Goal: Information Seeking & Learning: Learn about a topic

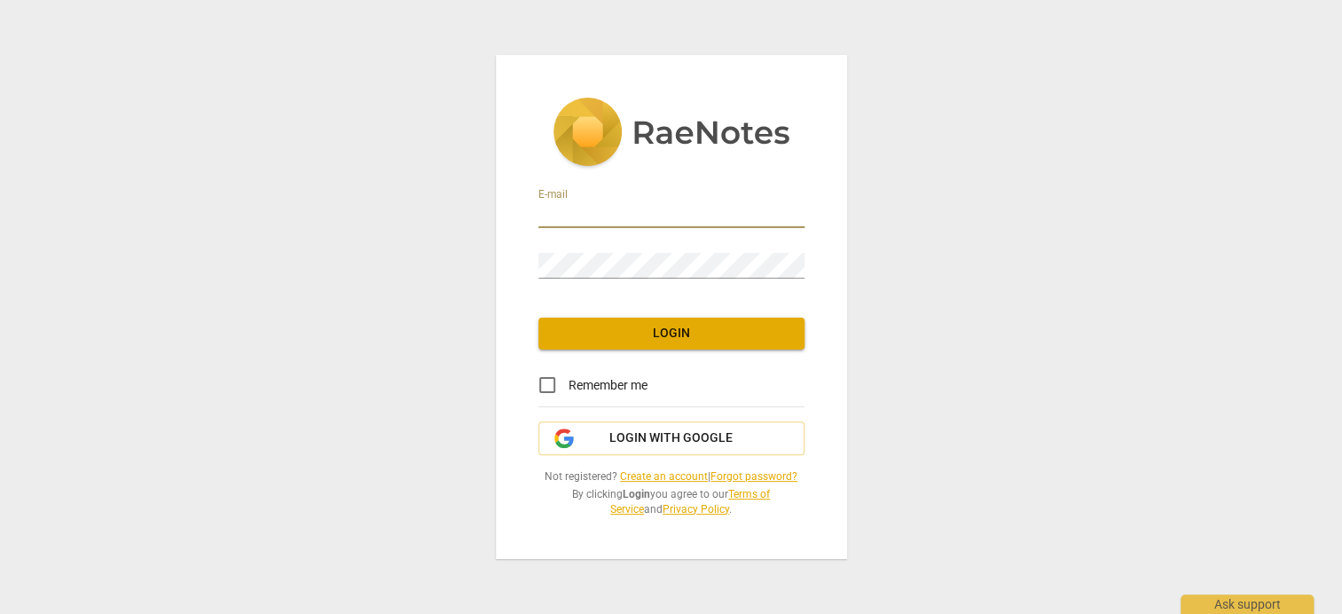
click at [593, 210] on input "email" at bounding box center [671, 215] width 266 height 26
type input "[EMAIL_ADDRESS][DOMAIN_NAME]"
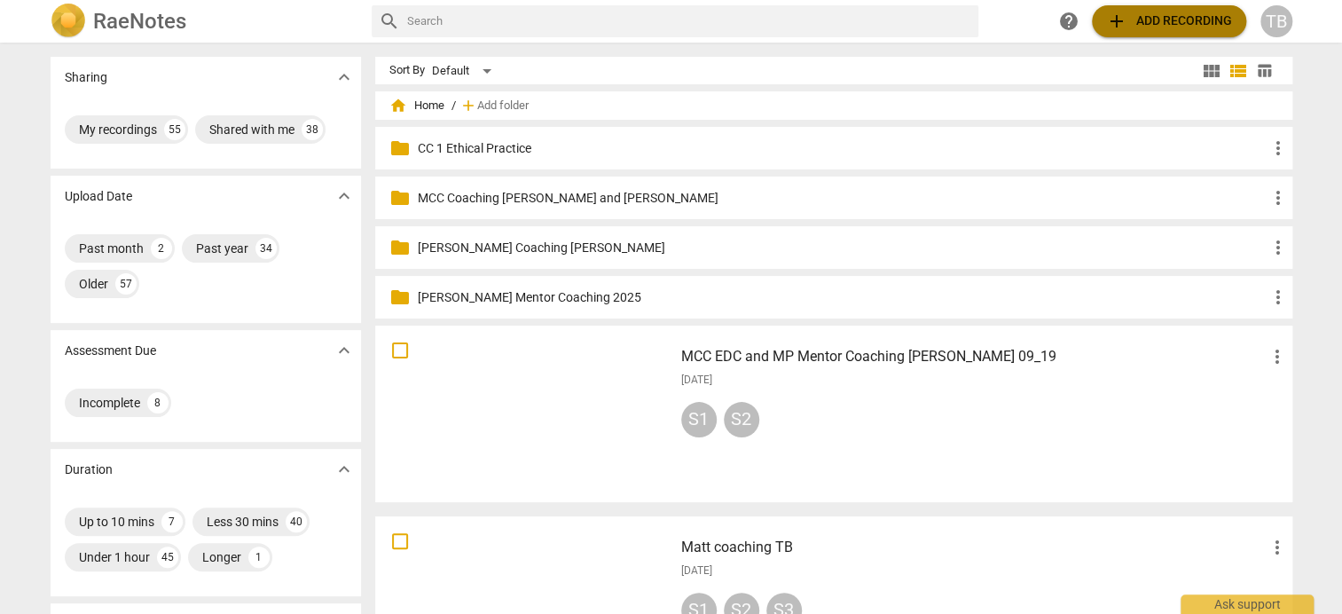
click at [1128, 24] on span "add Add recording" at bounding box center [1169, 21] width 126 height 21
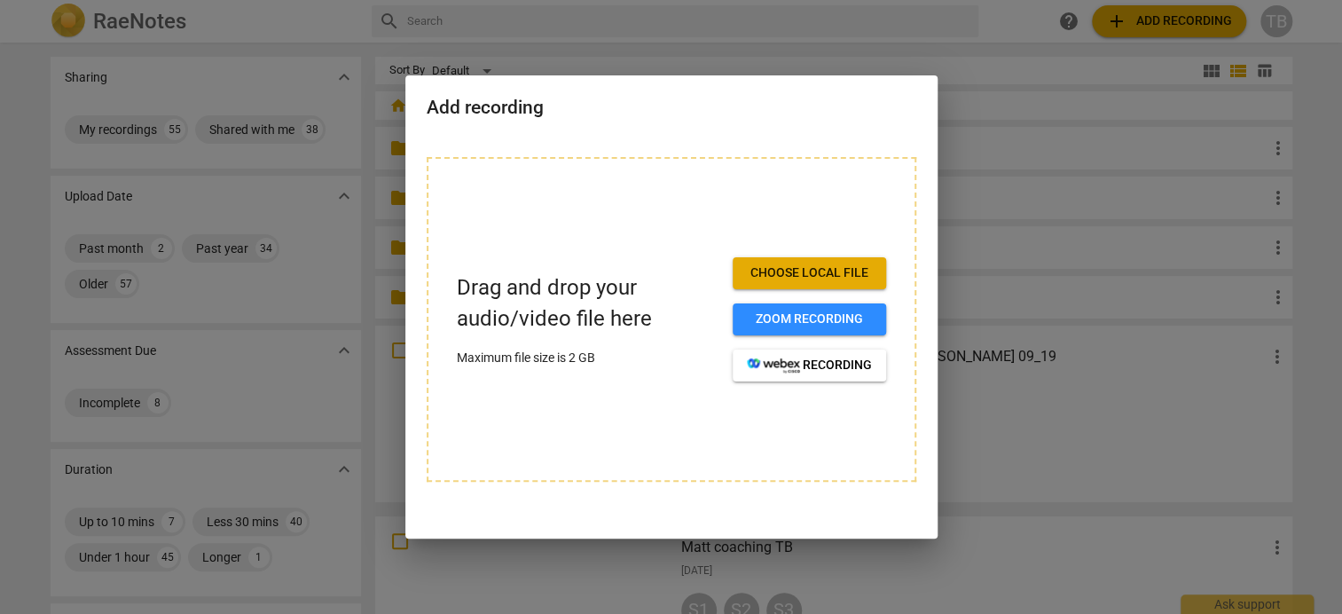
click at [820, 277] on span "Choose local file" at bounding box center [809, 273] width 125 height 18
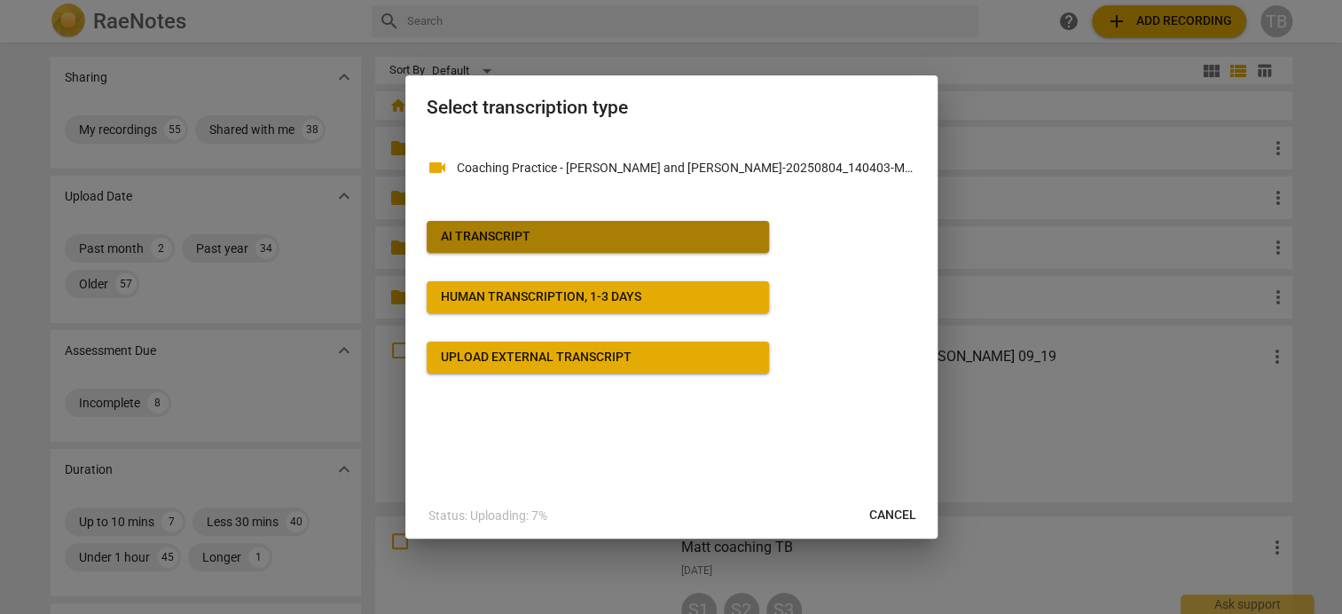
click at [543, 233] on span "AI Transcript" at bounding box center [598, 237] width 314 height 18
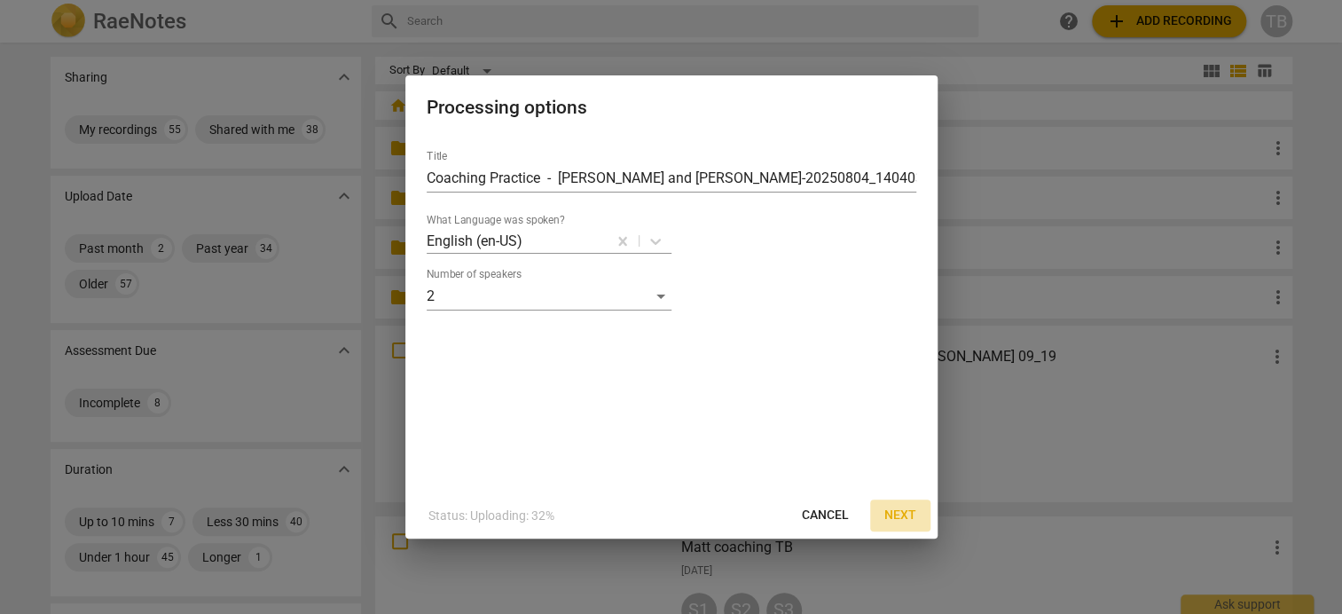
click at [911, 515] on span "Next" at bounding box center [900, 516] width 32 height 18
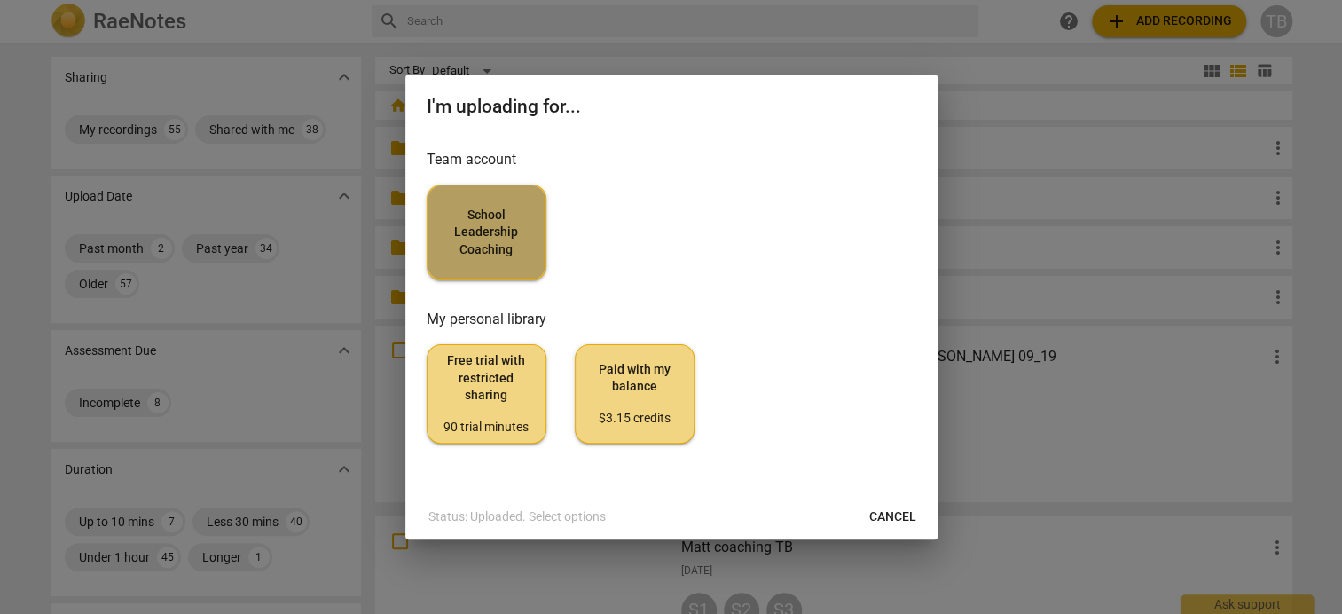
click at [489, 239] on span "School Leadership Coaching" at bounding box center [487, 233] width 90 height 52
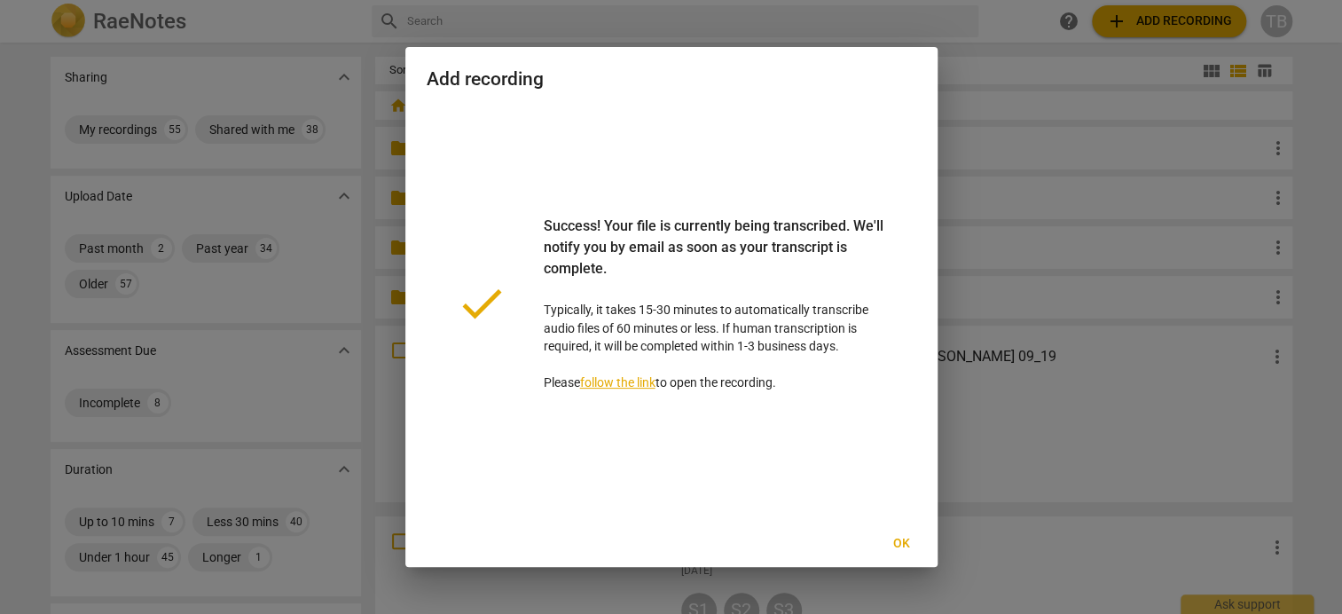
click at [906, 546] on span "Ok" at bounding box center [902, 544] width 28 height 18
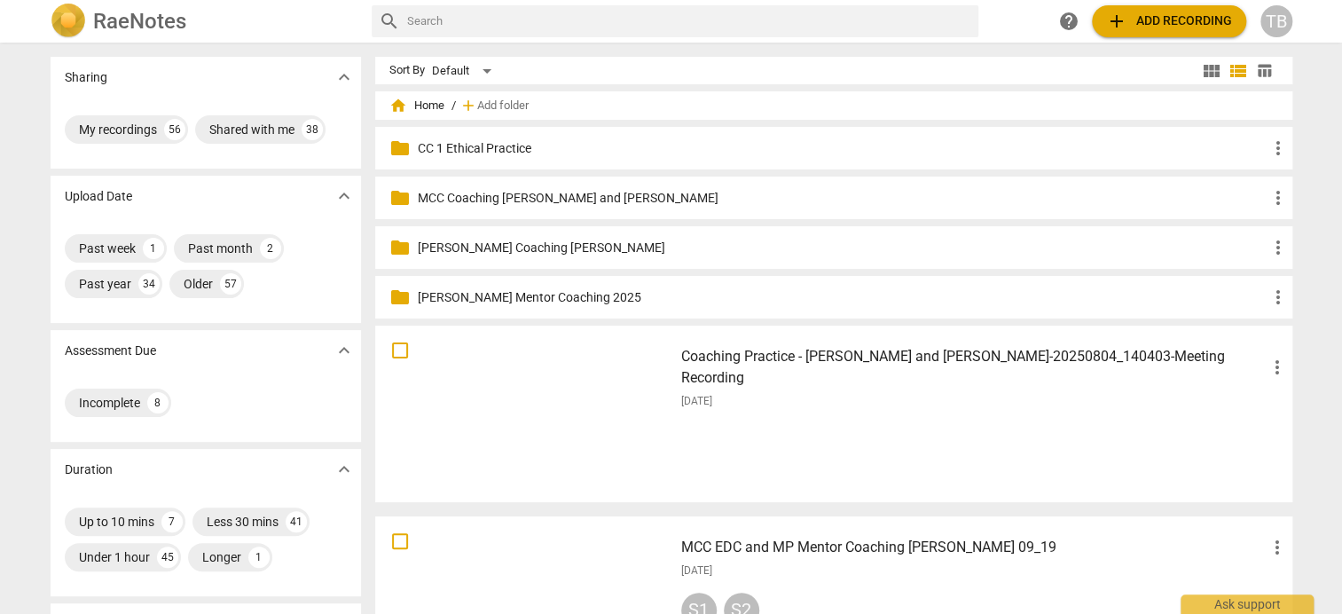
click at [1154, 20] on span "add Add recording" at bounding box center [1169, 21] width 126 height 21
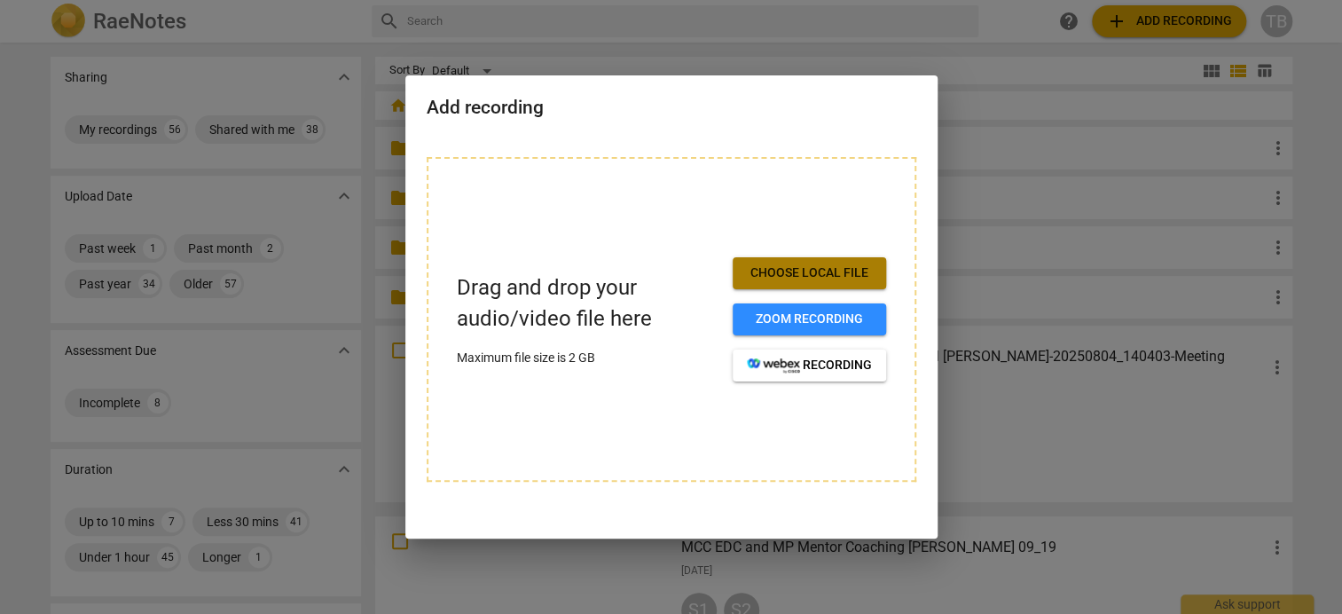
click at [780, 267] on span "Choose local file" at bounding box center [809, 273] width 125 height 18
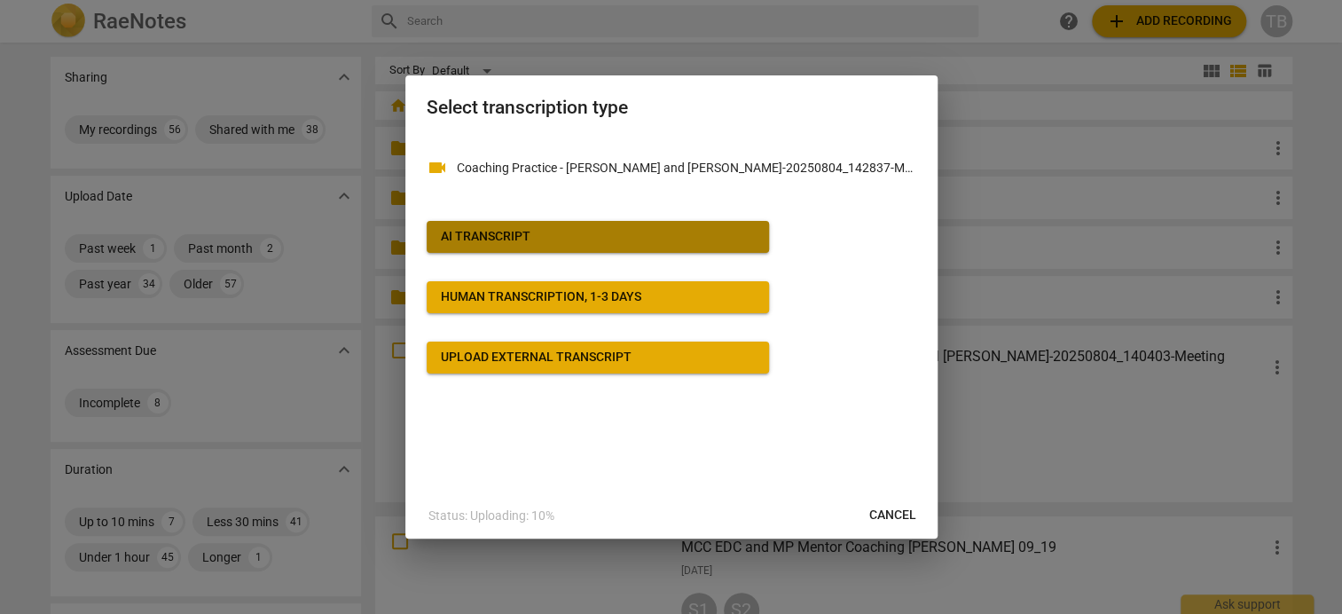
click at [566, 245] on span "AI Transcript" at bounding box center [598, 237] width 314 height 18
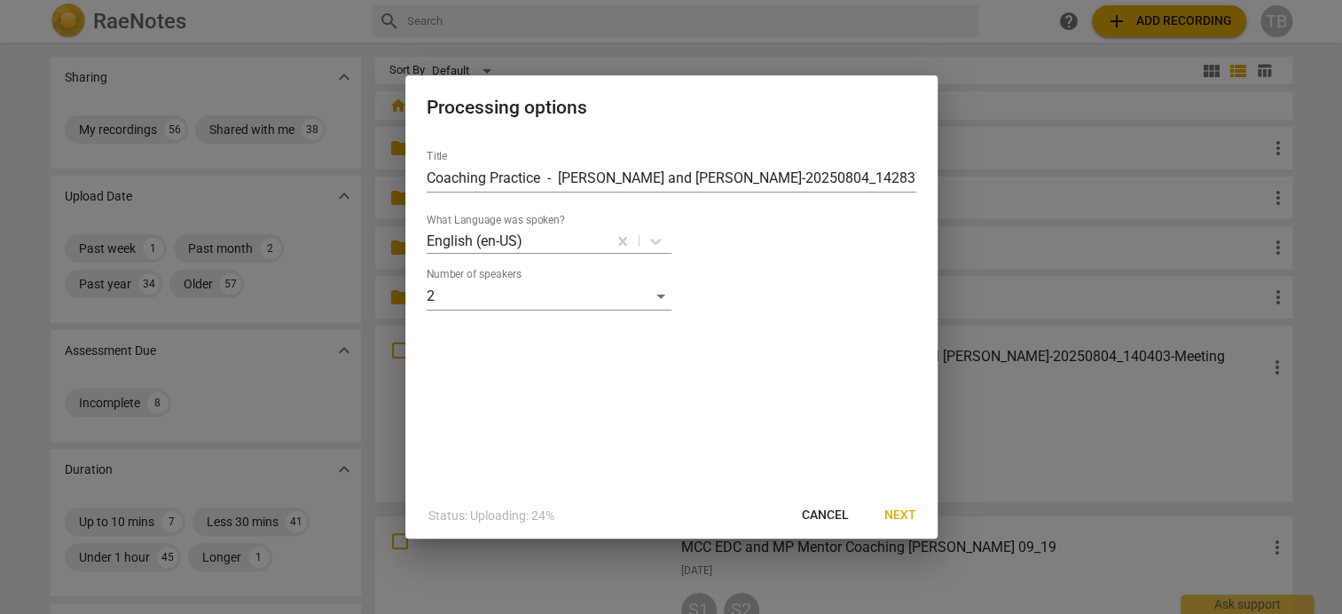
click at [909, 510] on span "Next" at bounding box center [900, 516] width 32 height 18
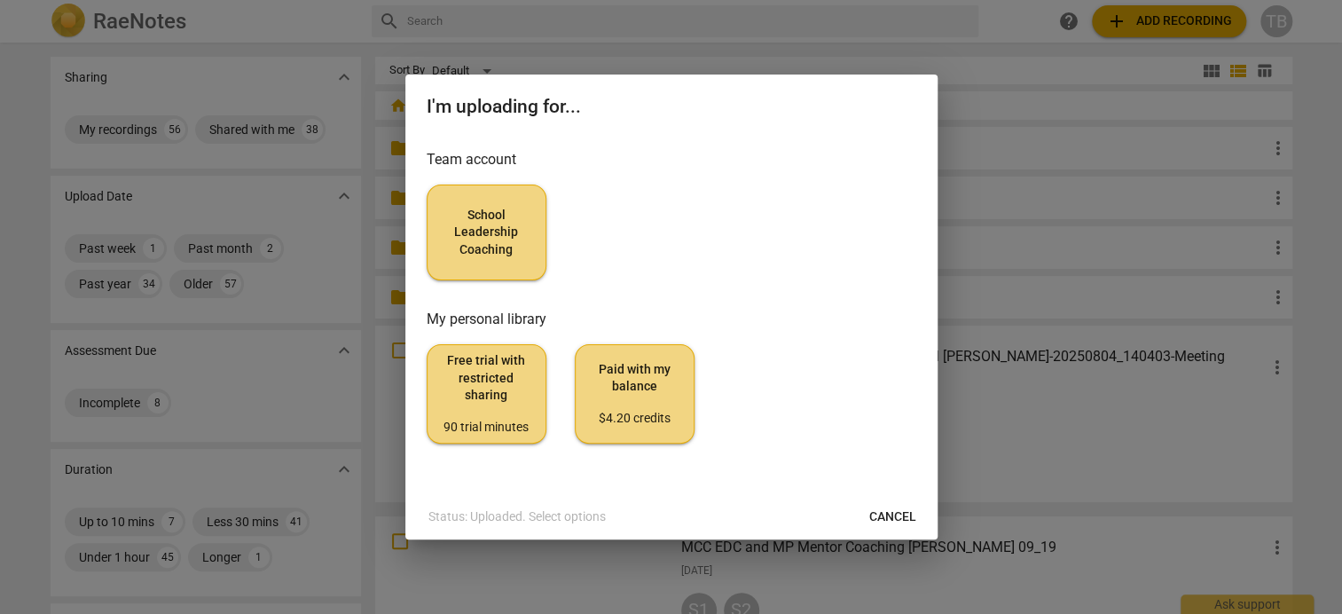
click at [501, 265] on button "School Leadership Coaching" at bounding box center [487, 233] width 120 height 96
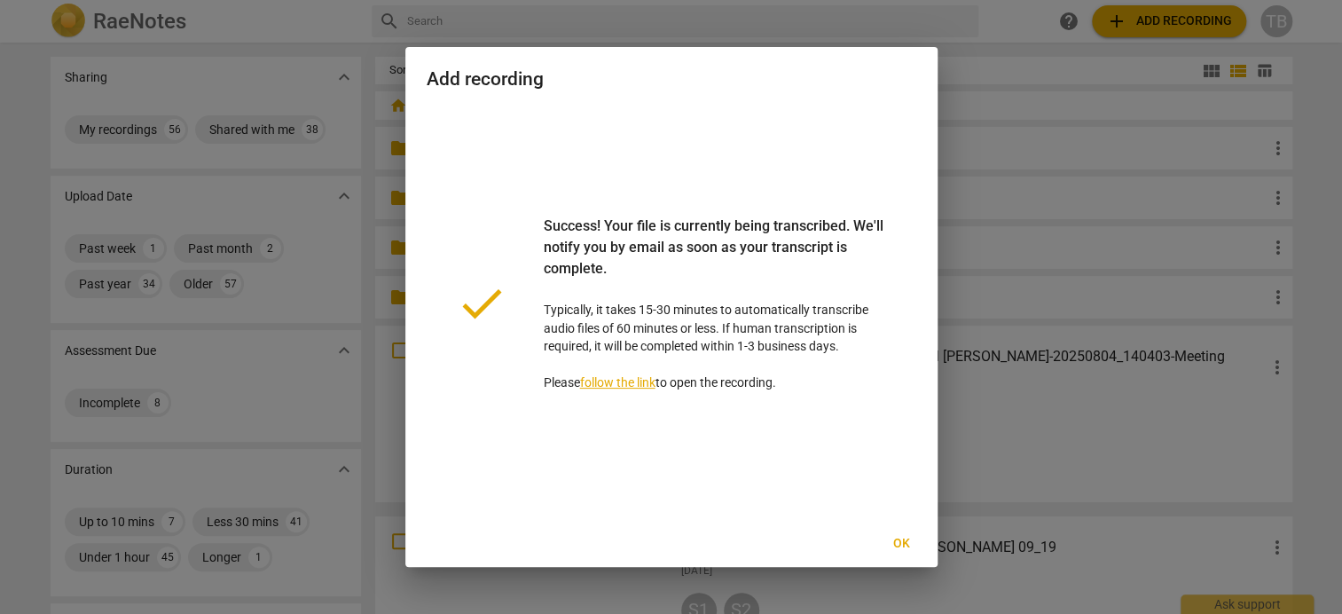
click at [899, 541] on span "Ok" at bounding box center [902, 544] width 28 height 18
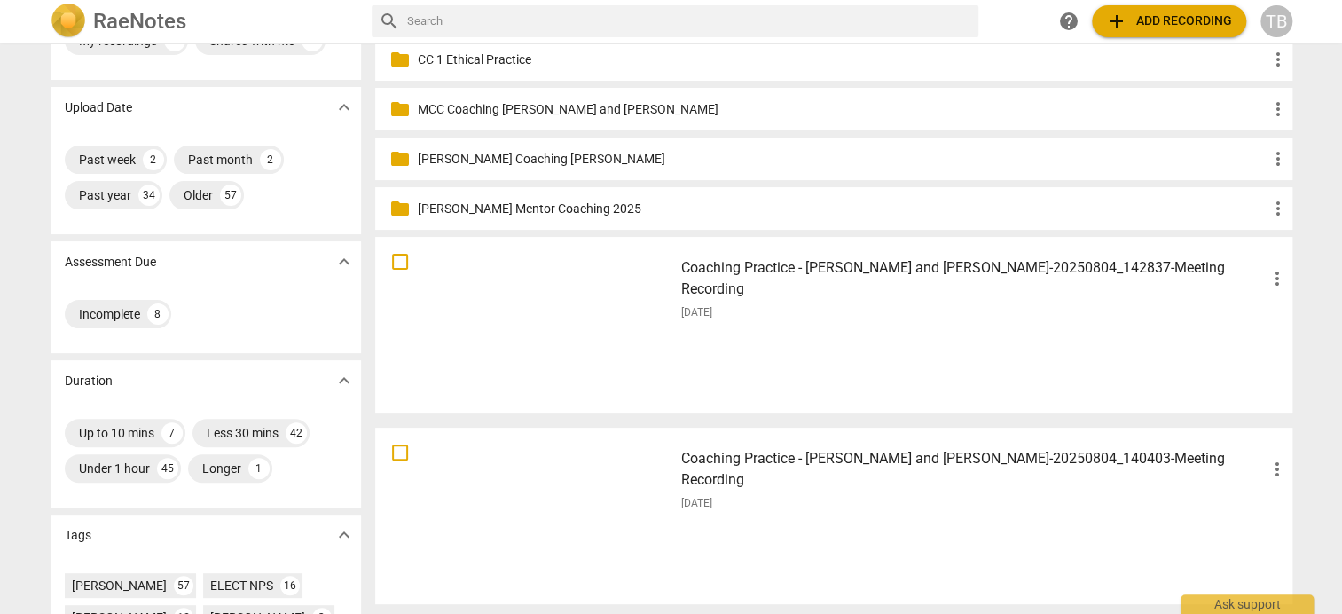
scroll to position [266, 0]
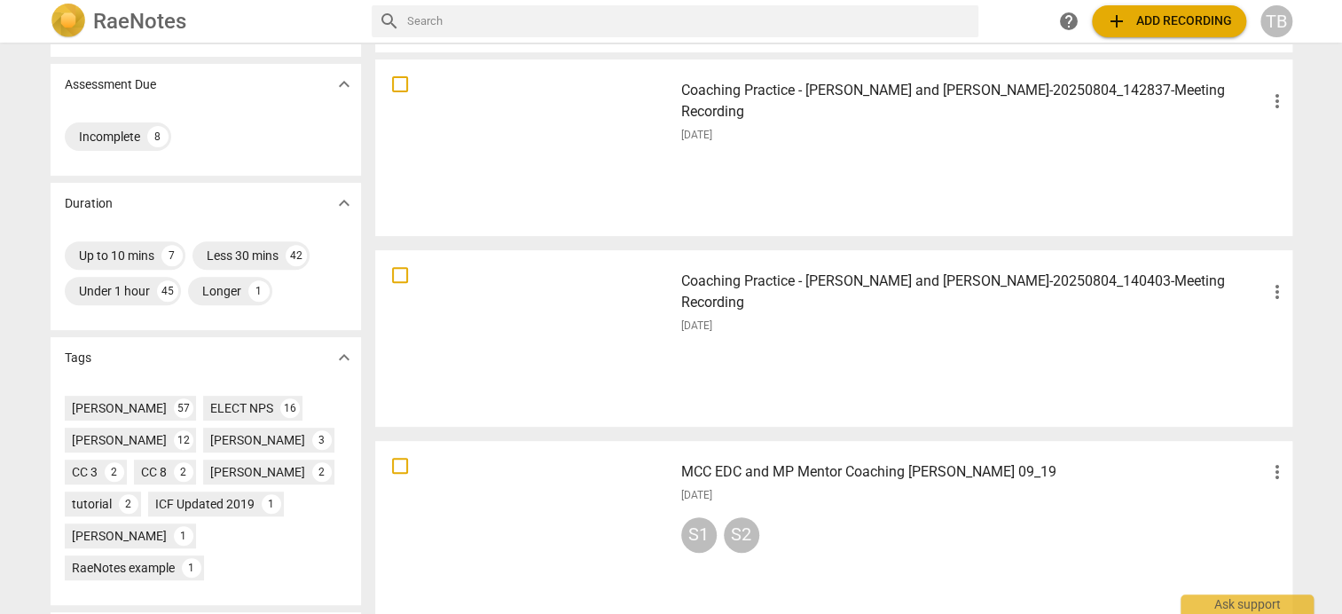
click at [519, 326] on div at bounding box center [524, 338] width 286 height 164
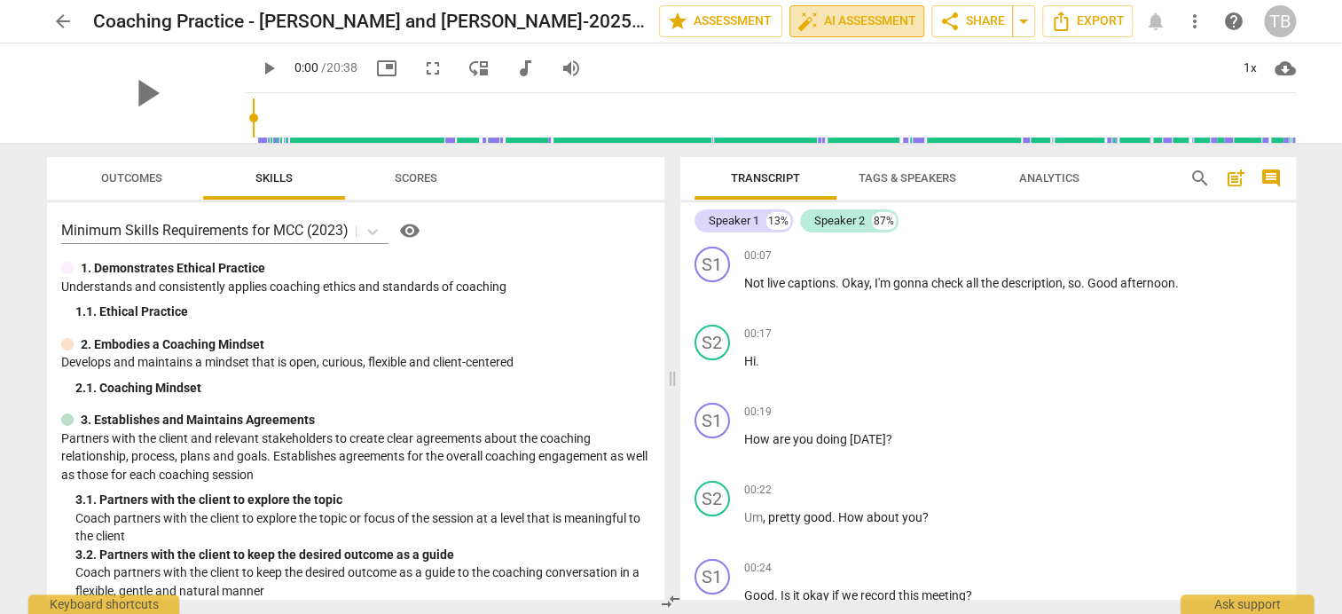
click at [848, 24] on span "auto_fix_high AI Assessment" at bounding box center [857, 21] width 119 height 21
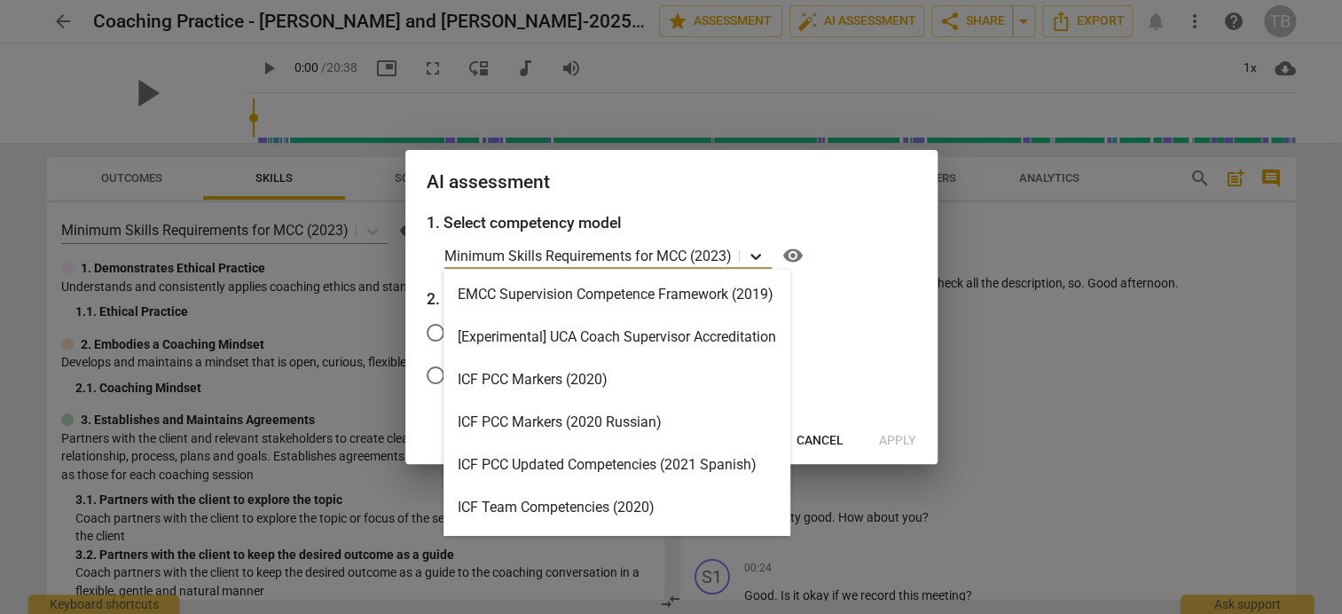
click at [752, 253] on icon at bounding box center [756, 257] width 18 height 18
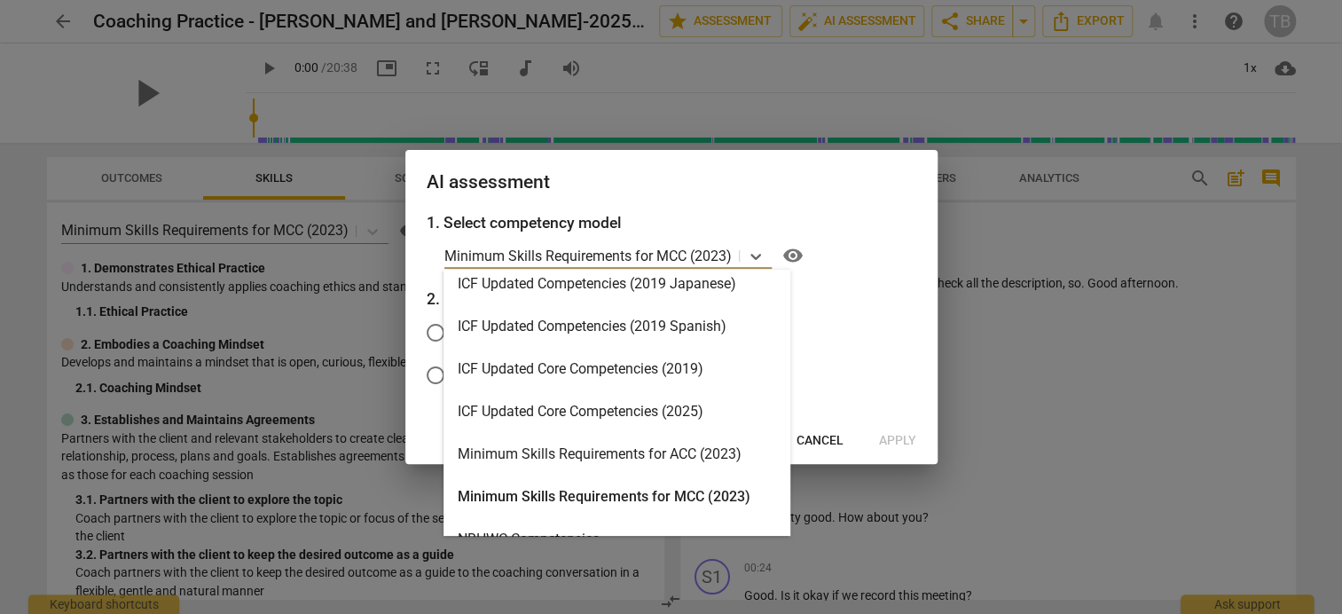
scroll to position [355, 0]
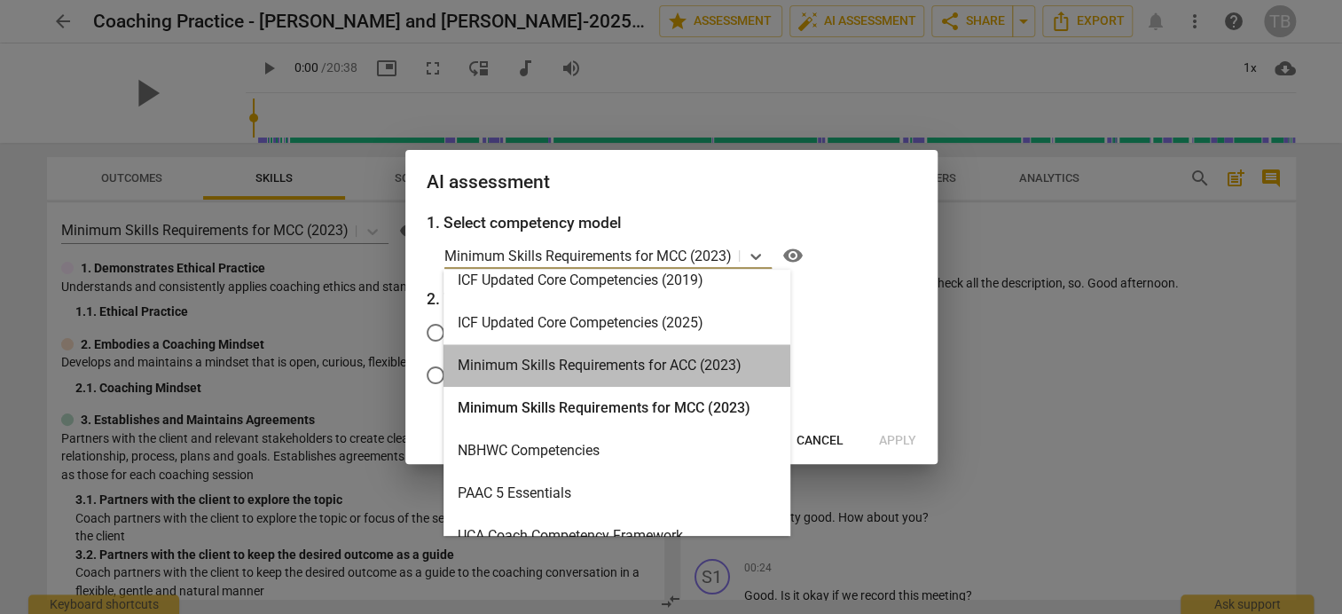
click at [627, 363] on div "Minimum Skills Requirements for ACC (2023)" at bounding box center [617, 365] width 347 height 43
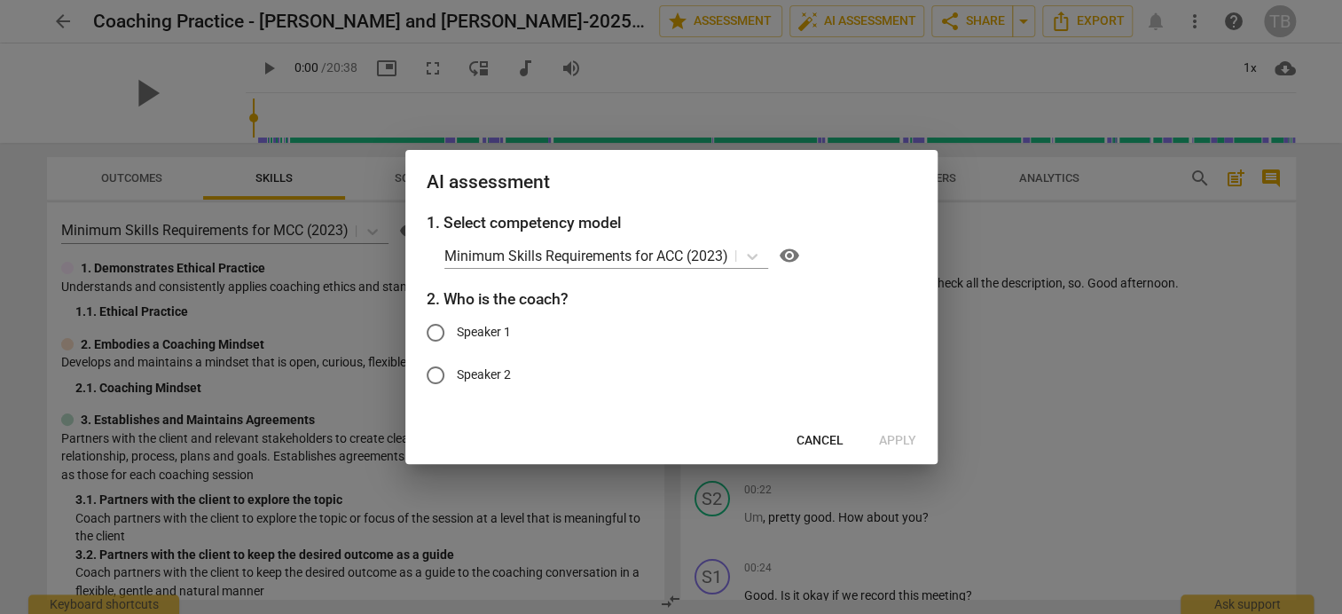
drag, startPoint x: 596, startPoint y: 180, endPoint x: 735, endPoint y: 188, distance: 139.5
click at [735, 188] on h2 "AI assessment" at bounding box center [672, 182] width 490 height 22
click at [813, 442] on span "Cancel" at bounding box center [820, 441] width 47 height 18
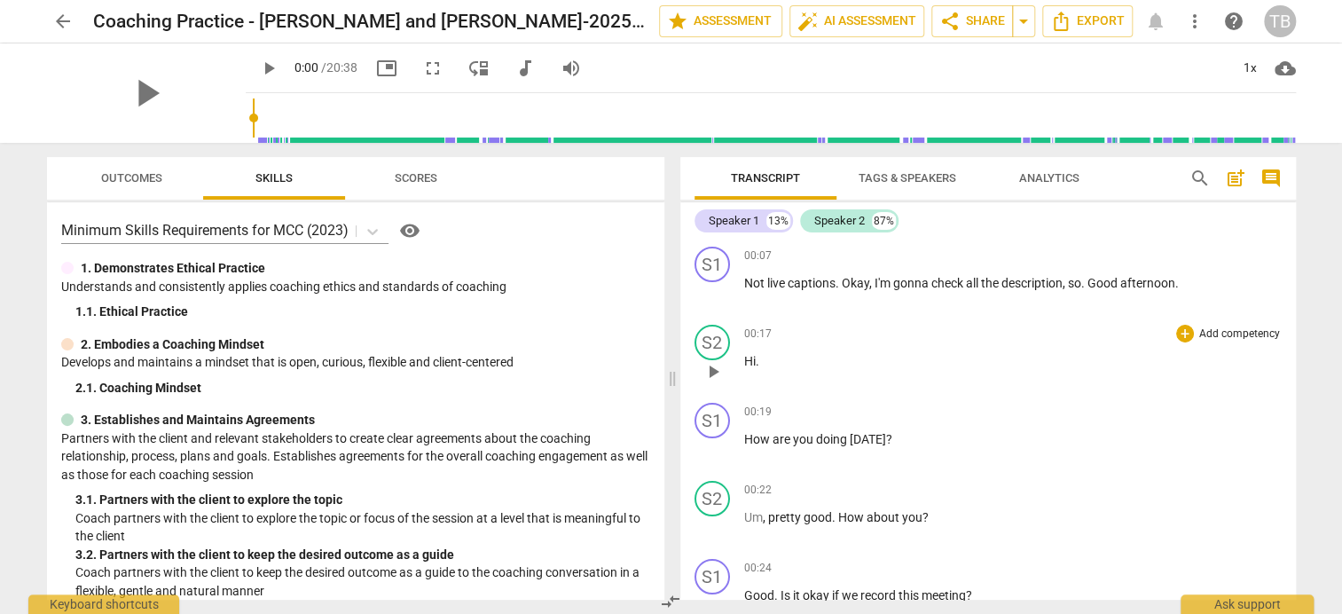
drag, startPoint x: 247, startPoint y: 67, endPoint x: 1044, endPoint y: 384, distance: 858.4
click at [1103, 395] on div "arrow_back Coaching Practice - [PERSON_NAME] and [PERSON_NAME]-20250804_140403-…" at bounding box center [671, 307] width 1342 height 614
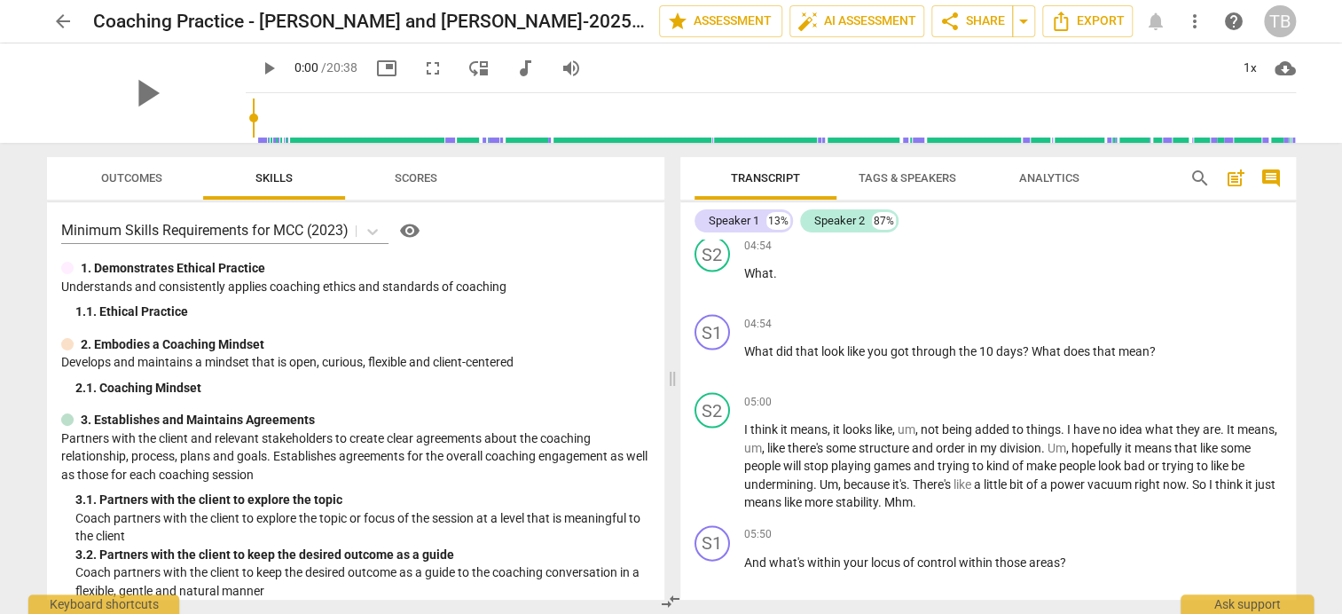
scroll to position [1863, 0]
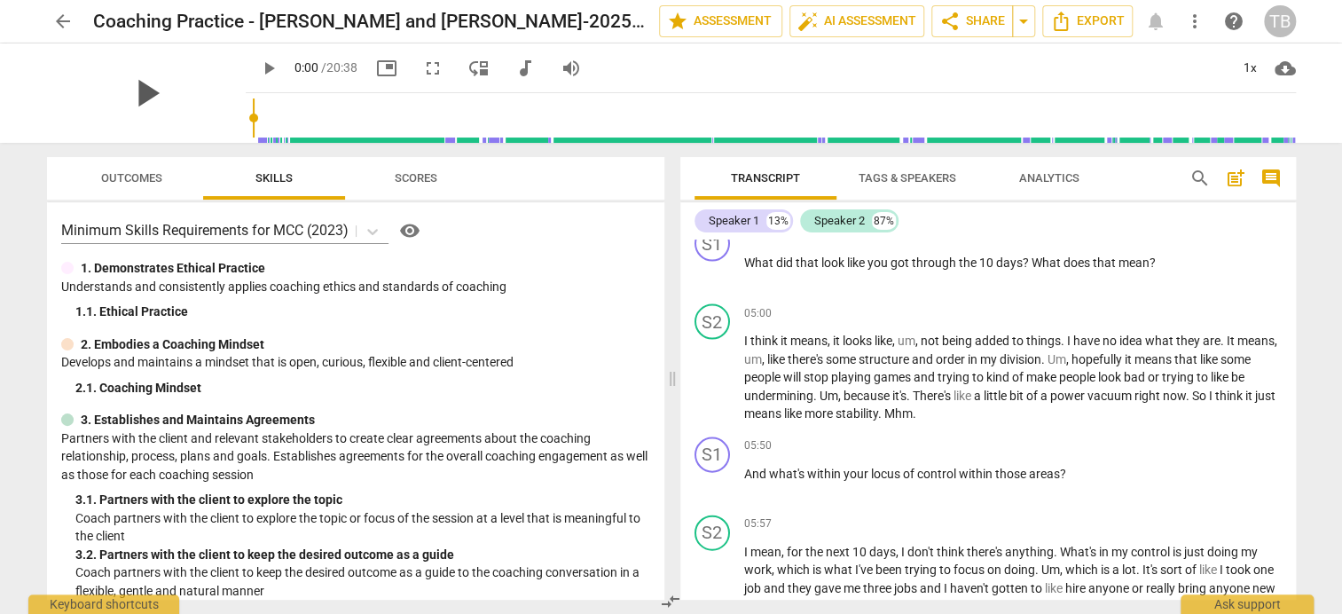
click at [130, 96] on span "play_arrow" at bounding box center [146, 93] width 46 height 46
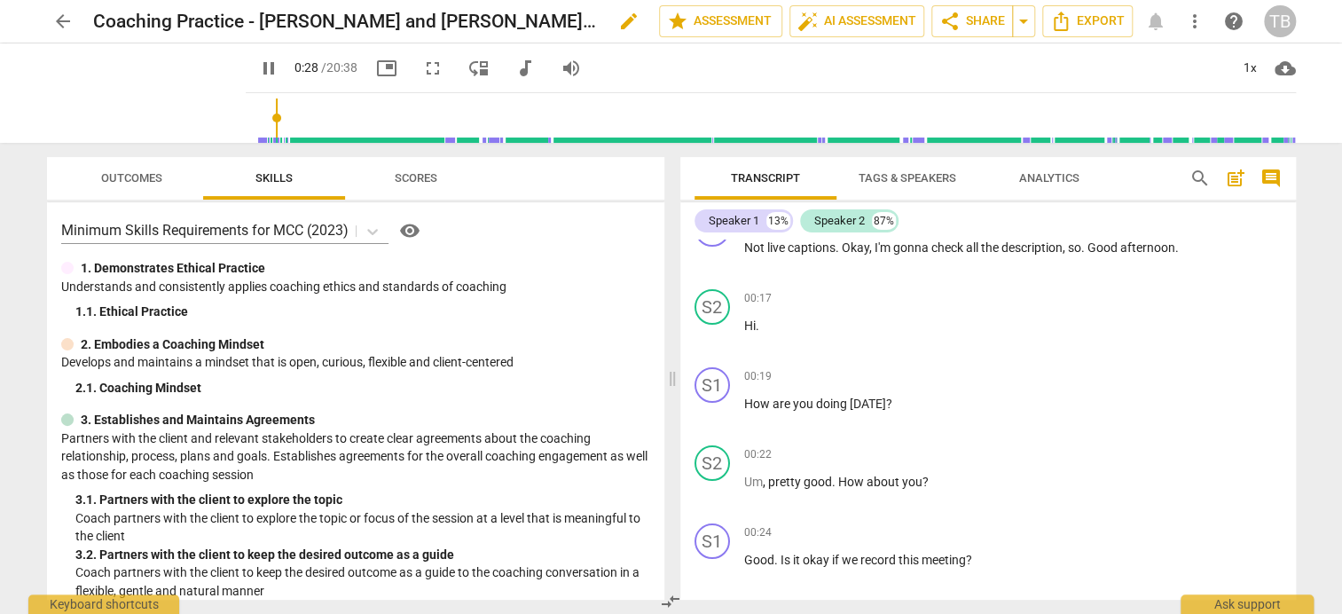
scroll to position [422, 0]
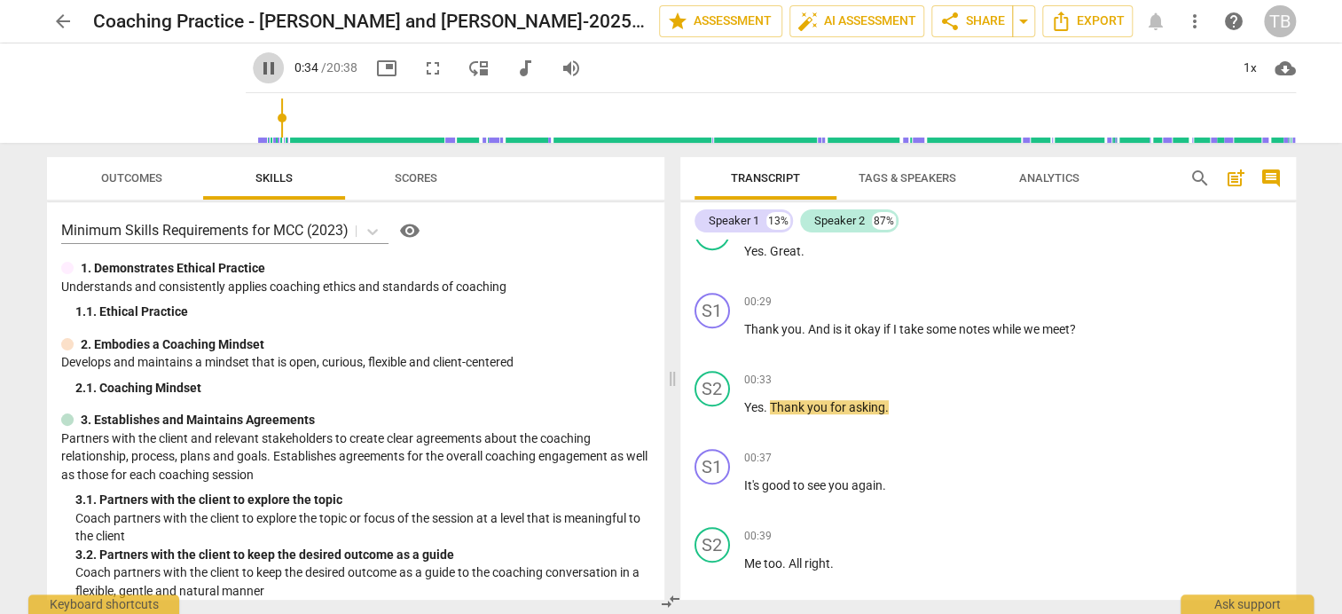
click at [258, 71] on span "pause" at bounding box center [268, 68] width 21 height 21
type input "34"
click at [633, 23] on span "edit" at bounding box center [628, 21] width 21 height 21
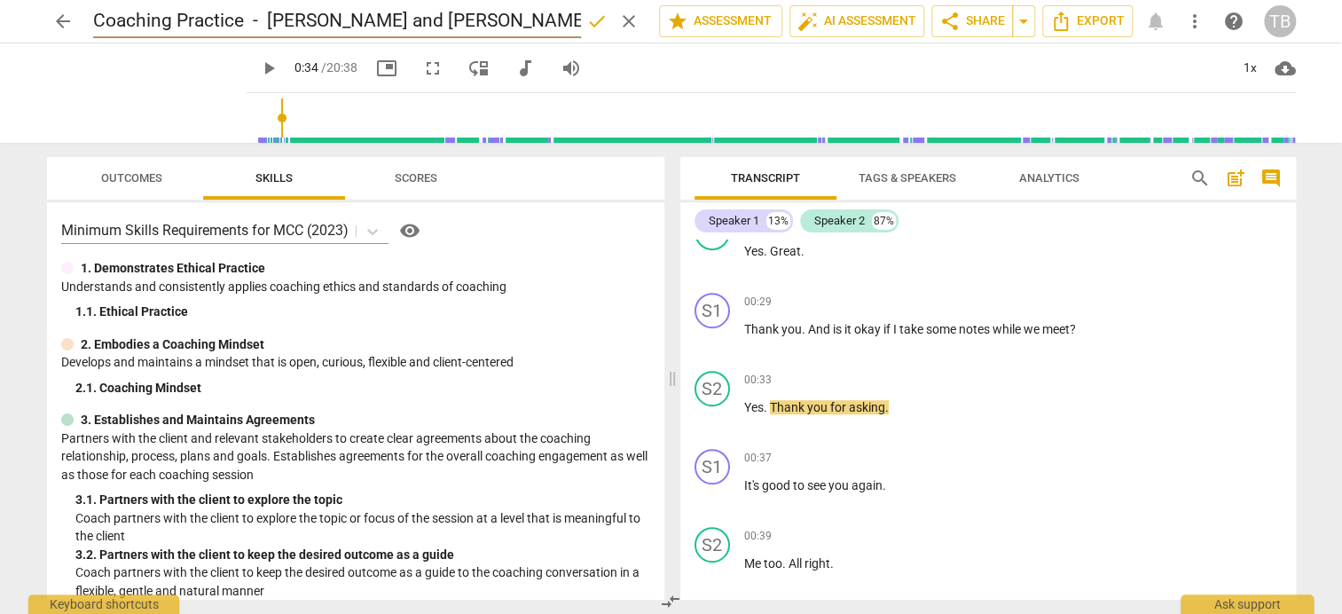
scroll to position [0, 139]
drag, startPoint x: 215, startPoint y: 16, endPoint x: 129, endPoint y: 14, distance: 86.1
click at [129, 14] on input "Coaching Practice - [PERSON_NAME] and [PERSON_NAME]-20250804_140403-Meeting Rec…" at bounding box center [337, 21] width 488 height 34
drag, startPoint x: 385, startPoint y: 20, endPoint x: 214, endPoint y: 17, distance: 171.2
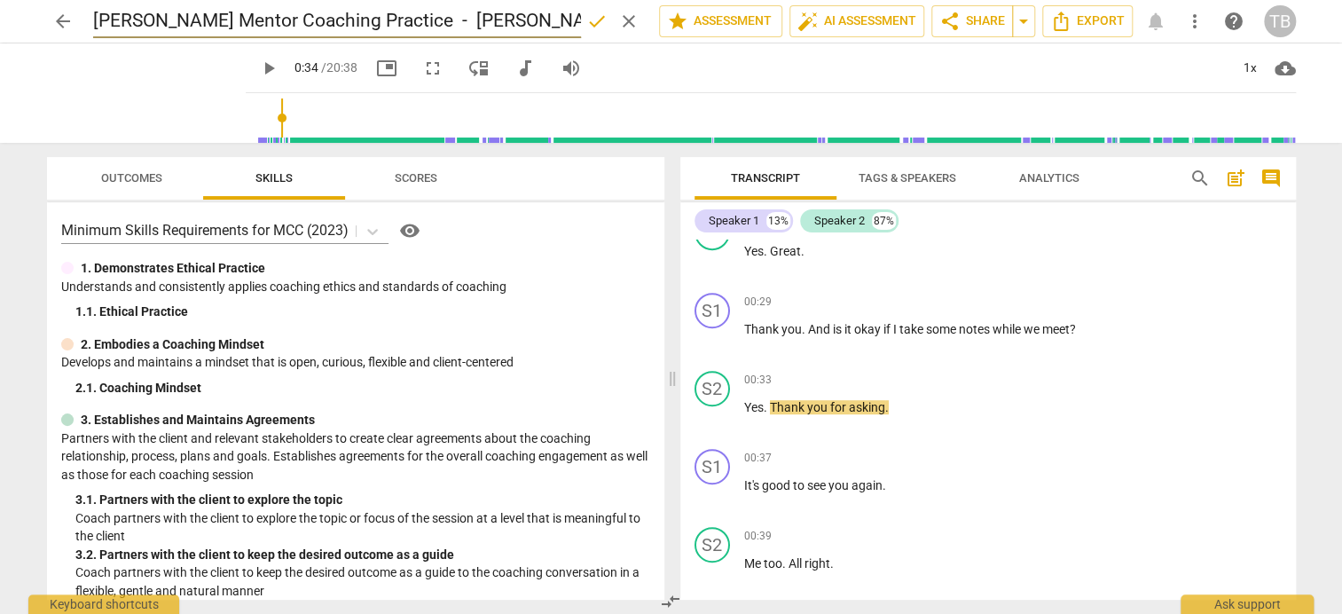
click at [214, 17] on input "[PERSON_NAME] Mentor Coaching Practice - [PERSON_NAME] -20250804_140403-Meeting…" at bounding box center [337, 21] width 488 height 34
click at [376, 12] on input "[PERSON_NAME] Mentor Coaching Practice - [PERSON_NAME] -20250804_140403-Meeting…" at bounding box center [337, 21] width 488 height 34
click at [390, 20] on input "[PERSON_NAME] Mentor Coaching Practice - [PERSON_NAME] -20250804_140403-Meeting…" at bounding box center [337, 21] width 488 height 34
drag, startPoint x: 390, startPoint y: 20, endPoint x: 351, endPoint y: 24, distance: 39.2
click at [351, 24] on input "[PERSON_NAME] Mentor Coaching Practice - [PERSON_NAME] -20250804_140403-Meeting…" at bounding box center [337, 21] width 488 height 34
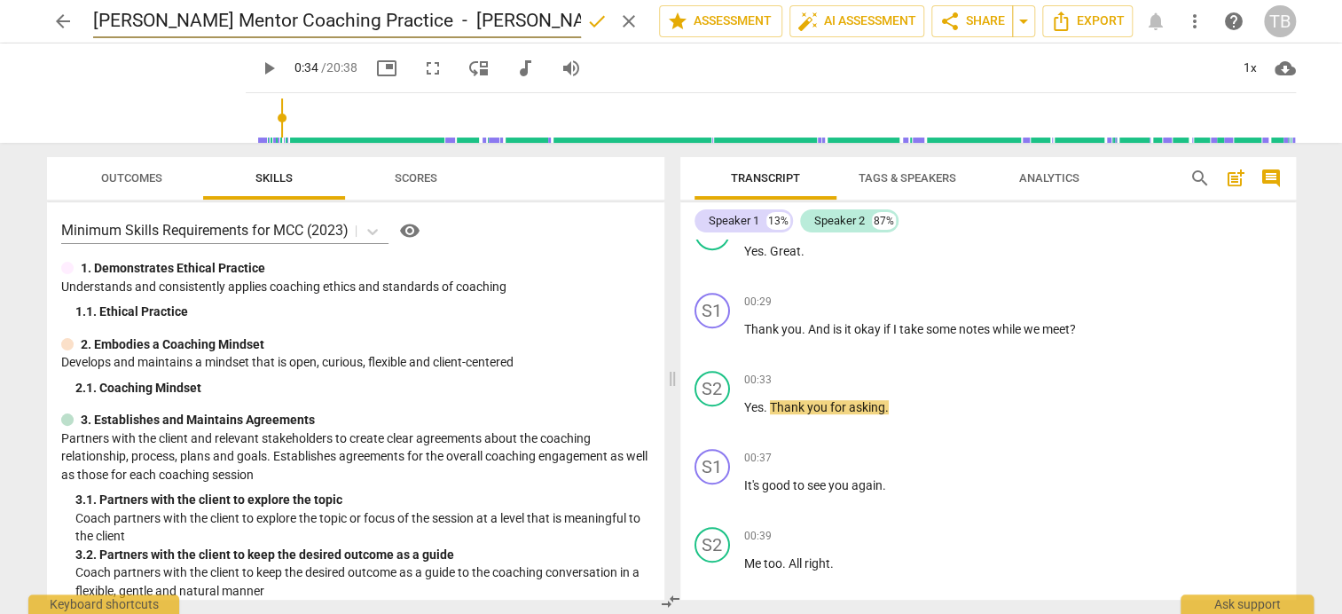
click at [372, 20] on input "[PERSON_NAME] Mentor Coaching Practice - [PERSON_NAME] -20250804_140403-Meeting…" at bounding box center [337, 21] width 488 height 34
drag, startPoint x: 384, startPoint y: 23, endPoint x: 295, endPoint y: 12, distance: 89.5
click at [295, 12] on input "[PERSON_NAME] Mentor Coaching Practice - [PERSON_NAME] -20250804_140403-Meeting…" at bounding box center [337, 21] width 488 height 34
drag, startPoint x: 302, startPoint y: 18, endPoint x: 610, endPoint y: 14, distance: 308.7
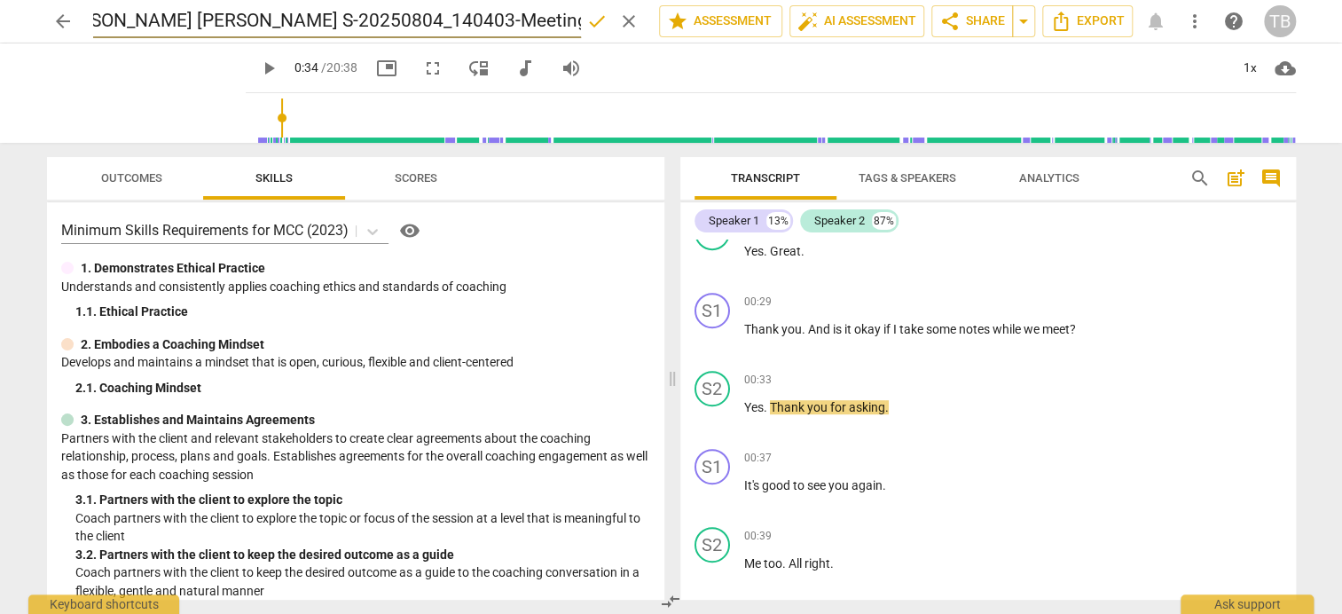
click at [610, 14] on div "[PERSON_NAME] [PERSON_NAME] S-20250804_140403-Meeting Recording done clear" at bounding box center [369, 21] width 552 height 34
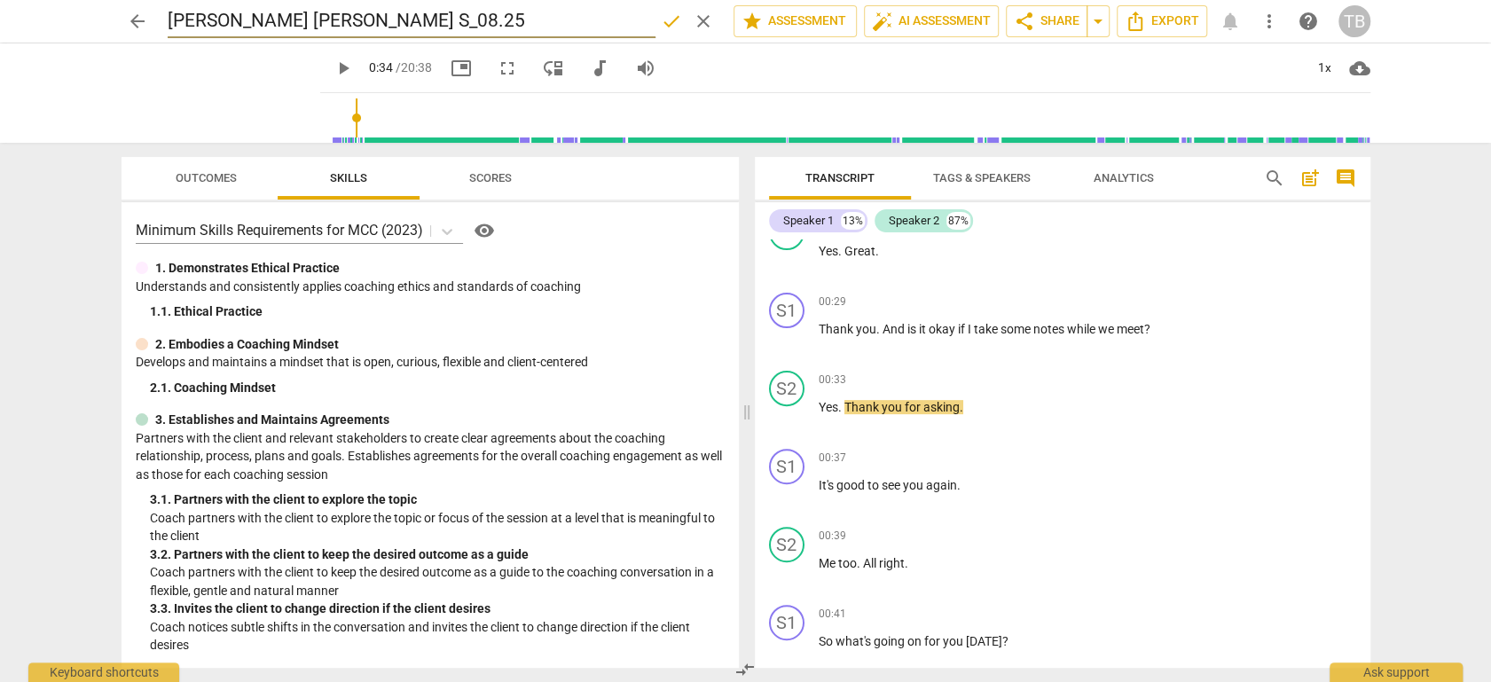
drag, startPoint x: 558, startPoint y: 22, endPoint x: 5, endPoint y: 6, distance: 552.9
click at [5, 6] on header "arrow_back [PERSON_NAME] Mentoring [PERSON_NAME] S_08.25 done clear star Assess…" at bounding box center [745, 21] width 1491 height 43
type input "[PERSON_NAME] [PERSON_NAME] S_08.25"
click at [661, 22] on span "done" at bounding box center [671, 21] width 21 height 21
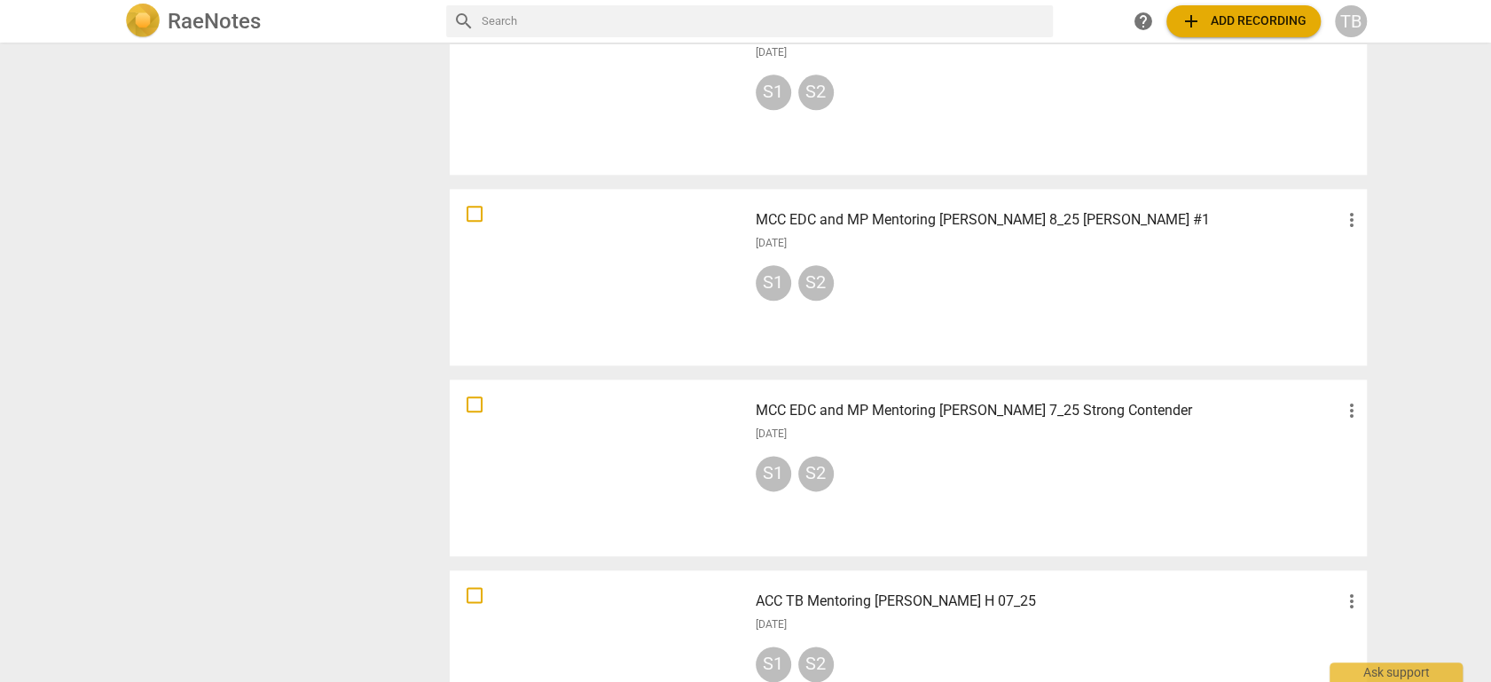
scroll to position [1379, 0]
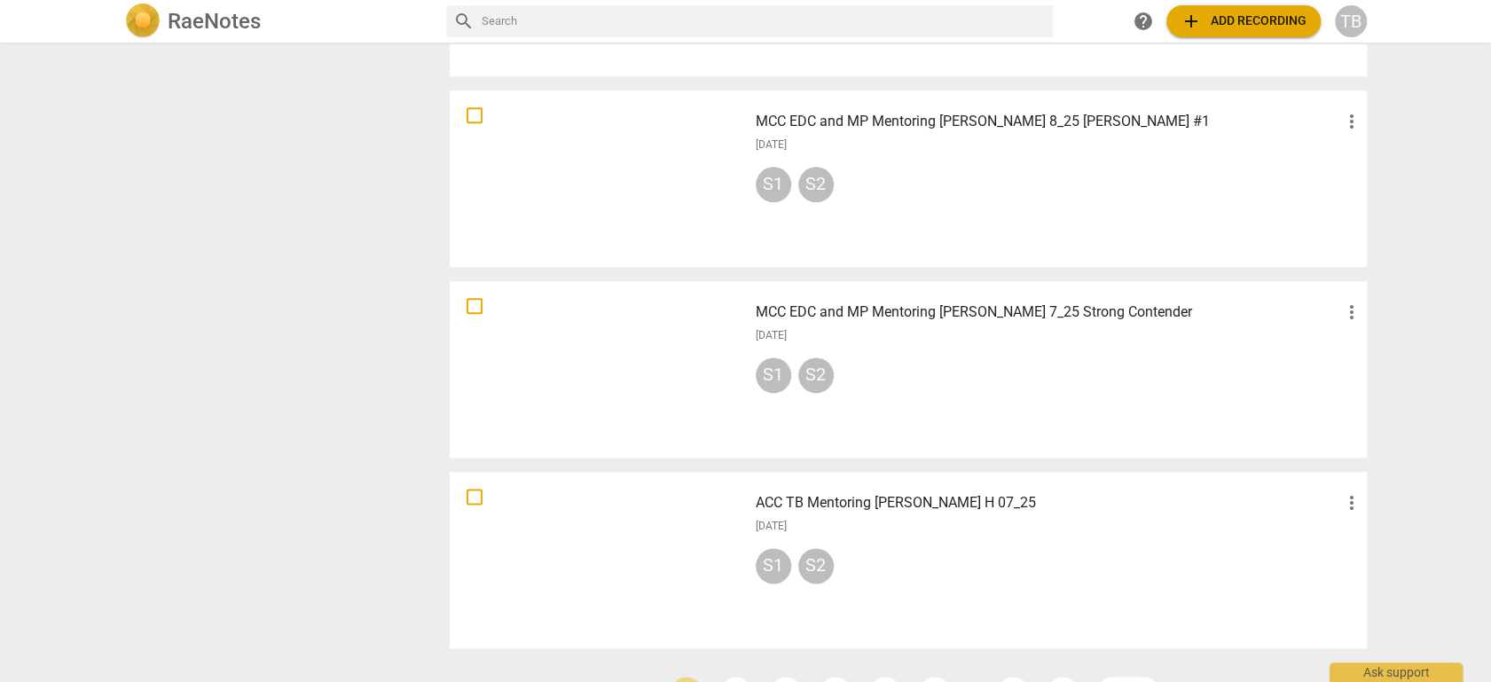
click at [837, 498] on h3 "ACC TB Mentoring [PERSON_NAME] H 07_25" at bounding box center [1048, 502] width 585 height 21
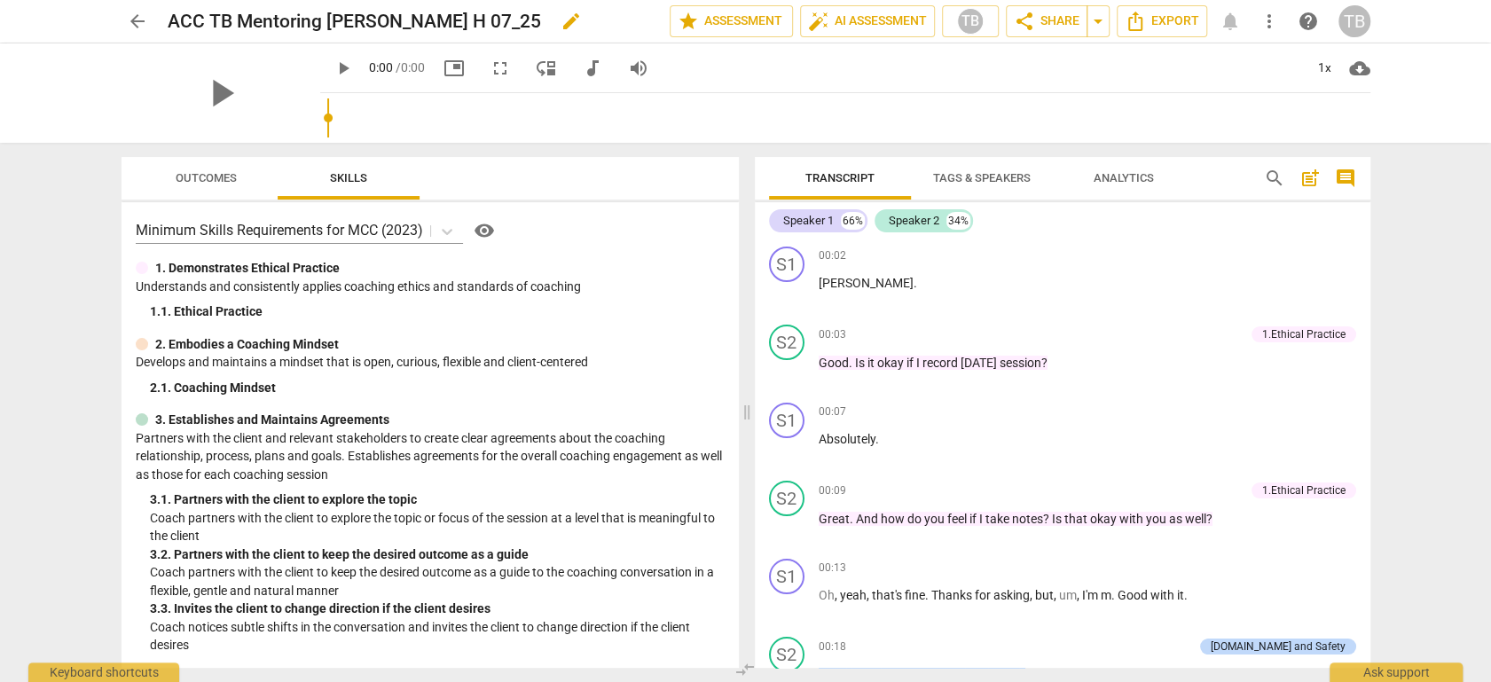
click at [525, 20] on div "ACC TB Mentoring [PERSON_NAME] H 07_25 edit" at bounding box center [412, 21] width 488 height 32
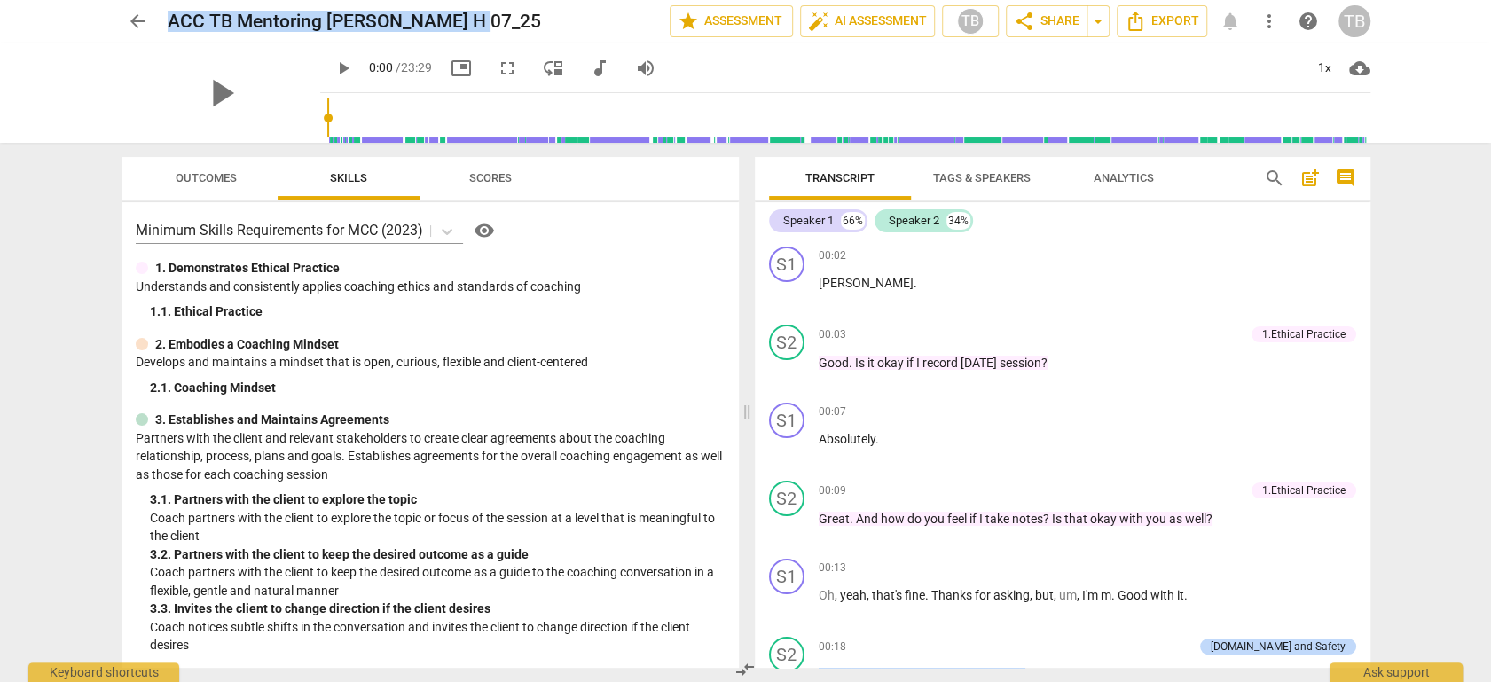
drag, startPoint x: 480, startPoint y: 21, endPoint x: 98, endPoint y: 28, distance: 381.5
click at [98, 28] on div "arrow_back ACC TB Mentoring Kishayna H 07_25 edit star Assessment auto_fix_high…" at bounding box center [745, 21] width 1463 height 43
copy h2 "ACC TB Mentoring [PERSON_NAME] H 07_25"
click at [130, 17] on span "arrow_back" at bounding box center [137, 21] width 21 height 21
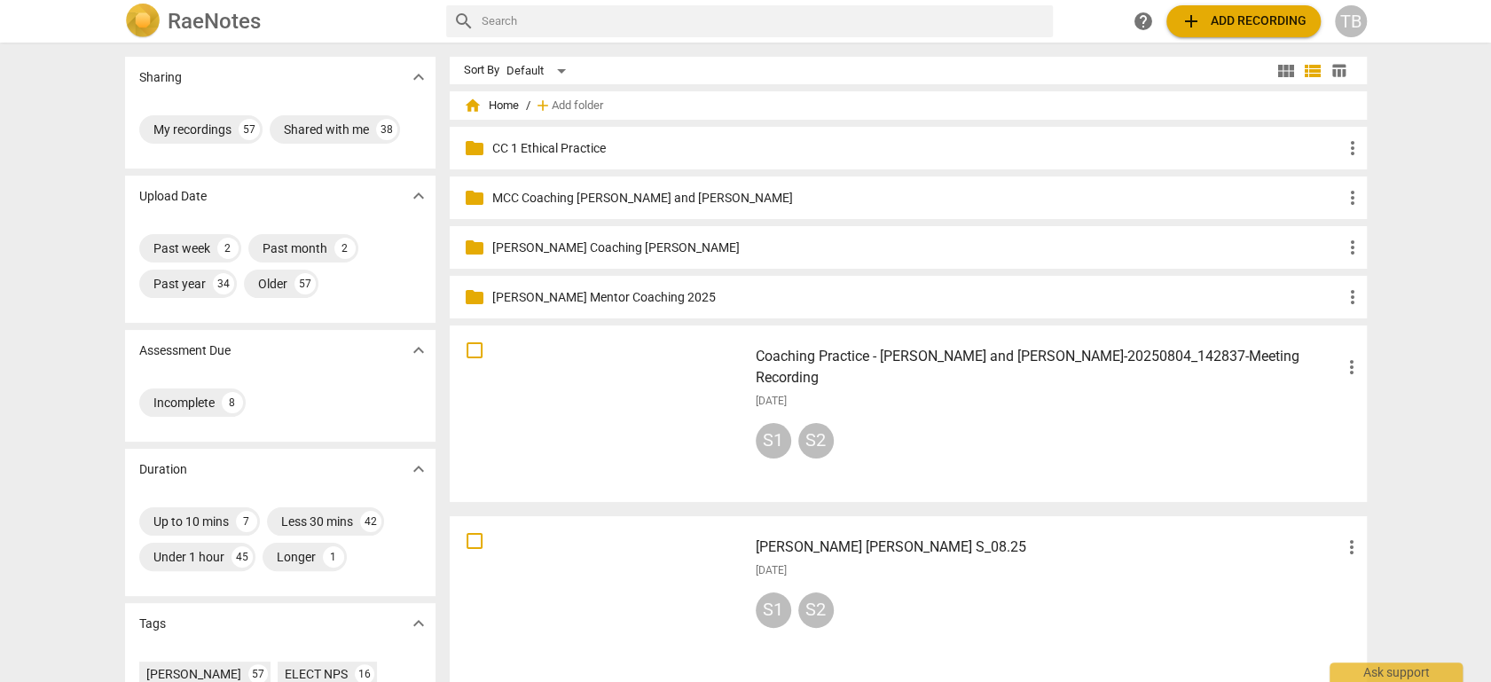
click at [860, 545] on h3 "[PERSON_NAME] [PERSON_NAME] S_08.25" at bounding box center [1048, 547] width 585 height 21
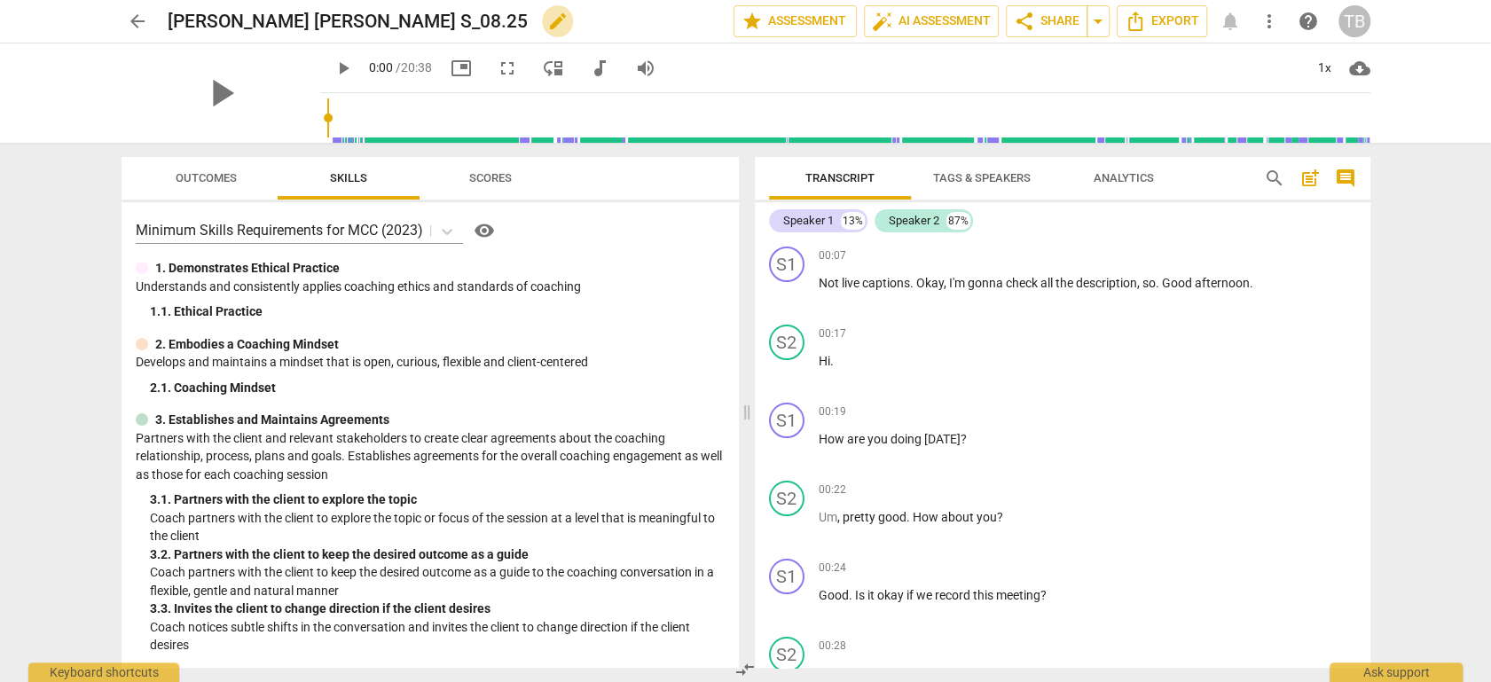
click at [547, 23] on span "edit" at bounding box center [557, 21] width 21 height 21
click at [168, 20] on input "[PERSON_NAME] [PERSON_NAME] S_08.25" at bounding box center [412, 21] width 488 height 34
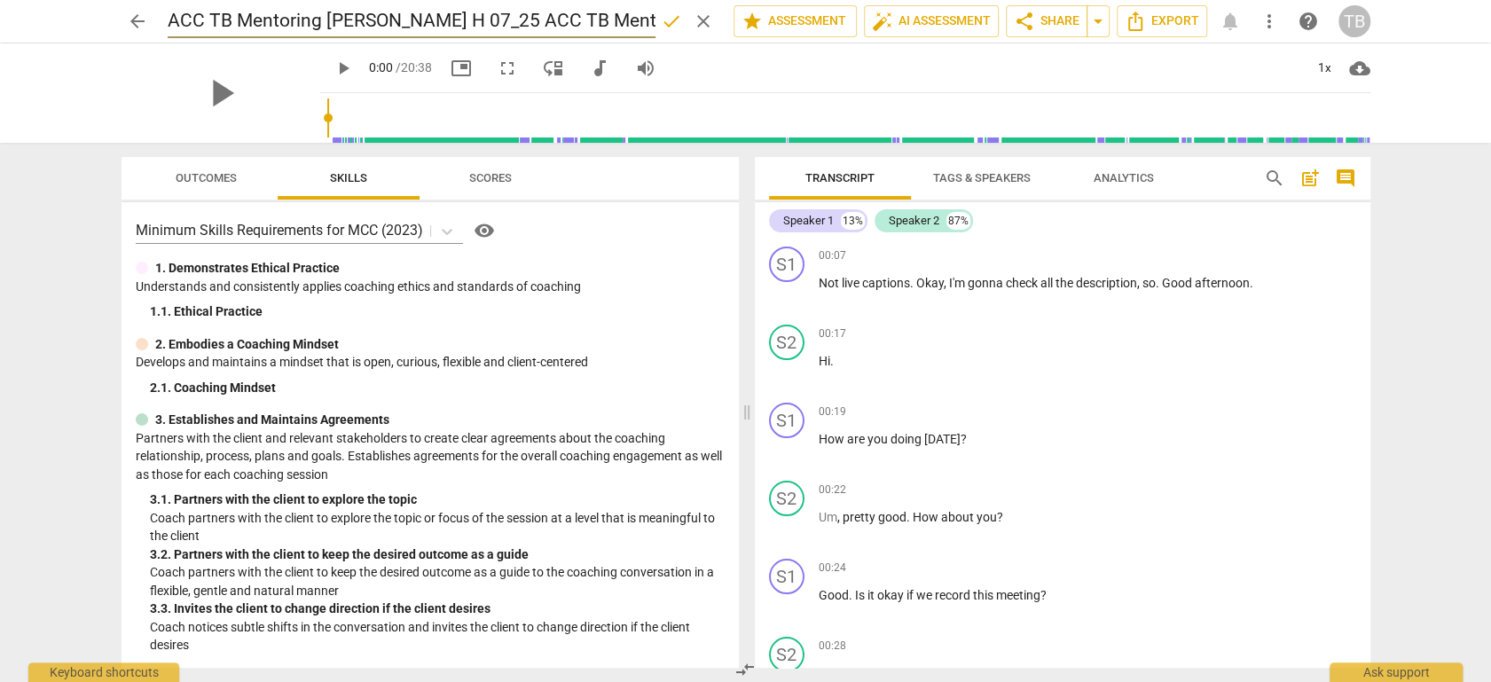
drag, startPoint x: 380, startPoint y: 20, endPoint x: 77, endPoint y: 8, distance: 302.7
click at [77, 8] on div "arrow_back ACC TB Mentoring Kishayna H 07_25 ACC TB Mentoring [PERSON_NAME] S 0…" at bounding box center [745, 21] width 1463 height 43
click at [448, 22] on input "ACC TB Mentoring [PERSON_NAME] S 08_19" at bounding box center [412, 21] width 488 height 34
click at [437, 20] on input "ACC TB Mentoring [PERSON_NAME] S 08_19_25" at bounding box center [412, 21] width 488 height 34
drag, startPoint x: 473, startPoint y: 22, endPoint x: 117, endPoint y: 18, distance: 355.8
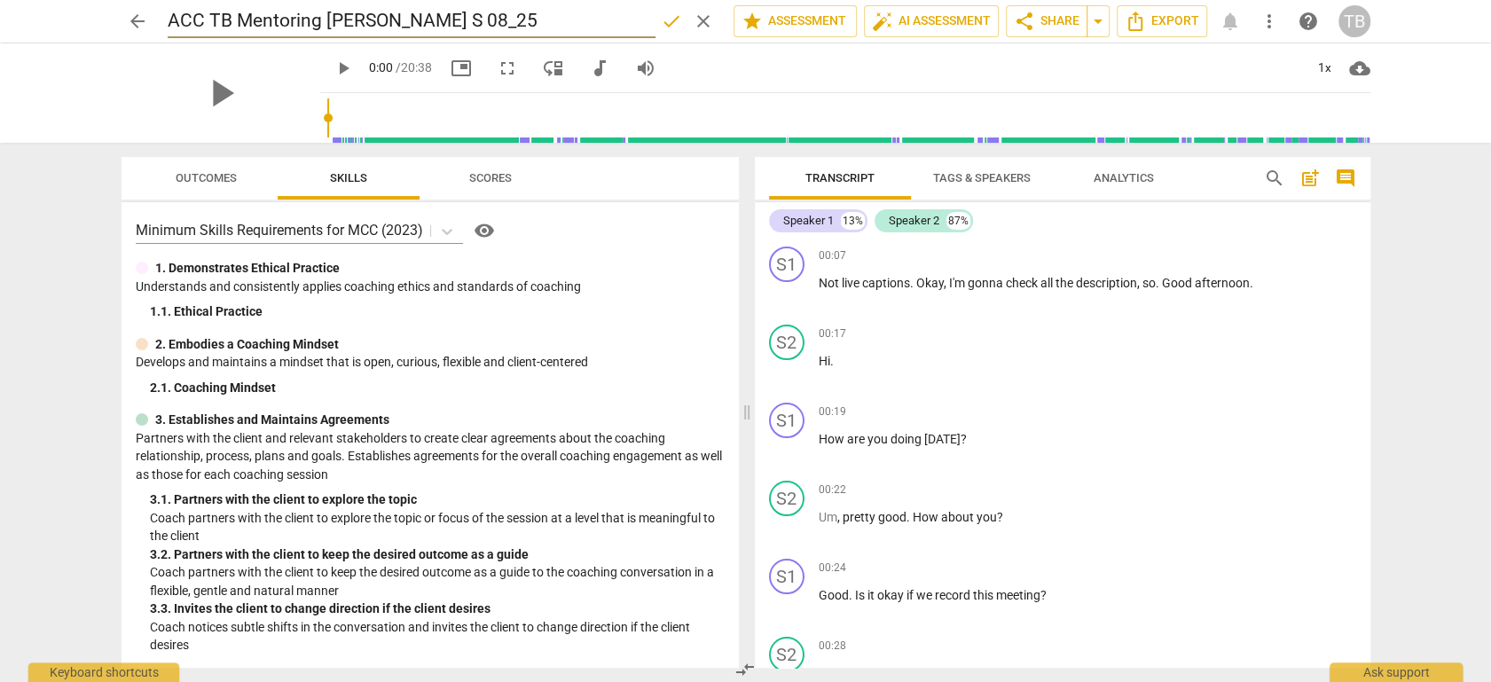
click at [117, 18] on div "arrow_back ACC TB Mentoring [PERSON_NAME] S 08_25 done clear star Assessment au…" at bounding box center [745, 21] width 1463 height 43
click at [497, 31] on input "ACC TB Mentoring [PERSON_NAME] S 08_25" at bounding box center [412, 21] width 488 height 34
type input "ACC TB Mentoring [PERSON_NAME] S 08_25"
click at [661, 20] on span "done" at bounding box center [671, 21] width 21 height 21
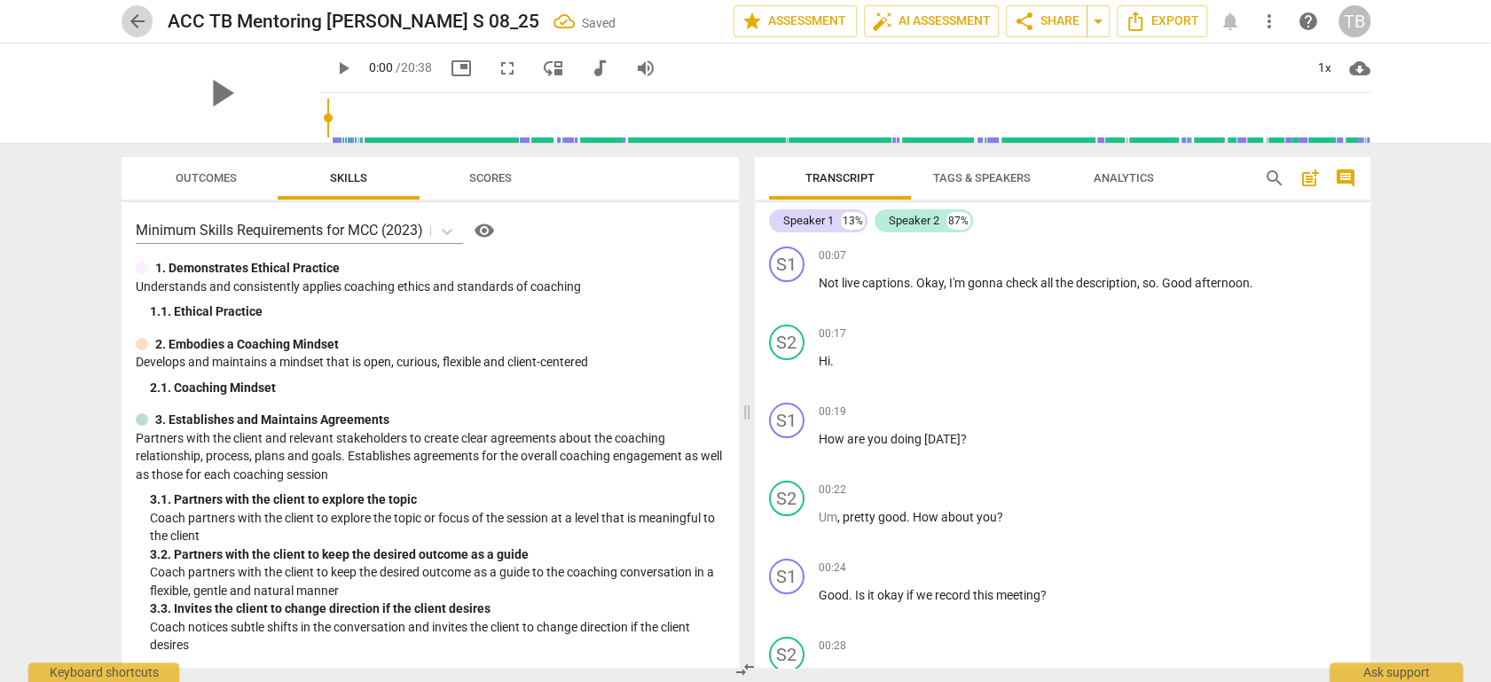
click at [132, 20] on span "arrow_back" at bounding box center [137, 21] width 21 height 21
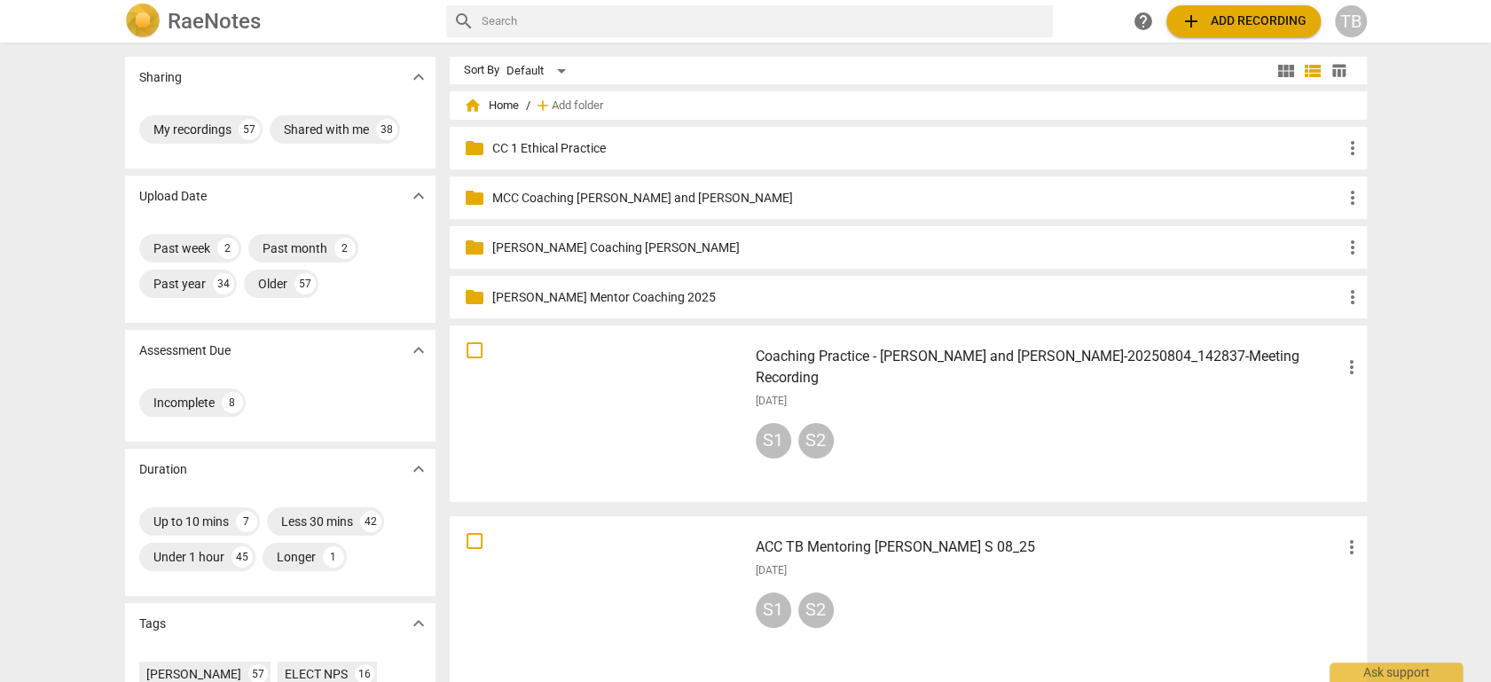
click at [1088, 354] on h3 "Coaching Practice - [PERSON_NAME] and [PERSON_NAME]-20250804_142837-Meeting Rec…" at bounding box center [1048, 367] width 585 height 43
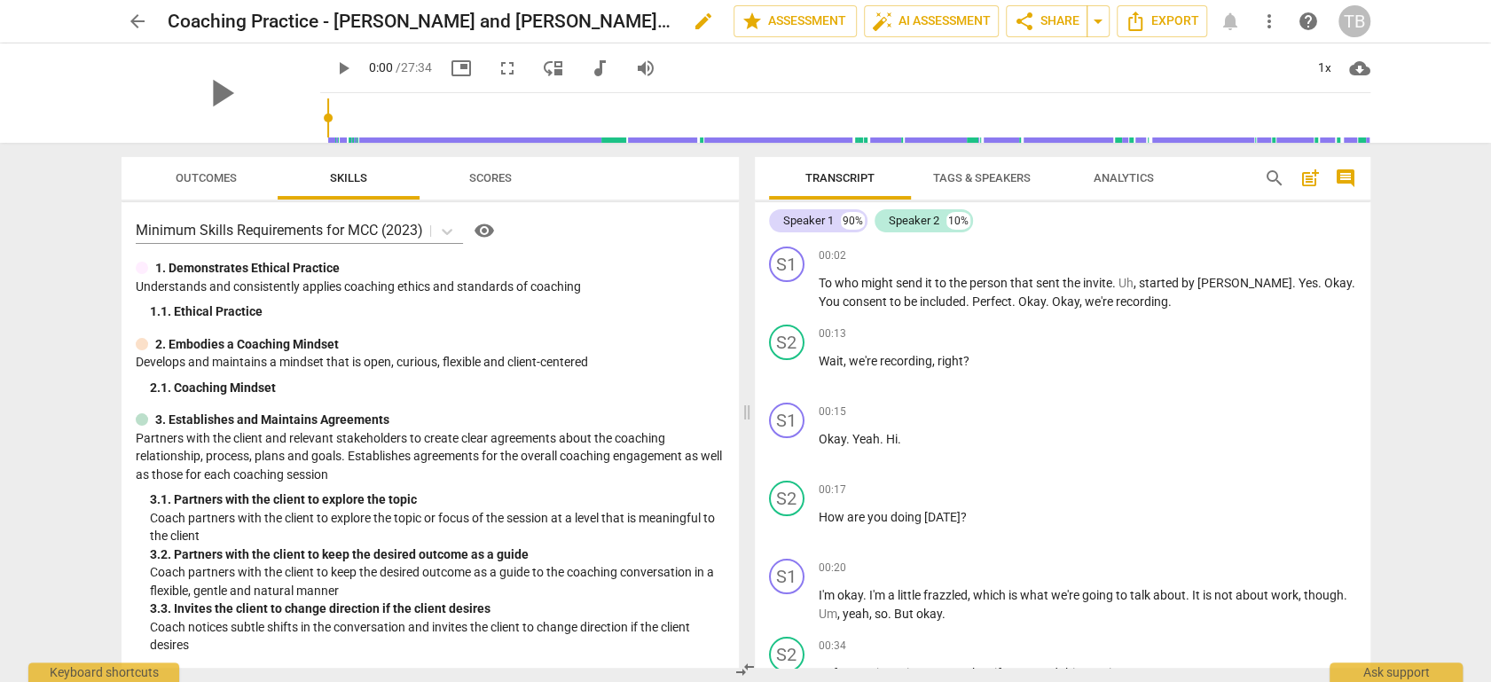
click at [705, 23] on span "edit" at bounding box center [703, 21] width 21 height 21
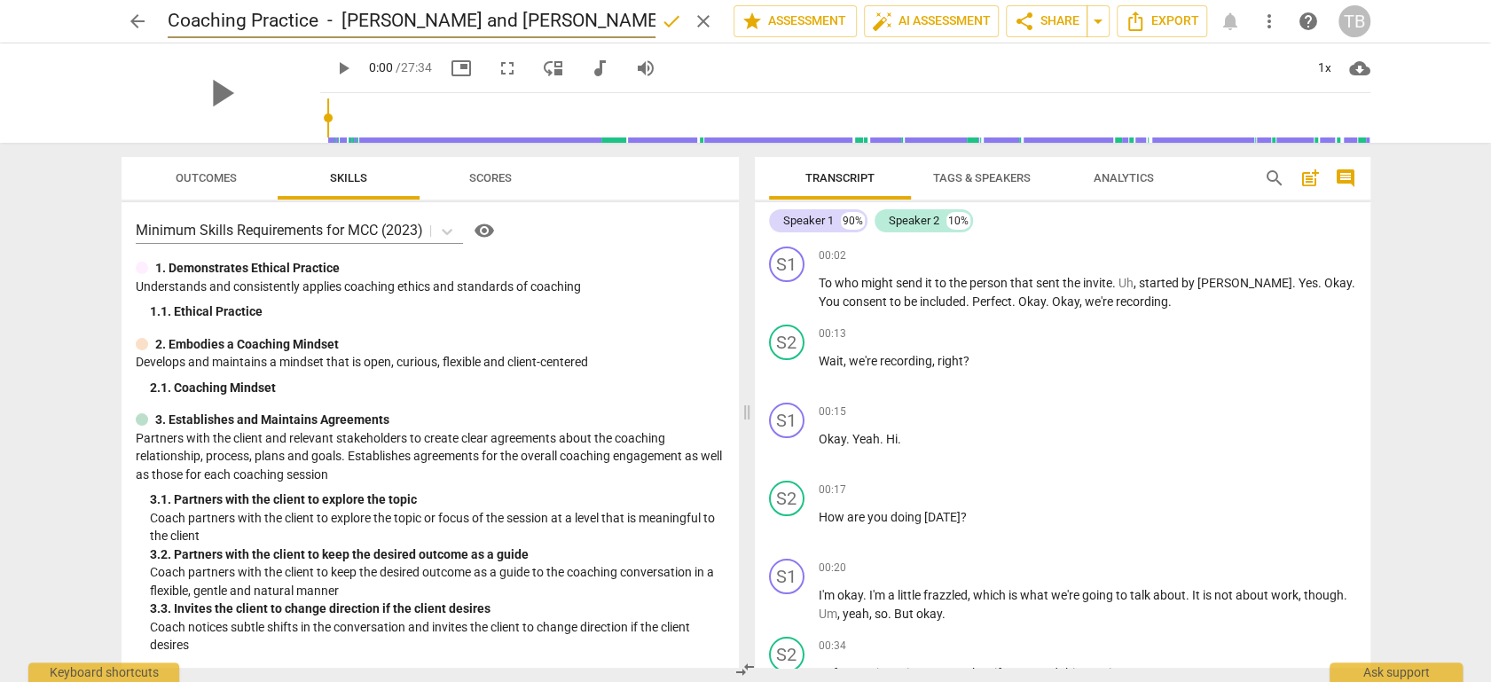
drag, startPoint x: 647, startPoint y: 20, endPoint x: 0, endPoint y: -4, distance: 647.2
click at [0, 0] on html "arrow_back Coaching Practice - [PERSON_NAME] and [PERSON_NAME]-20250804_142837-…" at bounding box center [745, 0] width 1491 height 0
drag, startPoint x: 368, startPoint y: 20, endPoint x: 327, endPoint y: 20, distance: 40.8
click at [327, 20] on input "ACC TB Mentoring [PERSON_NAME] S 08_25" at bounding box center [412, 21] width 488 height 34
type input "ACC TB Mentoring [PERSON_NAME] B 08_25"
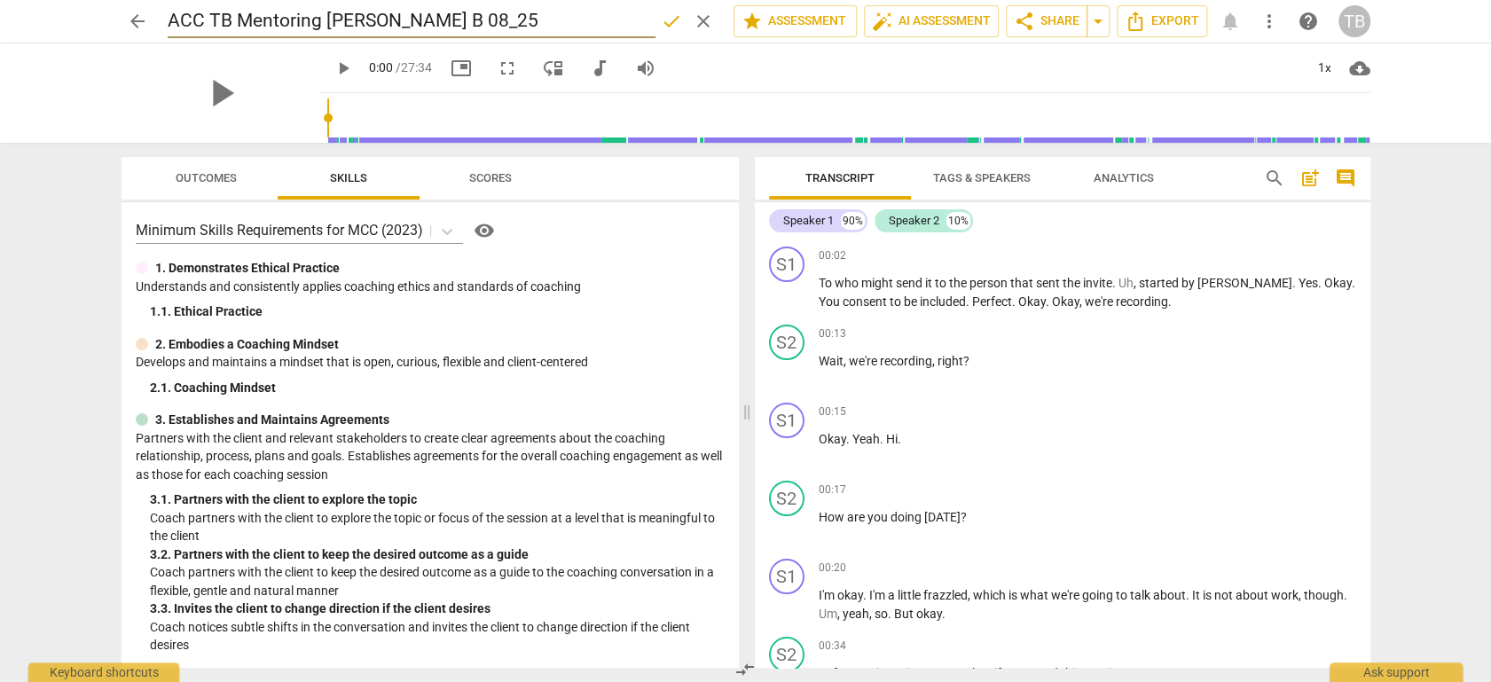
click at [668, 20] on span "done" at bounding box center [671, 21] width 21 height 21
click at [937, 19] on span "auto_fix_high AI Assessment" at bounding box center [931, 21] width 119 height 21
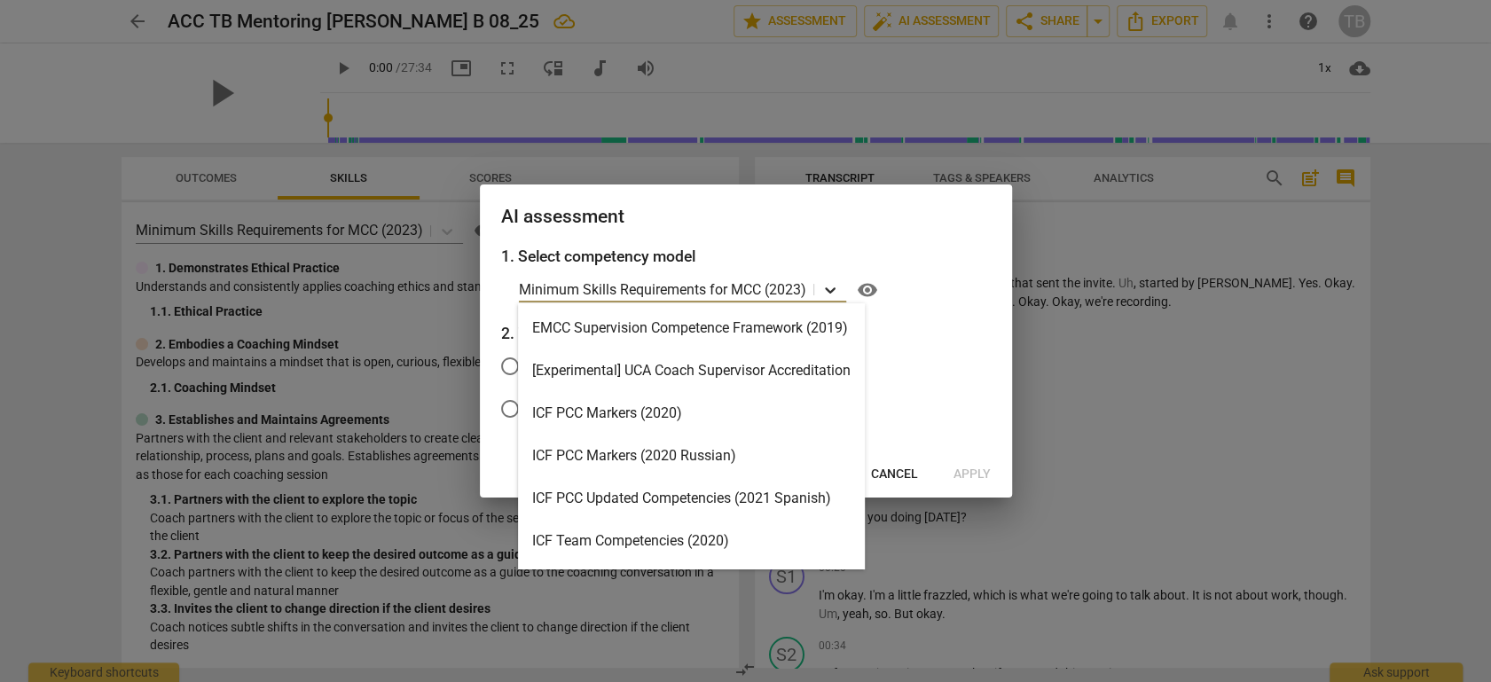
click at [824, 287] on icon at bounding box center [830, 290] width 18 height 18
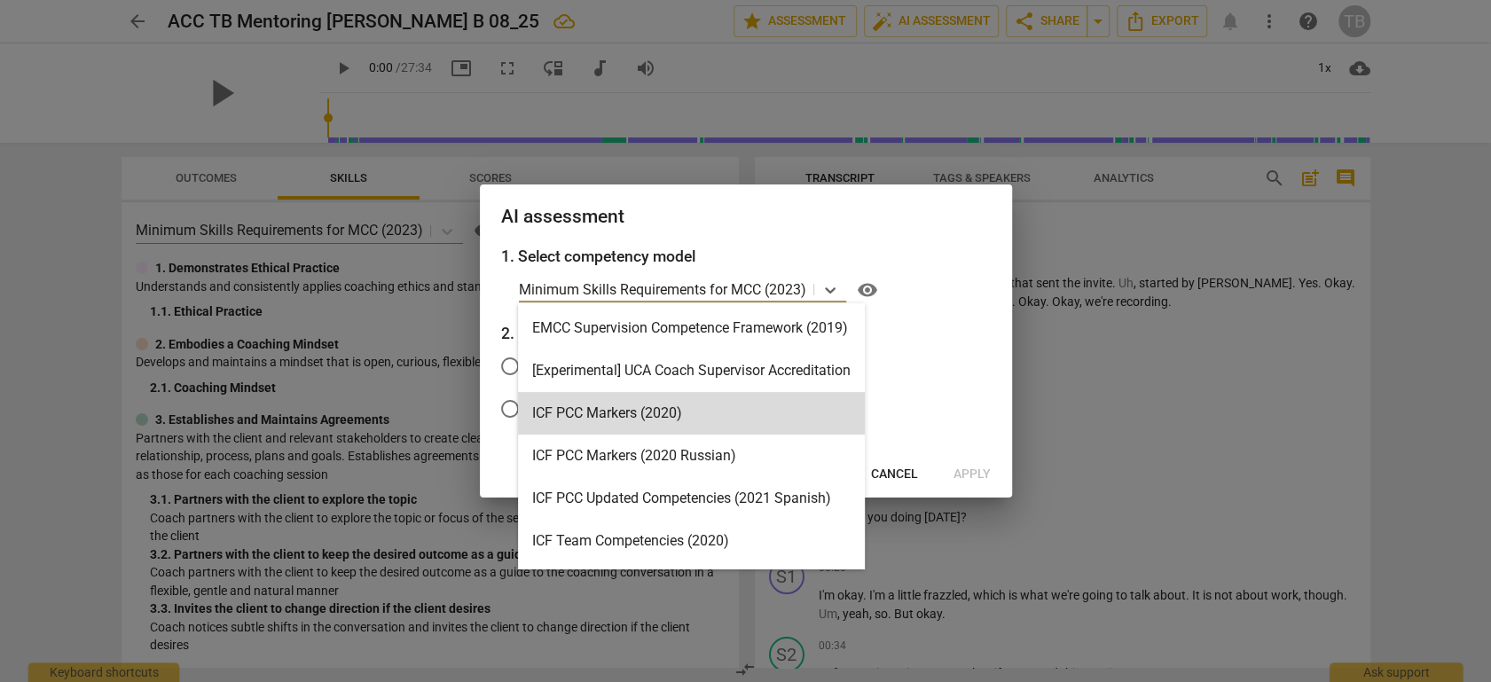
scroll to position [421, 0]
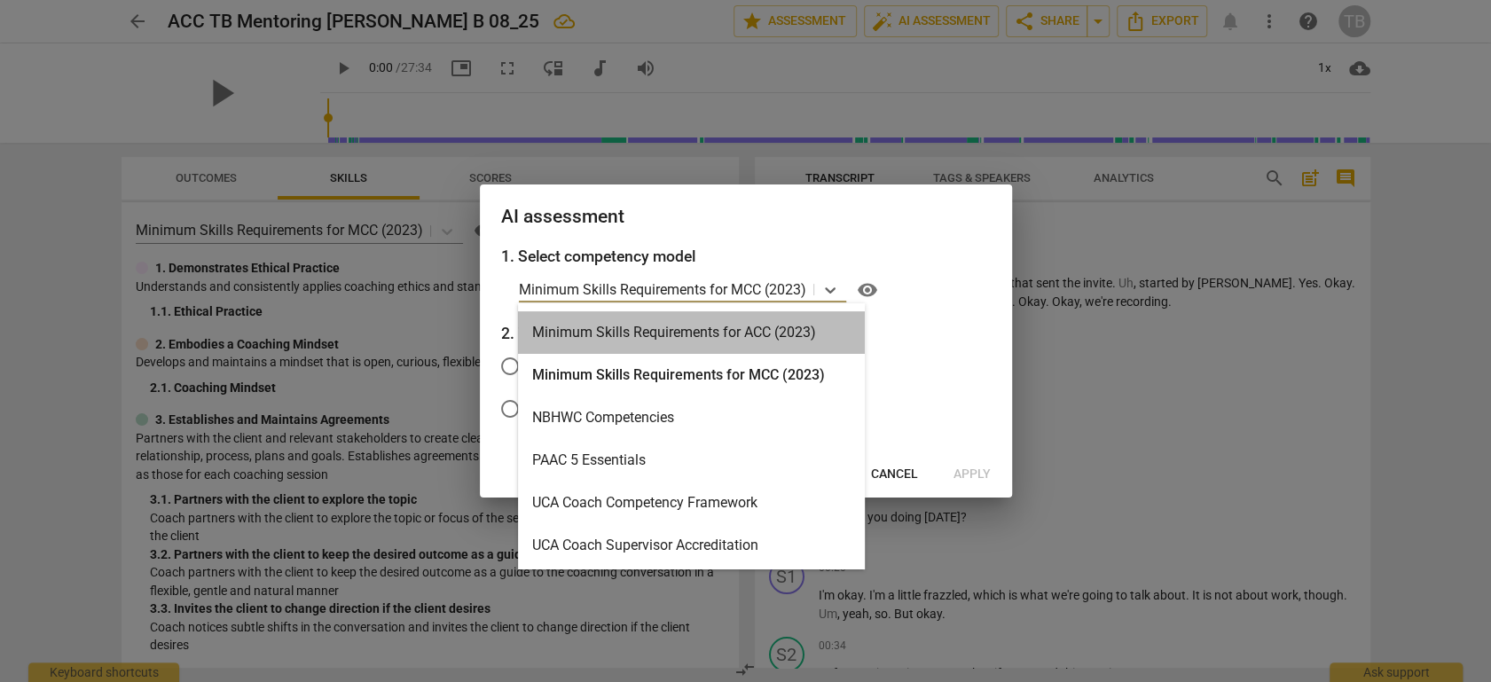
click at [750, 330] on div "Minimum Skills Requirements for ACC (2023)" at bounding box center [691, 332] width 347 height 43
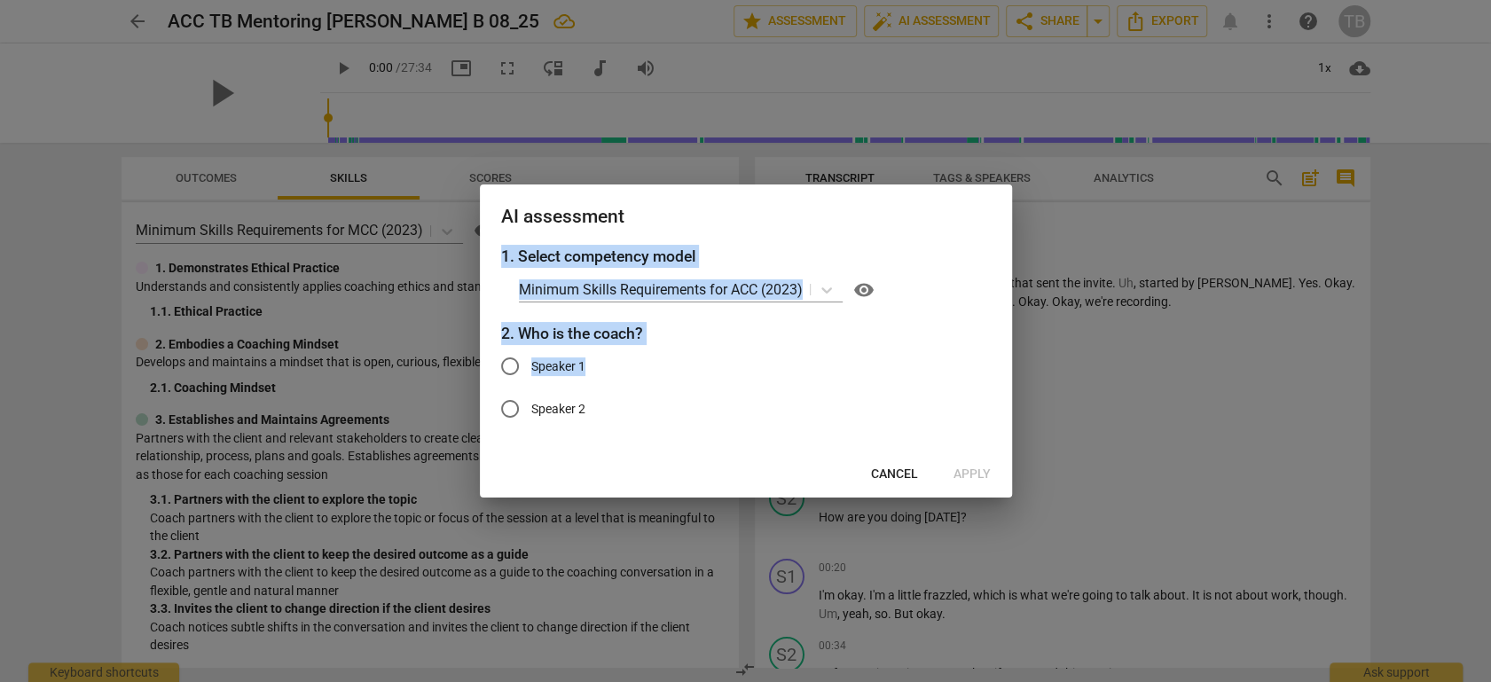
drag, startPoint x: 726, startPoint y: 237, endPoint x: 701, endPoint y: 303, distance: 71.0
click at [672, 334] on div "AI assessment 1. Select competency model Minimum Skills Requirements for ACC (2…" at bounding box center [746, 341] width 532 height 313
click at [877, 473] on span "Cancel" at bounding box center [894, 475] width 47 height 18
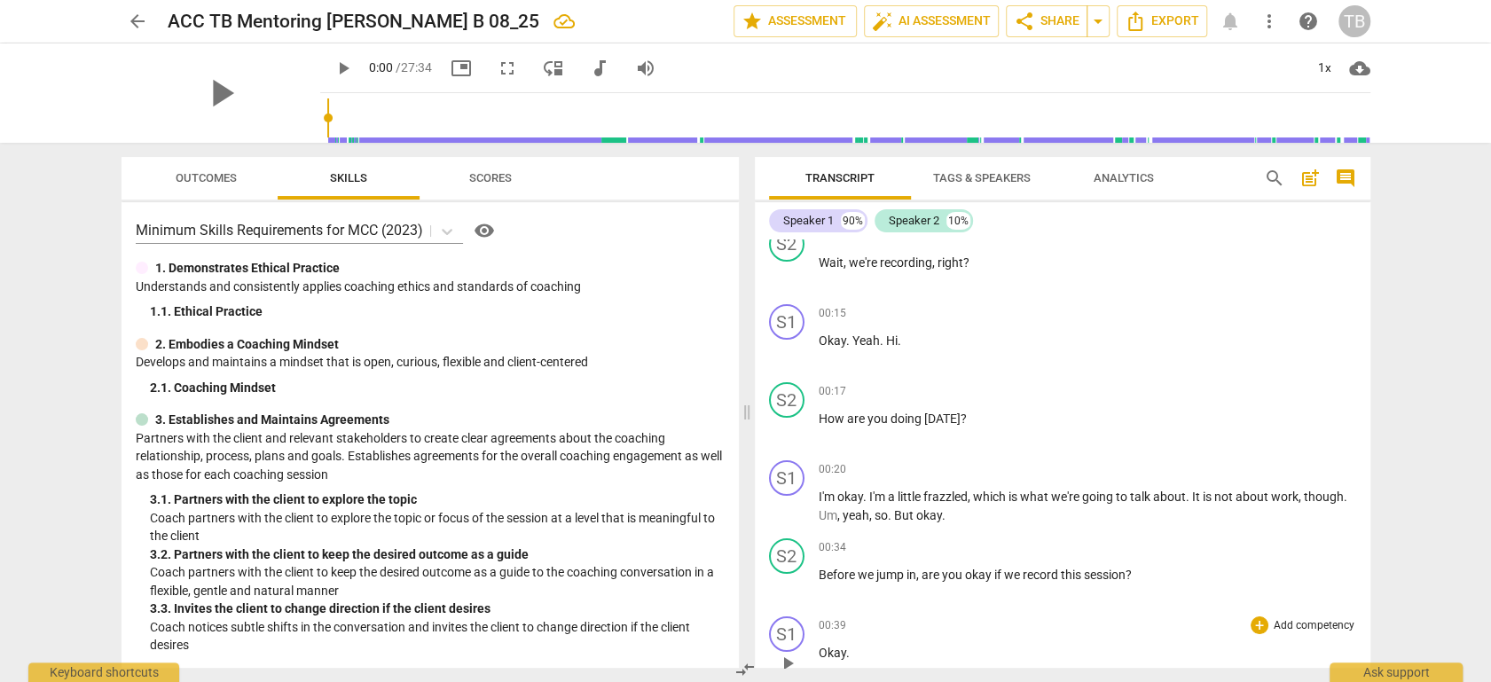
scroll to position [197, 0]
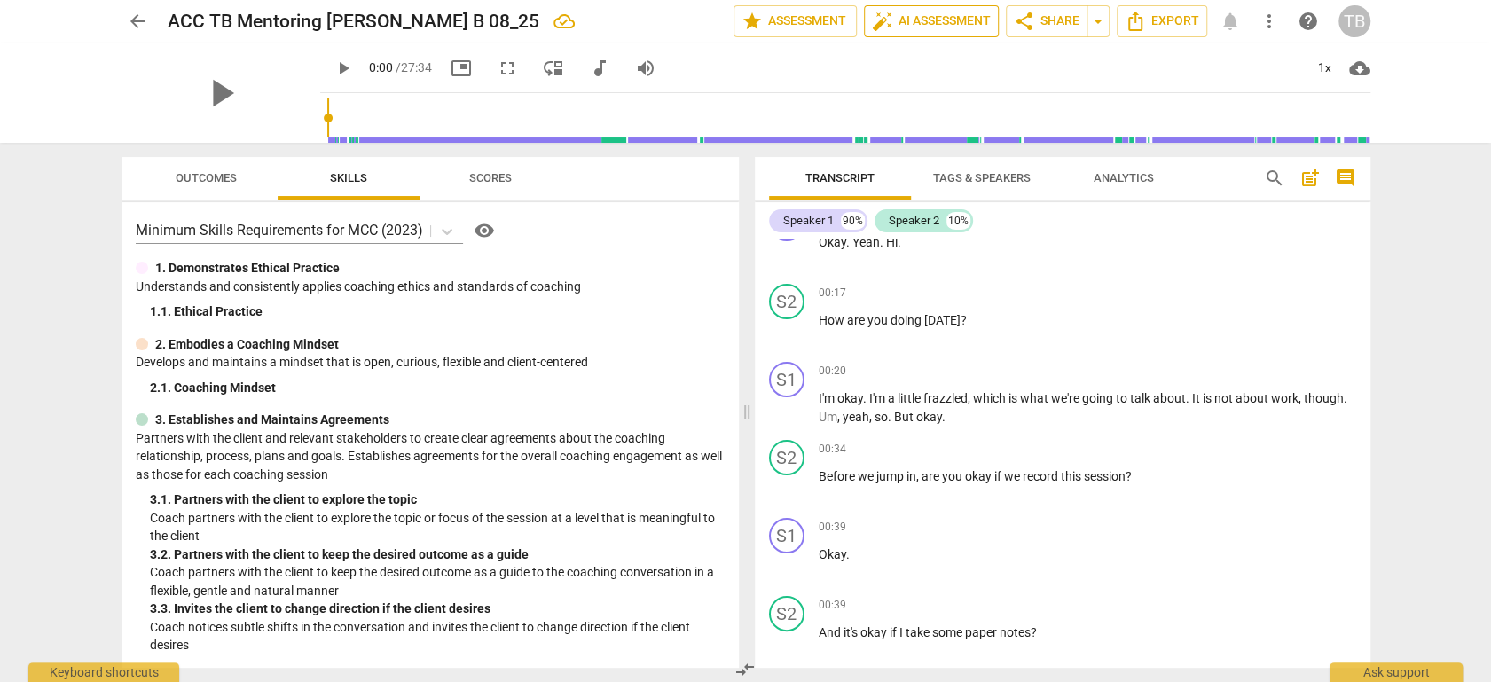
click at [947, 20] on span "auto_fix_high AI Assessment" at bounding box center [931, 21] width 119 height 21
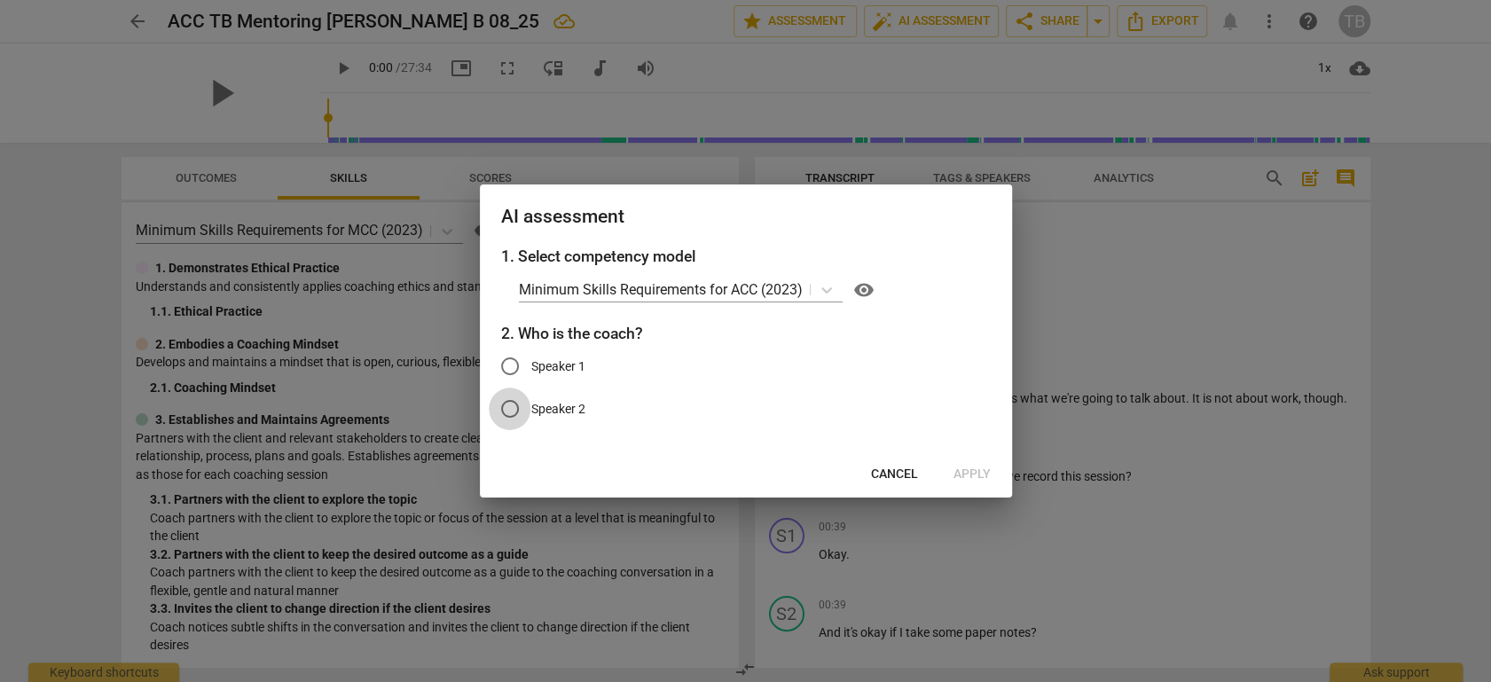
click at [511, 411] on input "Speaker 2" at bounding box center [510, 409] width 43 height 43
radio input "true"
click at [963, 473] on span "Apply" at bounding box center [972, 475] width 37 height 18
click at [976, 469] on span "Apply" at bounding box center [972, 475] width 37 height 18
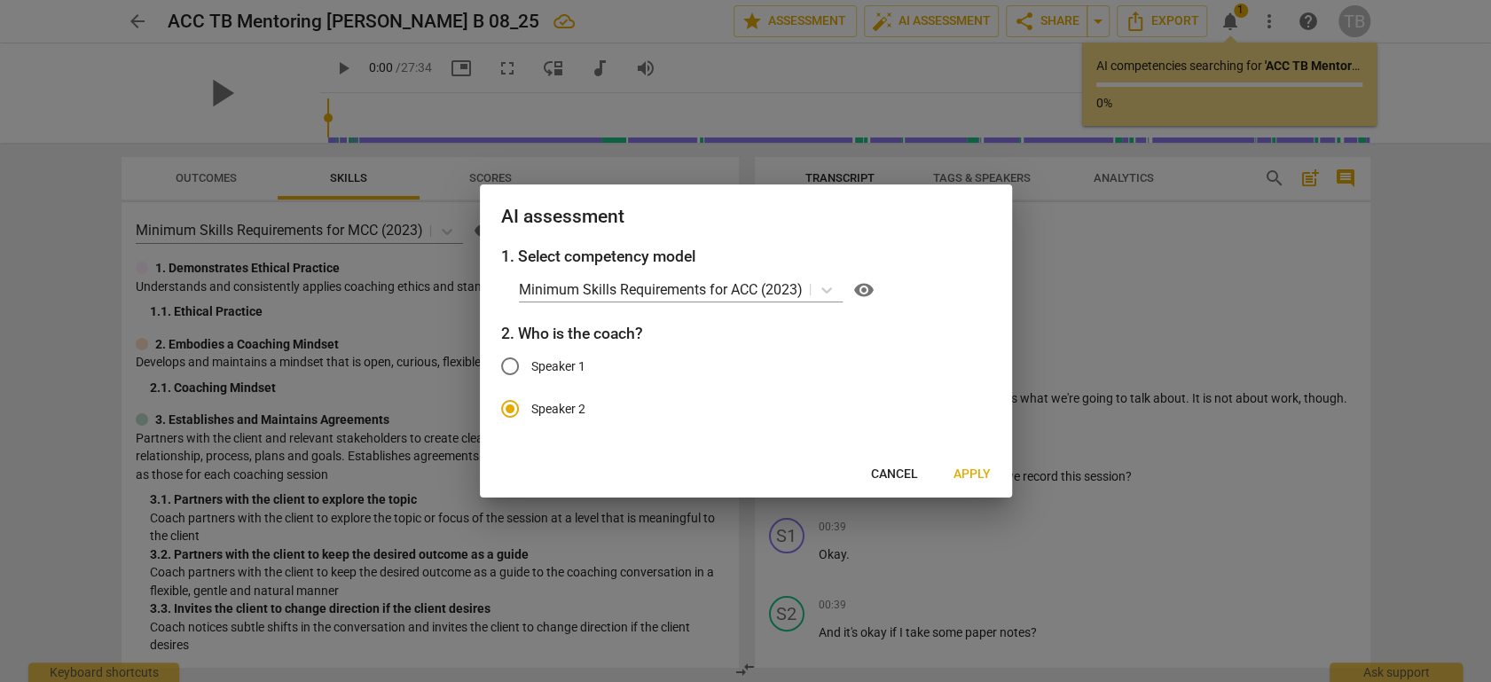
click at [973, 475] on span "Apply" at bounding box center [972, 475] width 37 height 18
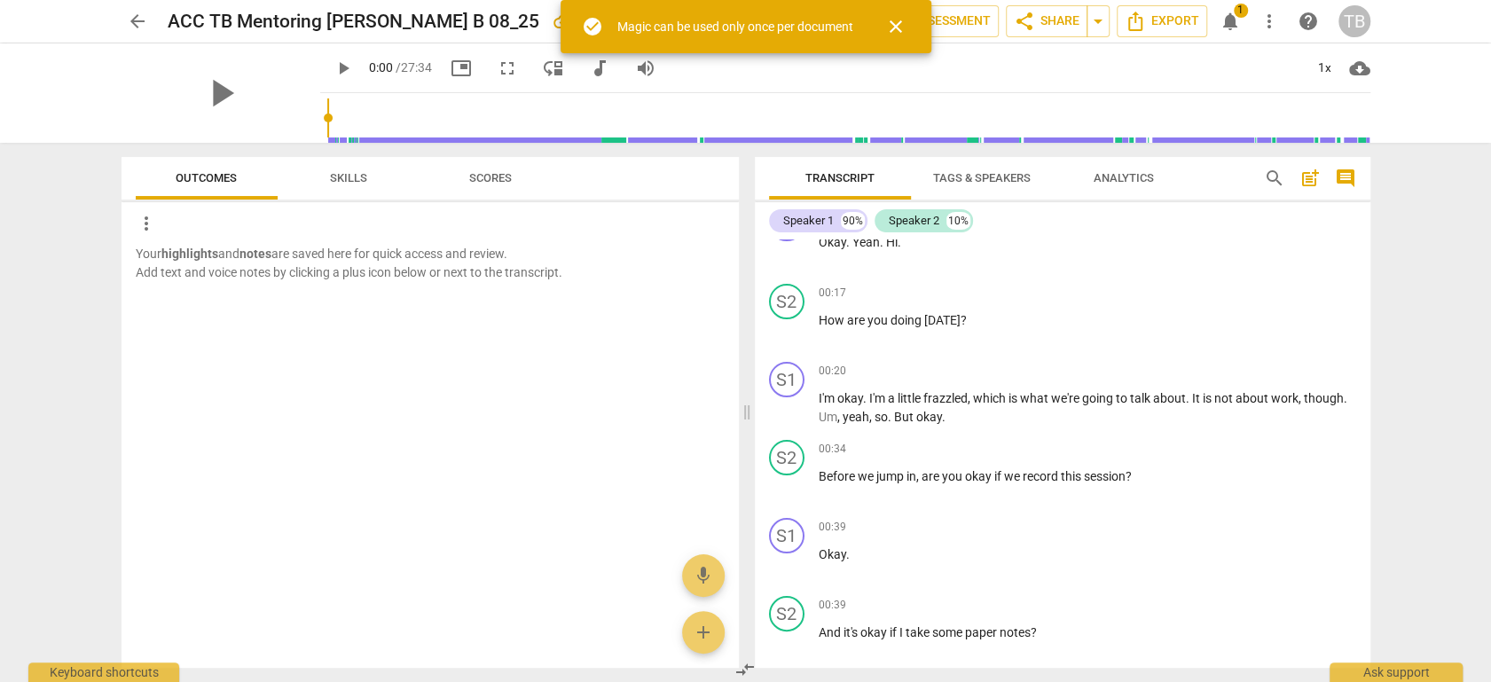
click at [900, 22] on span "close" at bounding box center [895, 26] width 21 height 21
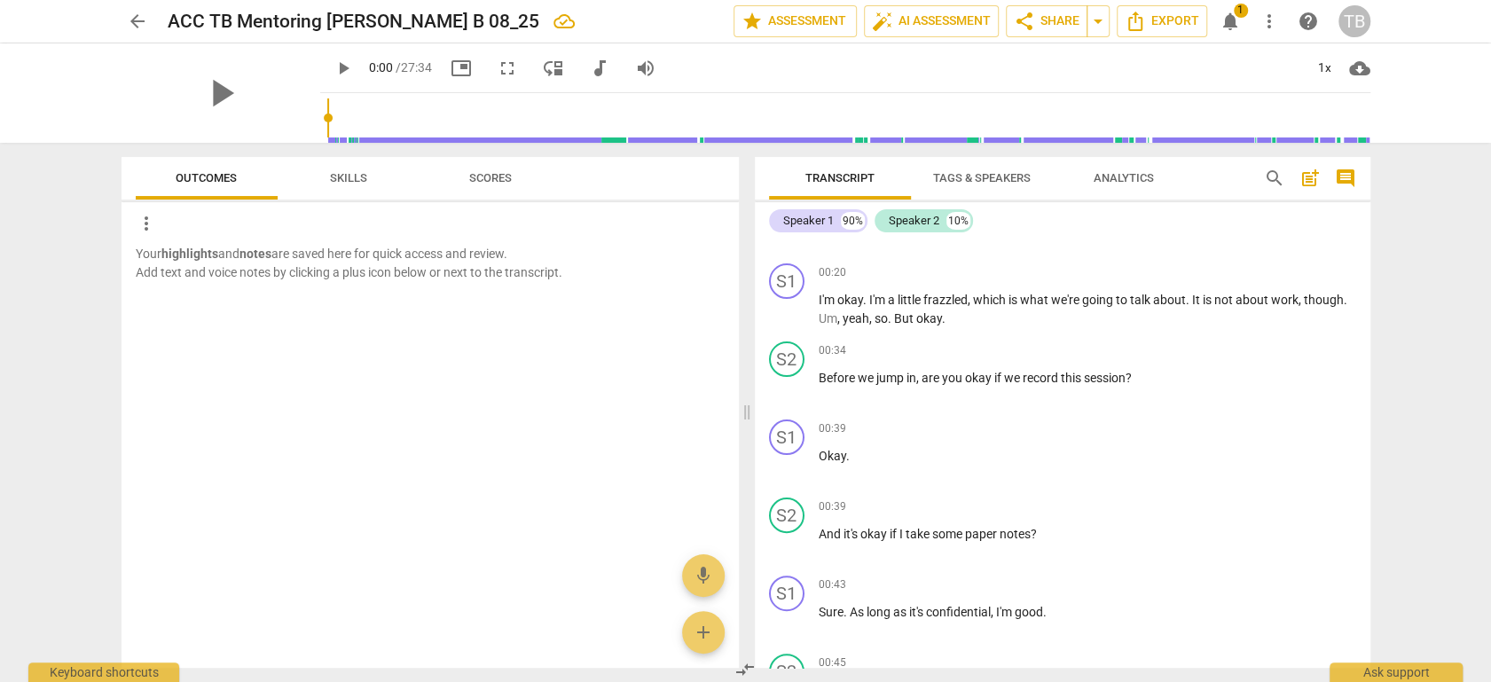
scroll to position [0, 0]
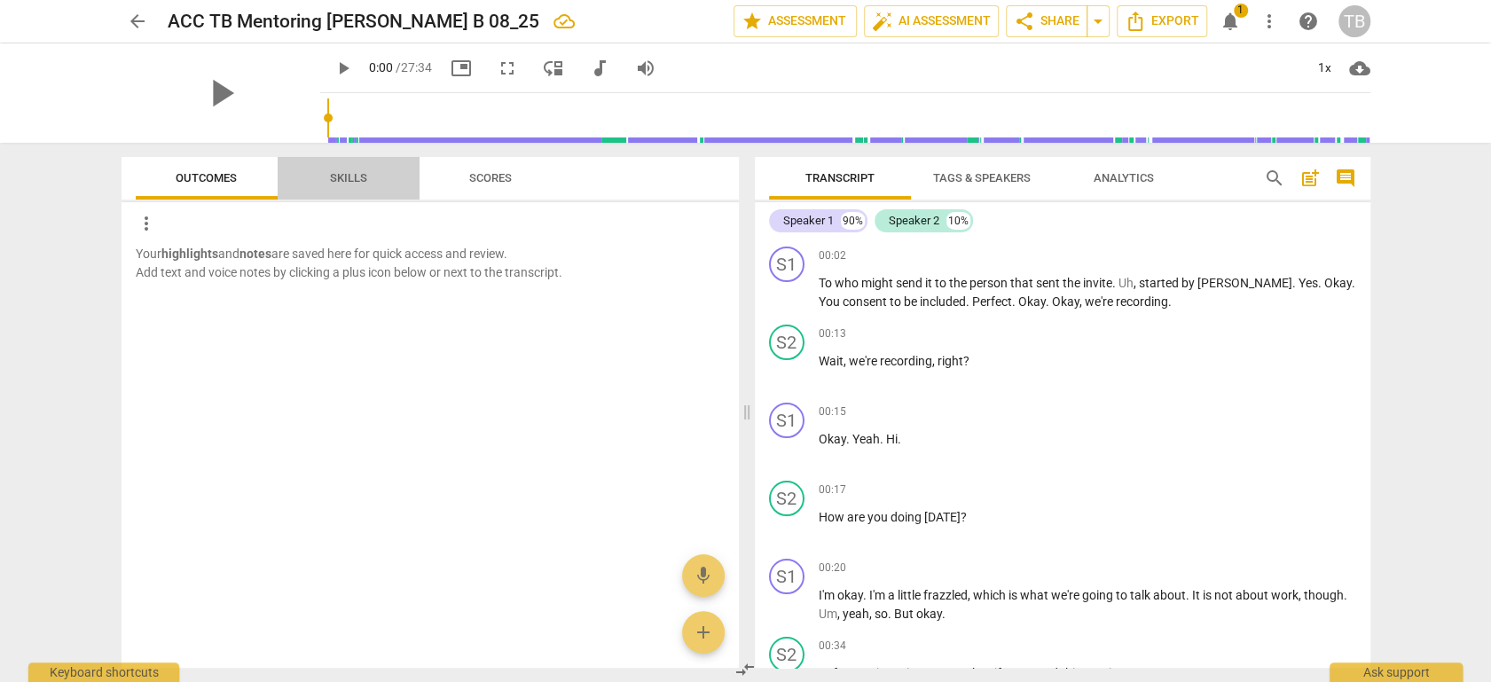
click at [342, 177] on span "Skills" at bounding box center [348, 177] width 37 height 13
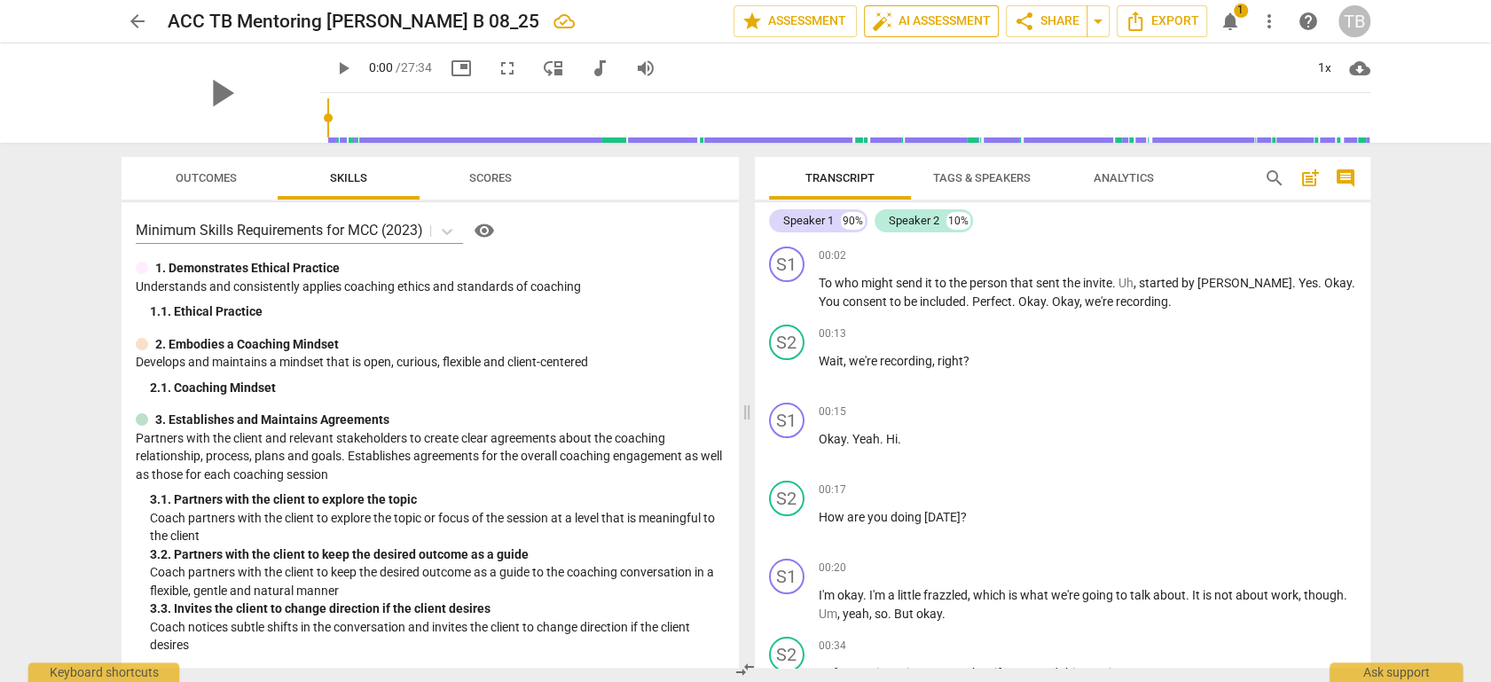
click at [932, 17] on span "auto_fix_high AI Assessment" at bounding box center [931, 21] width 119 height 21
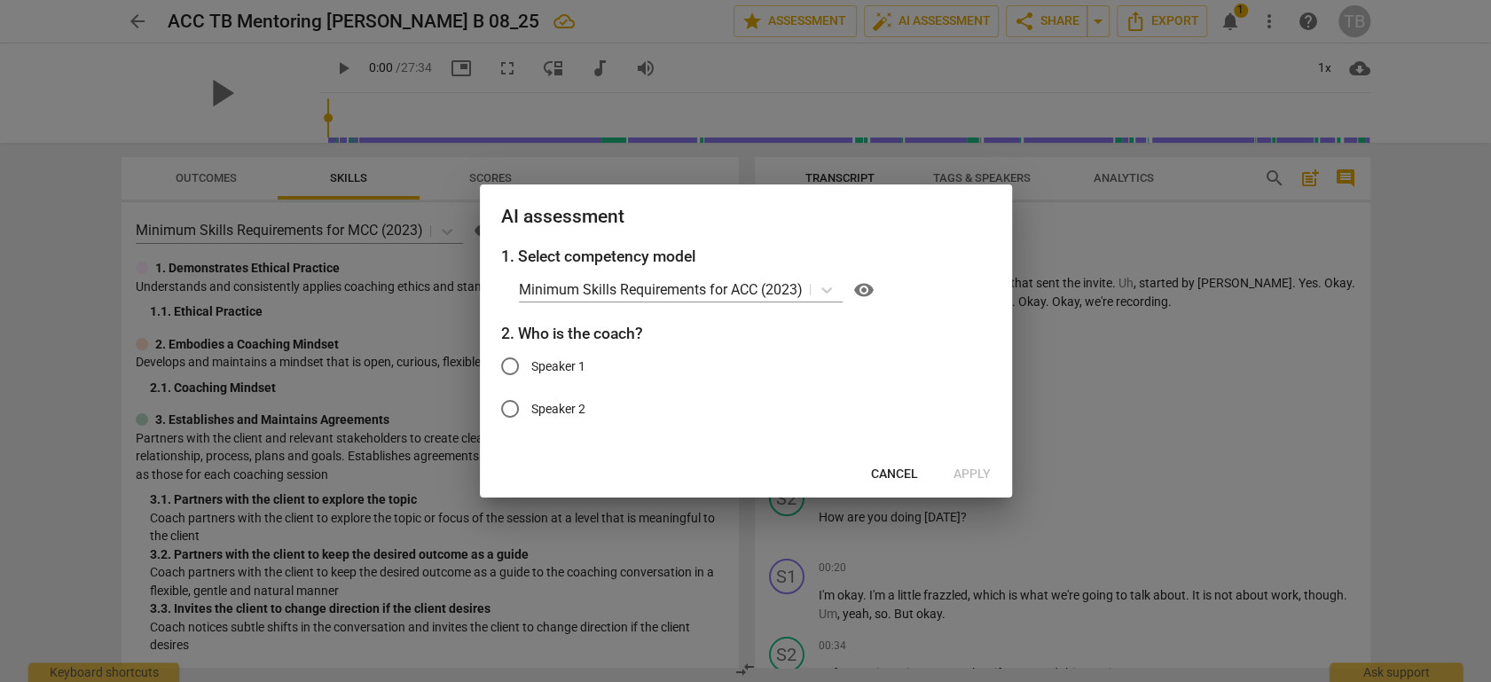
click at [504, 410] on input "Speaker 2" at bounding box center [510, 409] width 43 height 43
radio input "true"
click at [982, 473] on span "Apply" at bounding box center [972, 475] width 37 height 18
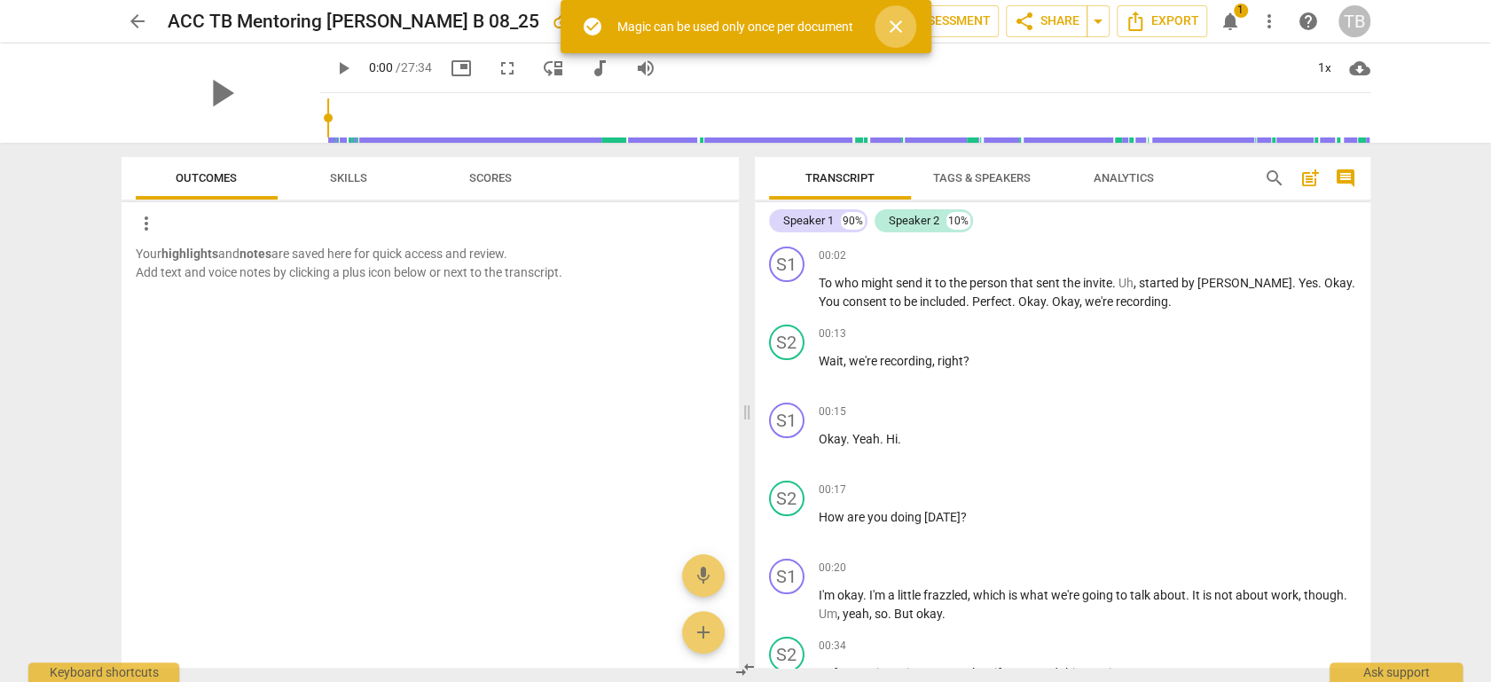
click at [897, 25] on span "close" at bounding box center [895, 26] width 21 height 21
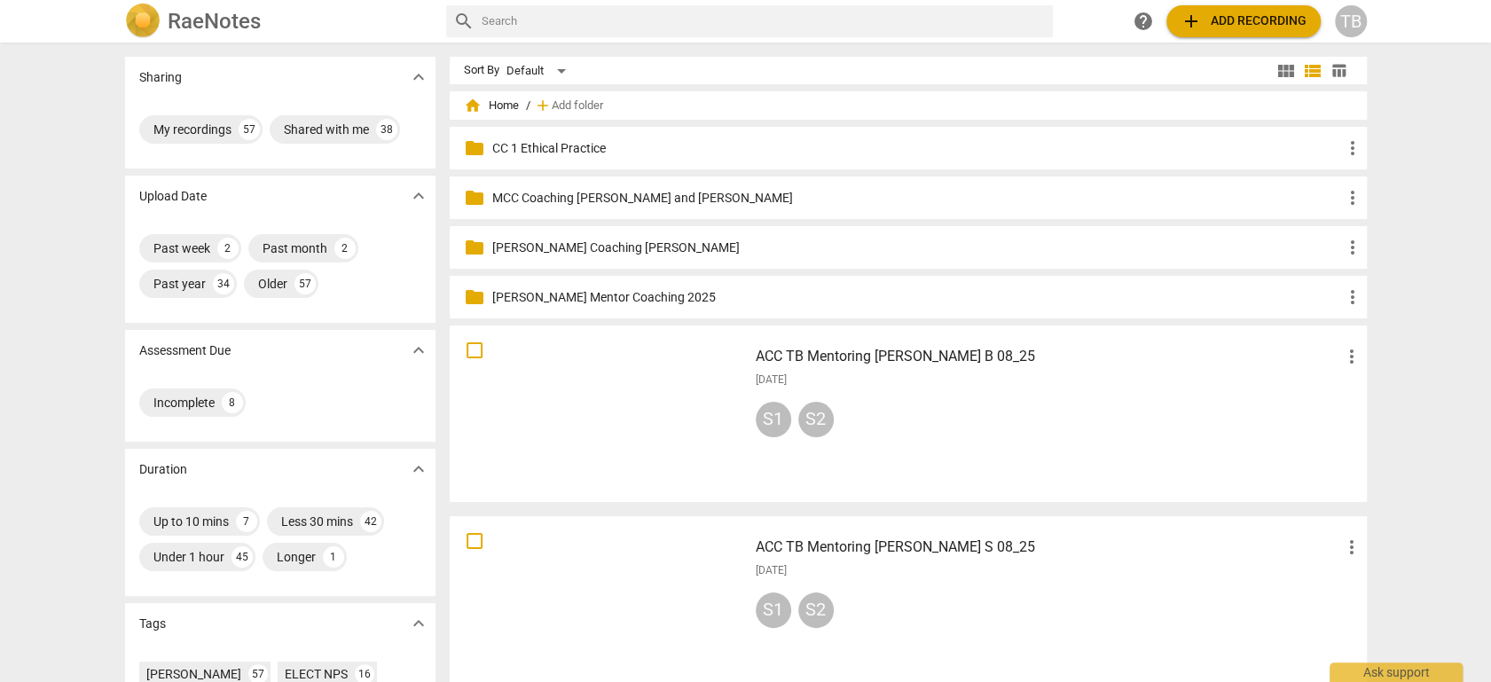
click at [868, 547] on h3 "ACC TB Mentoring [PERSON_NAME] S 08_25" at bounding box center [1048, 547] width 585 height 21
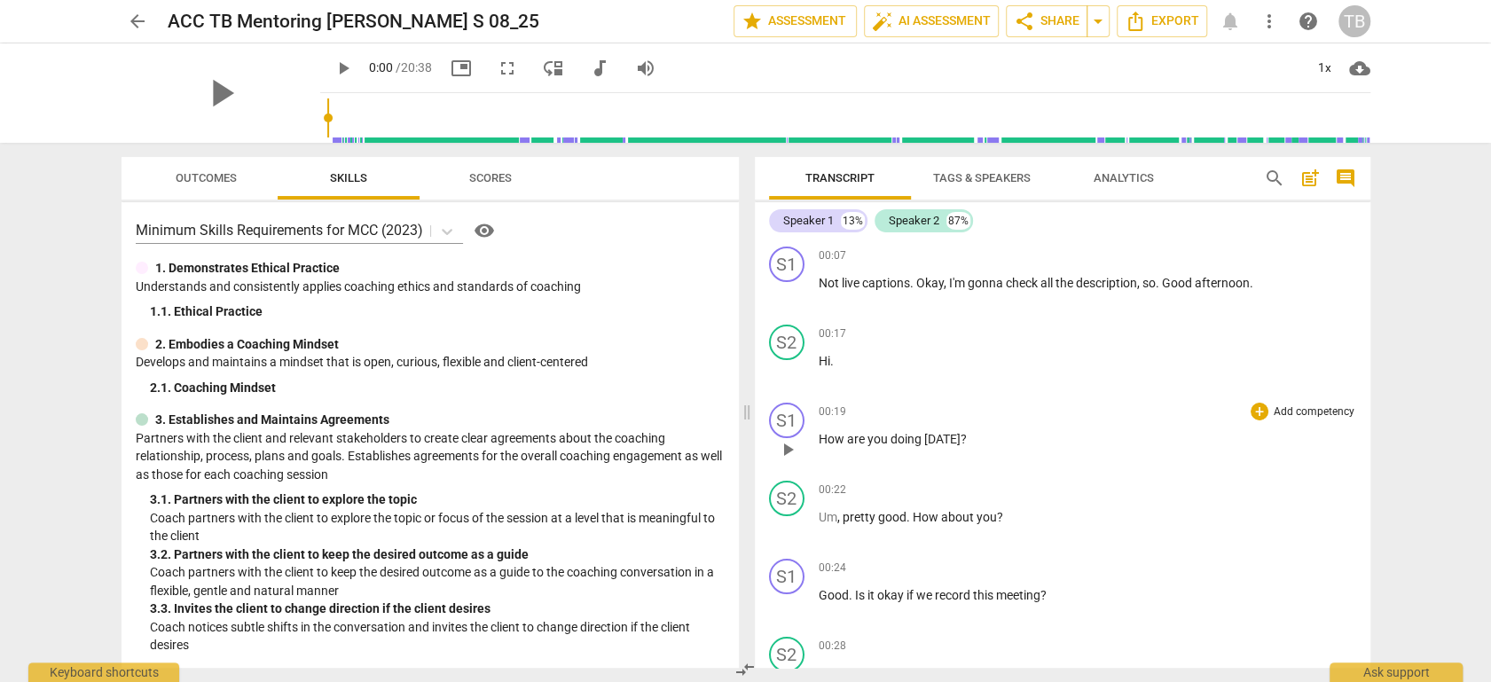
drag, startPoint x: 915, startPoint y: 23, endPoint x: 1206, endPoint y: 418, distance: 490.4
click at [1191, 398] on div "arrow_back ACC TB Mentoring [PERSON_NAME] S 08_25 edit star Assessment auto_fix…" at bounding box center [745, 341] width 1491 height 682
click at [926, 22] on span "auto_fix_high AI Assessment" at bounding box center [931, 21] width 119 height 21
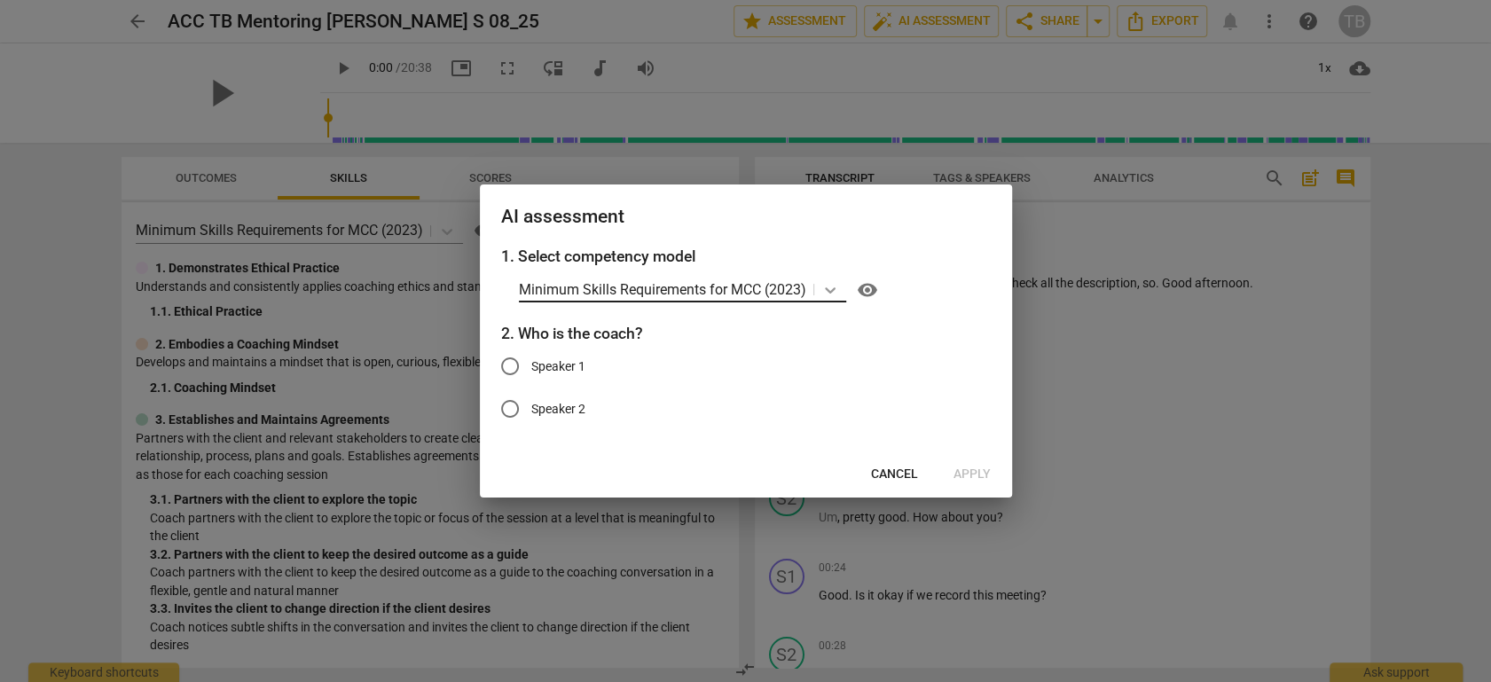
click at [815, 277] on div at bounding box center [830, 290] width 32 height 26
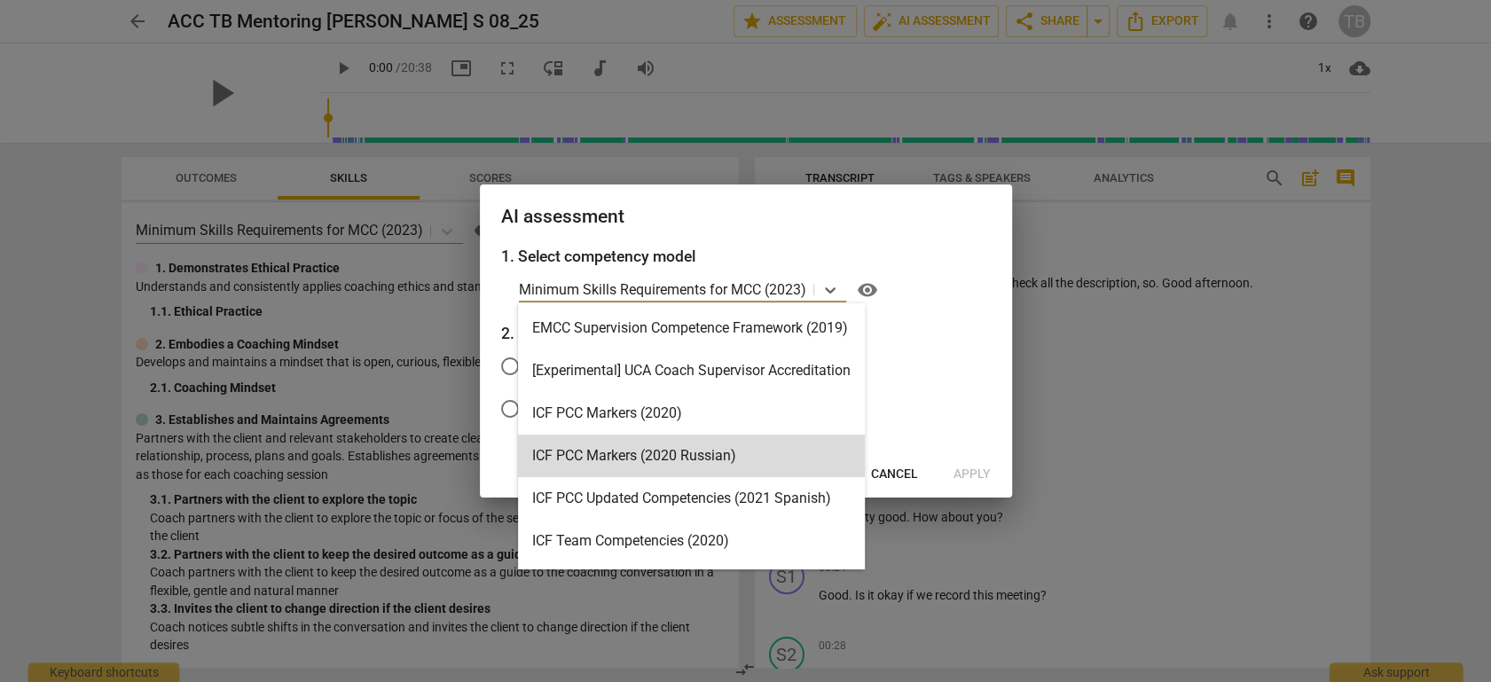
scroll to position [421, 0]
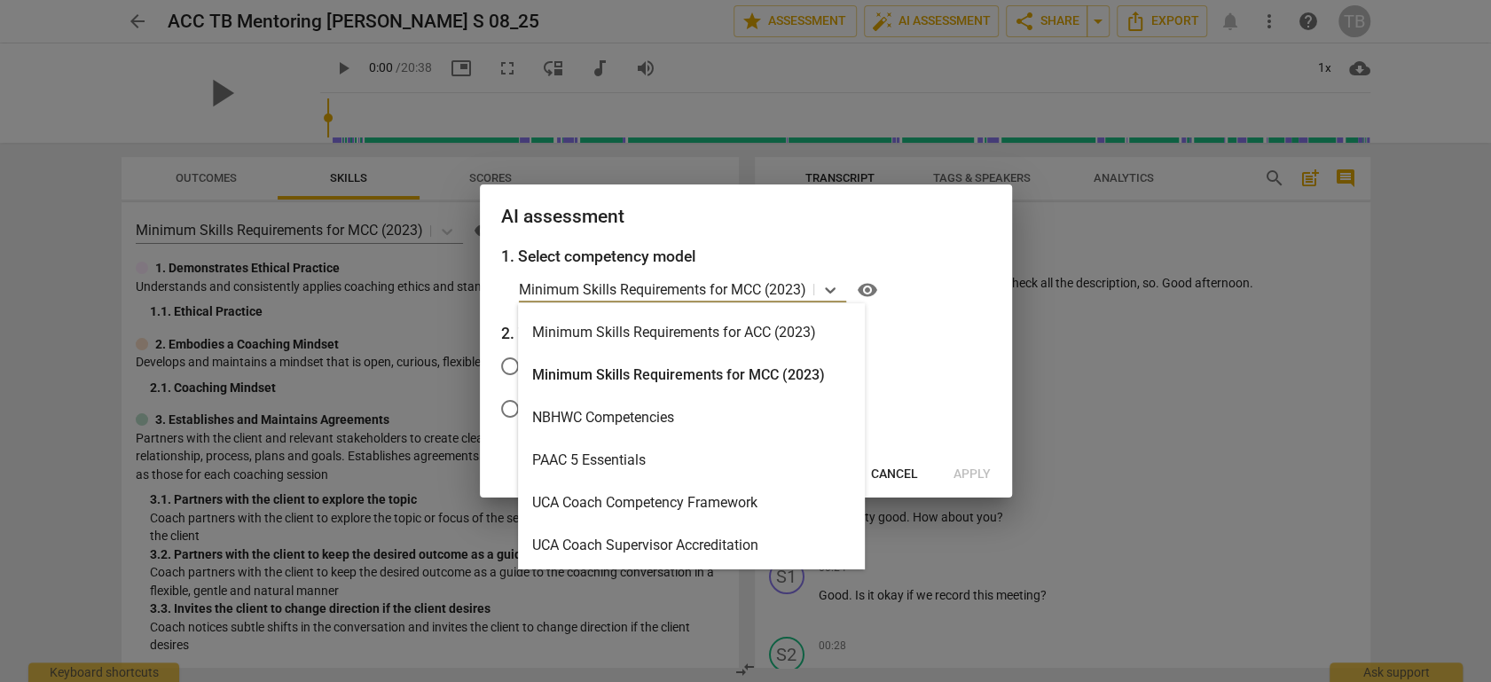
click at [748, 332] on div "Minimum Skills Requirements for ACC (2023)" at bounding box center [691, 332] width 347 height 43
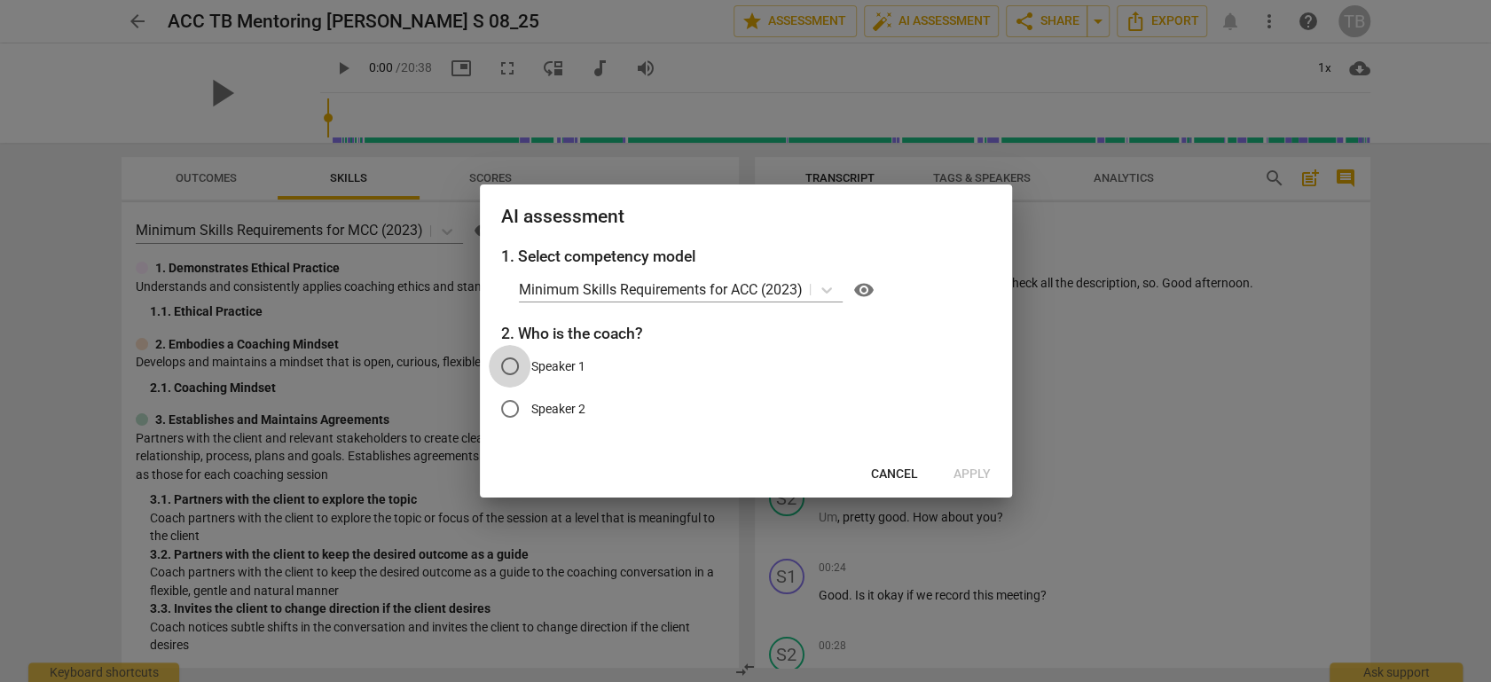
click at [511, 364] on input "Speaker 1" at bounding box center [510, 366] width 43 height 43
radio input "true"
click at [976, 468] on span "Apply" at bounding box center [972, 475] width 37 height 18
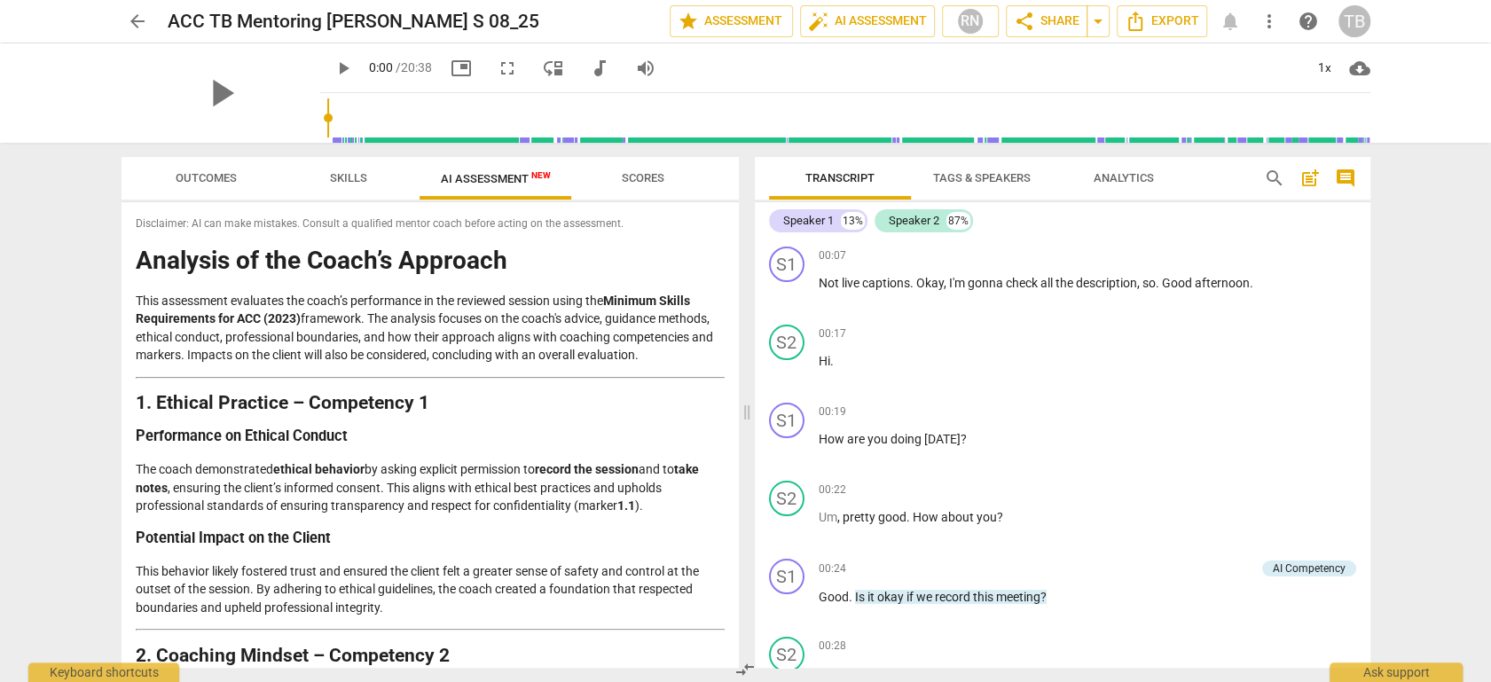
click at [508, 173] on span "AI Assessment New" at bounding box center [496, 178] width 110 height 13
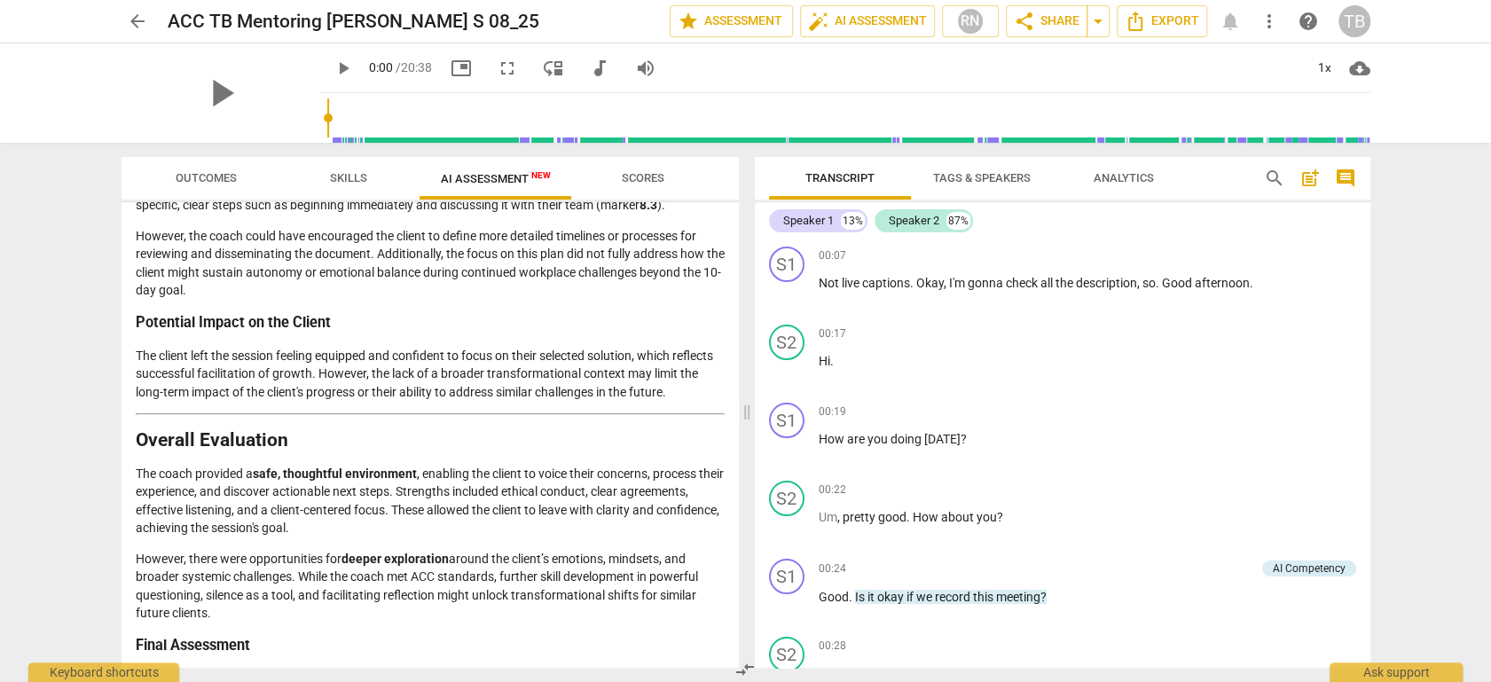
scroll to position [2805, 0]
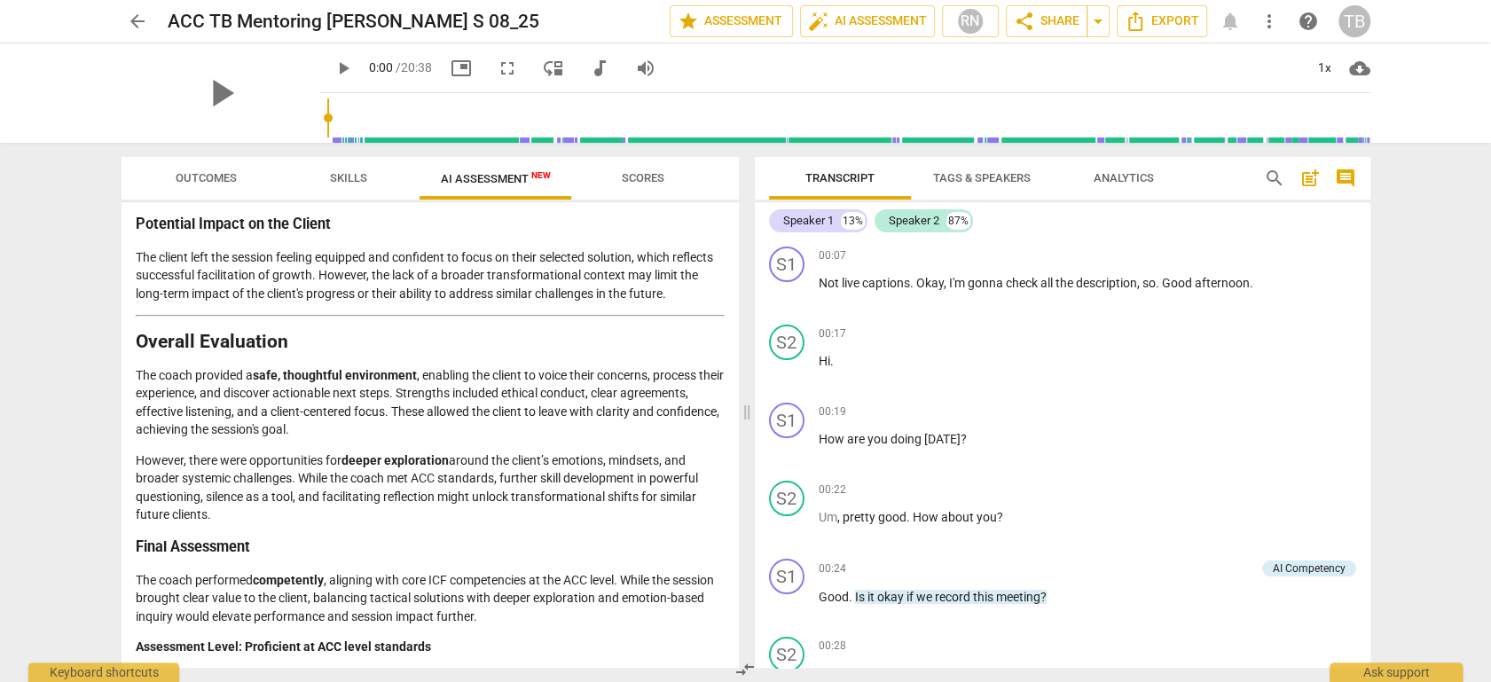
click at [135, 19] on span "arrow_back" at bounding box center [137, 21] width 21 height 21
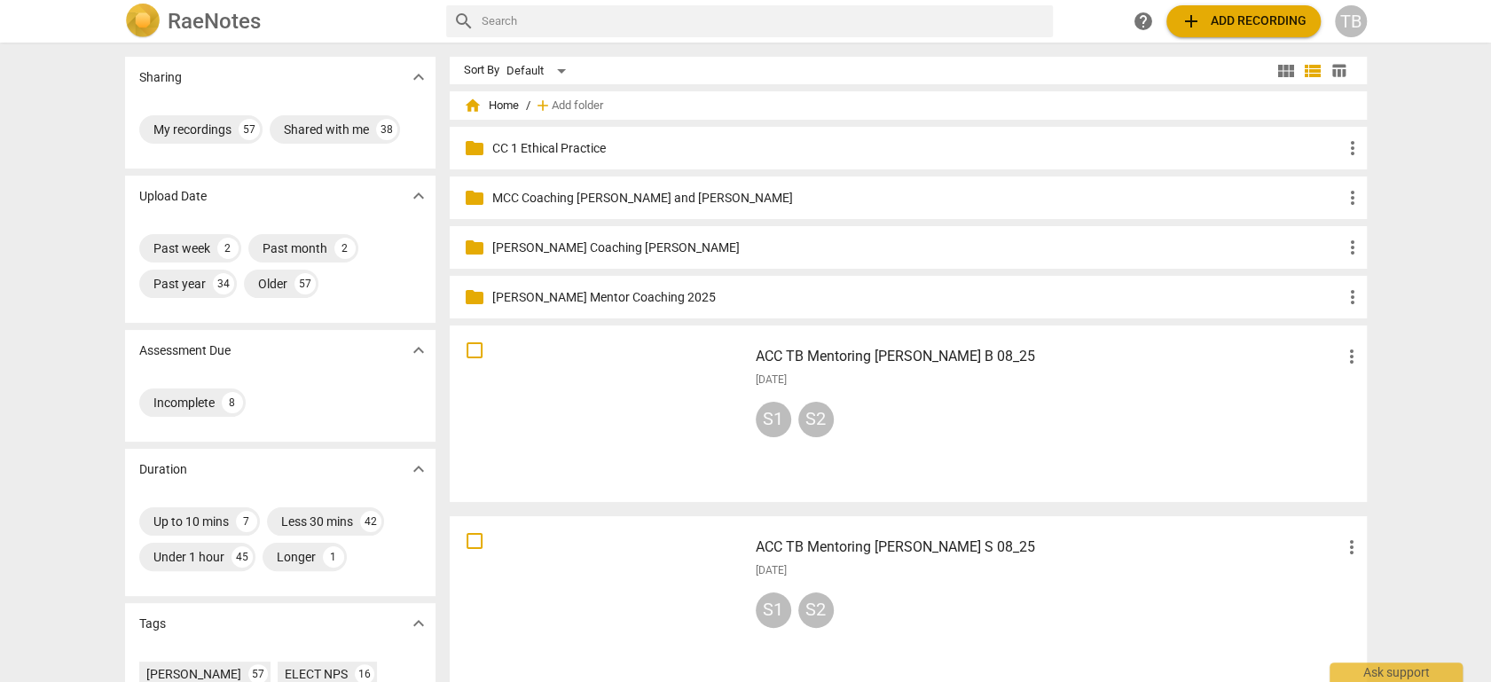
click at [858, 361] on h3 "ACC TB Mentoring [PERSON_NAME] B 08_25" at bounding box center [1048, 356] width 585 height 21
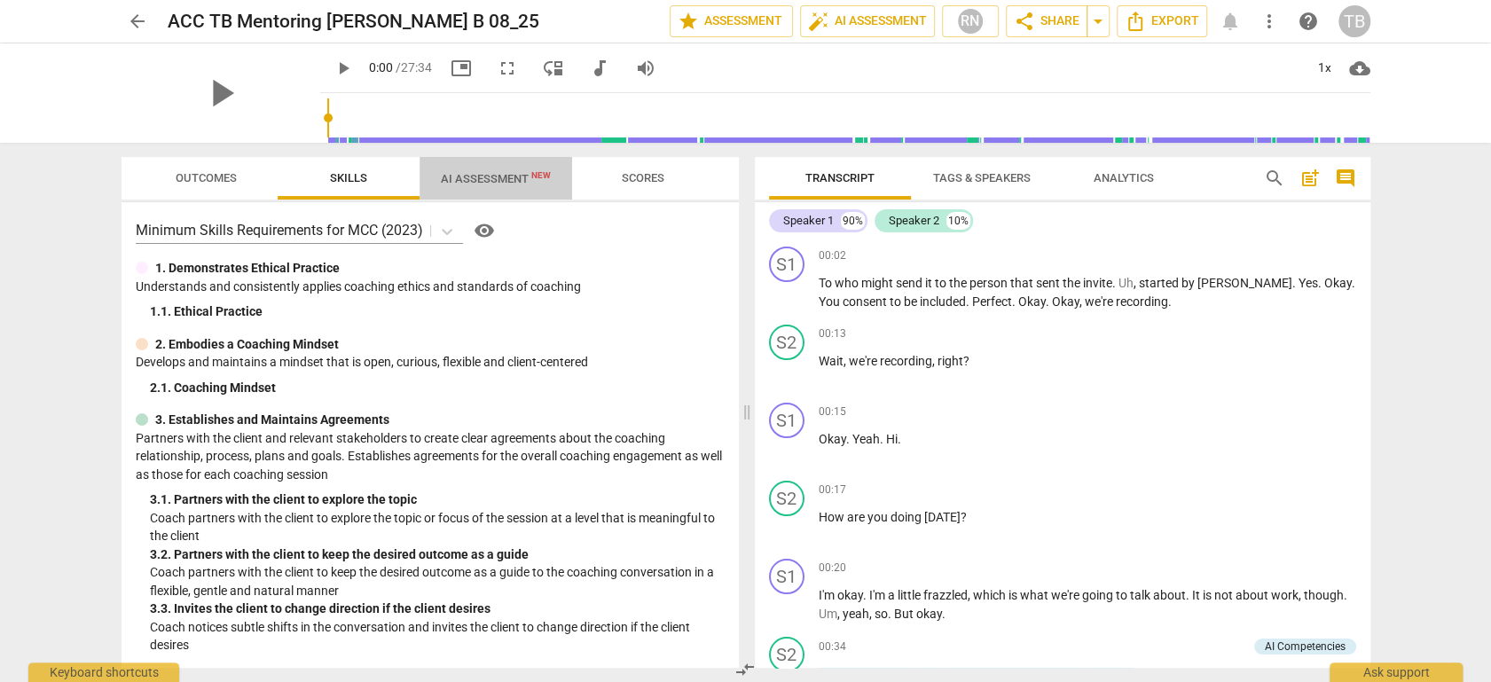
click at [495, 172] on span "AI Assessment New" at bounding box center [496, 178] width 110 height 13
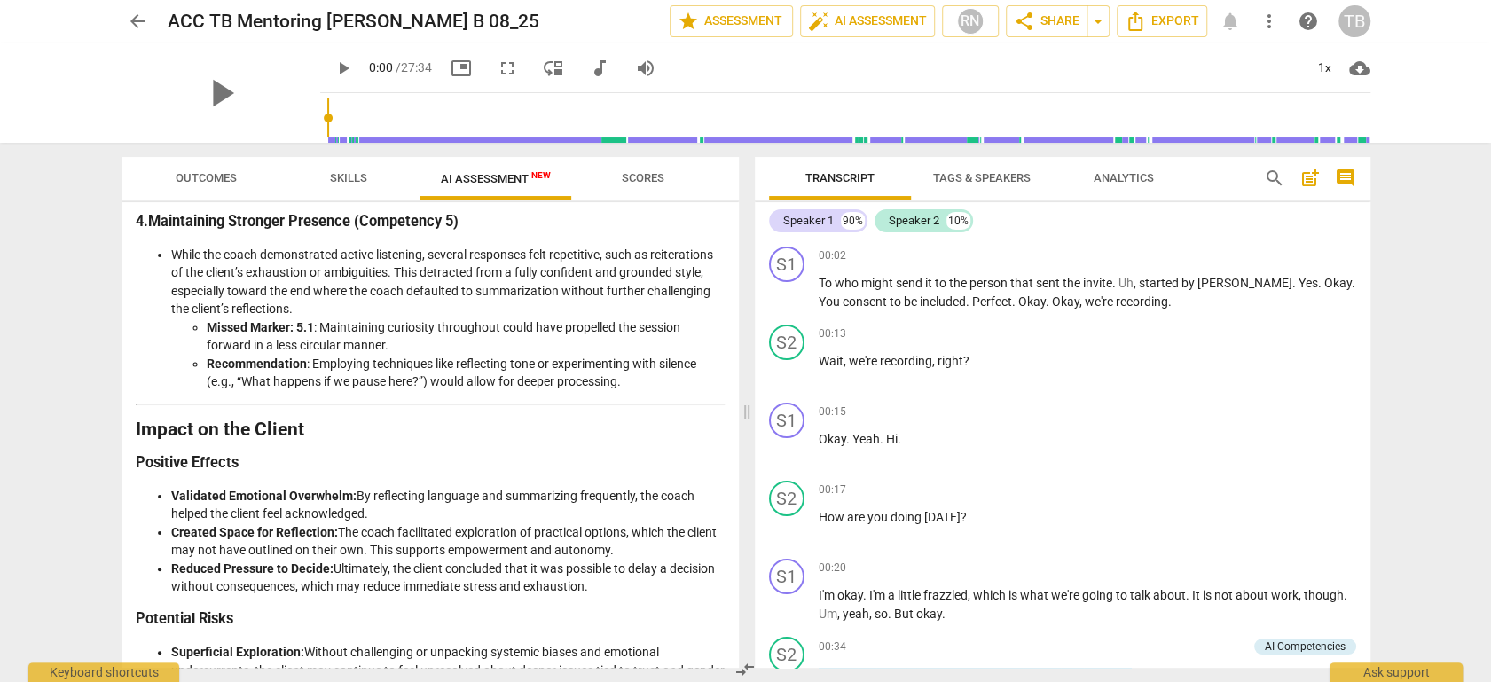
scroll to position [2244, 0]
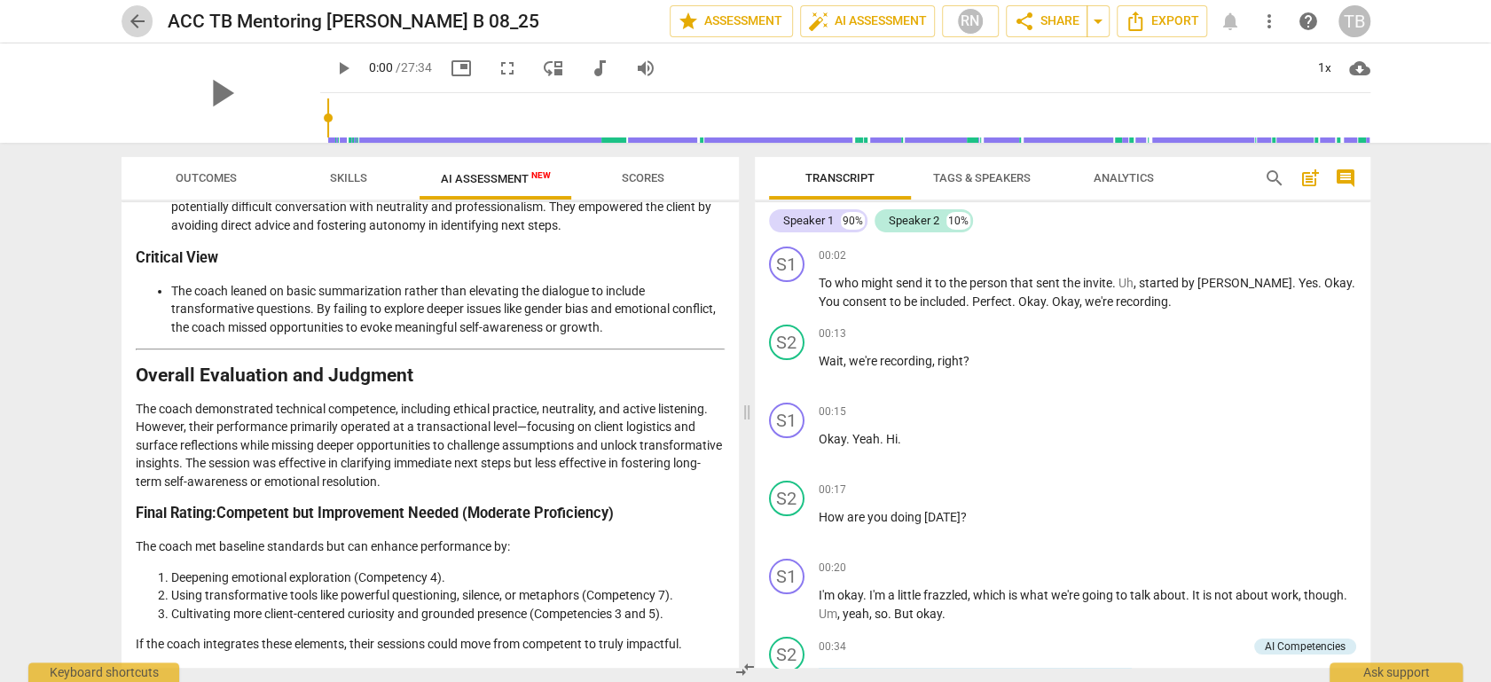
click at [138, 22] on span "arrow_back" at bounding box center [137, 21] width 21 height 21
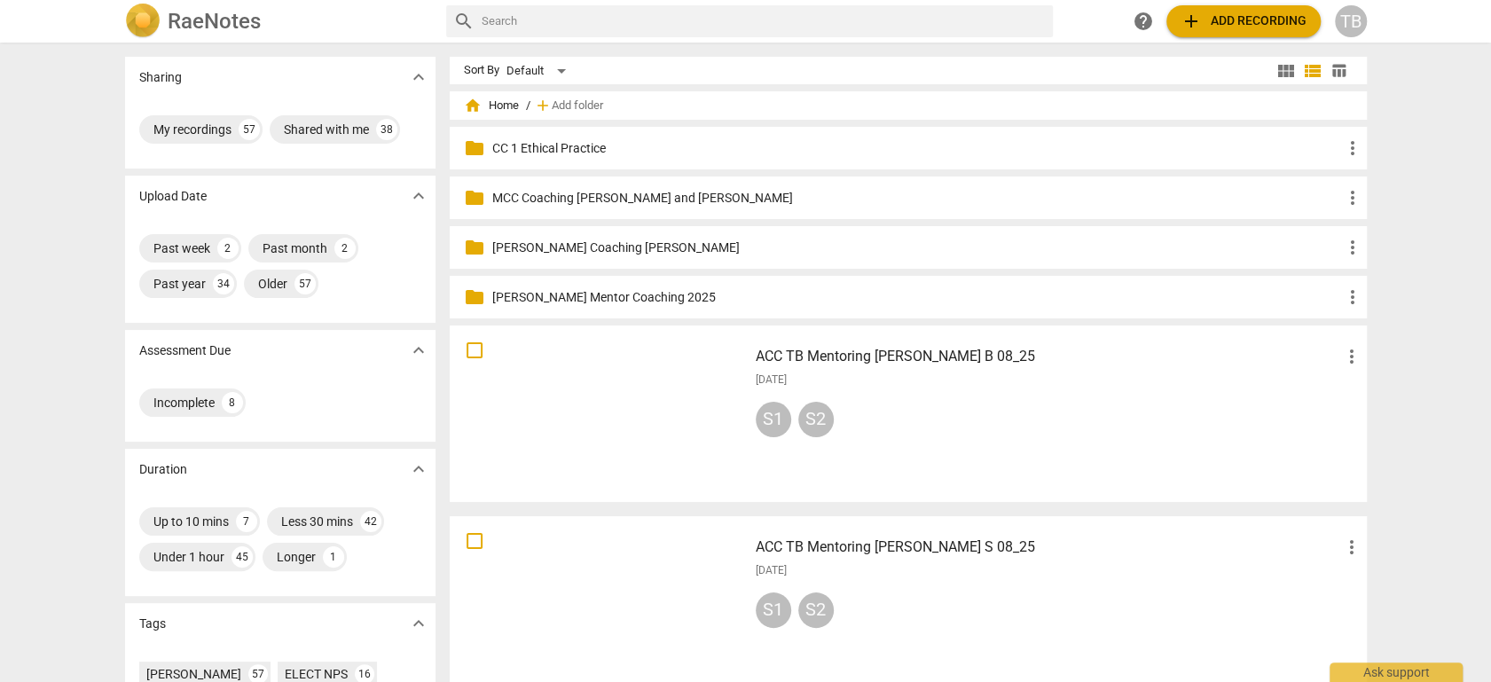
click at [837, 546] on h3 "ACC TB Mentoring [PERSON_NAME] S 08_25" at bounding box center [1048, 547] width 585 height 21
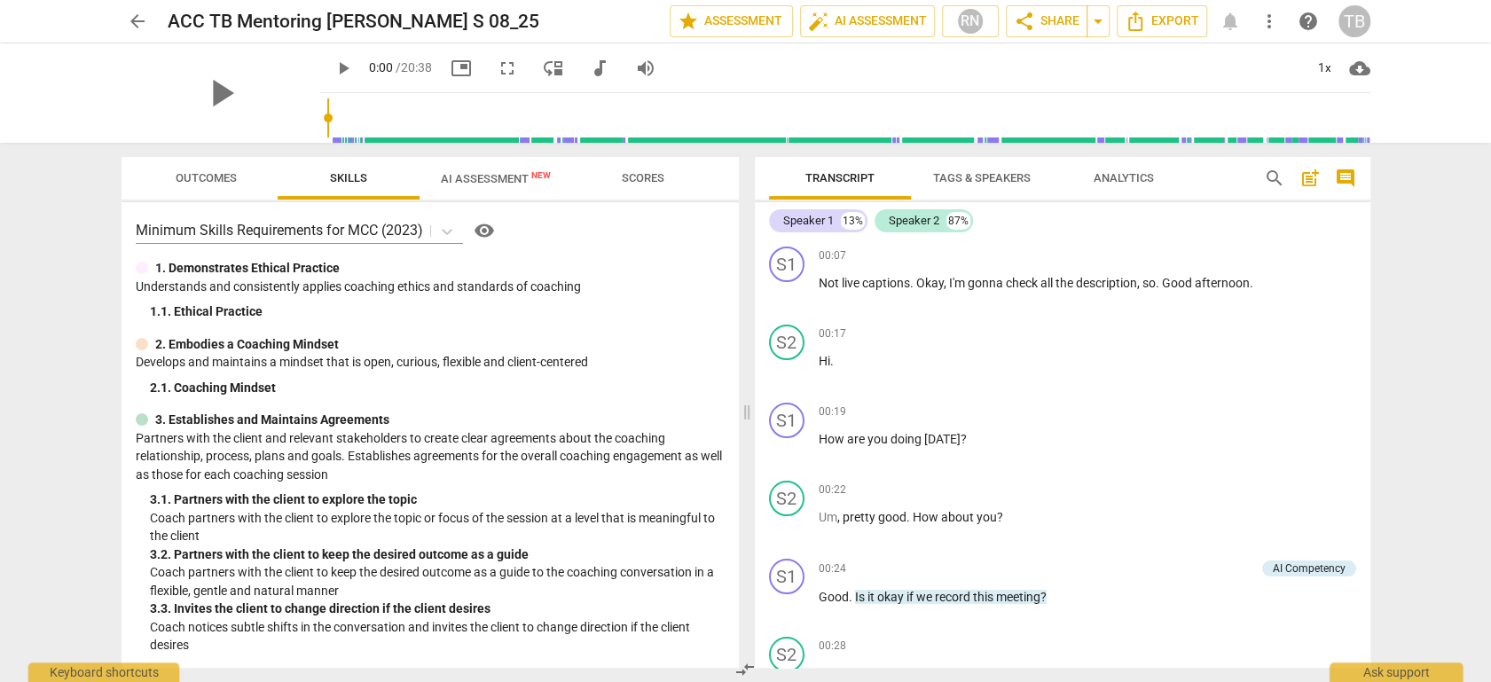
click at [490, 177] on span "AI Assessment New" at bounding box center [496, 178] width 110 height 13
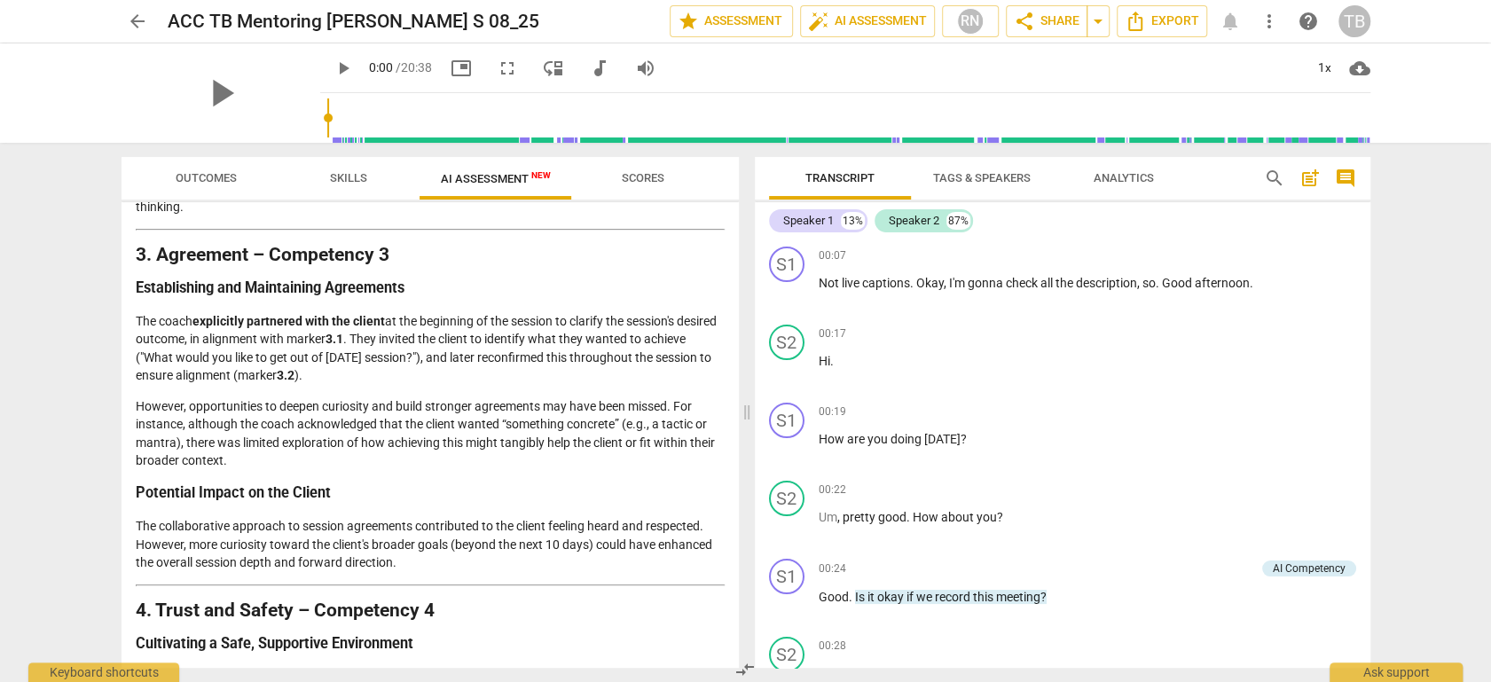
scroll to position [591, 0]
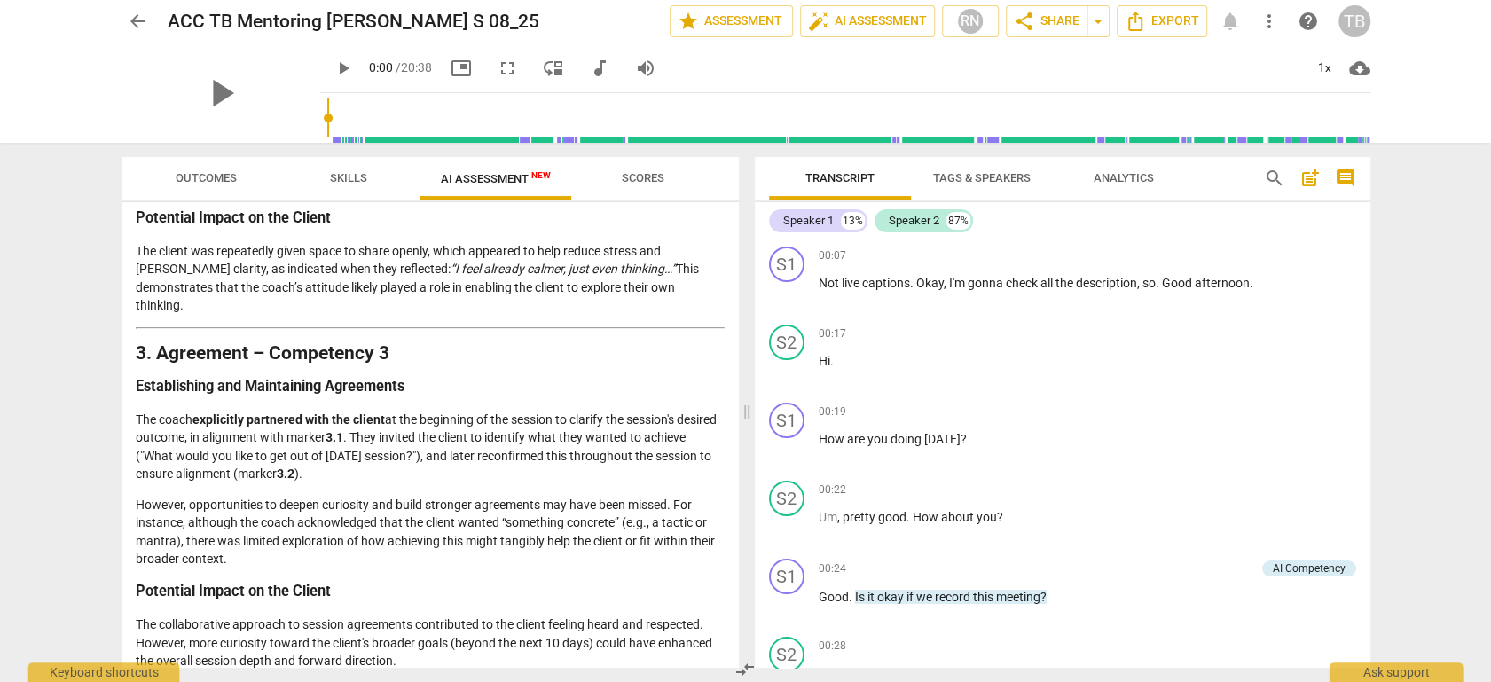
click at [309, 180] on span "Skills" at bounding box center [349, 179] width 80 height 24
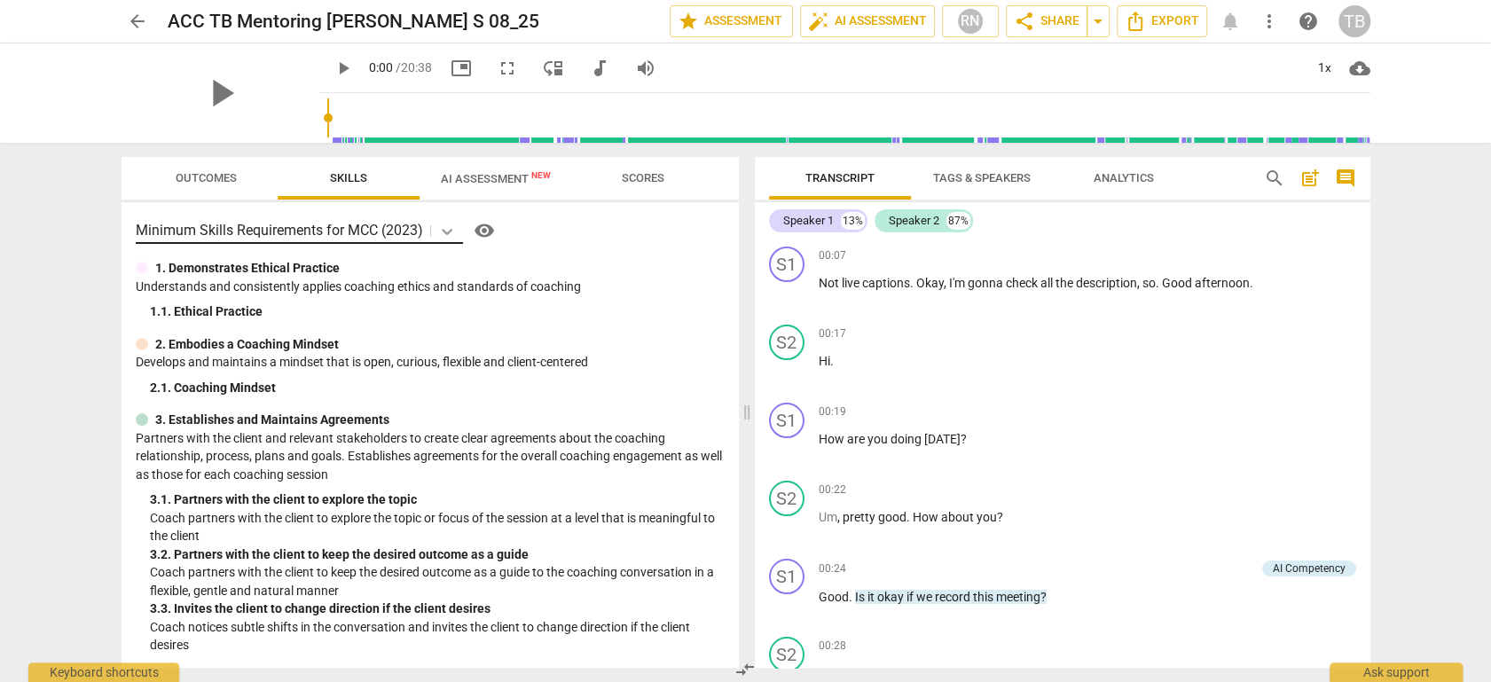
click at [454, 230] on icon at bounding box center [447, 232] width 18 height 18
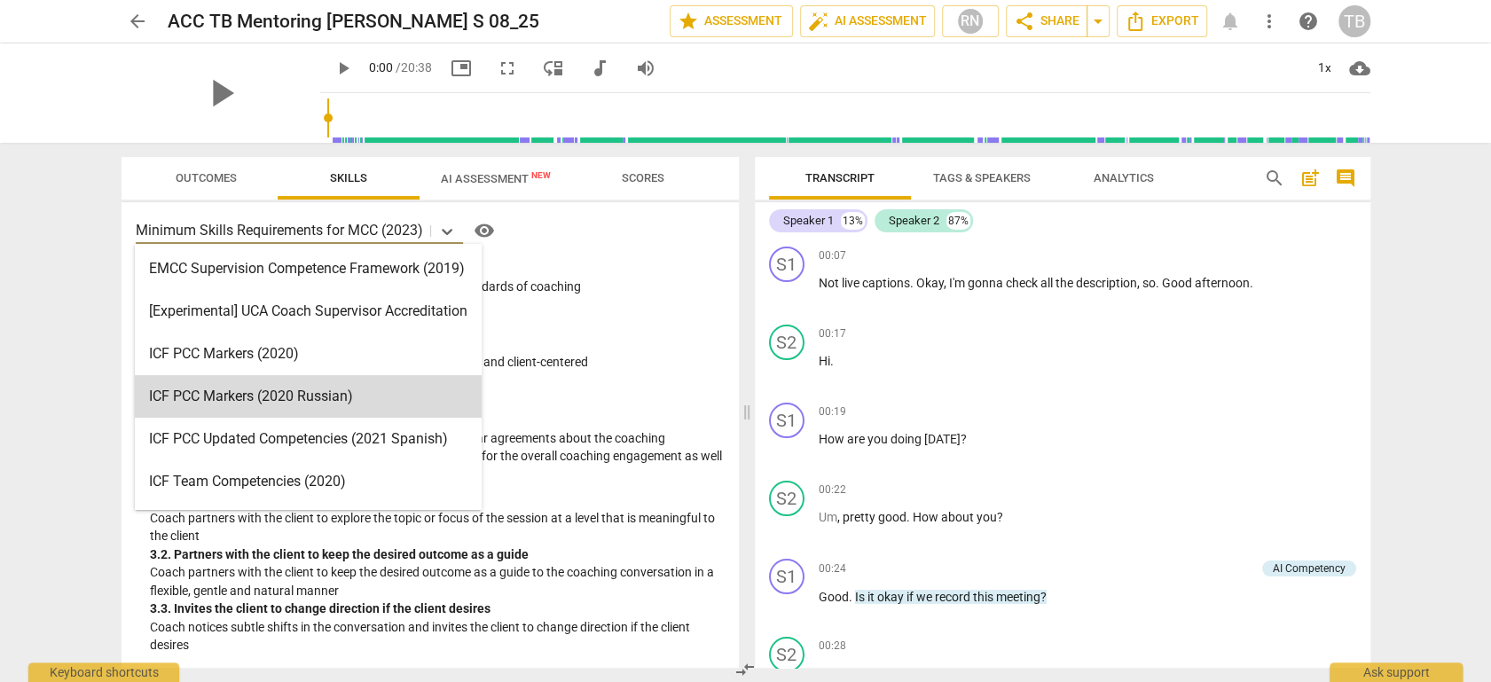
scroll to position [421, 0]
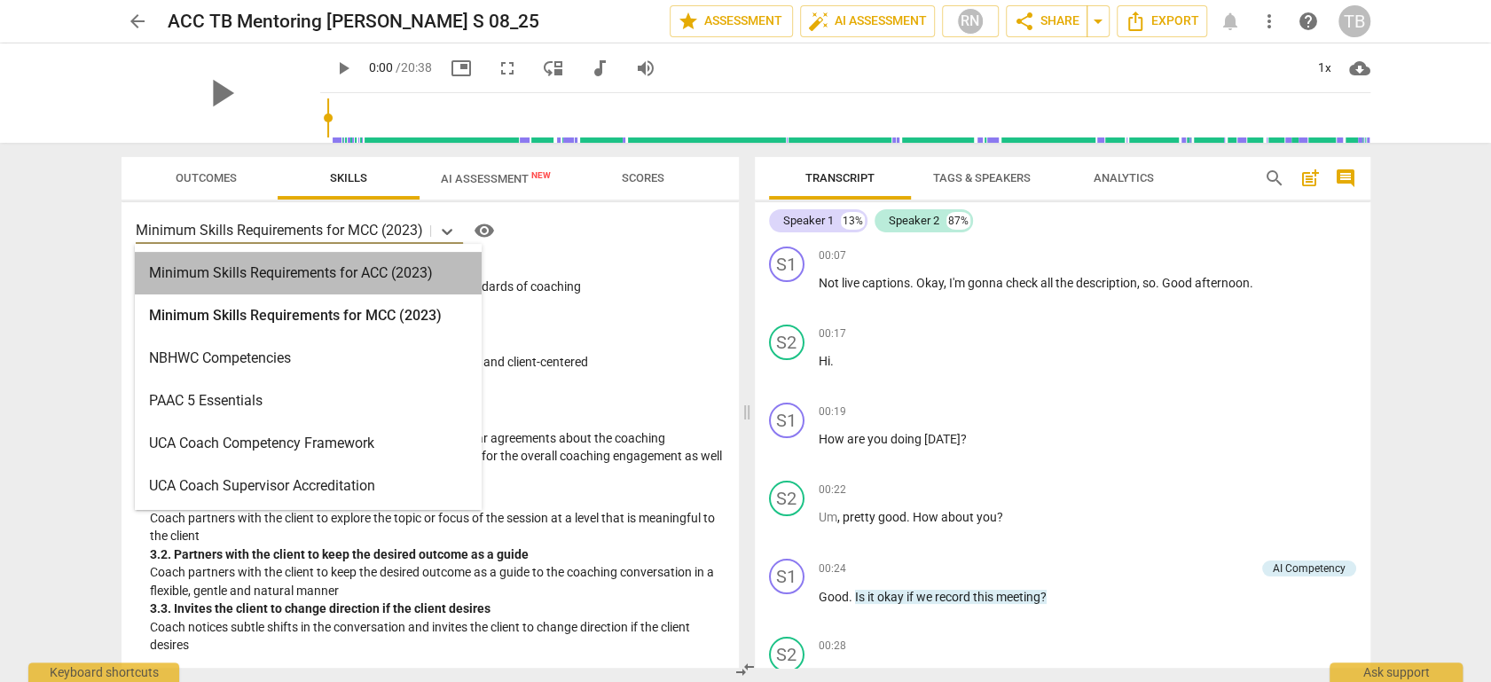
click at [365, 270] on div "Minimum Skills Requirements for ACC (2023)" at bounding box center [308, 273] width 347 height 43
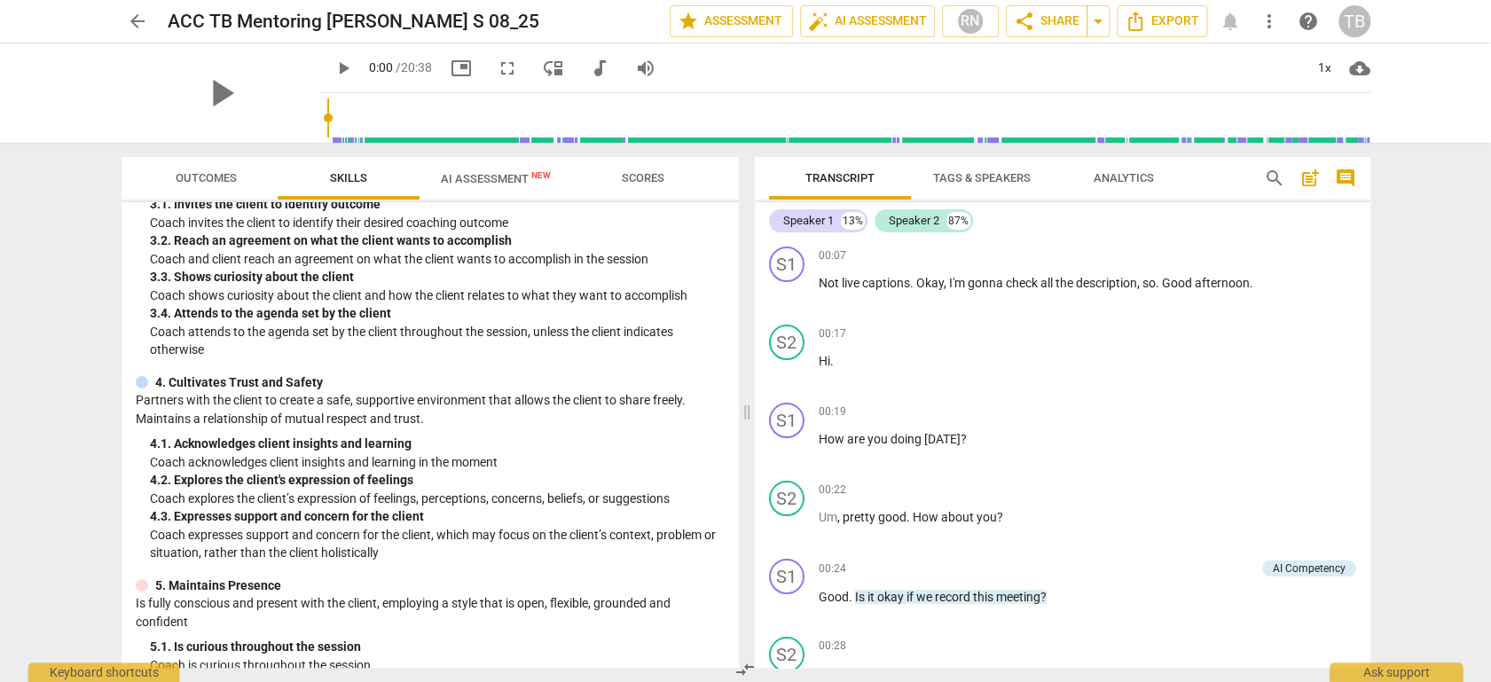
scroll to position [98, 0]
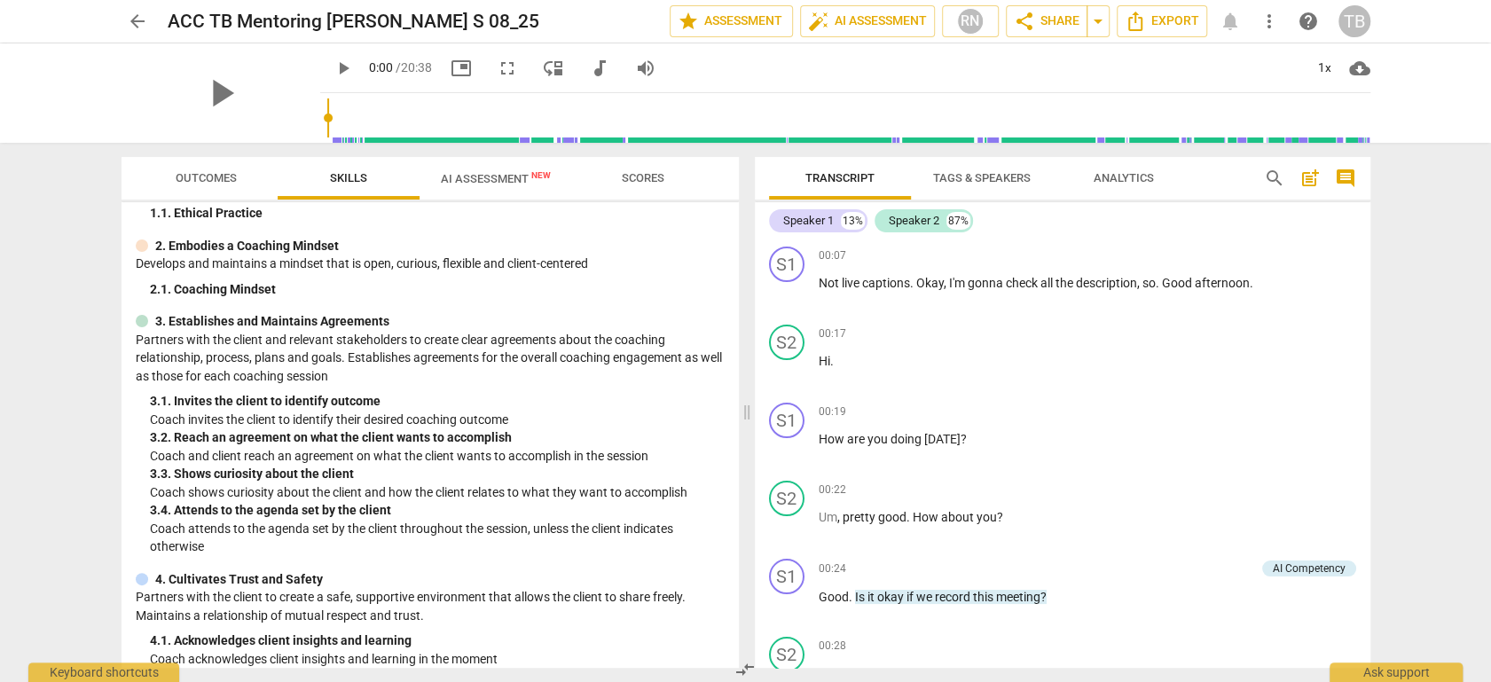
click at [468, 177] on span "AI Assessment New" at bounding box center [496, 178] width 110 height 13
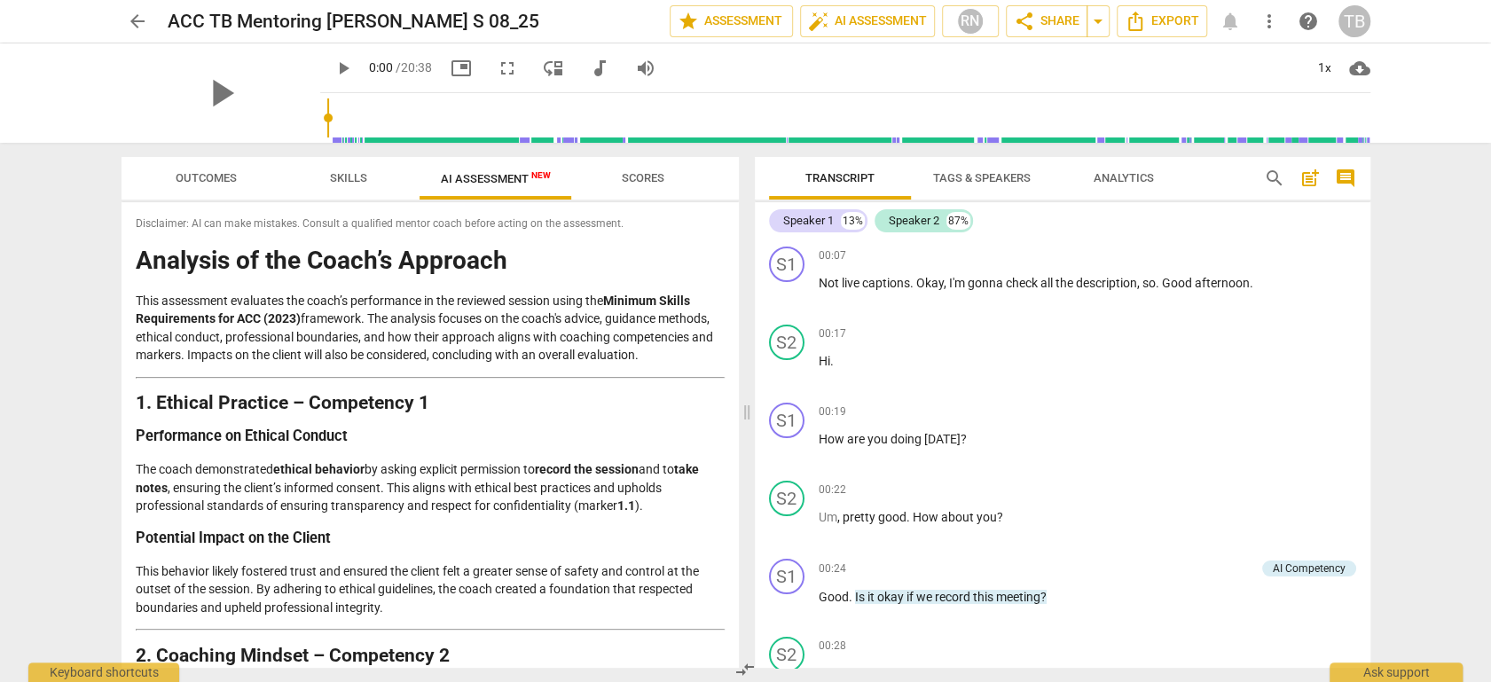
click at [138, 22] on span "arrow_back" at bounding box center [137, 21] width 21 height 21
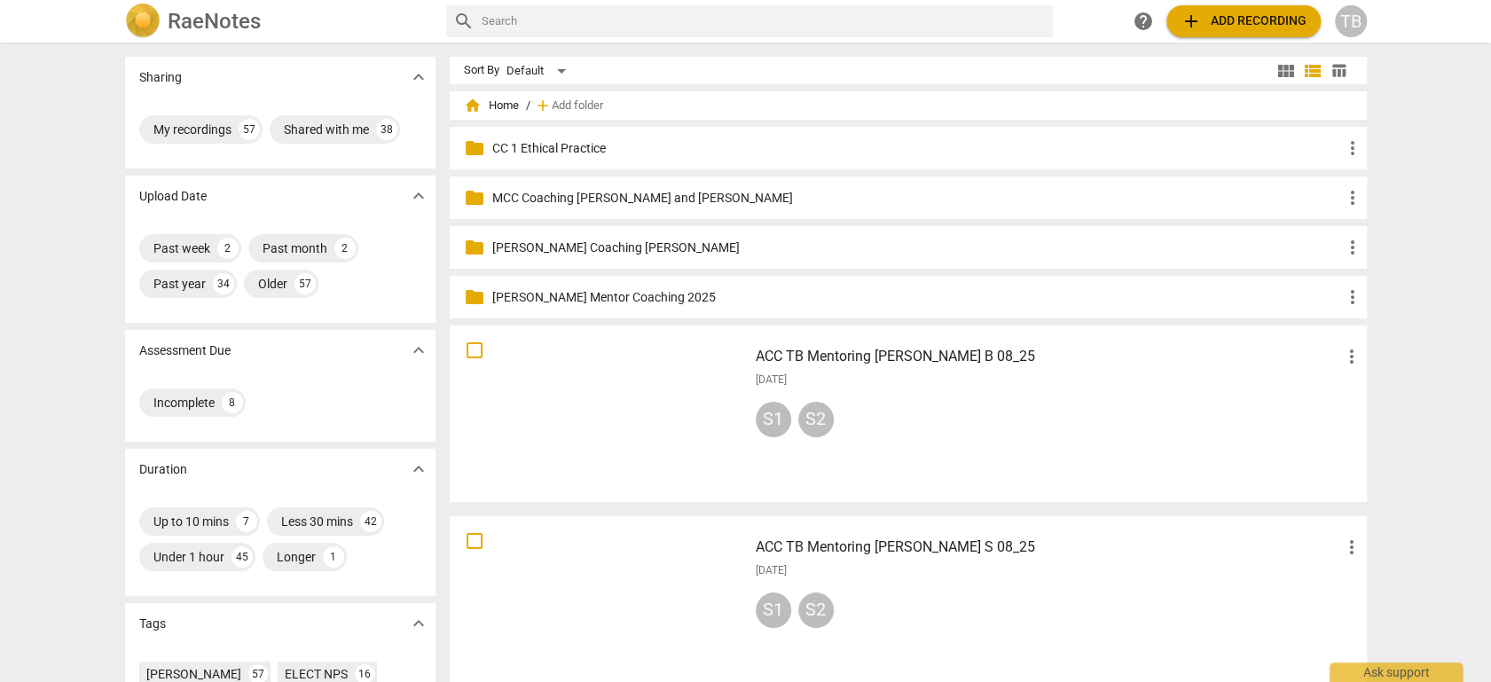
scroll to position [197, 0]
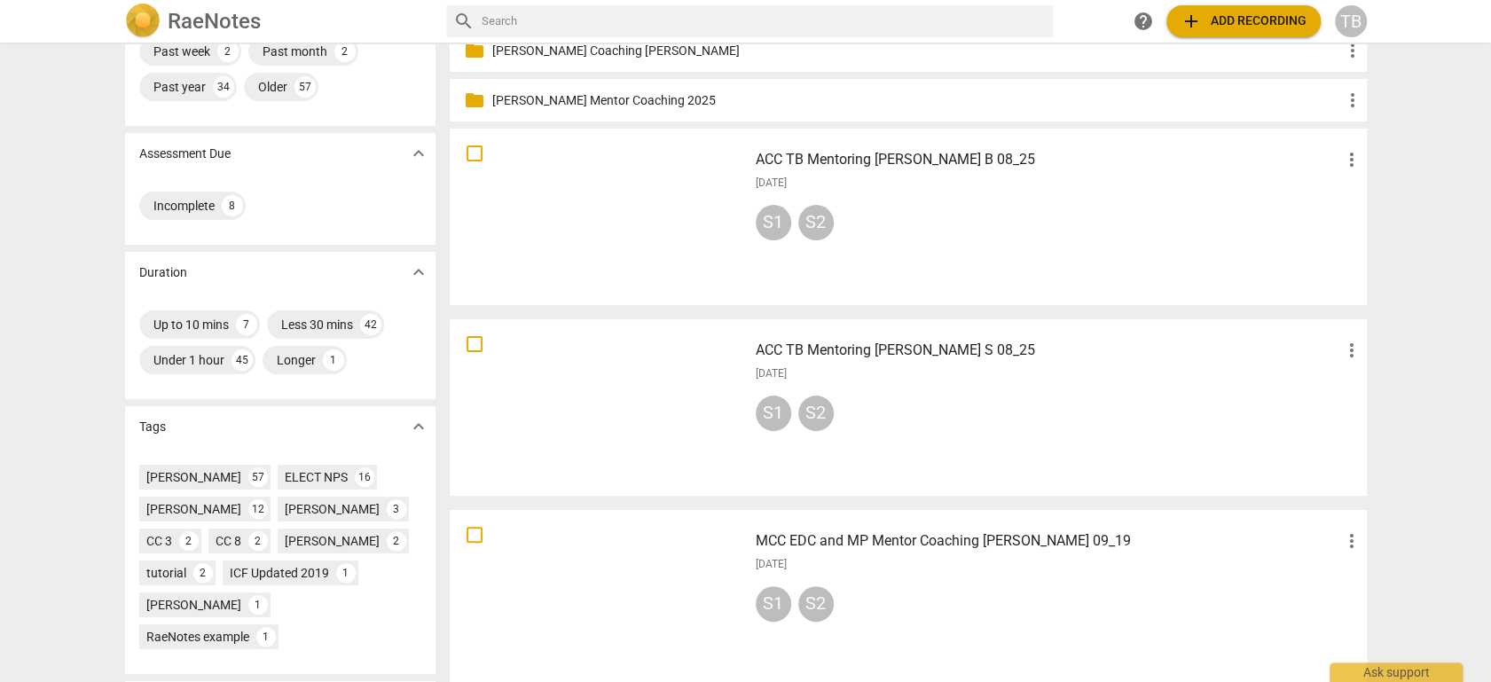
click at [879, 540] on h3 "MCC EDC and MP Mentor Coaching [PERSON_NAME] 09_19" at bounding box center [1048, 540] width 585 height 21
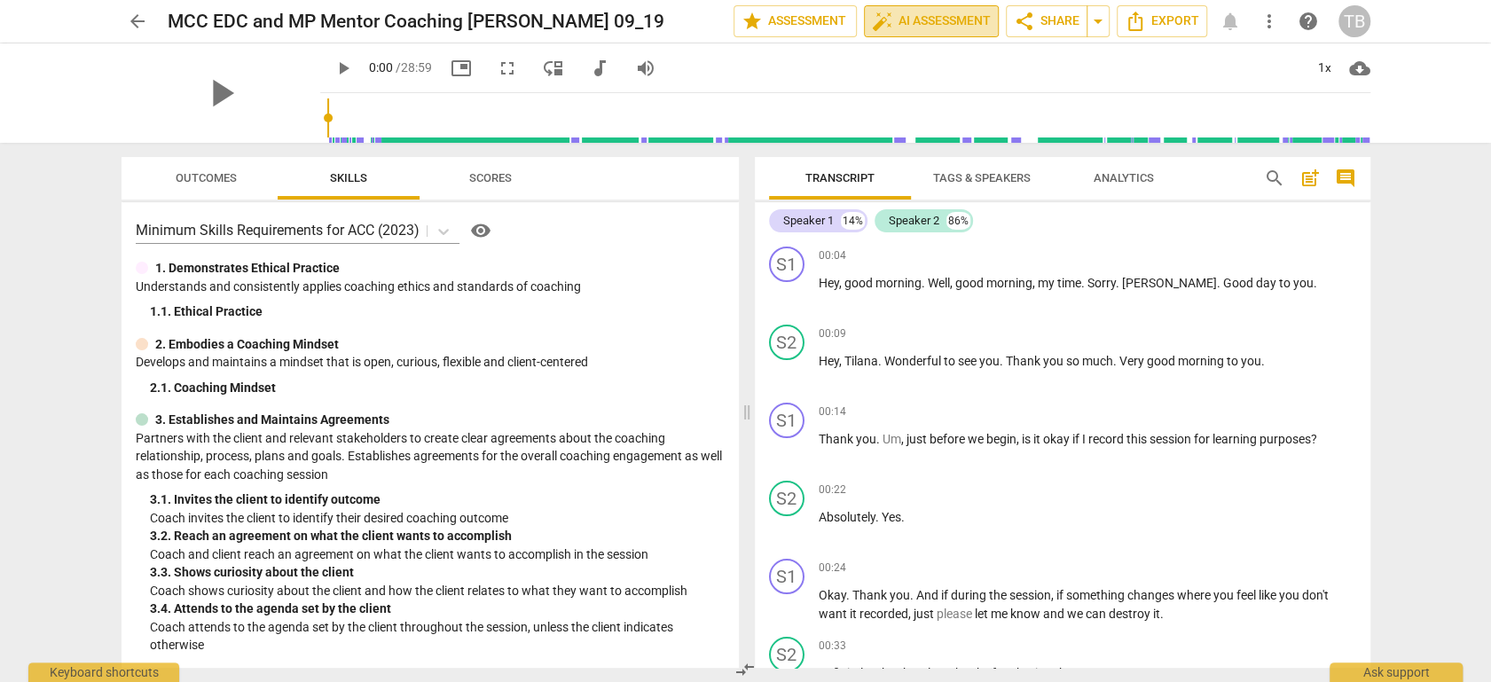
click at [923, 18] on span "auto_fix_high AI Assessment" at bounding box center [931, 21] width 119 height 21
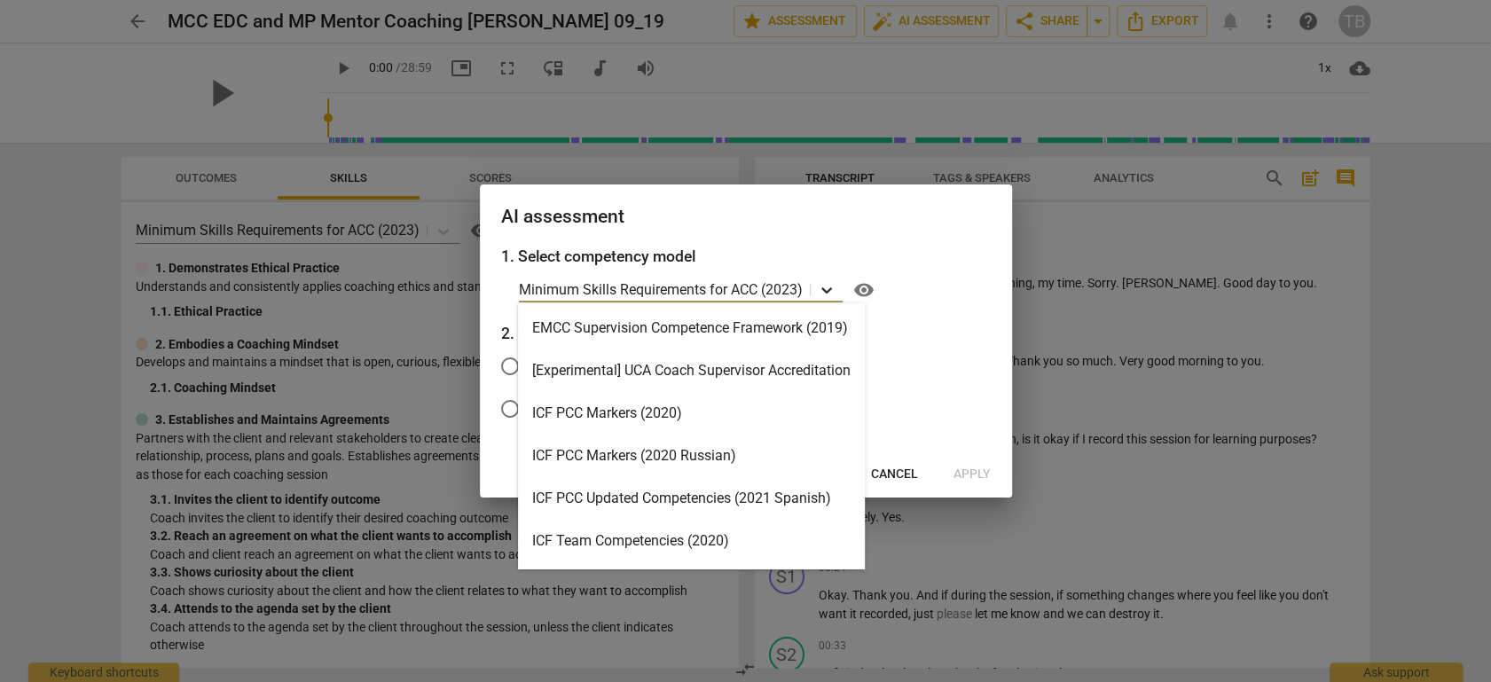
click at [831, 290] on icon at bounding box center [826, 290] width 11 height 6
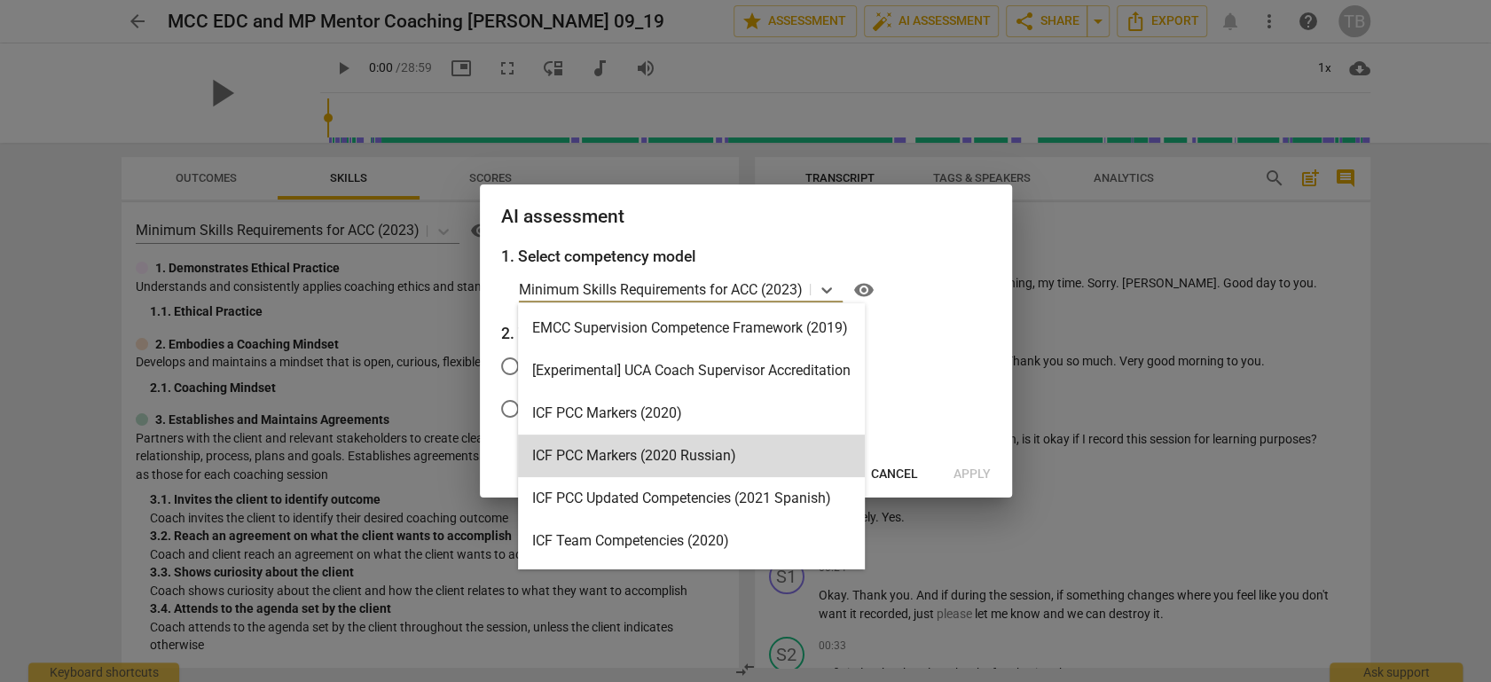
scroll to position [421, 0]
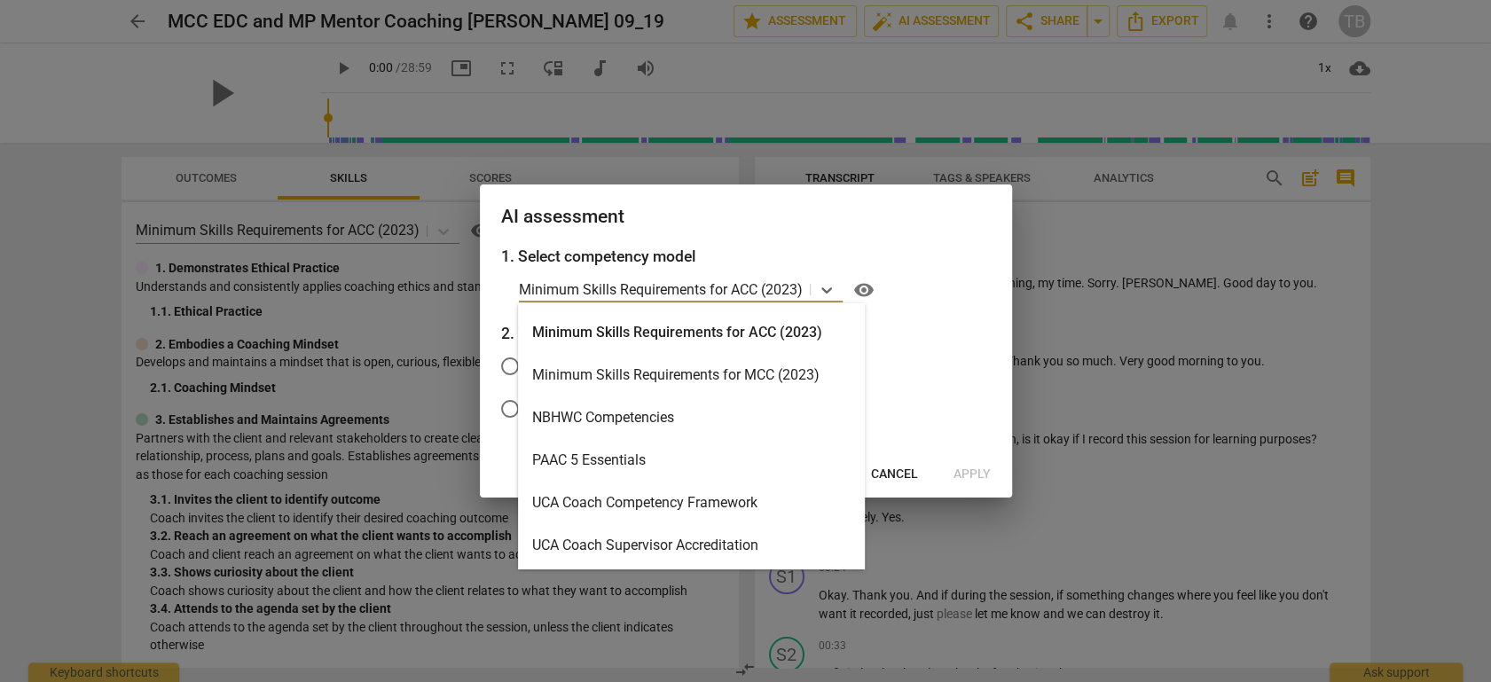
click at [760, 373] on div "Minimum Skills Requirements for MCC (2023)" at bounding box center [691, 375] width 347 height 43
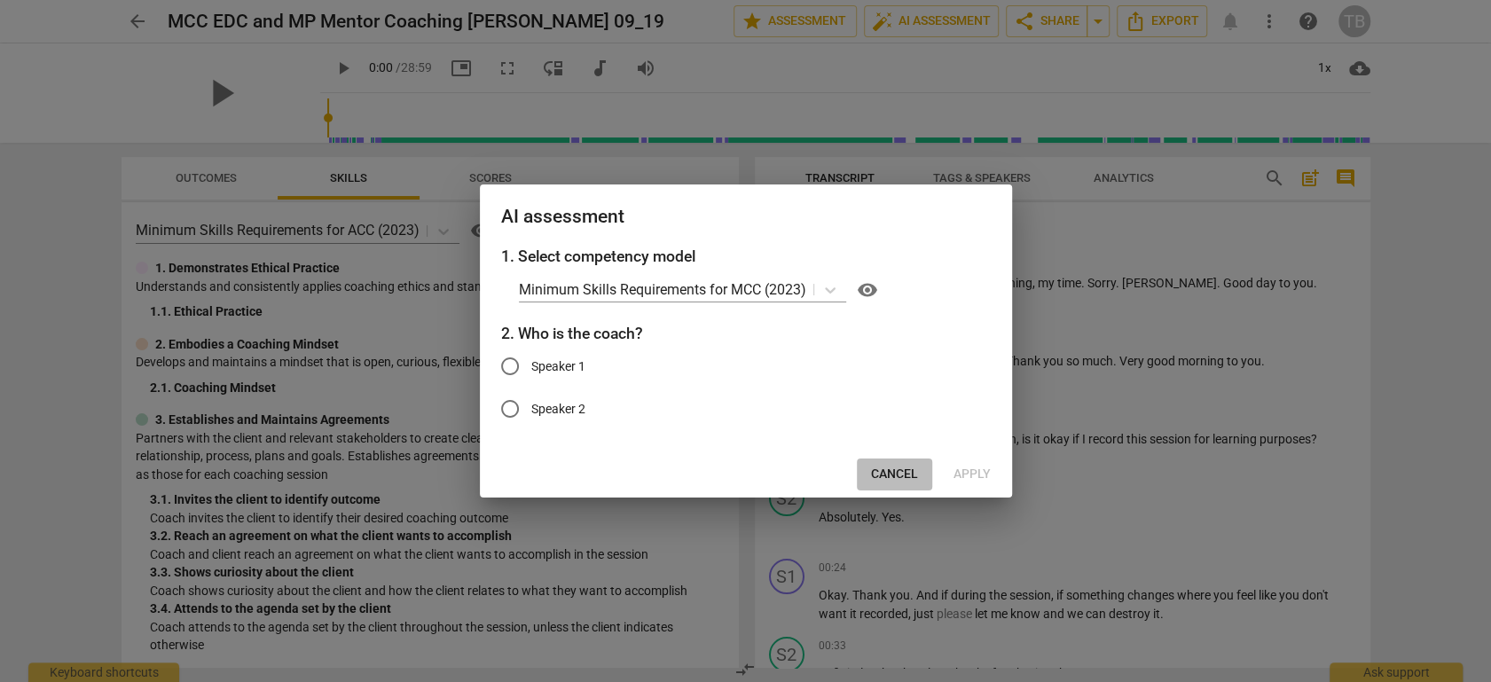
drag, startPoint x: 882, startPoint y: 467, endPoint x: 942, endPoint y: 427, distance: 72.3
click at [882, 468] on span "Cancel" at bounding box center [894, 475] width 47 height 18
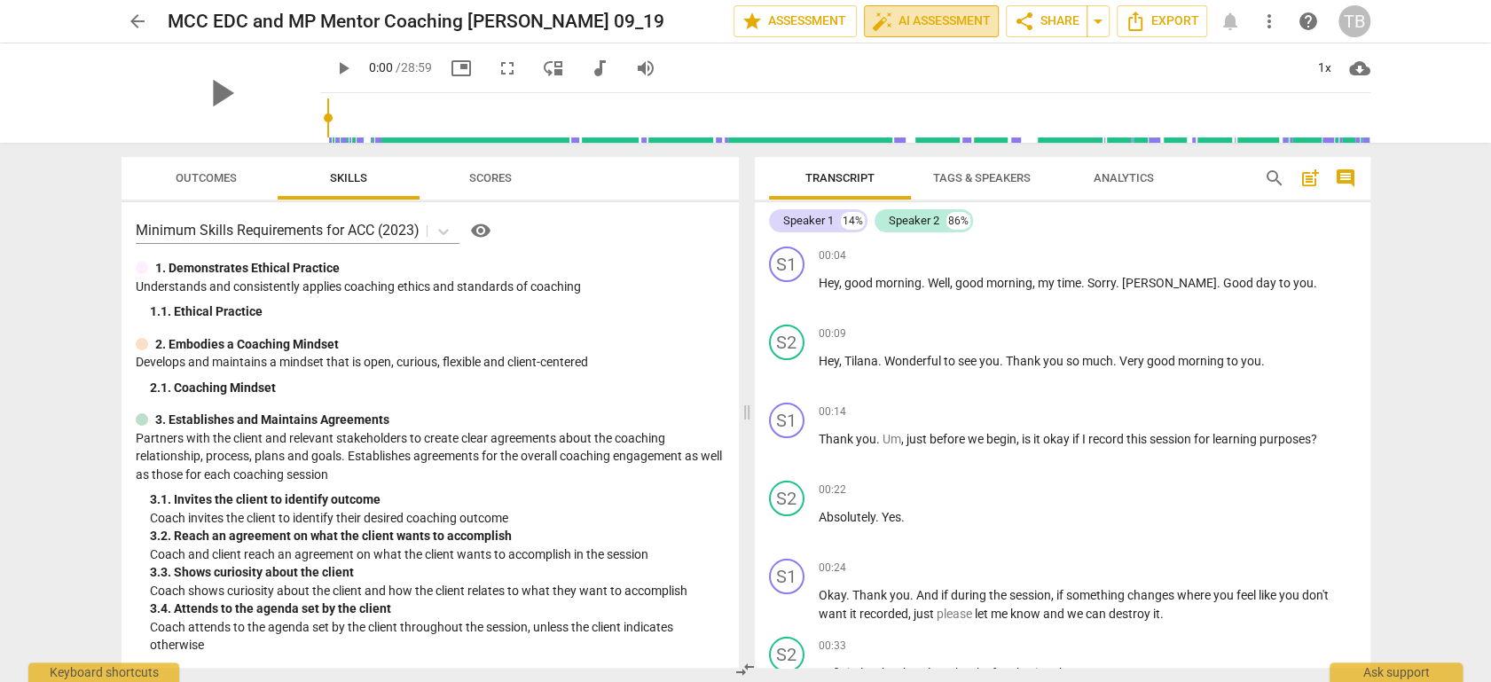
click at [920, 19] on span "auto_fix_high AI Assessment" at bounding box center [931, 21] width 119 height 21
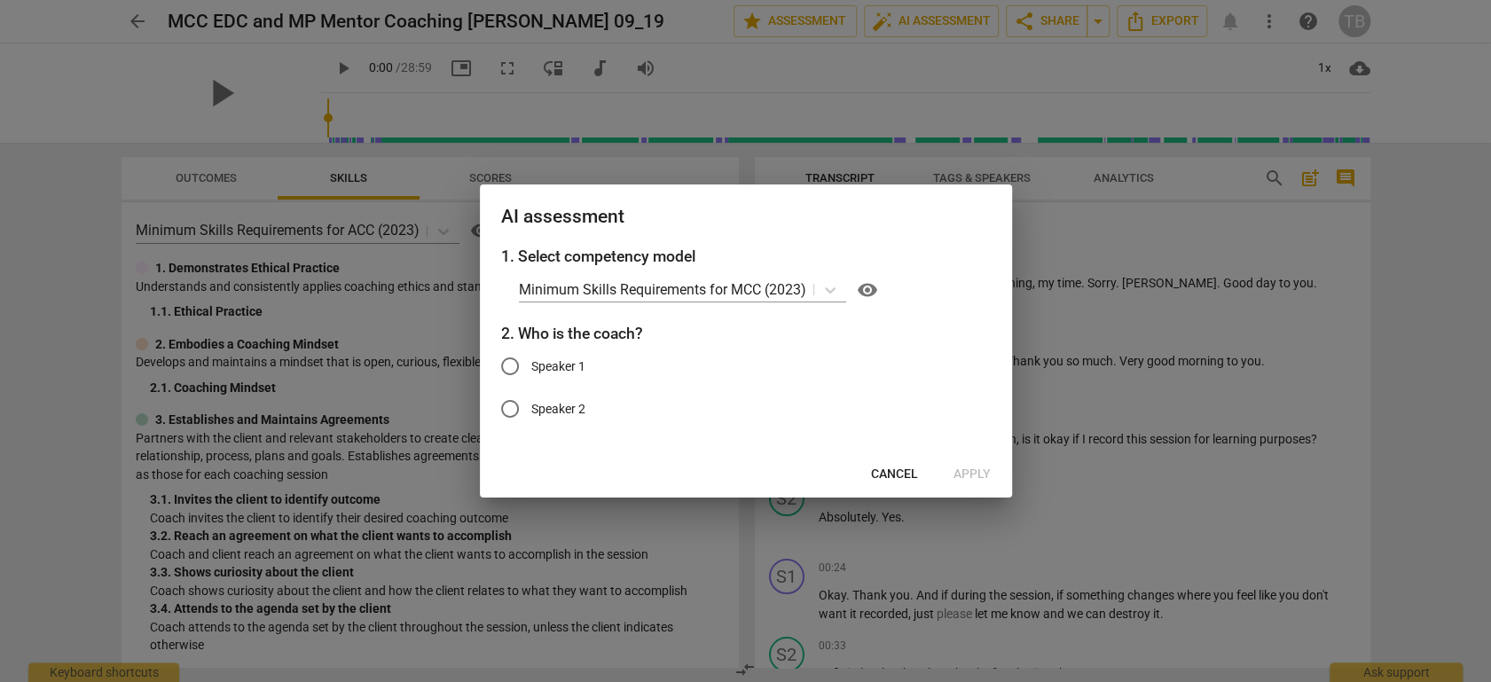
click at [502, 366] on input "Speaker 1" at bounding box center [510, 366] width 43 height 43
radio input "true"
click at [967, 469] on span "Apply" at bounding box center [972, 475] width 37 height 18
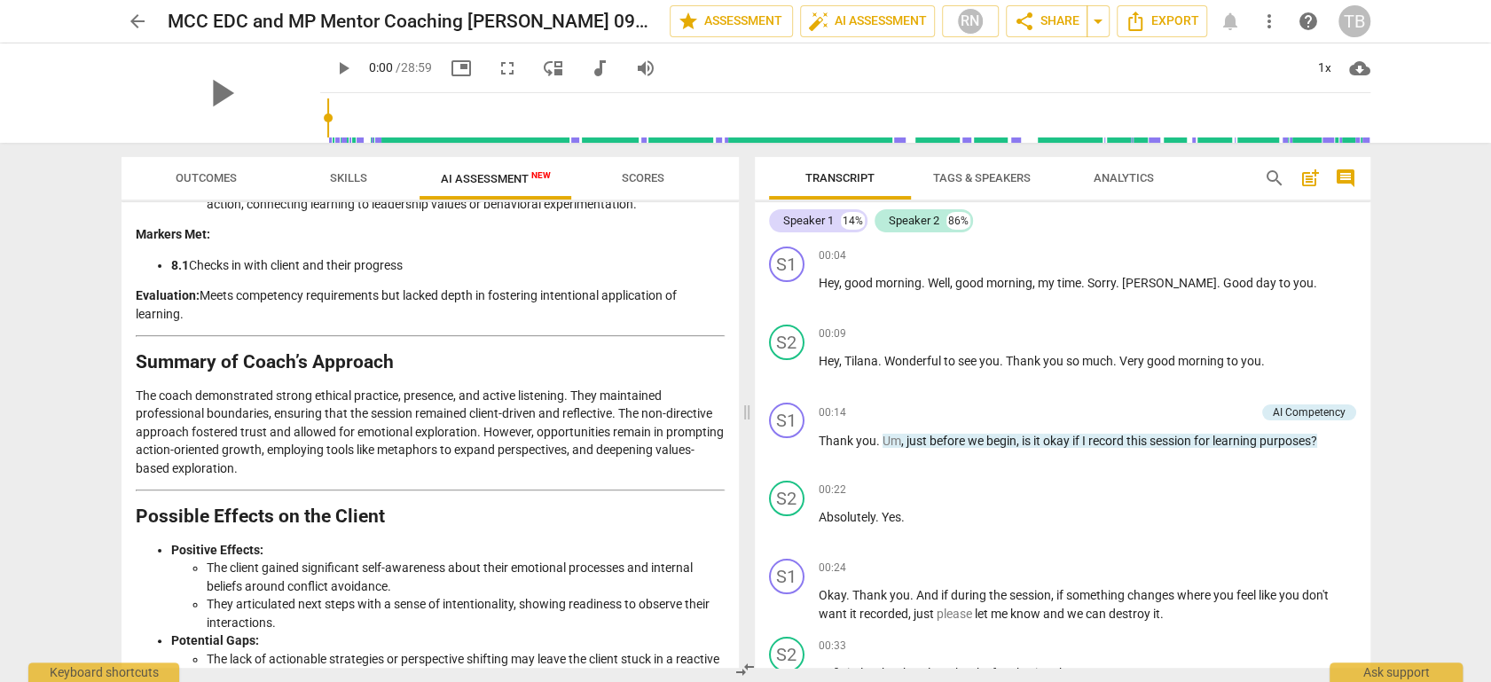
scroll to position [3391, 0]
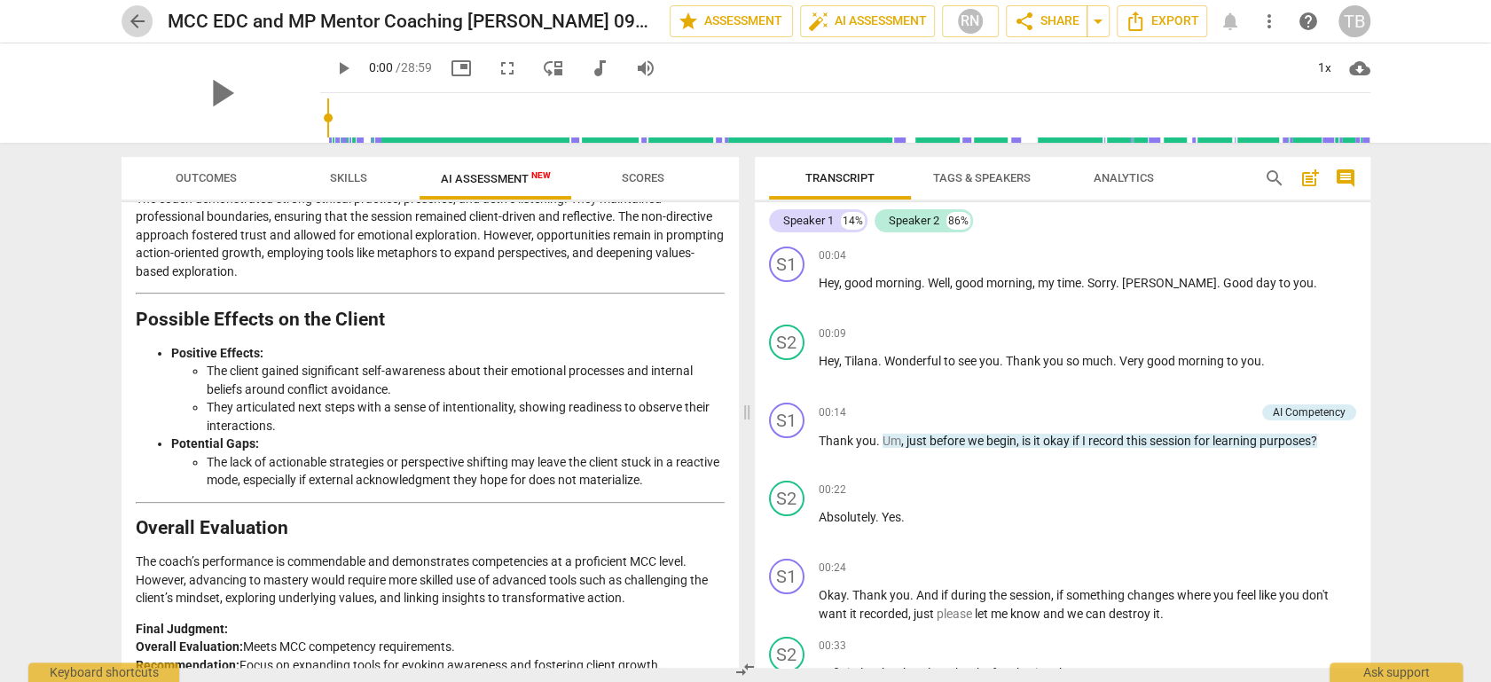
click at [137, 14] on span "arrow_back" at bounding box center [137, 21] width 21 height 21
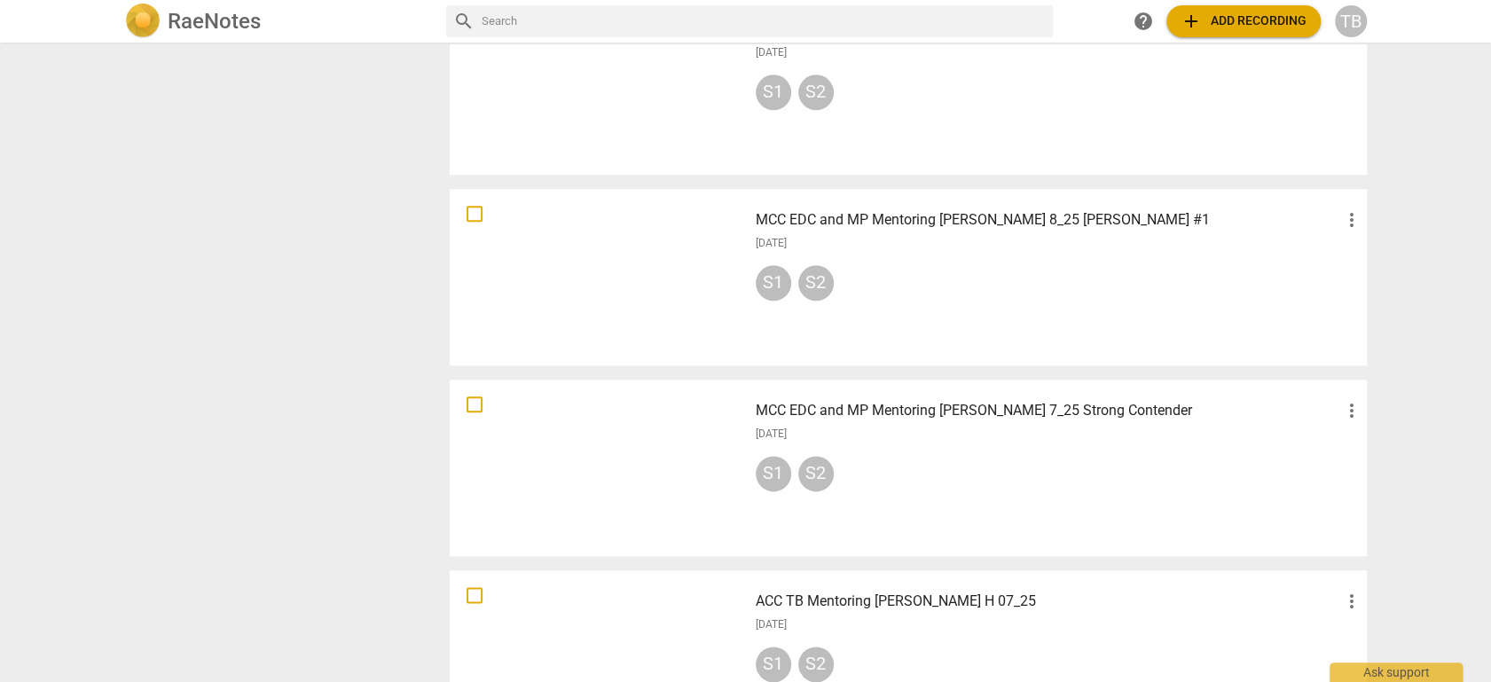
scroll to position [1379, 0]
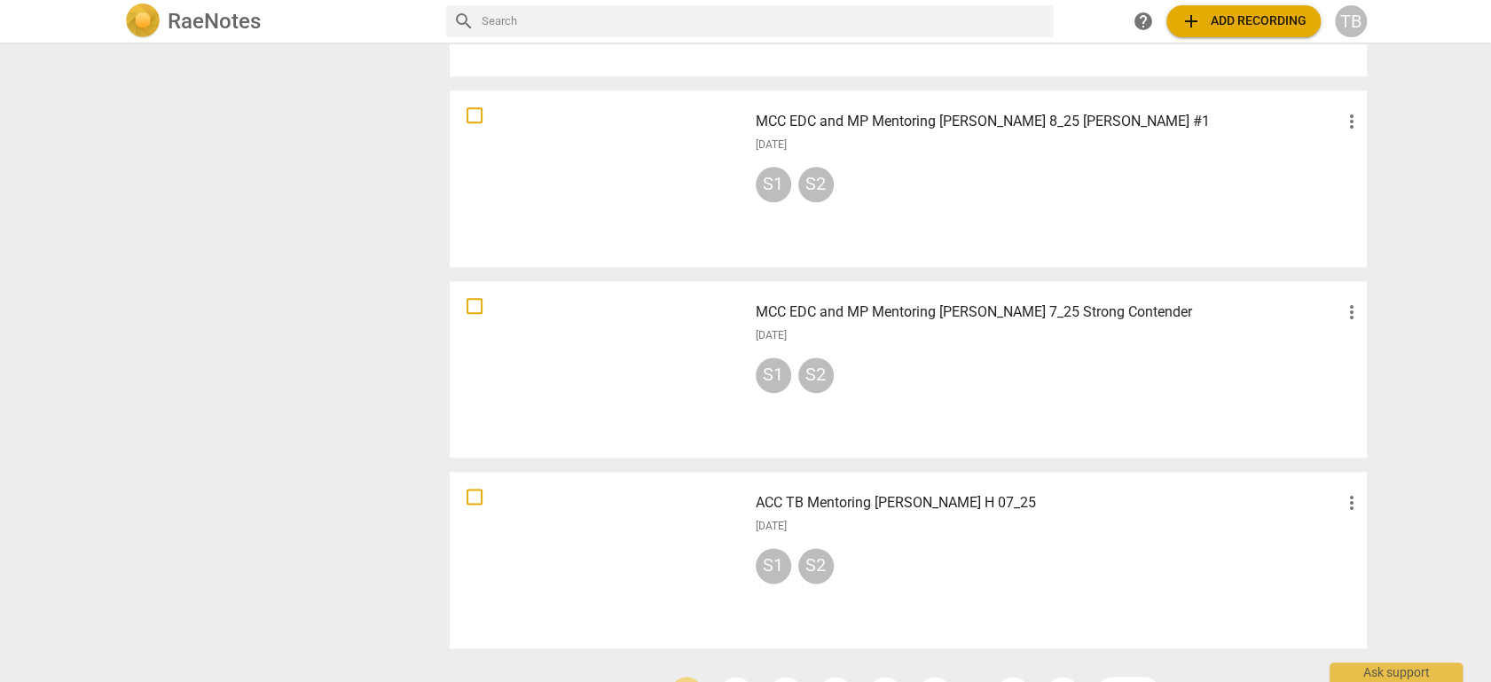
click at [912, 310] on h3 "MCC EDC and MP Mentoring [PERSON_NAME] 7_25 Strong Contender" at bounding box center [1048, 312] width 585 height 21
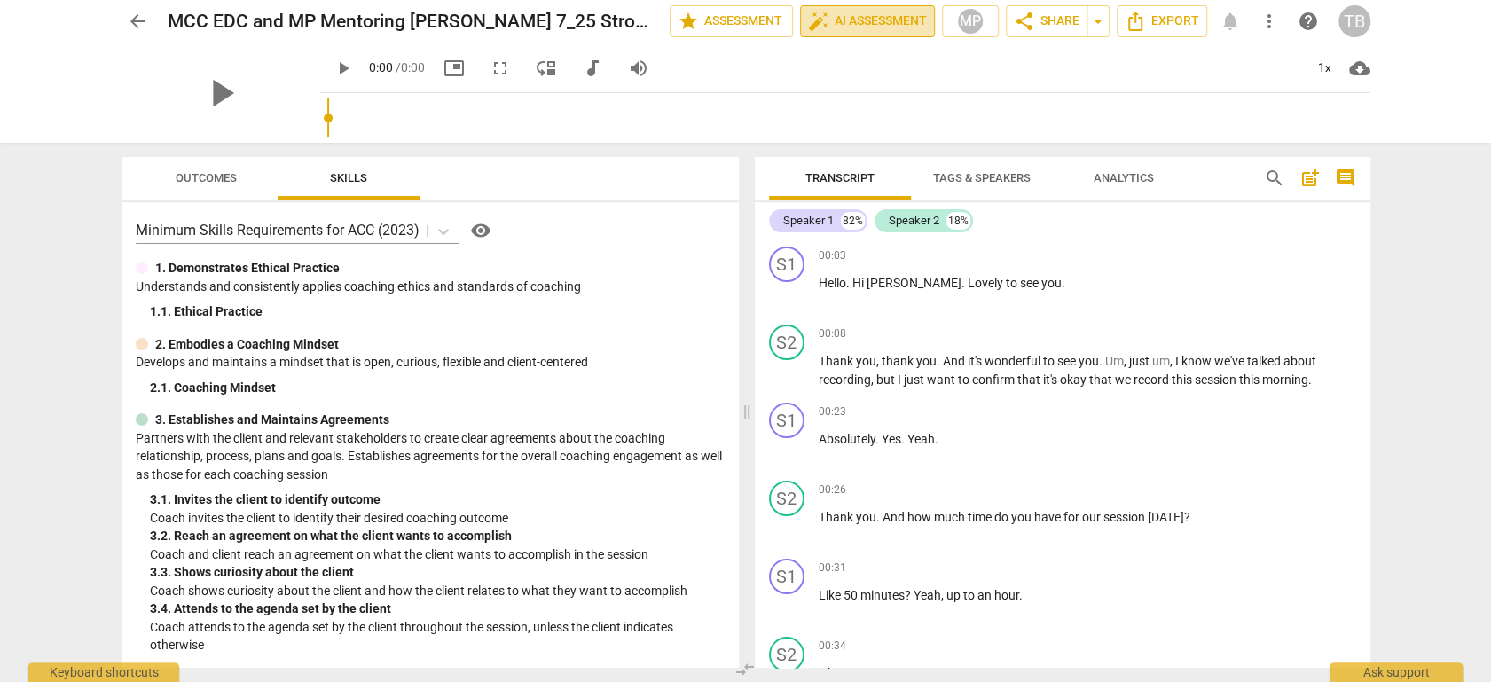
click at [860, 23] on span "auto_fix_high AI Assessment" at bounding box center [867, 21] width 119 height 21
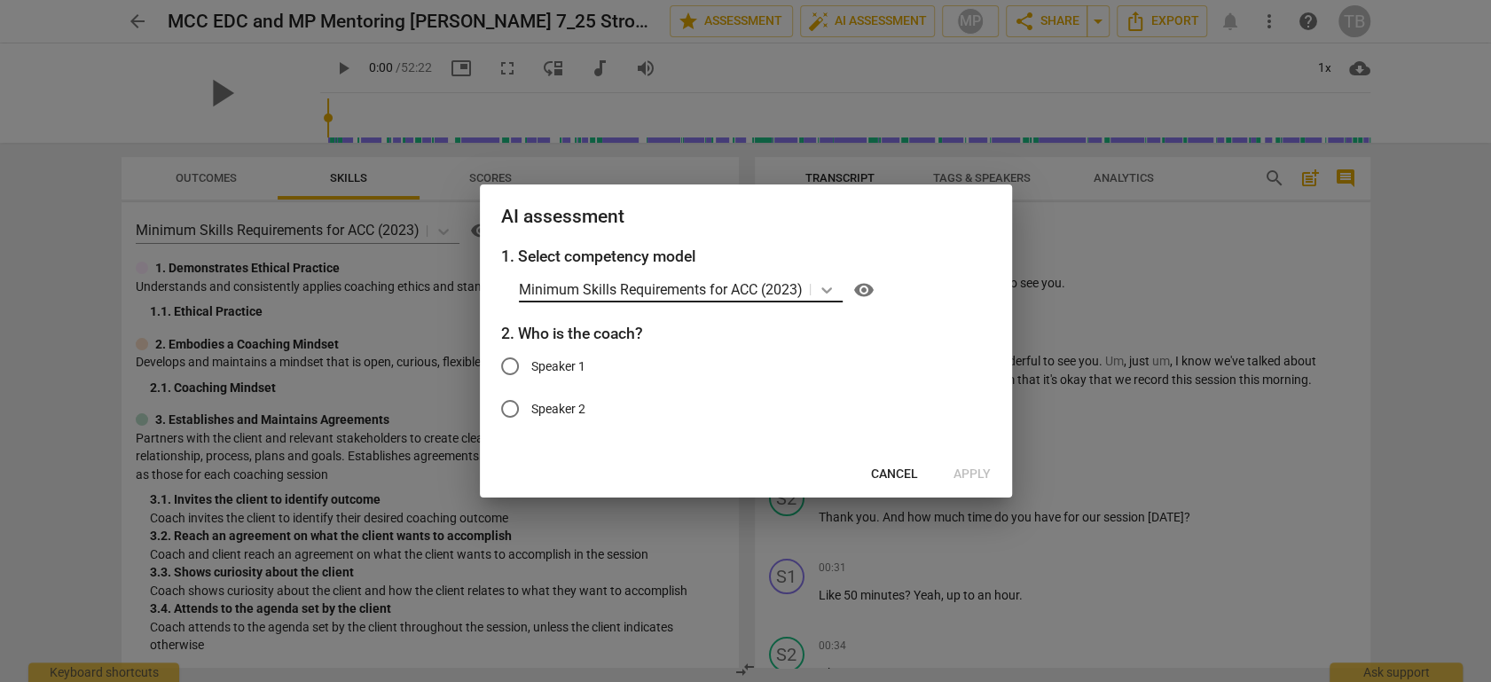
click at [824, 286] on icon at bounding box center [827, 290] width 18 height 18
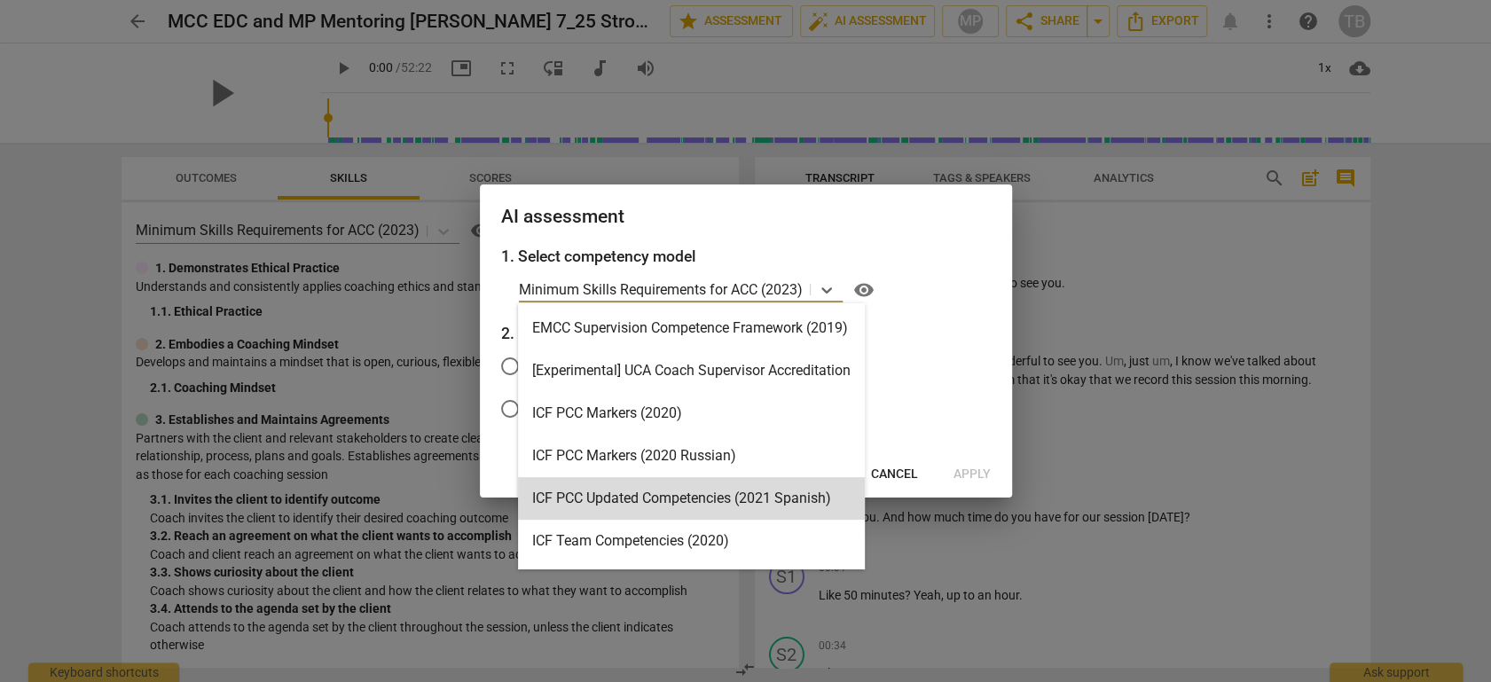
scroll to position [421, 0]
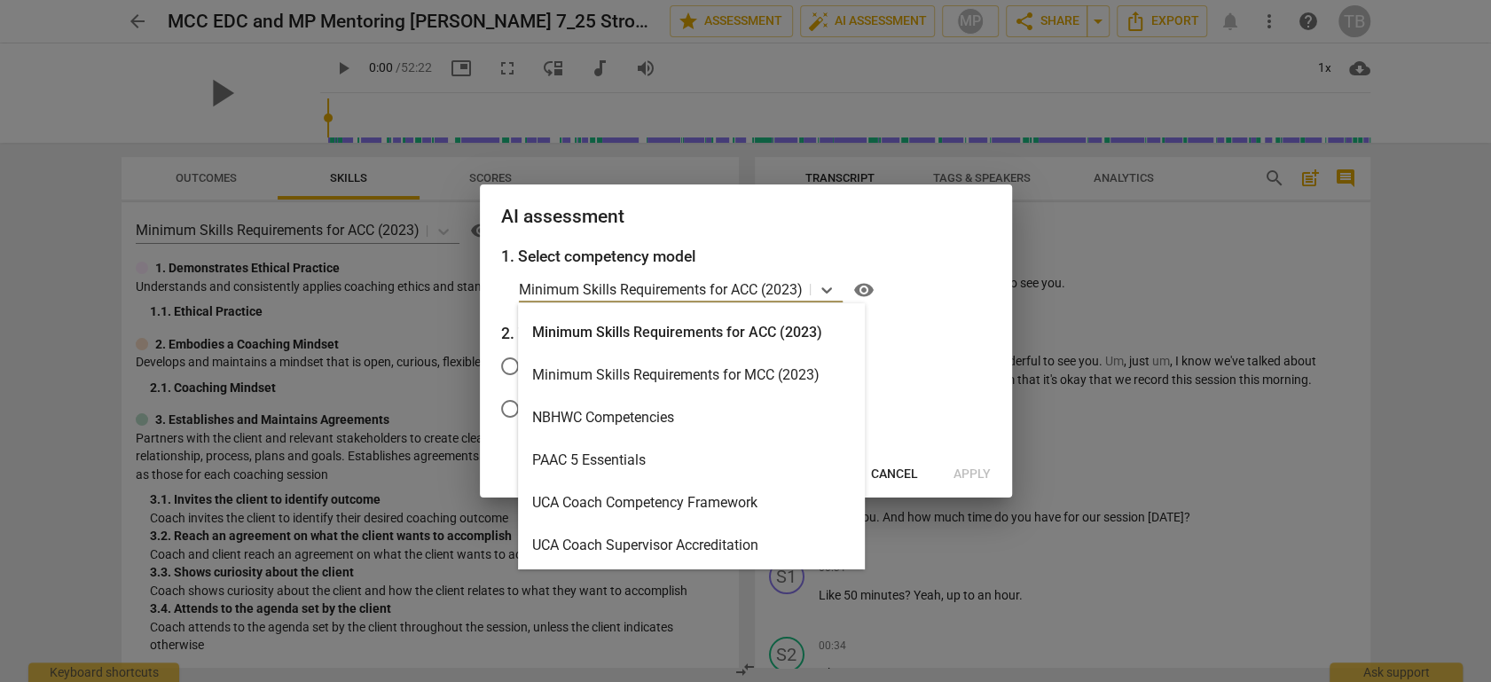
click at [733, 367] on div "Minimum Skills Requirements for MCC (2023)" at bounding box center [691, 375] width 347 height 43
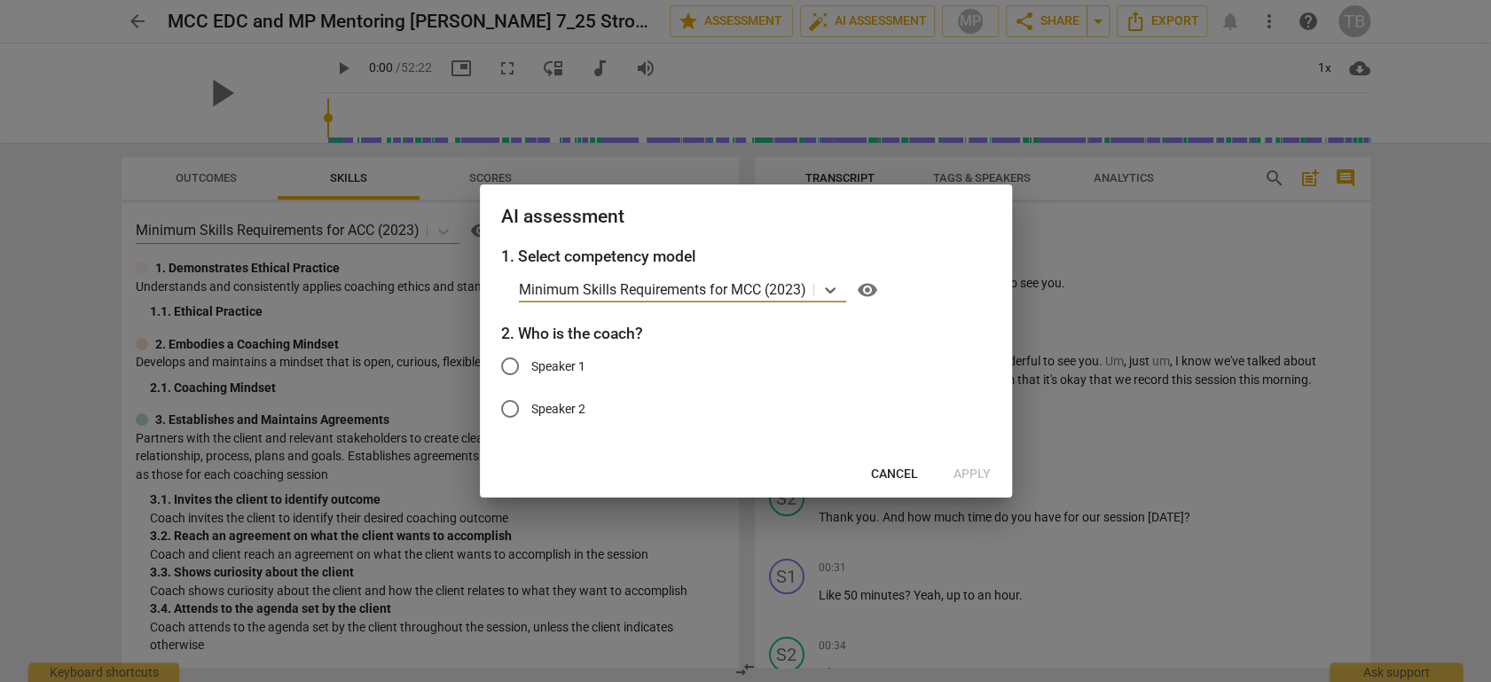
click at [887, 470] on span "Cancel" at bounding box center [894, 475] width 47 height 18
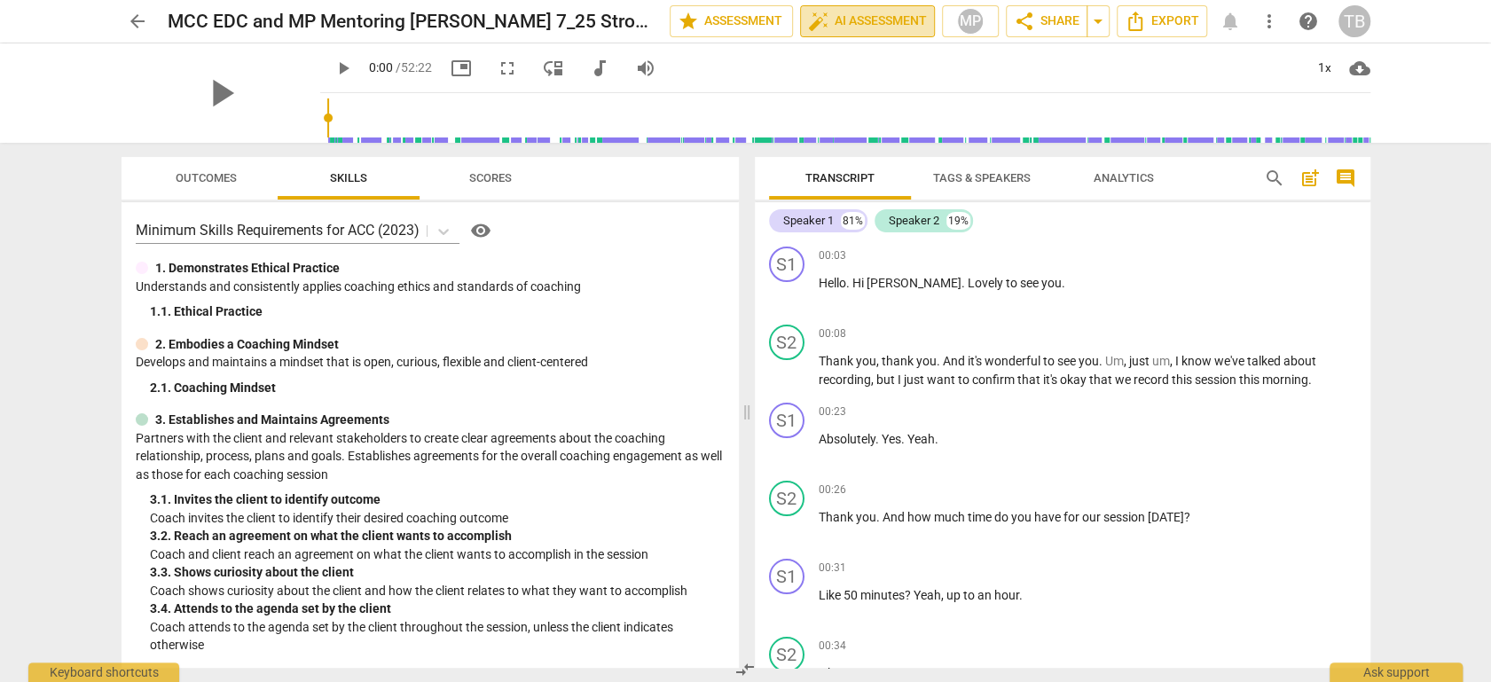
click at [859, 20] on span "auto_fix_high AI Assessment" at bounding box center [867, 21] width 119 height 21
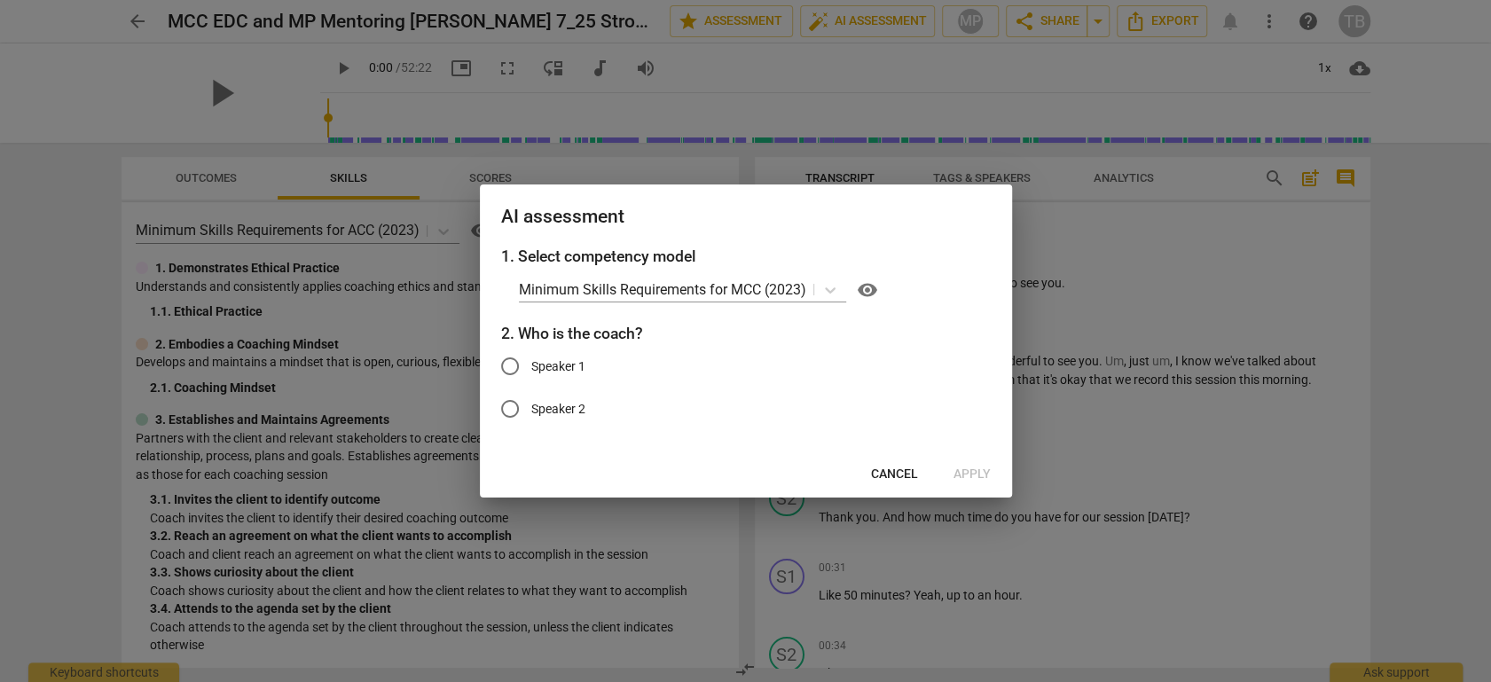
click at [508, 410] on input "Speaker 2" at bounding box center [510, 409] width 43 height 43
radio input "true"
click at [963, 471] on span "Apply" at bounding box center [972, 475] width 37 height 18
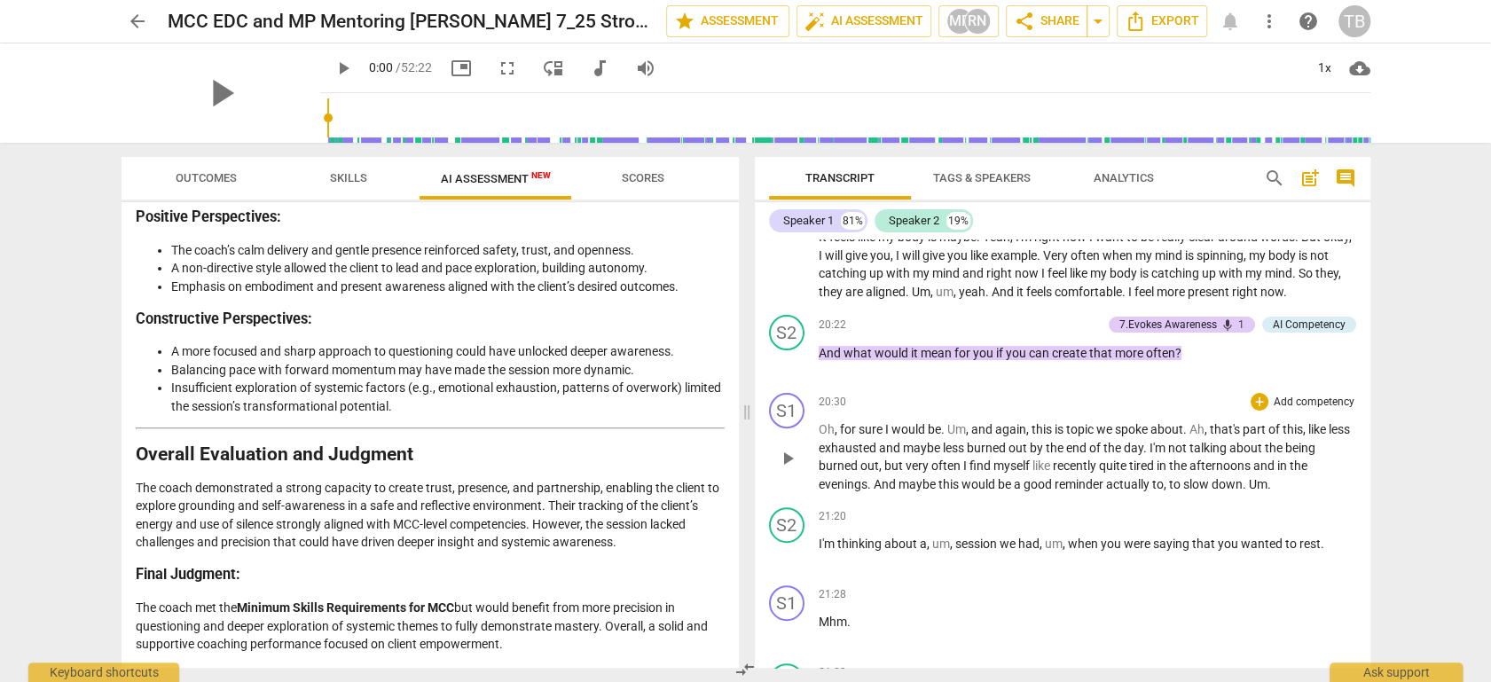
scroll to position [4928, 0]
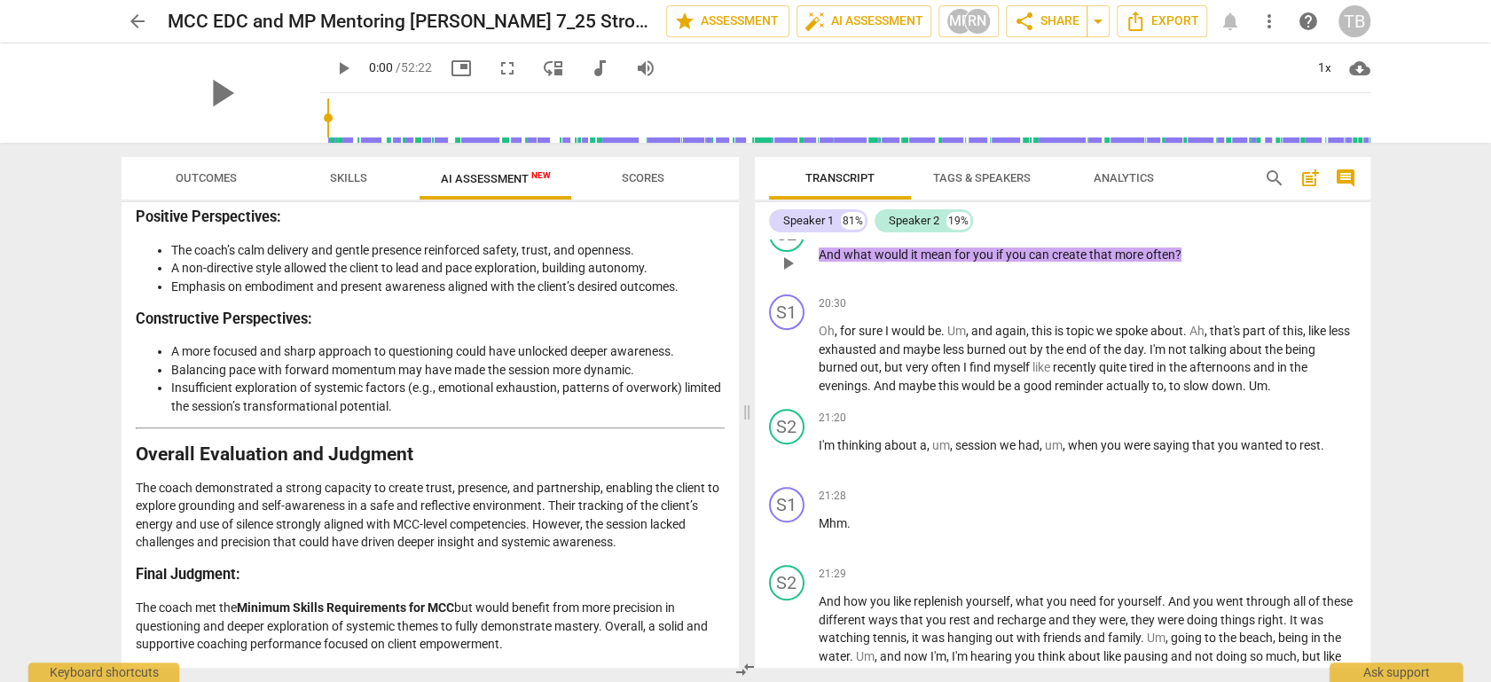
click at [1179, 234] on div "7.Evokes Awareness" at bounding box center [1169, 226] width 98 height 16
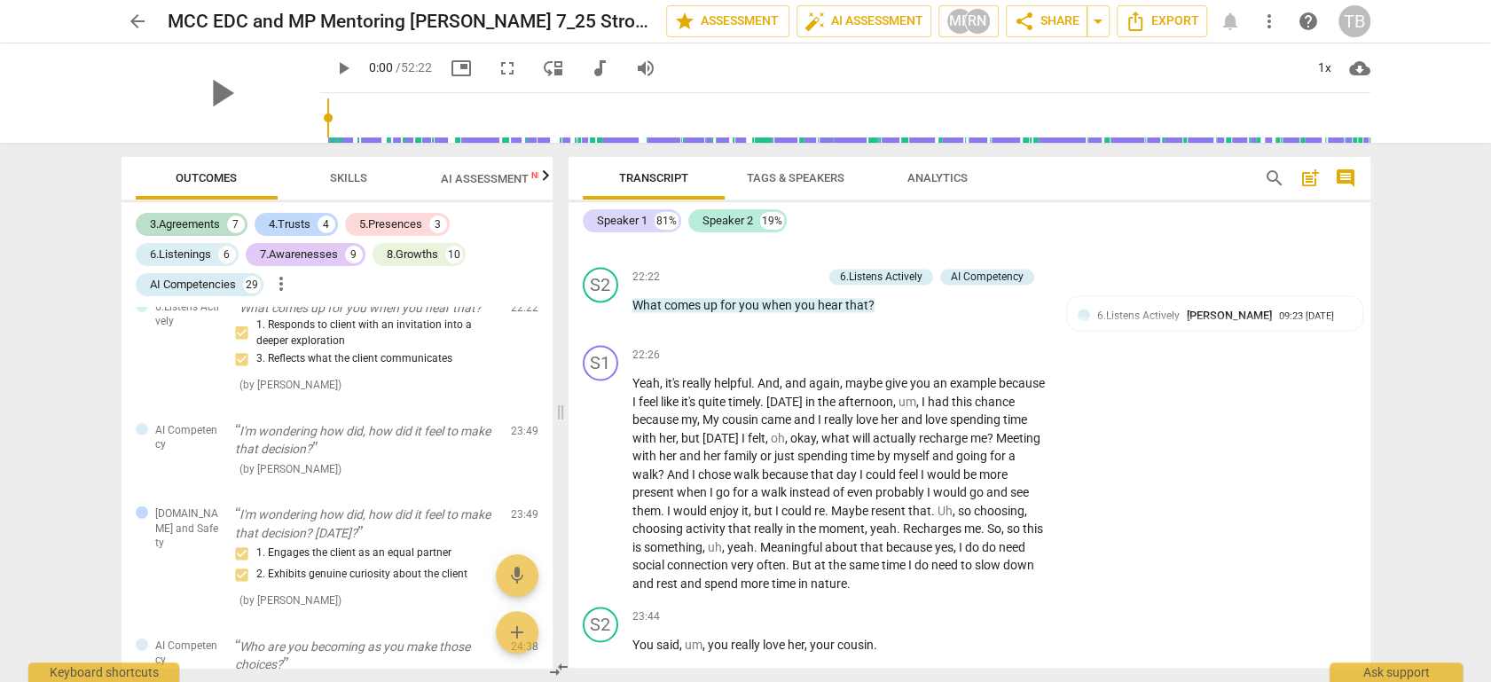
scroll to position [3021, 0]
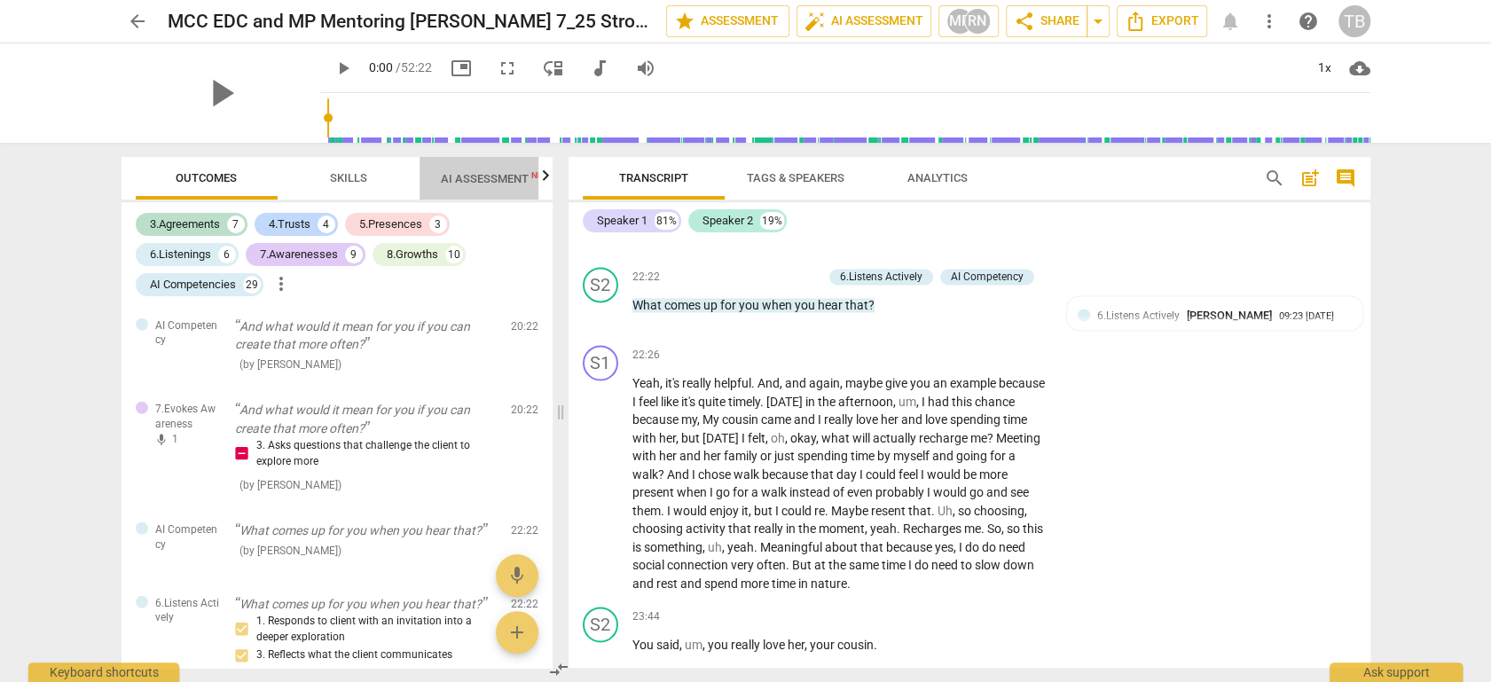
click at [487, 178] on span "AI Assessment New" at bounding box center [496, 178] width 110 height 13
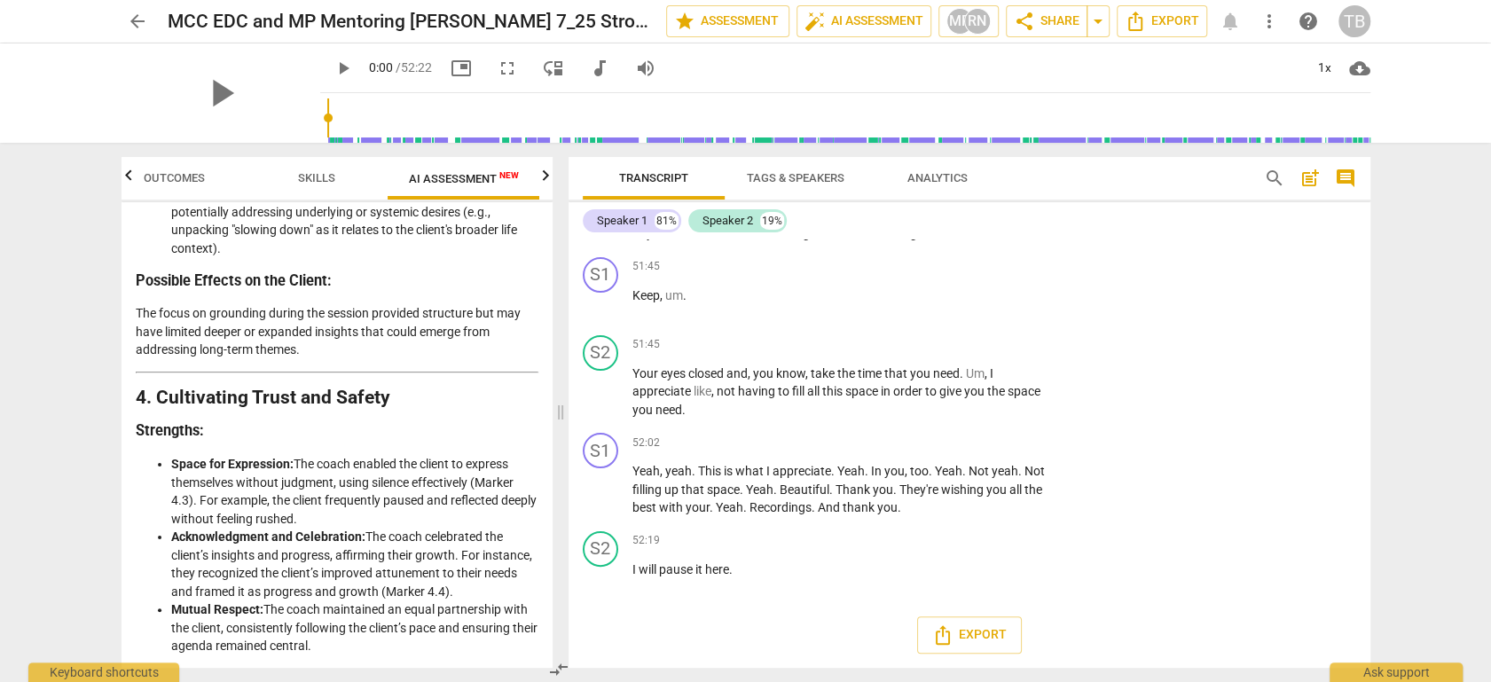
scroll to position [1392, 0]
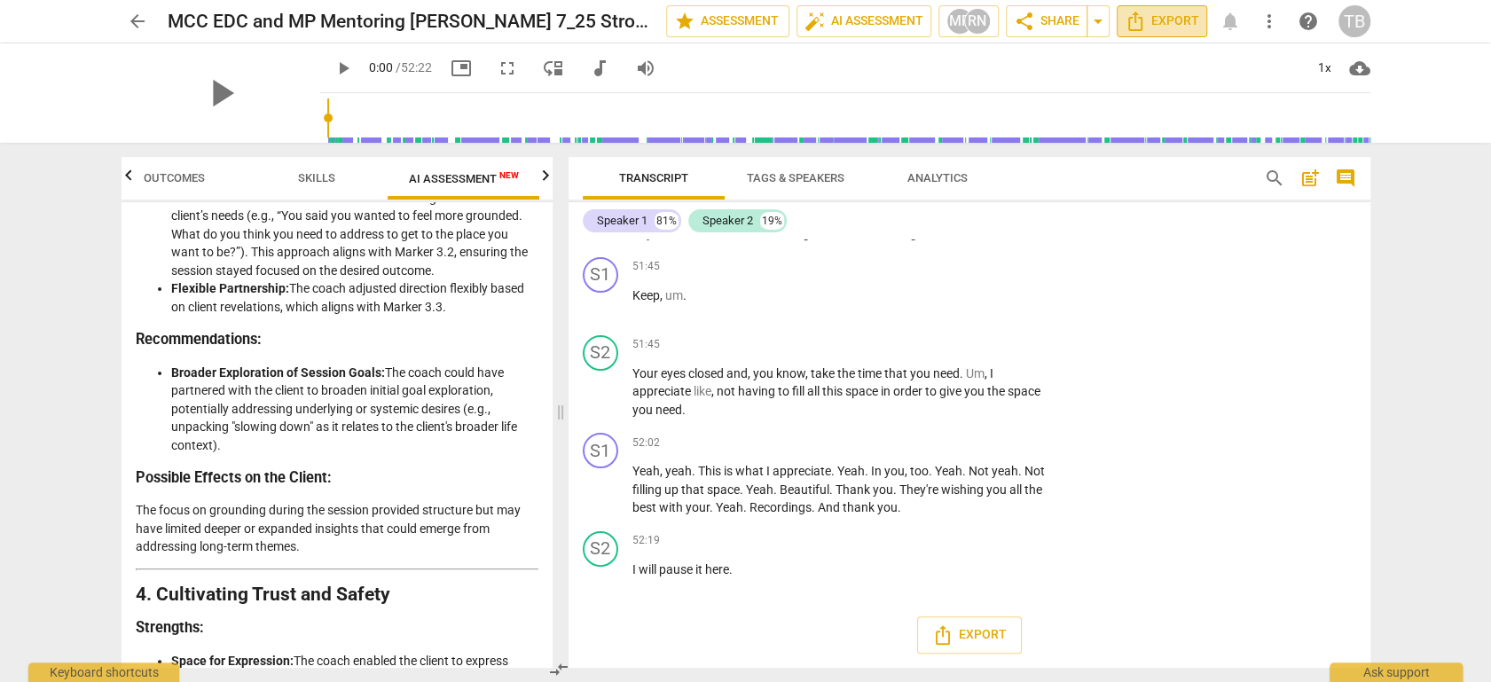
click at [1147, 27] on span "Export" at bounding box center [1162, 21] width 75 height 21
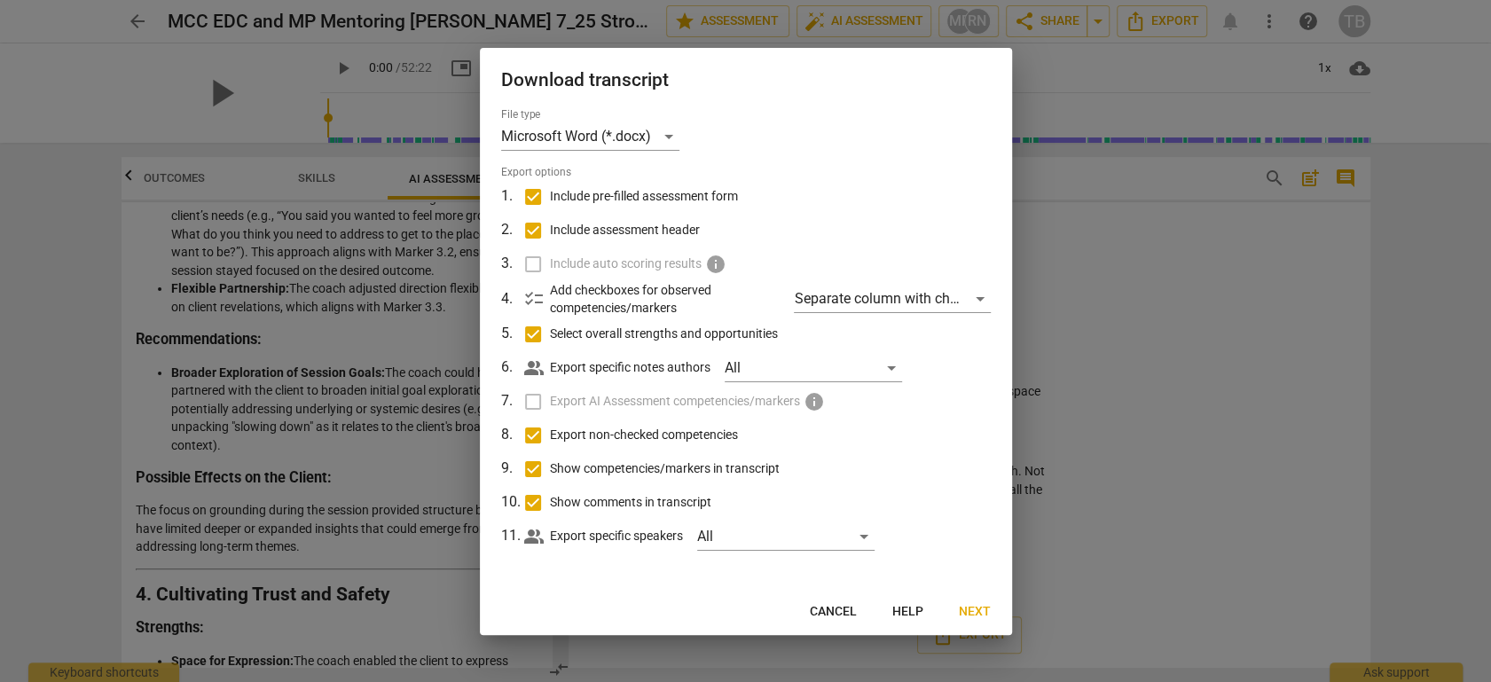
click at [530, 399] on label "Export AI Assessment competencies/markers info" at bounding box center [744, 402] width 465 height 34
click at [530, 400] on label "Export AI Assessment competencies/markers info" at bounding box center [744, 402] width 465 height 34
click at [528, 406] on label "Export AI Assessment competencies/markers info" at bounding box center [744, 402] width 465 height 34
click at [526, 263] on label "Include auto scoring results info" at bounding box center [744, 265] width 465 height 34
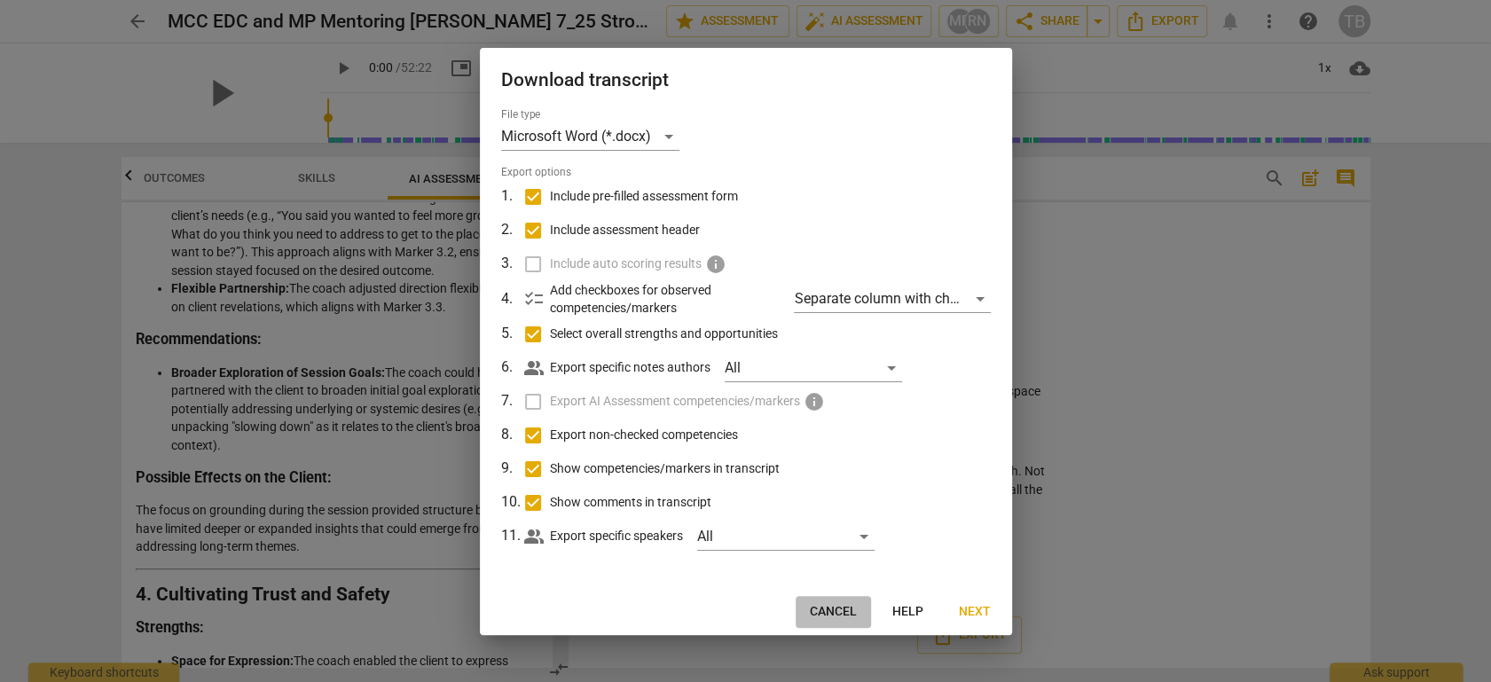
click at [854, 609] on span "Cancel" at bounding box center [833, 612] width 47 height 18
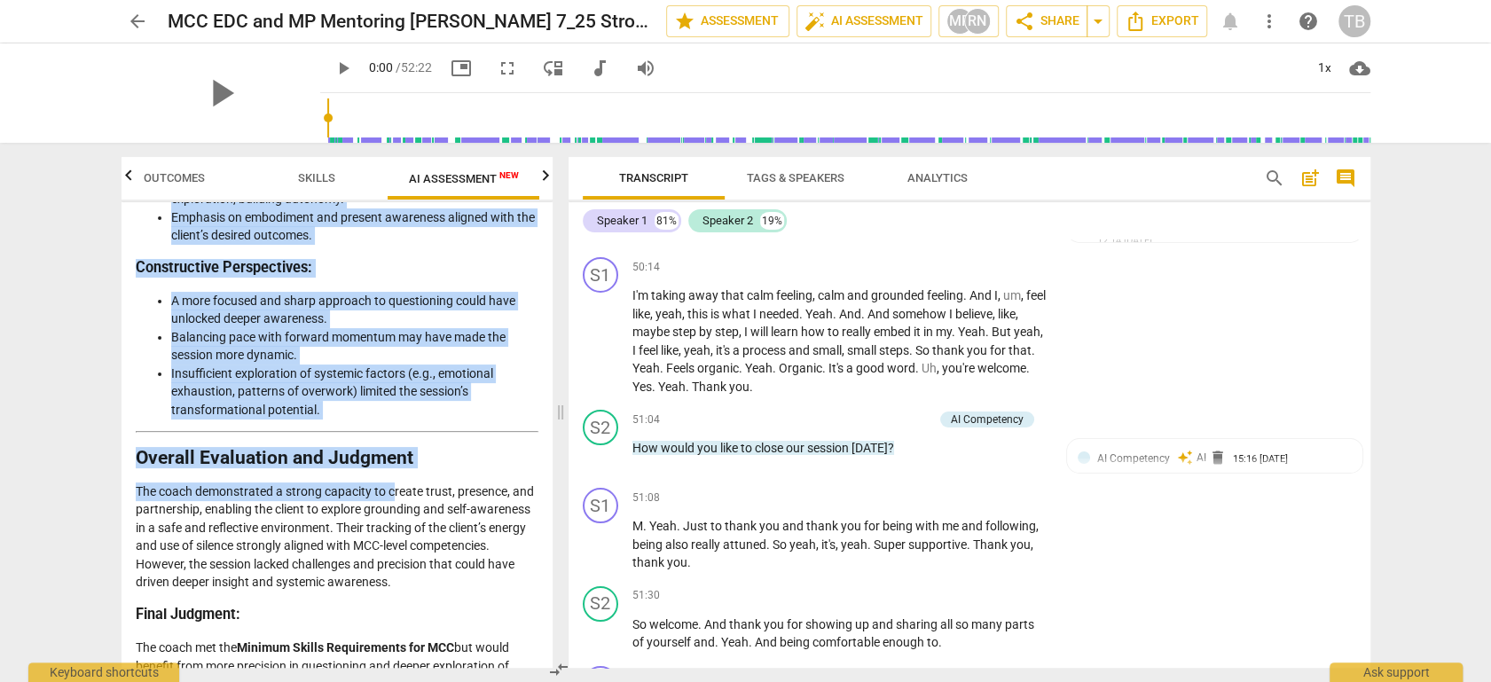
scroll to position [4645, 0]
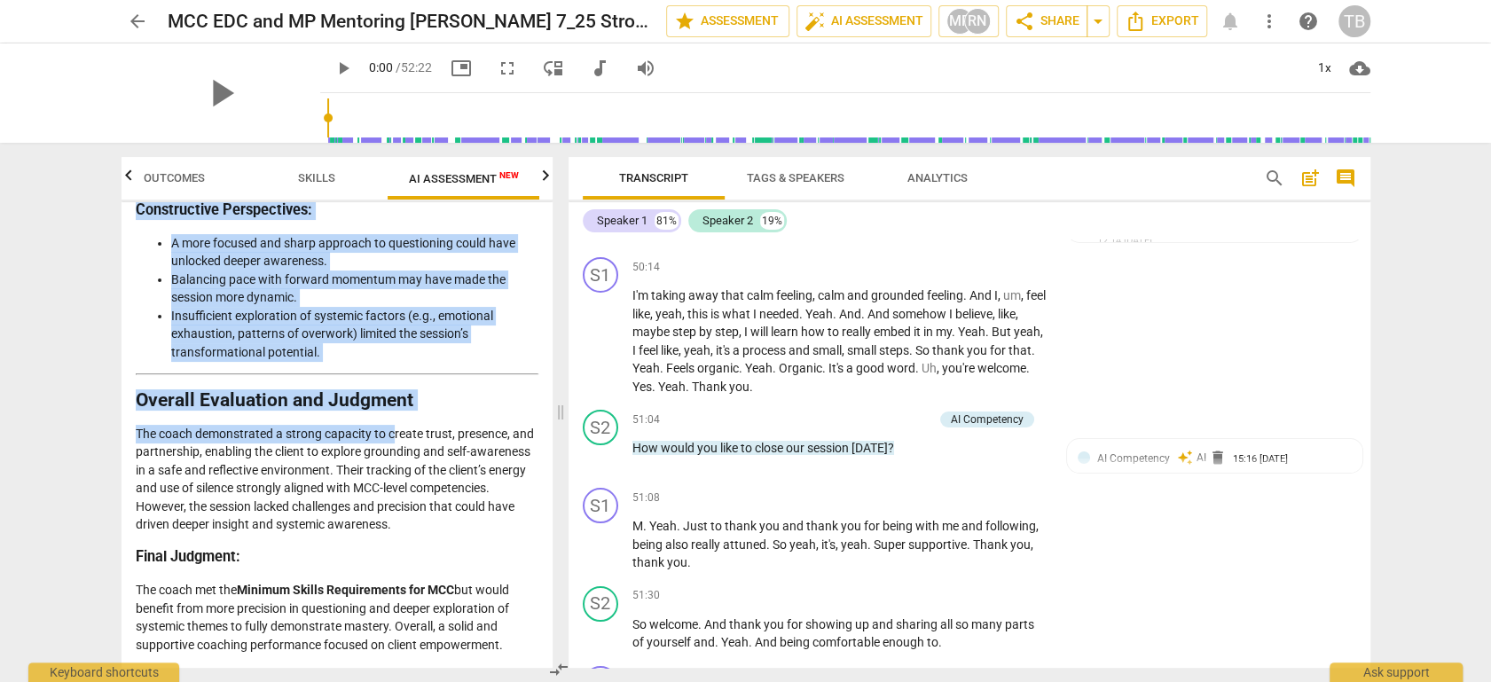
drag, startPoint x: 137, startPoint y: 272, endPoint x: 522, endPoint y: 656, distance: 543.2
click at [531, 613] on div "Disclaimer: AI can make mistakes. Consult a qualified mentor coach before actin…" at bounding box center [337, 435] width 431 height 466
copy div "Loremips do sit Ametc’a Elitsedd Eiusmodt Inc utlab’e dolorema aliquaenim admi …"
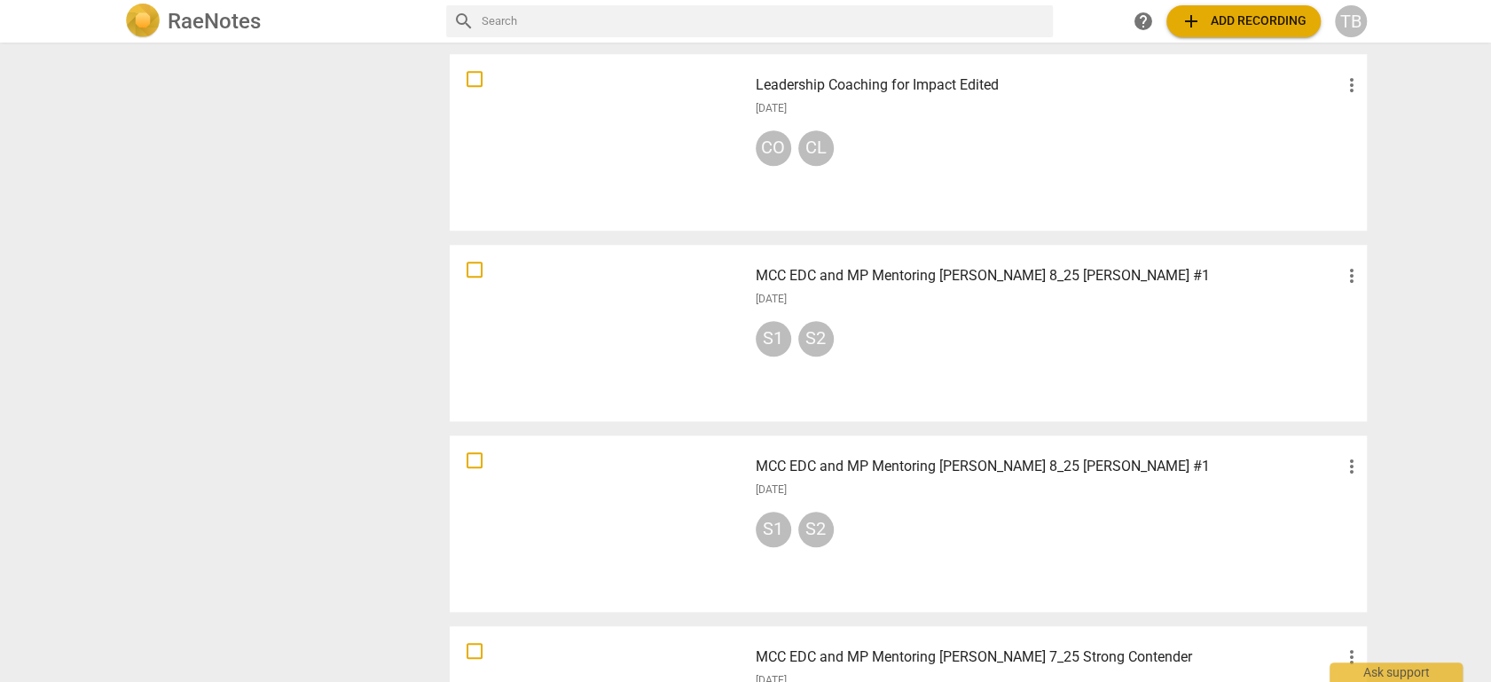
scroll to position [1133, 0]
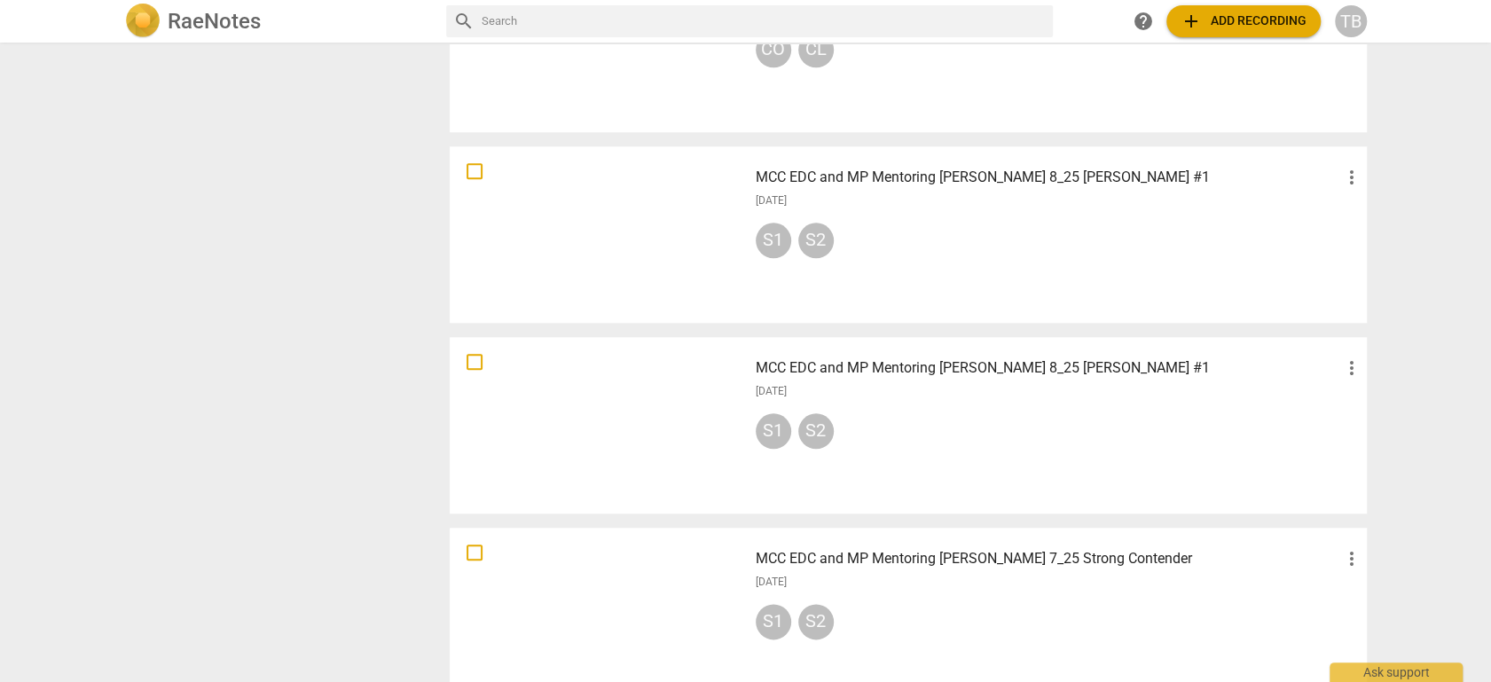
click at [670, 395] on div at bounding box center [599, 425] width 286 height 164
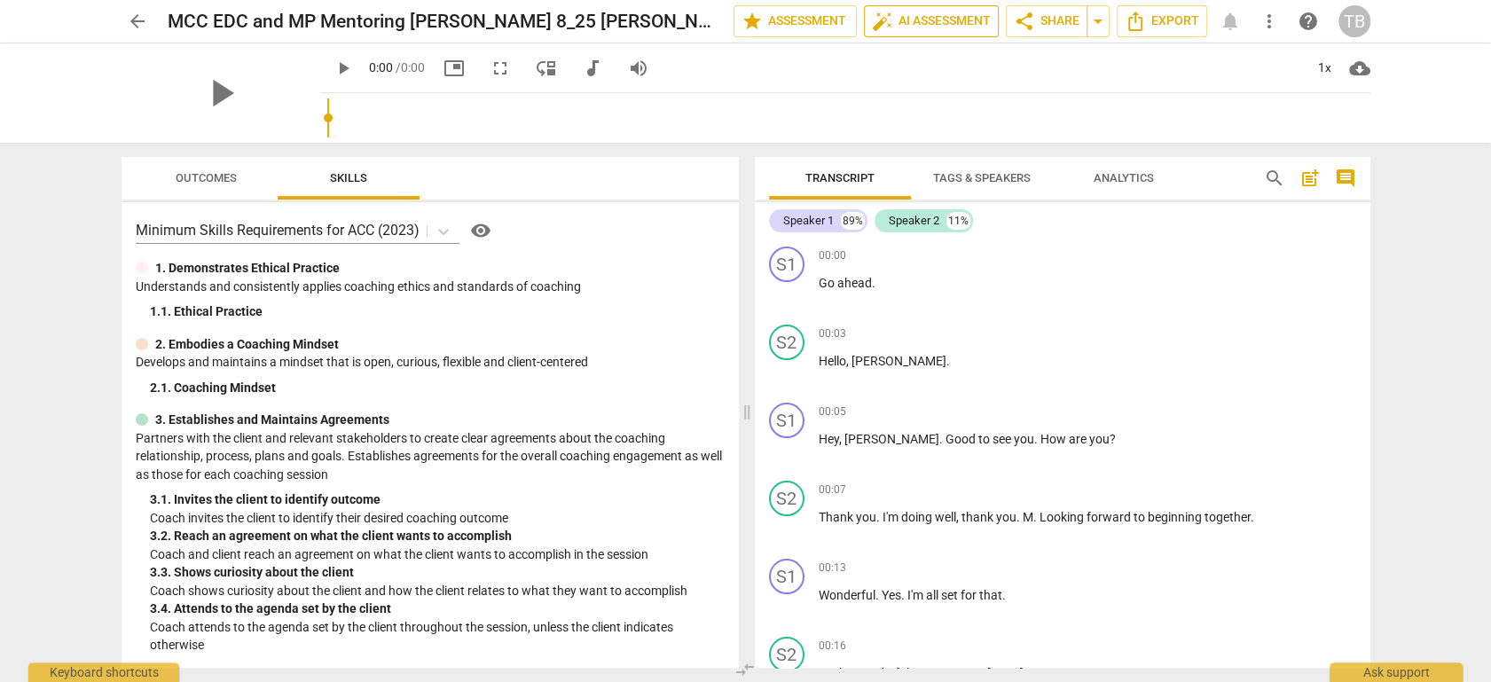
click at [915, 20] on span "auto_fix_high AI Assessment" at bounding box center [931, 21] width 119 height 21
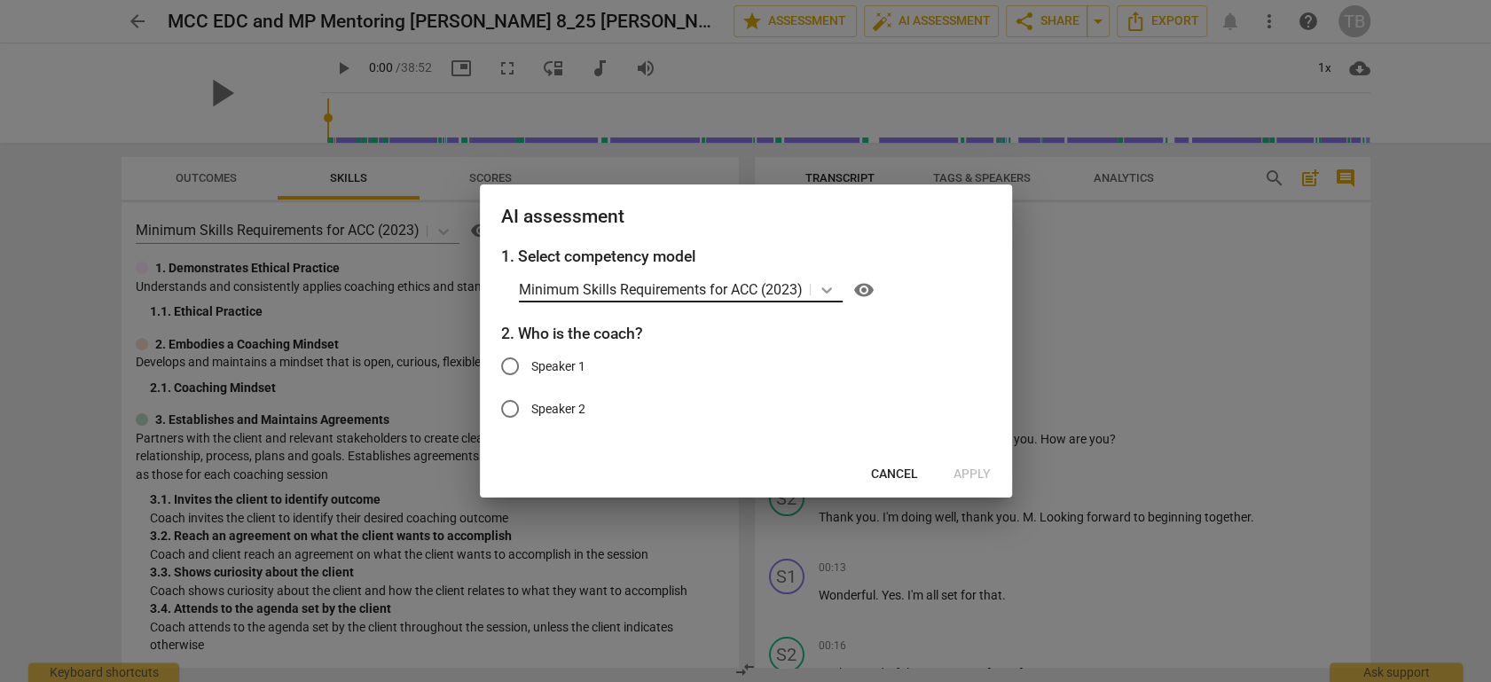
click at [821, 286] on icon at bounding box center [827, 290] width 18 height 18
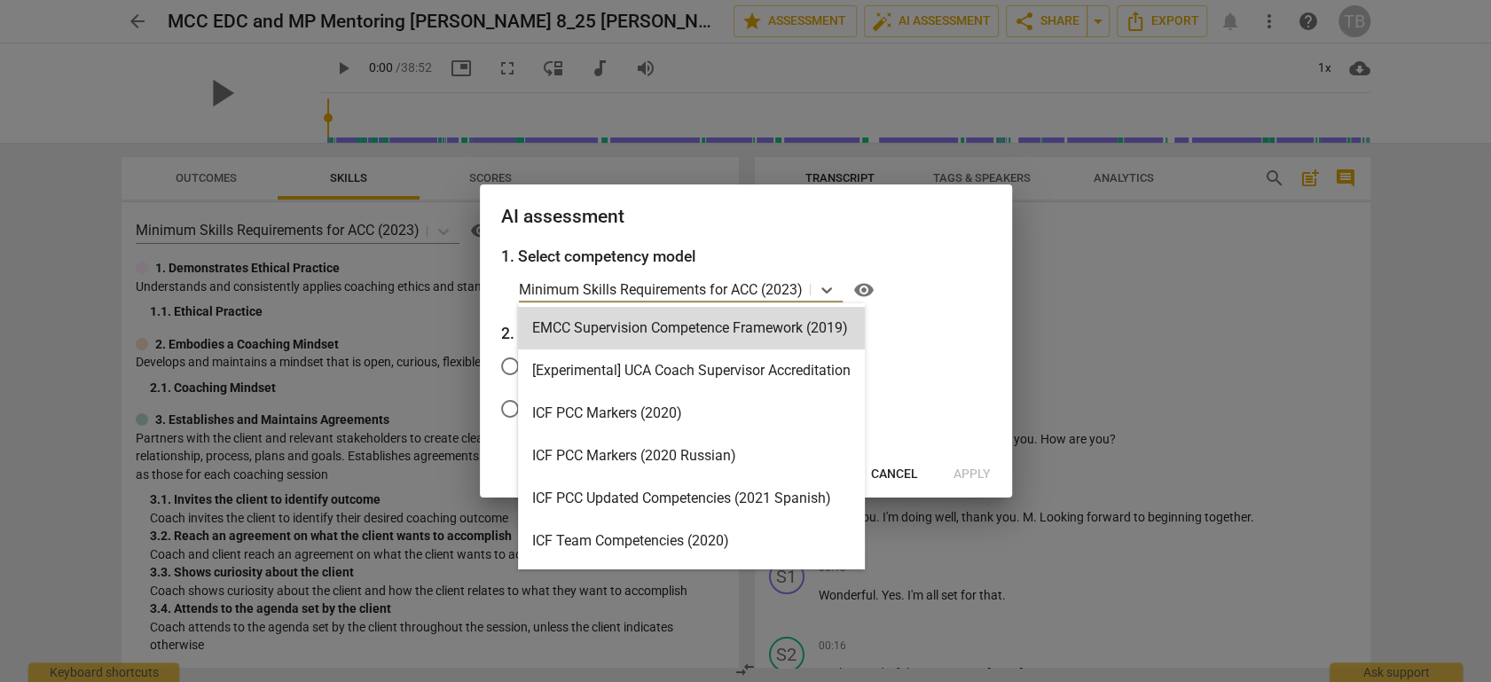
click at [900, 472] on span "Cancel" at bounding box center [894, 475] width 47 height 18
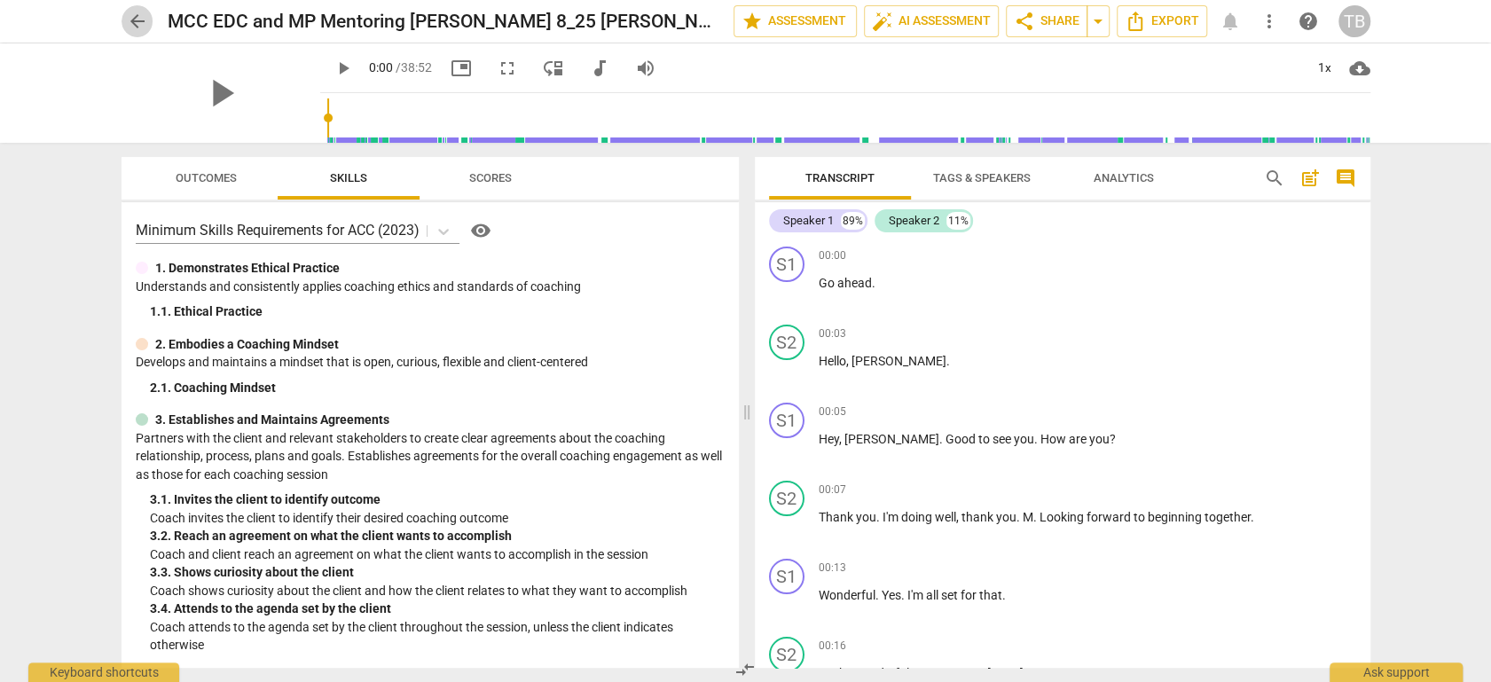
click at [142, 17] on span "arrow_back" at bounding box center [137, 21] width 21 height 21
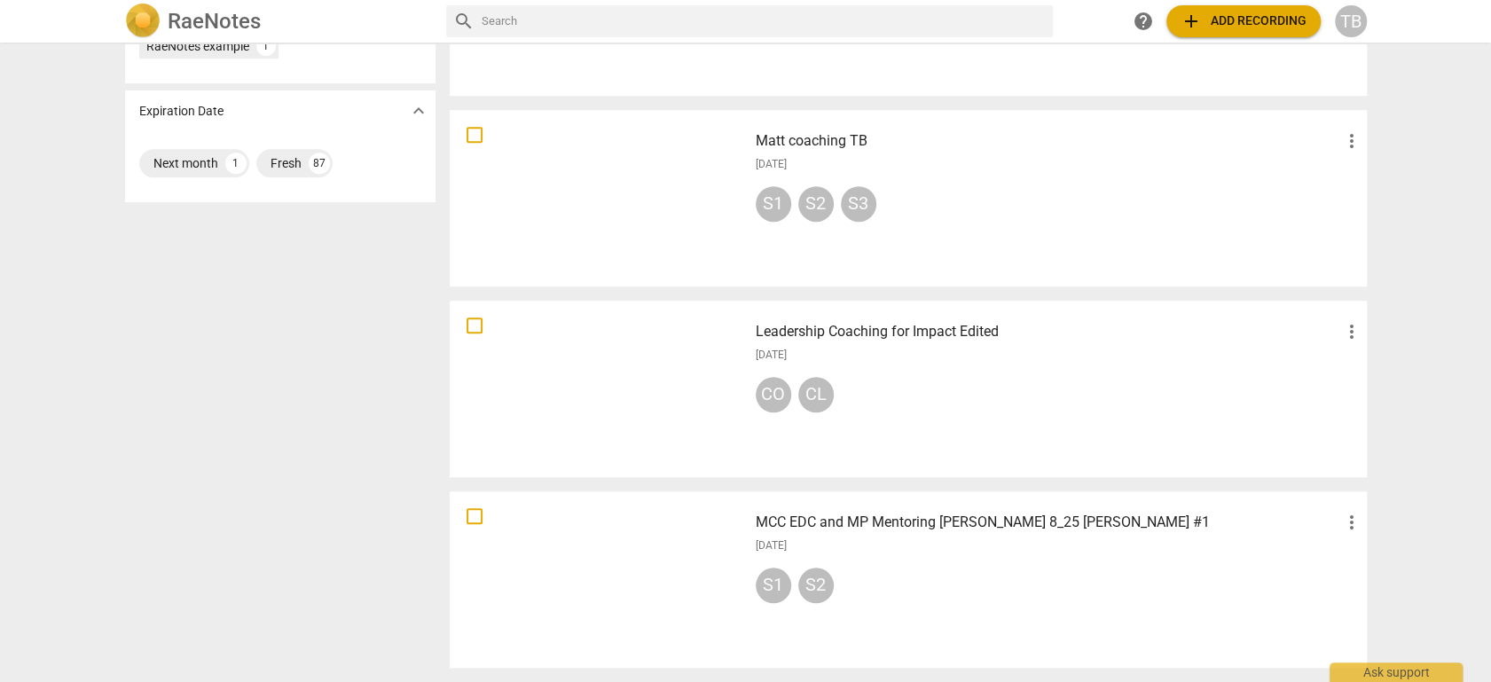
scroll to position [887, 0]
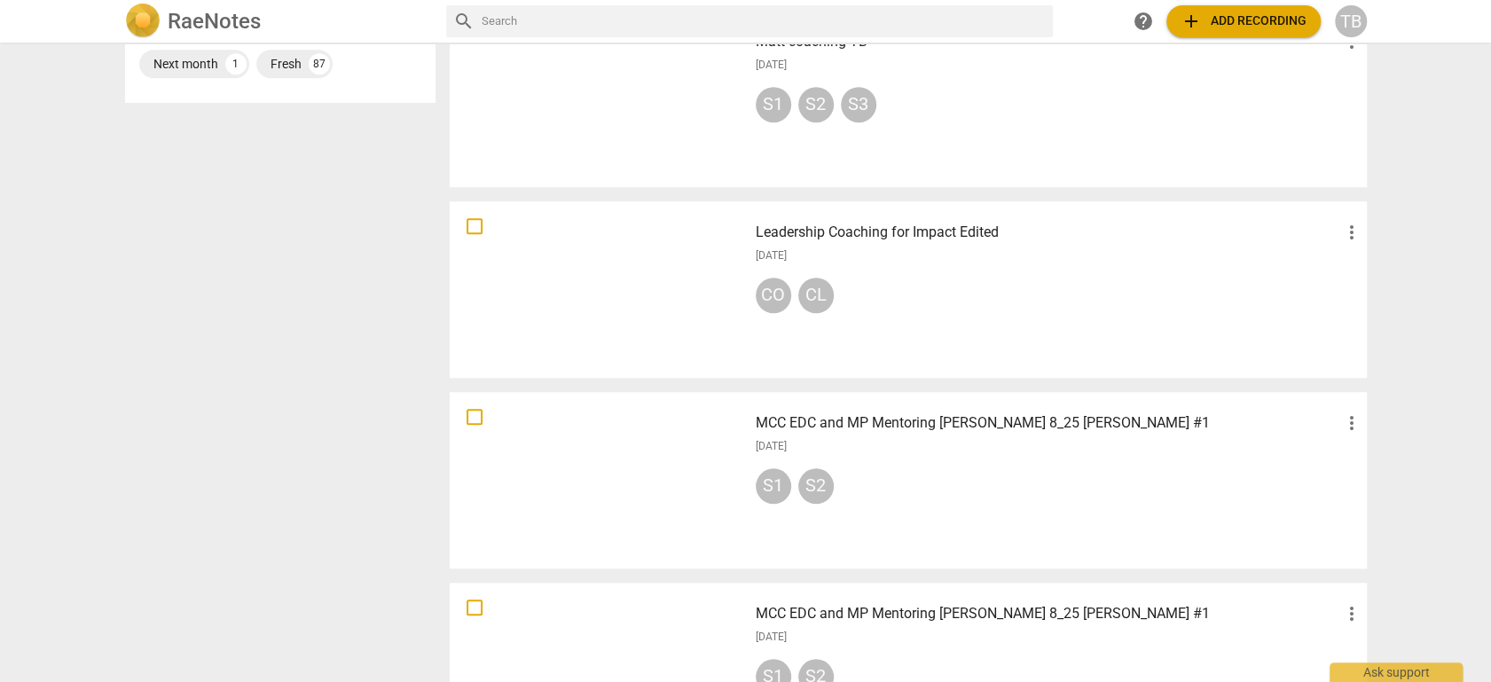
click at [671, 474] on div at bounding box center [599, 480] width 286 height 164
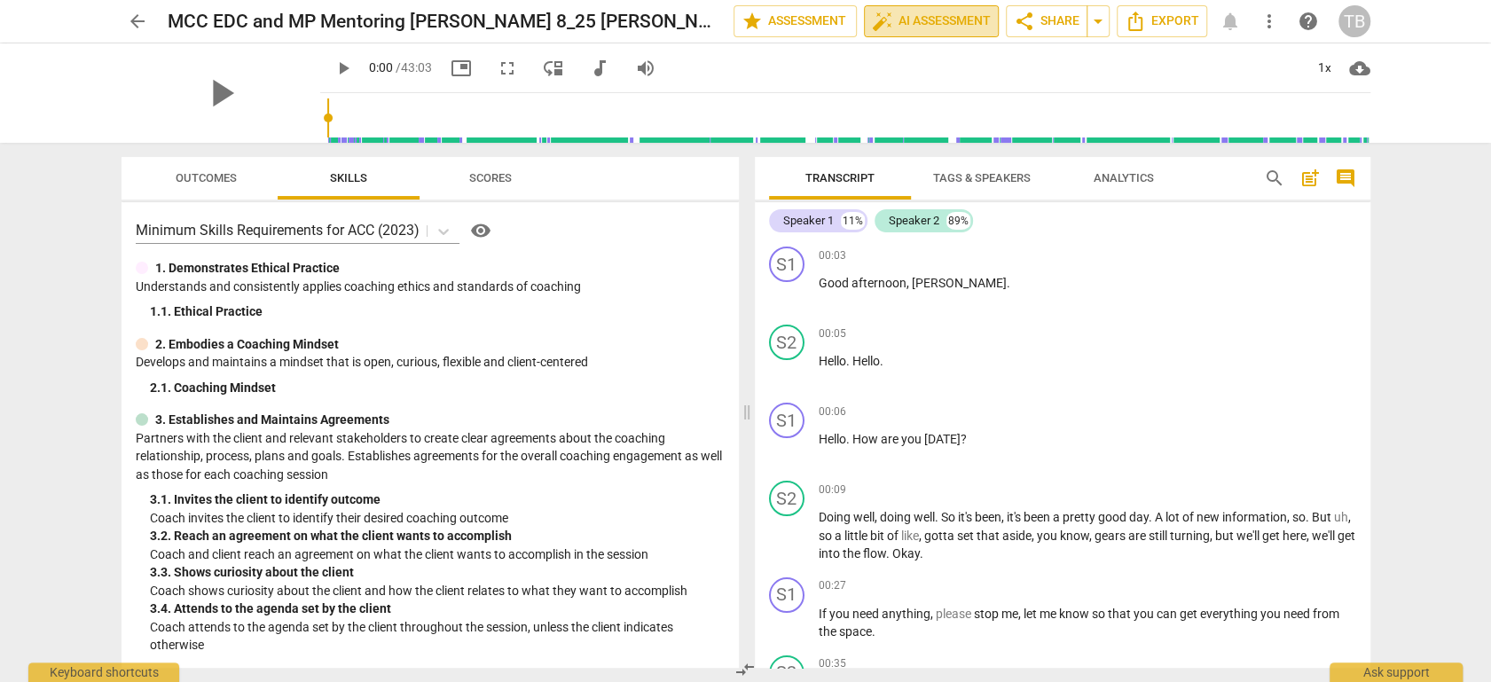
click at [930, 11] on span "auto_fix_high AI Assessment" at bounding box center [931, 21] width 119 height 21
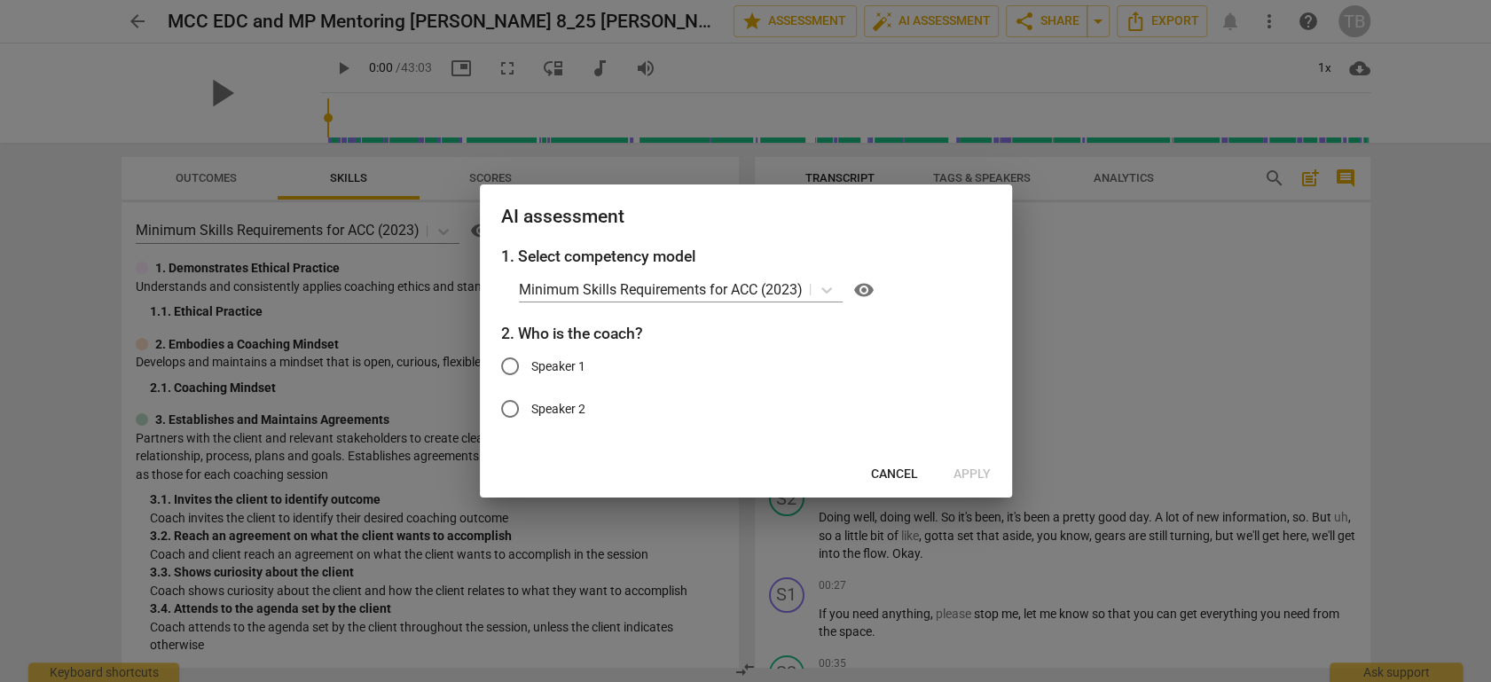
click at [514, 367] on input "Speaker 1" at bounding box center [510, 366] width 43 height 43
radio input "true"
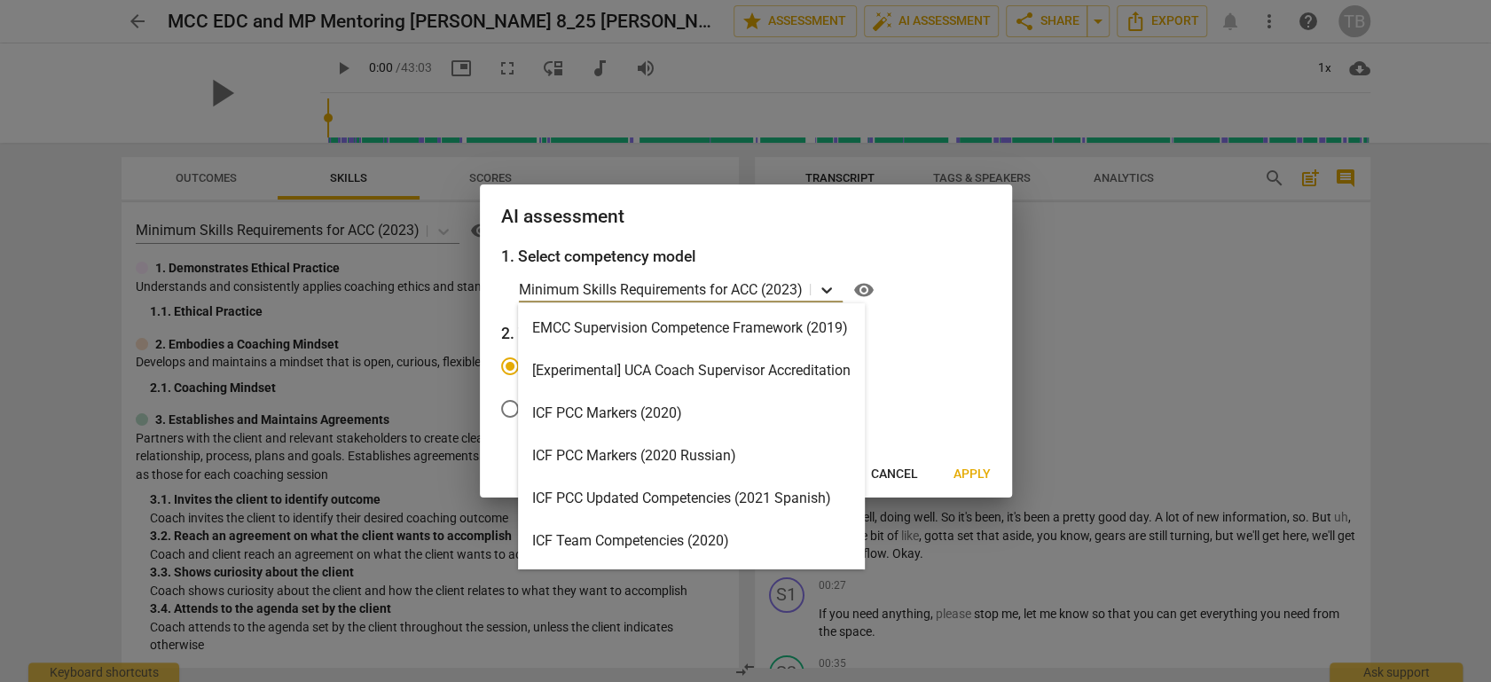
click at [824, 284] on icon at bounding box center [827, 290] width 18 height 18
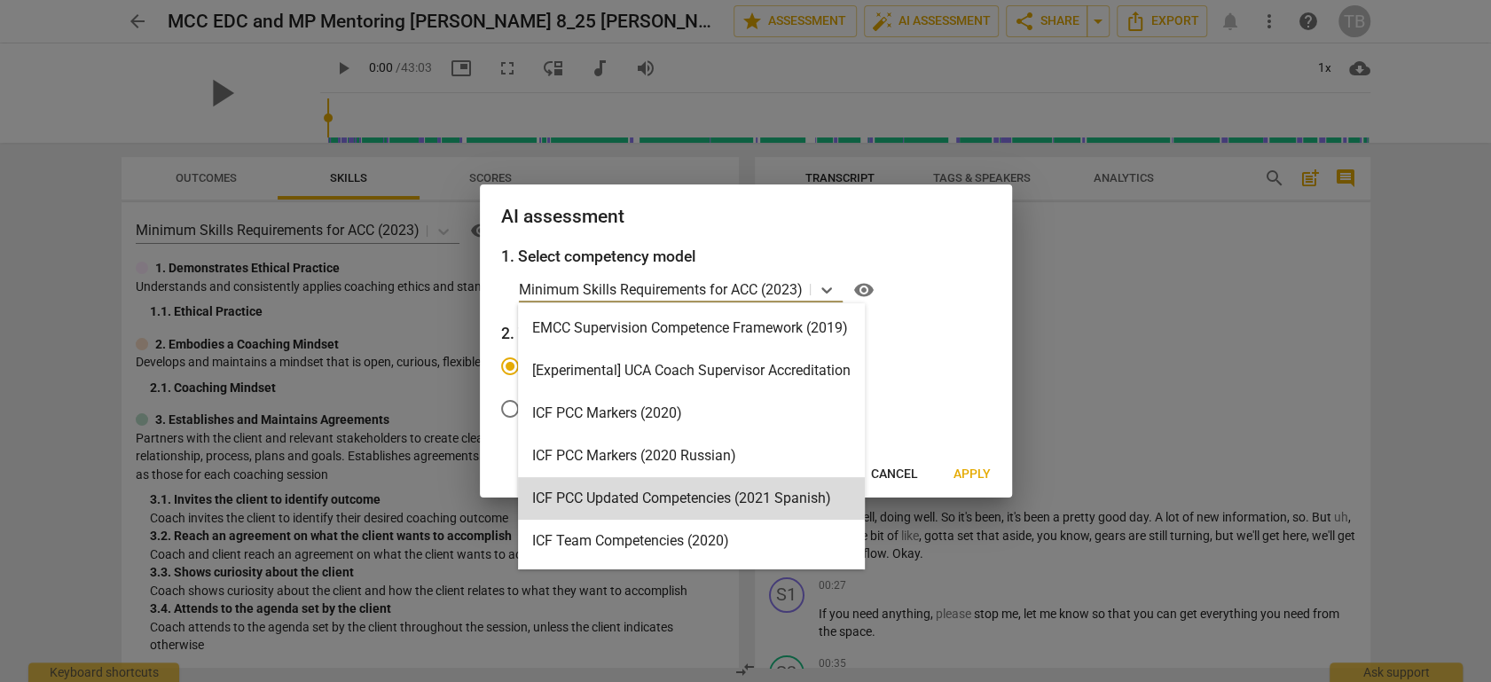
scroll to position [421, 0]
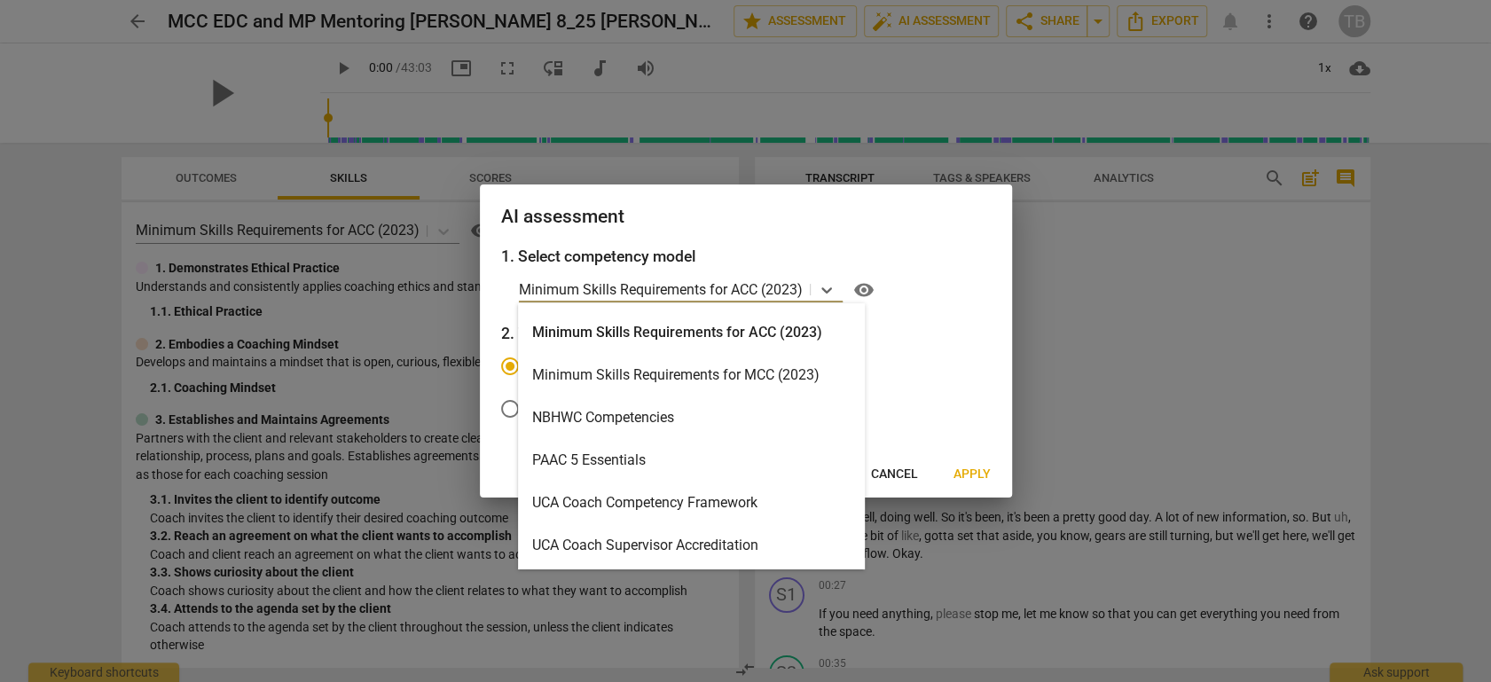
click at [721, 363] on div "Minimum Skills Requirements for MCC (2023)" at bounding box center [691, 375] width 347 height 43
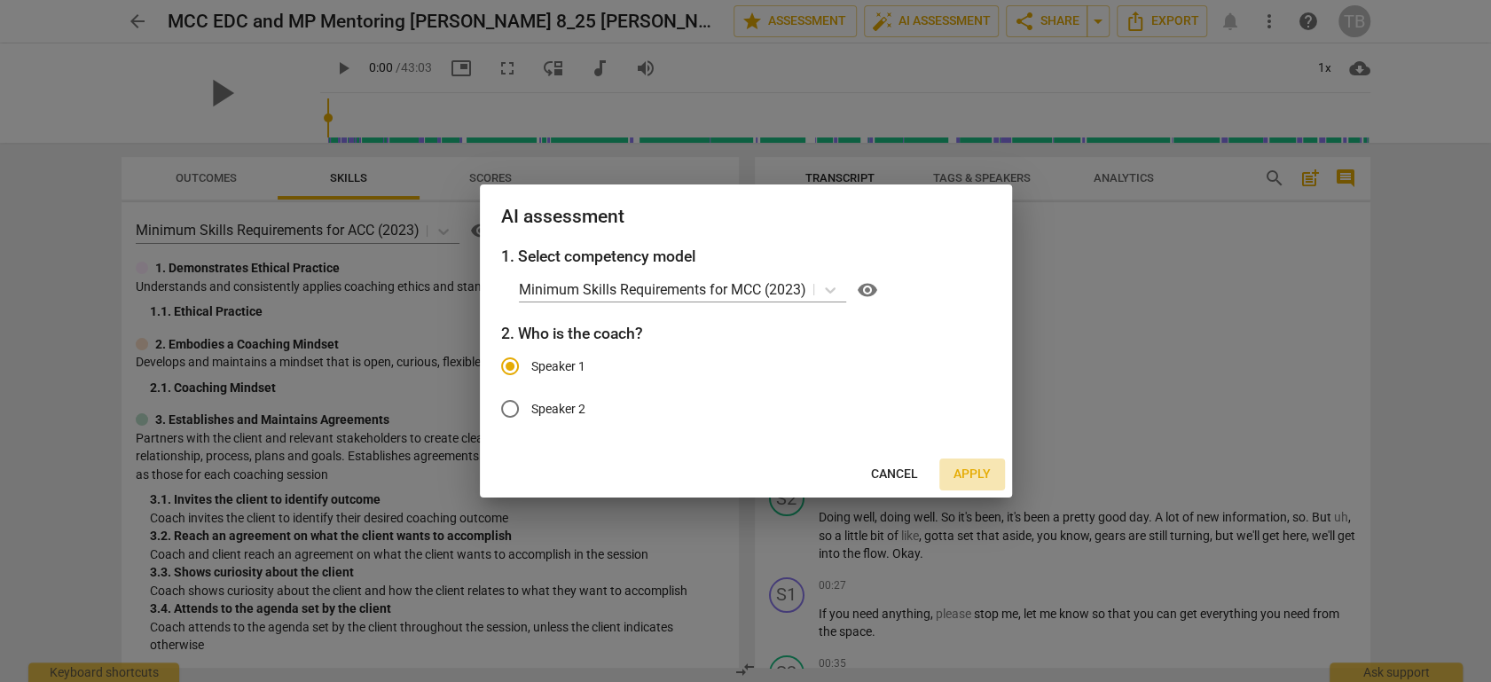
click at [983, 478] on span "Apply" at bounding box center [972, 475] width 37 height 18
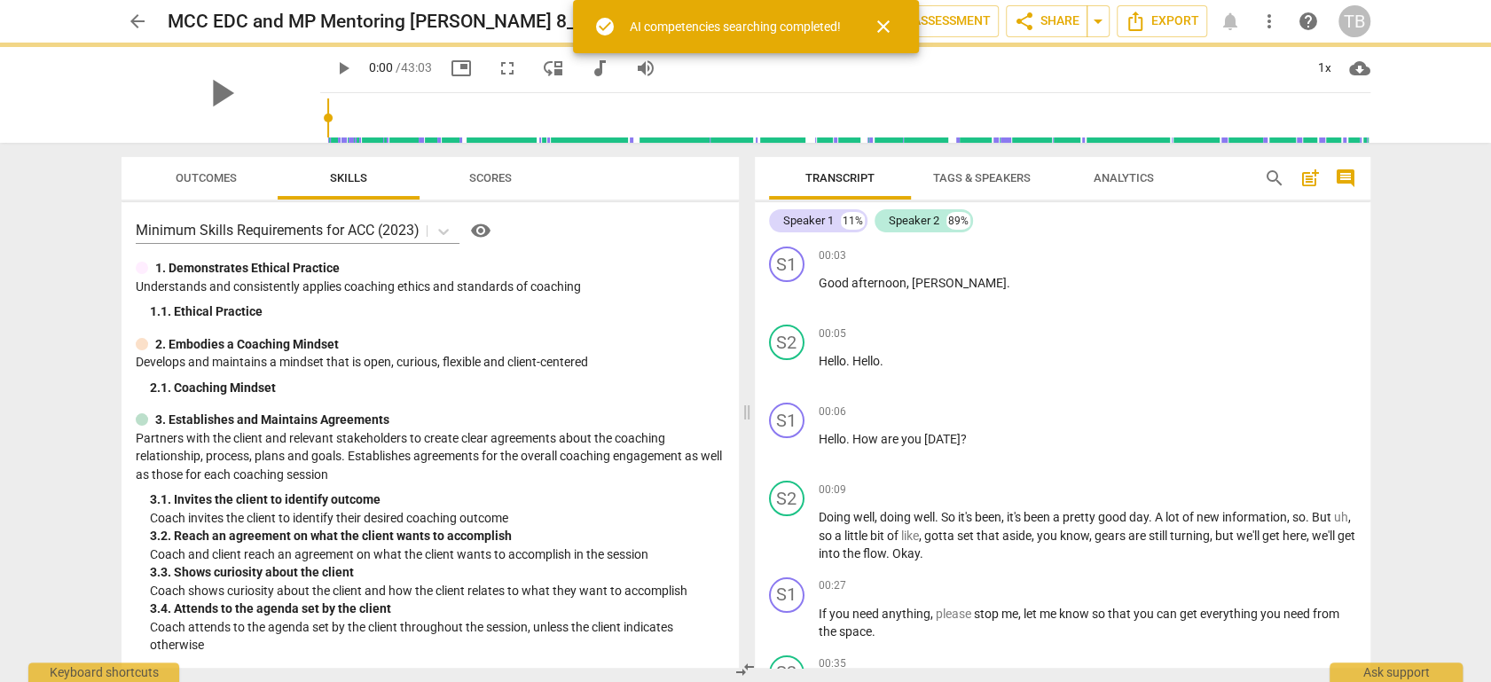
click at [131, 21] on span "arrow_back" at bounding box center [137, 21] width 21 height 21
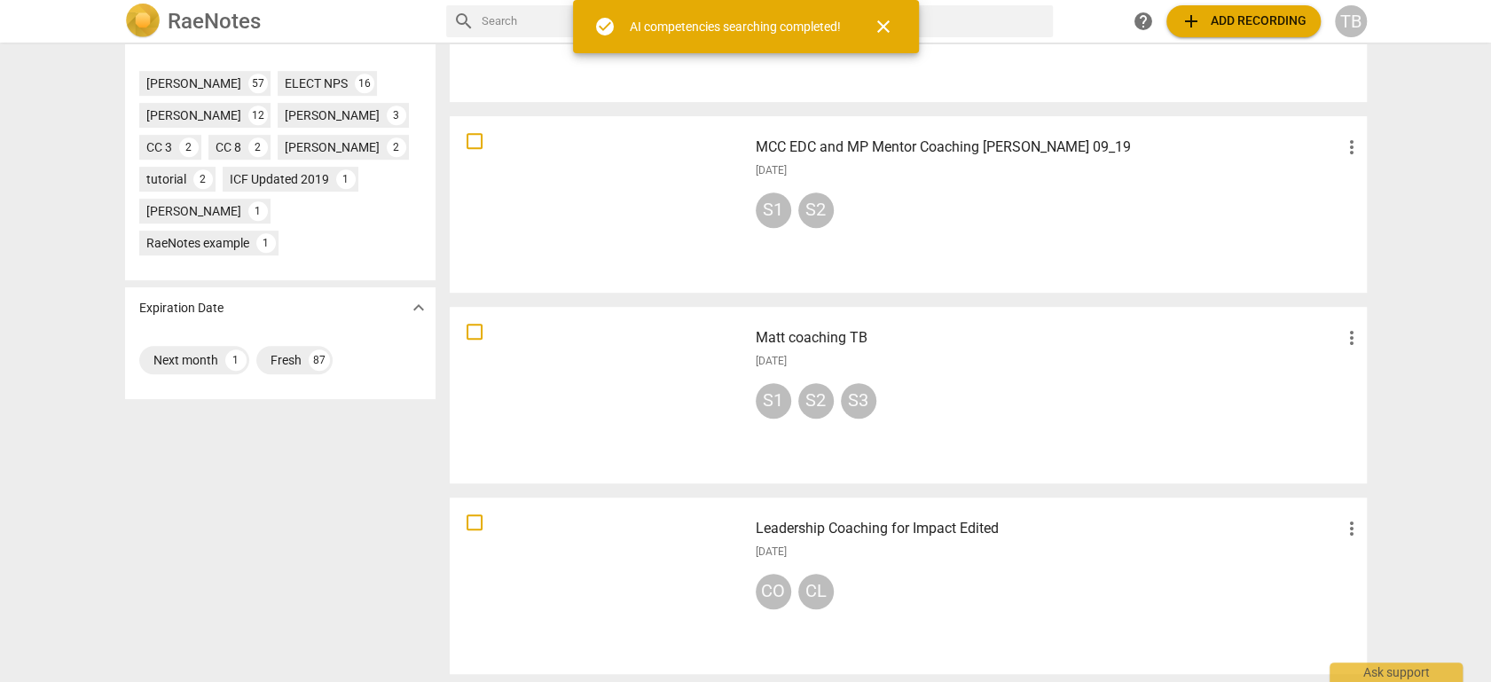
scroll to position [394, 0]
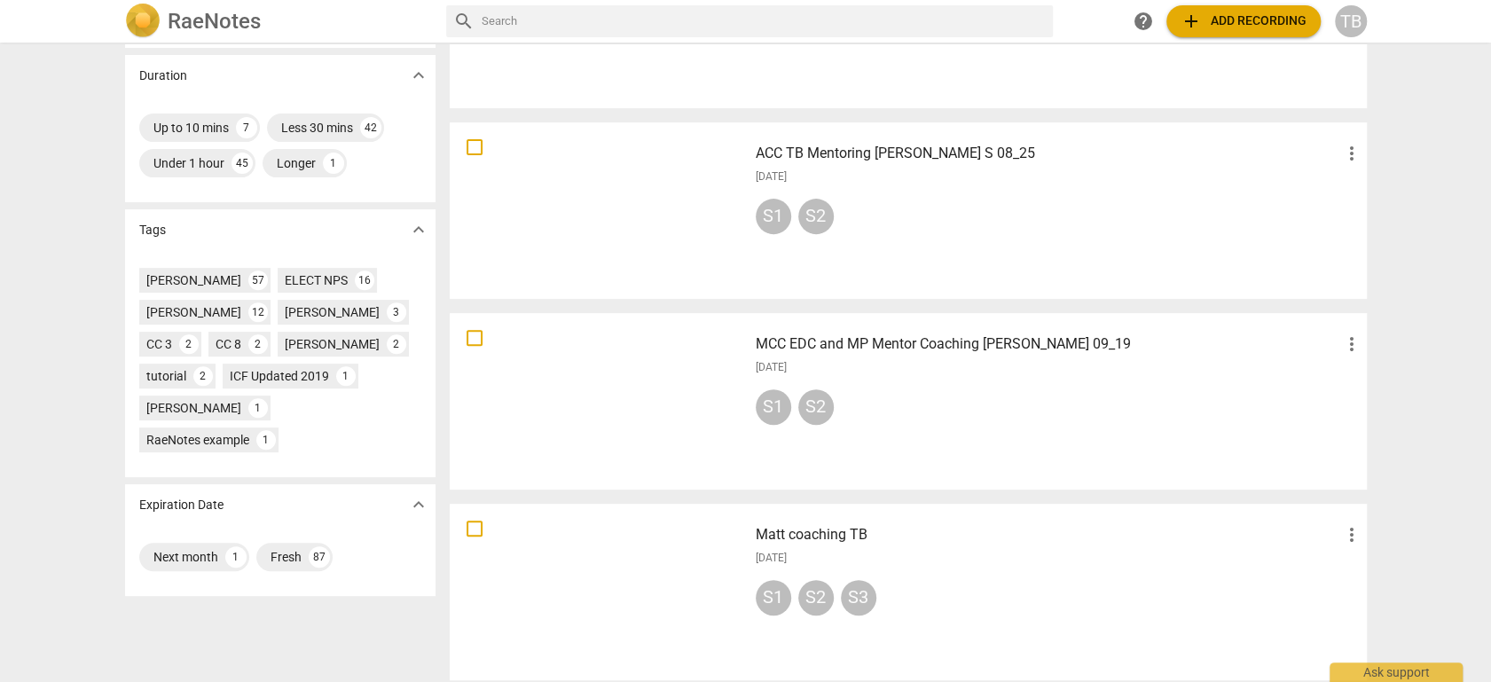
click at [702, 414] on div at bounding box center [599, 401] width 286 height 164
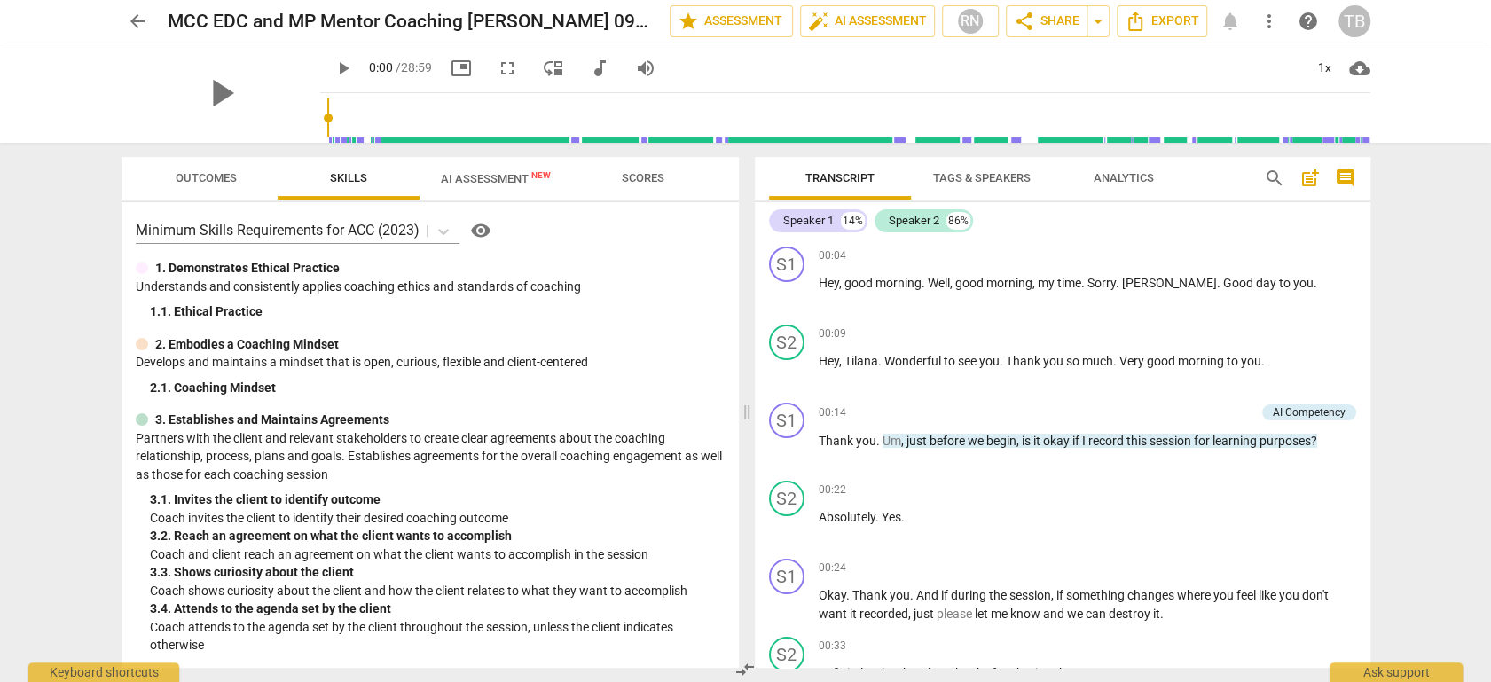
click at [490, 177] on span "AI Assessment New" at bounding box center [496, 178] width 110 height 13
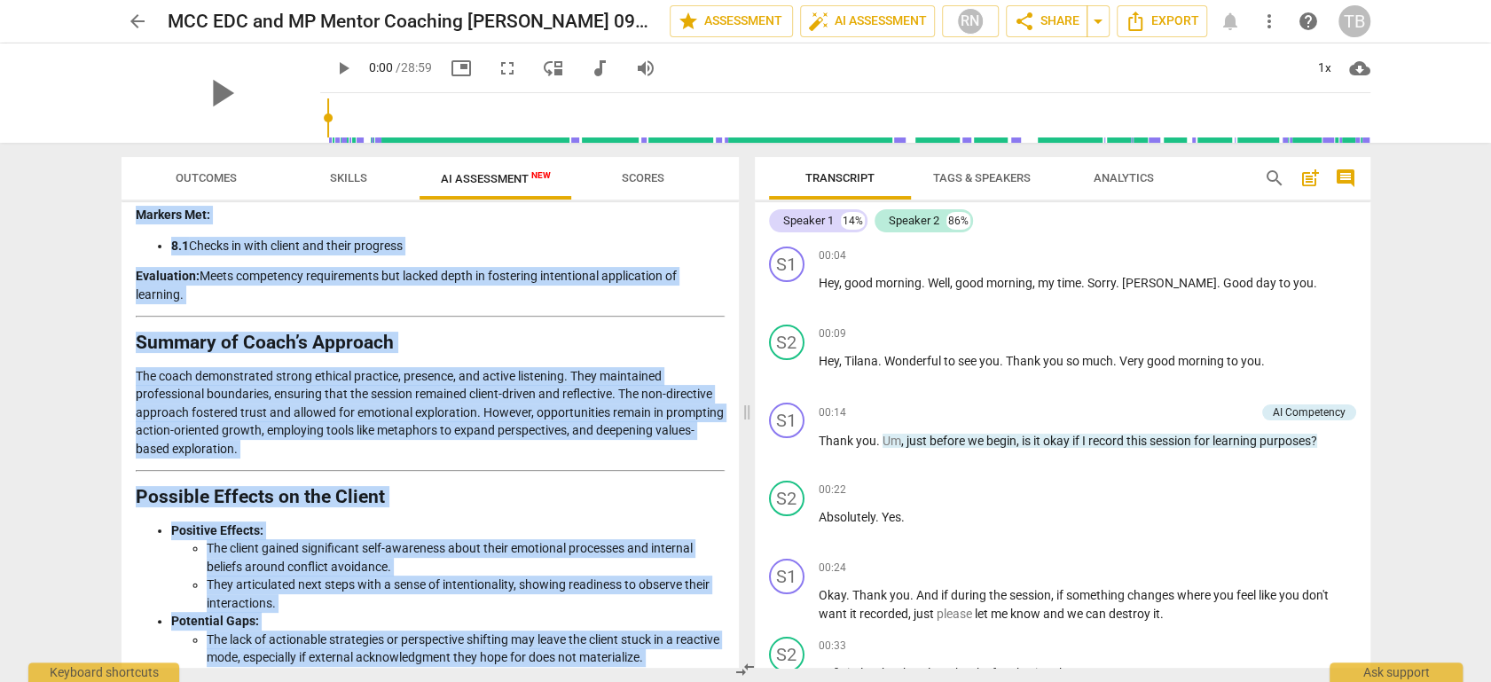
scroll to position [3391, 0]
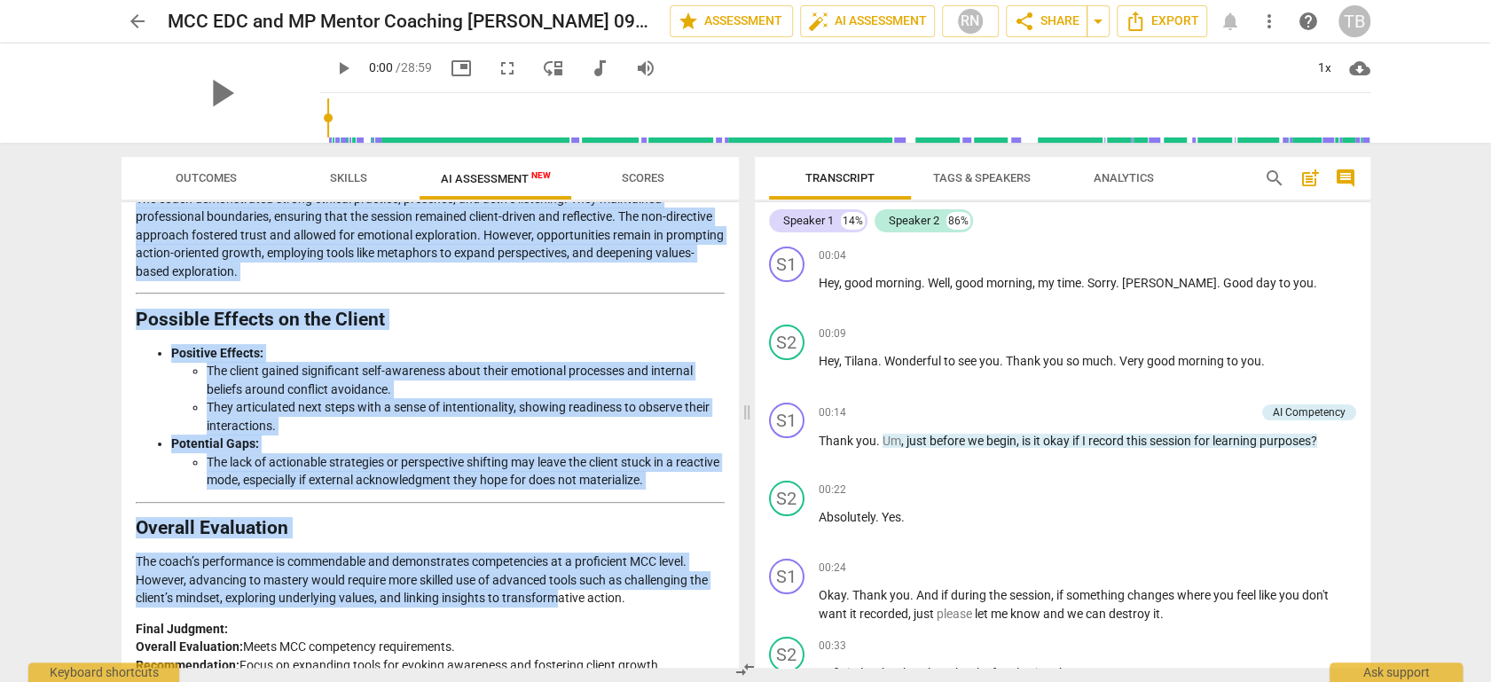
drag, startPoint x: 137, startPoint y: 256, endPoint x: 701, endPoint y: 664, distance: 696.3
click at [701, 613] on div "Disclaimer: AI can make mistakes. Consult a qualified mentor coach before actin…" at bounding box center [430, 435] width 617 height 466
copy div "Analysis of the Coaching Session: Evaluation Based on MCC Minimum Skills Requir…"
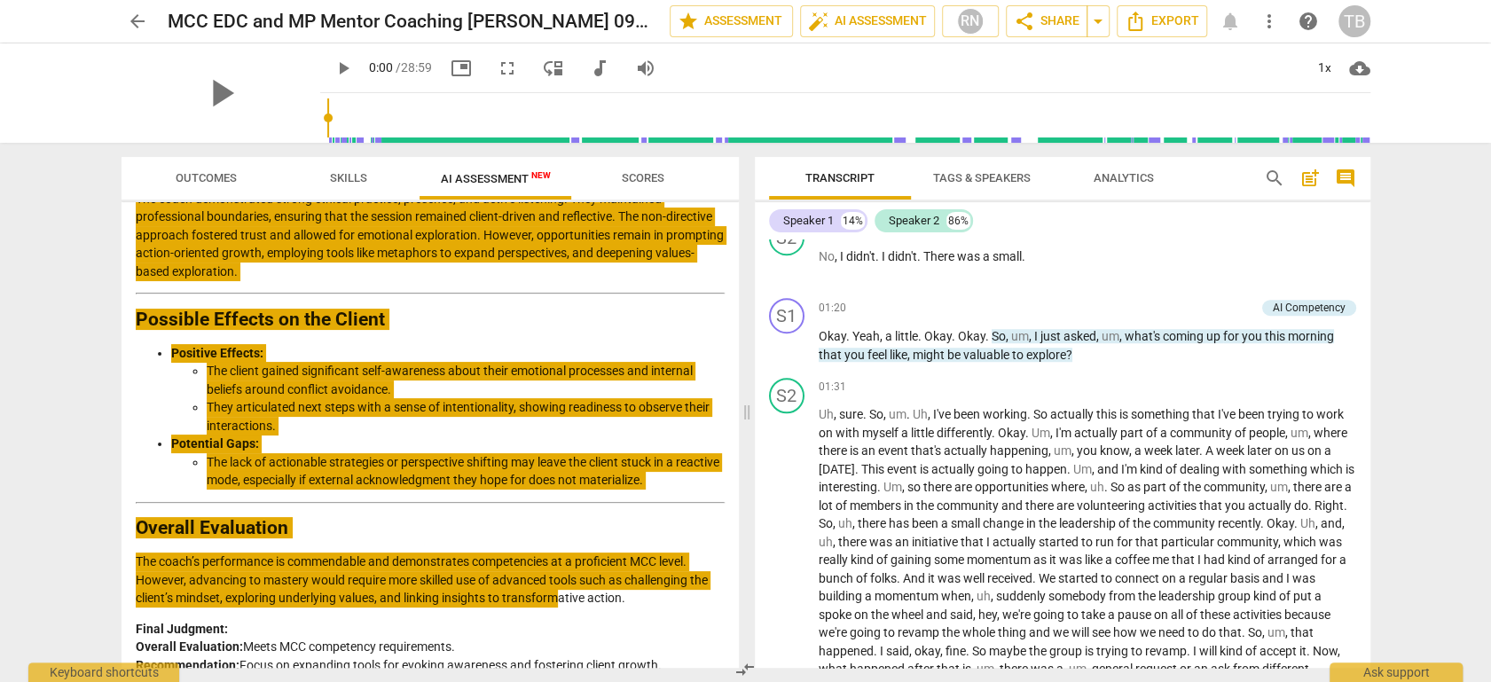
scroll to position [3293, 0]
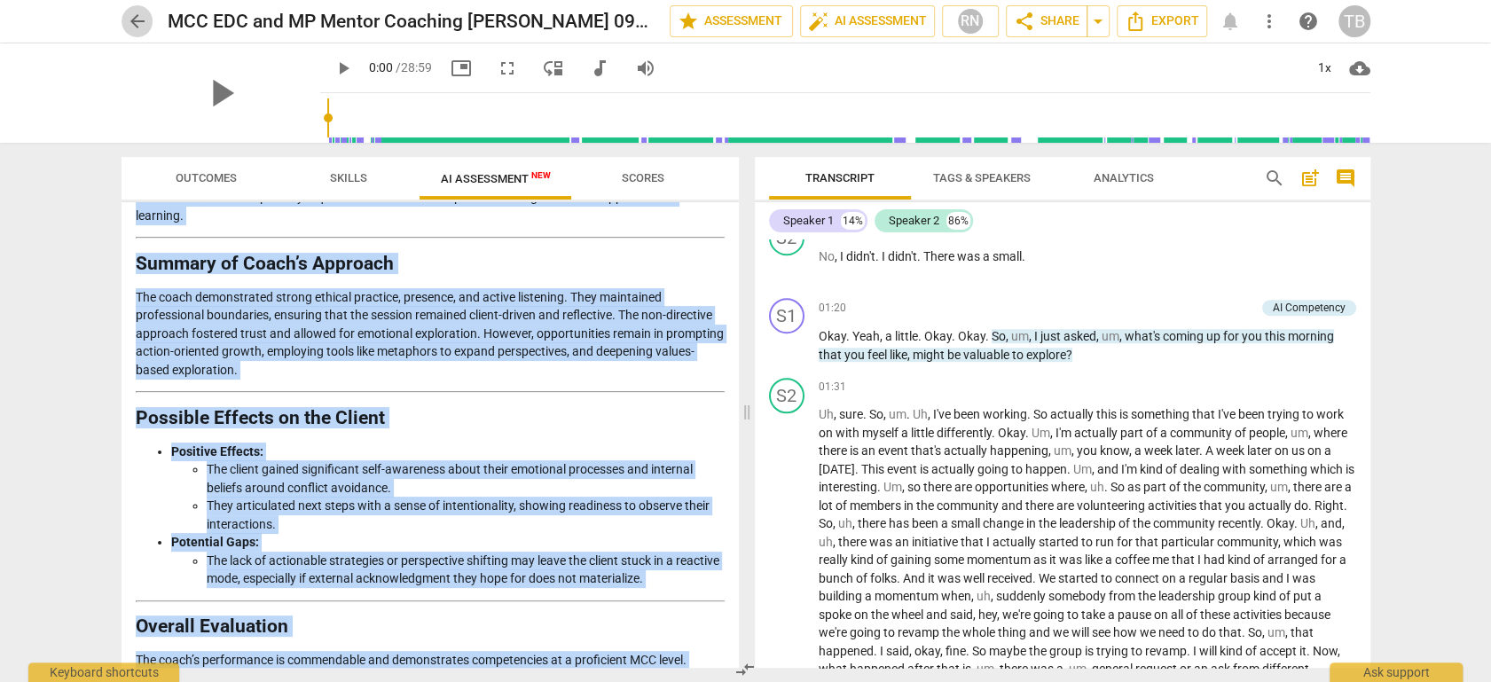
click at [133, 16] on span "arrow_back" at bounding box center [137, 21] width 21 height 21
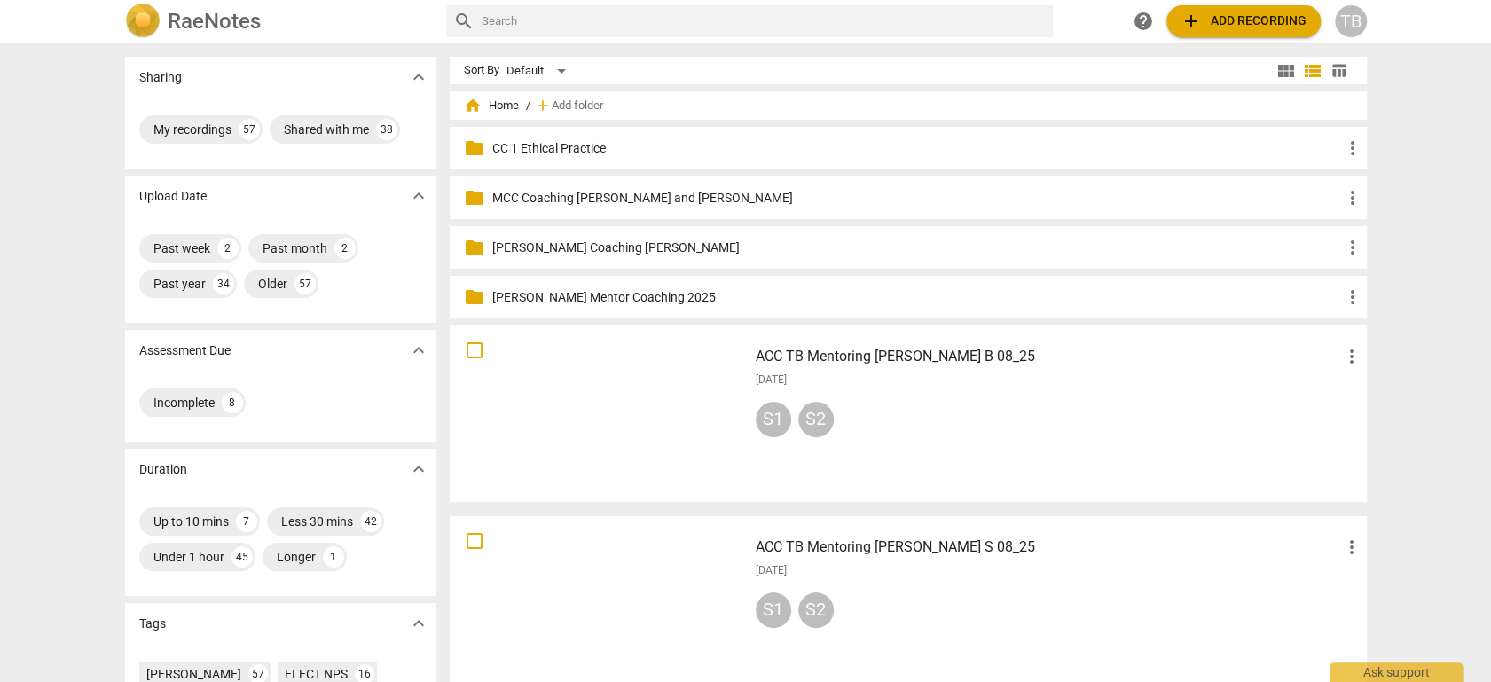
click at [843, 348] on h3 "ACC TB Mentoring [PERSON_NAME] B 08_25" at bounding box center [1048, 356] width 585 height 21
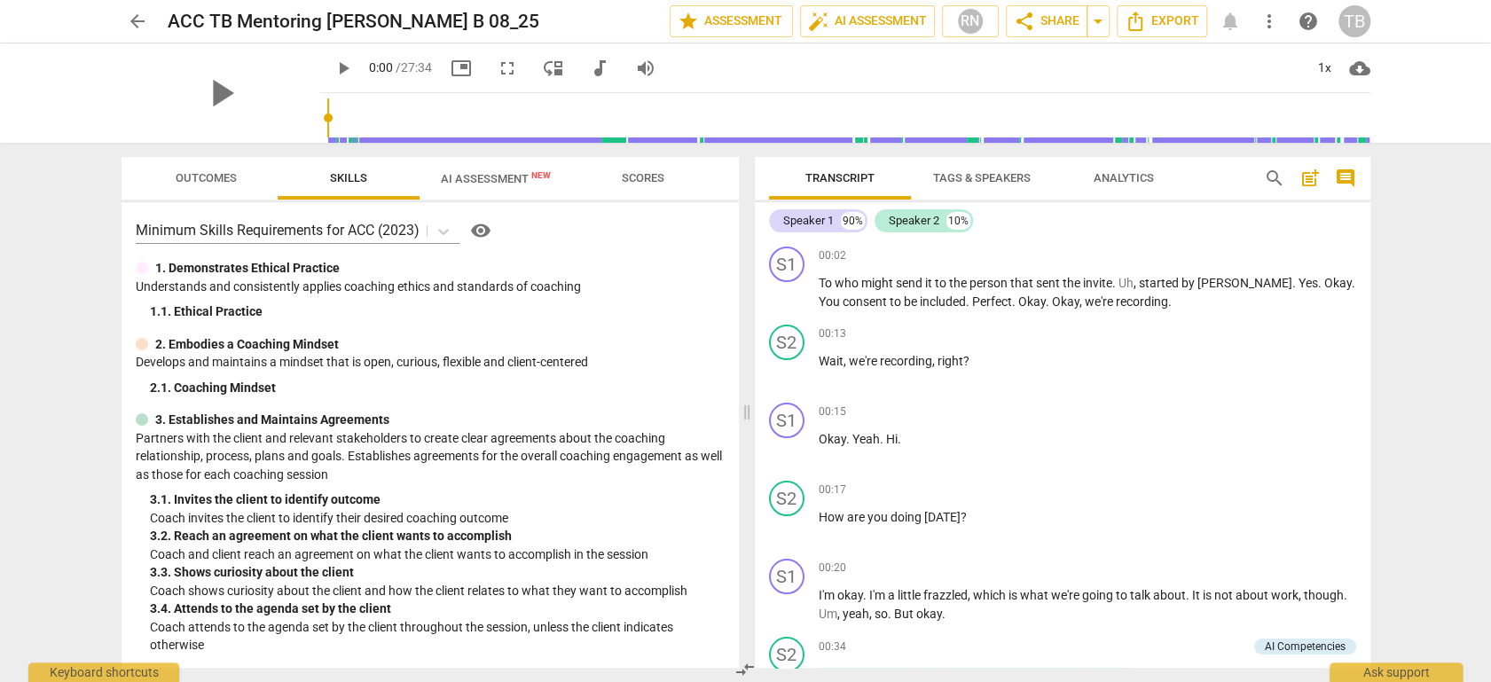
click at [490, 182] on span "AI Assessment New" at bounding box center [496, 178] width 110 height 13
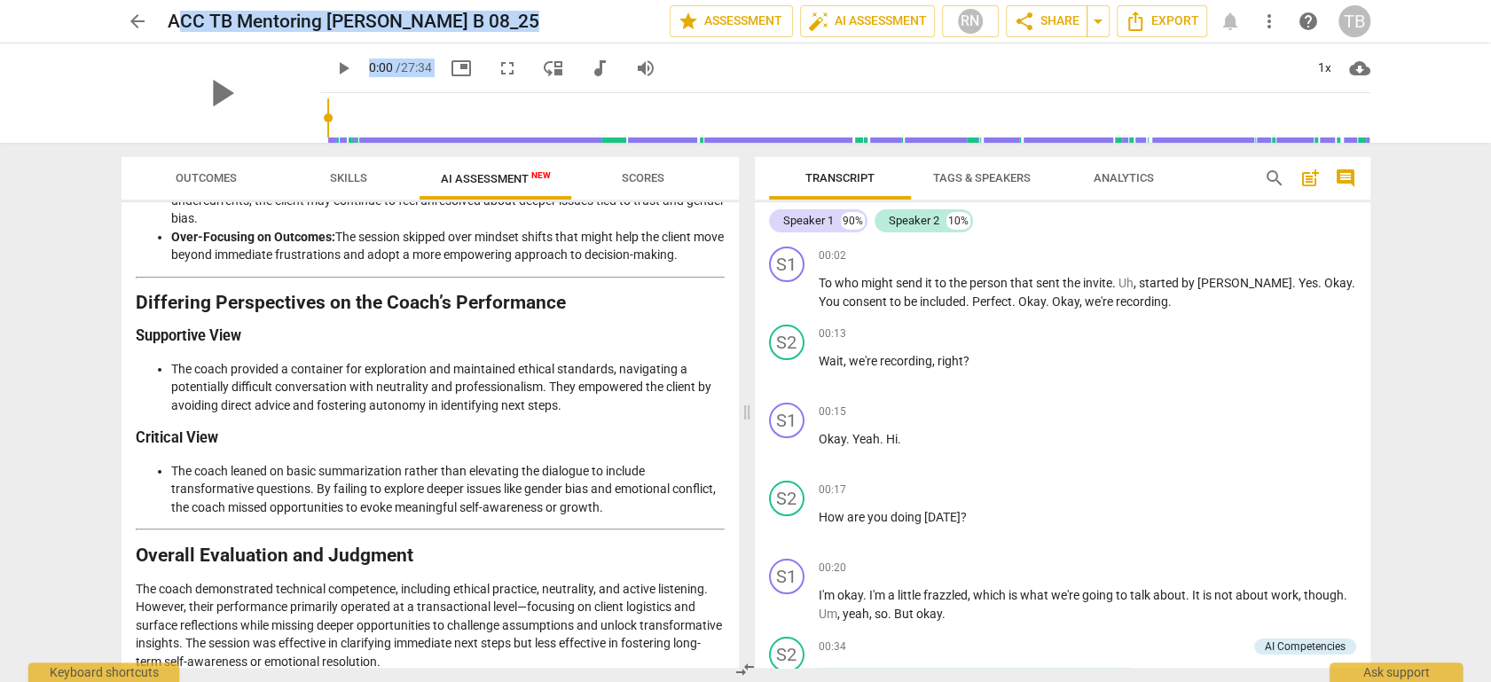
scroll to position [2244, 0]
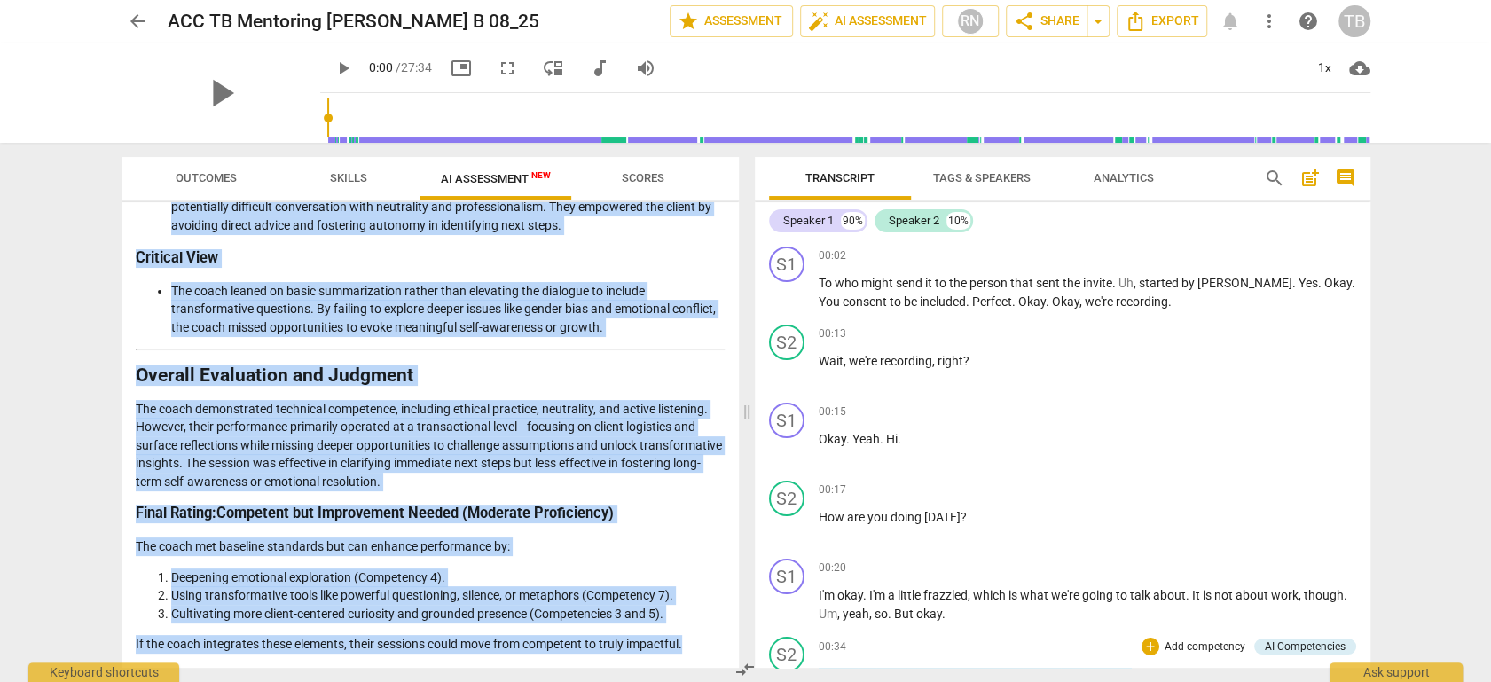
drag, startPoint x: 135, startPoint y: 251, endPoint x: 754, endPoint y: 650, distance: 736.7
click at [754, 613] on div "Outcomes Skills AI Assessment New Scores Disclaimer: AI can make mistakes. Cons…" at bounding box center [745, 412] width 1277 height 539
copy div "Loremips Dolorsitam co adi Elitsedd Eiusmod Temp incididunt utlaboree dol magna…"
click at [145, 21] on span "arrow_back" at bounding box center [137, 21] width 21 height 21
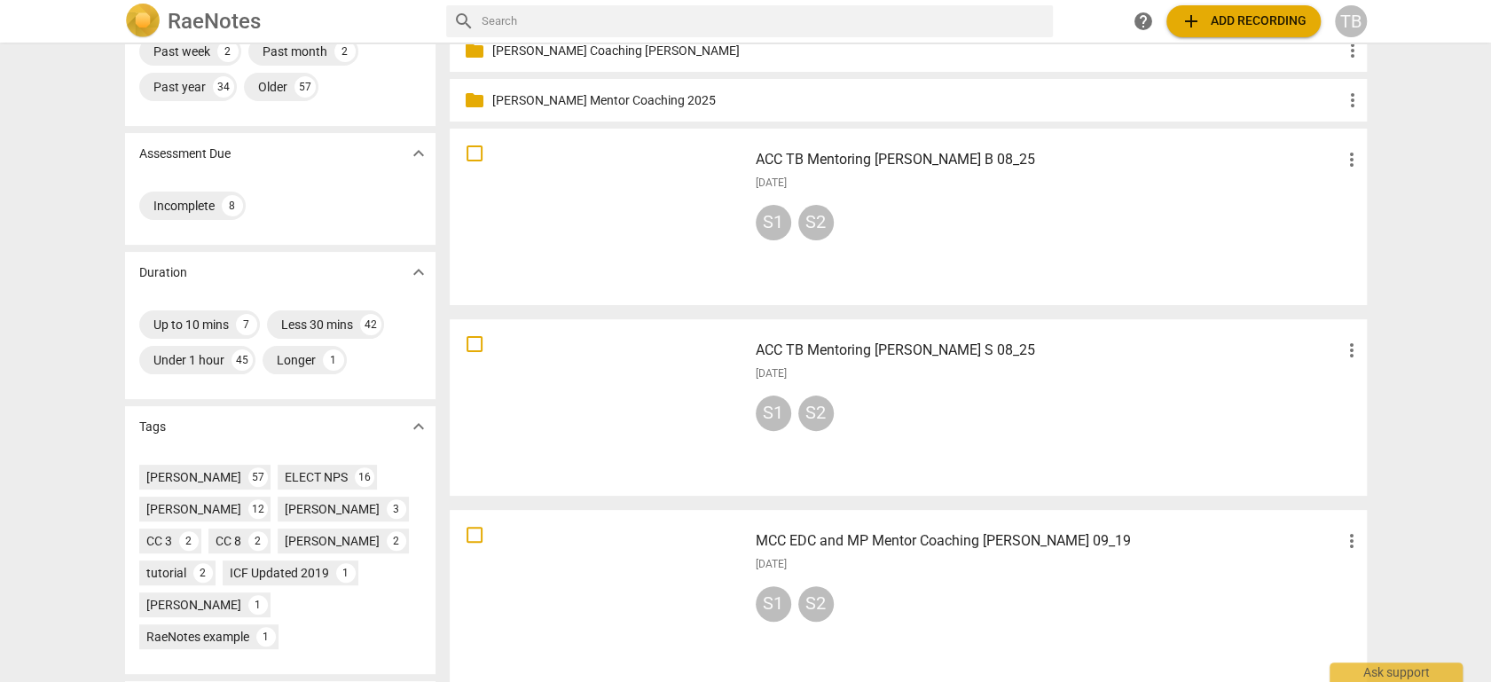
scroll to position [295, 0]
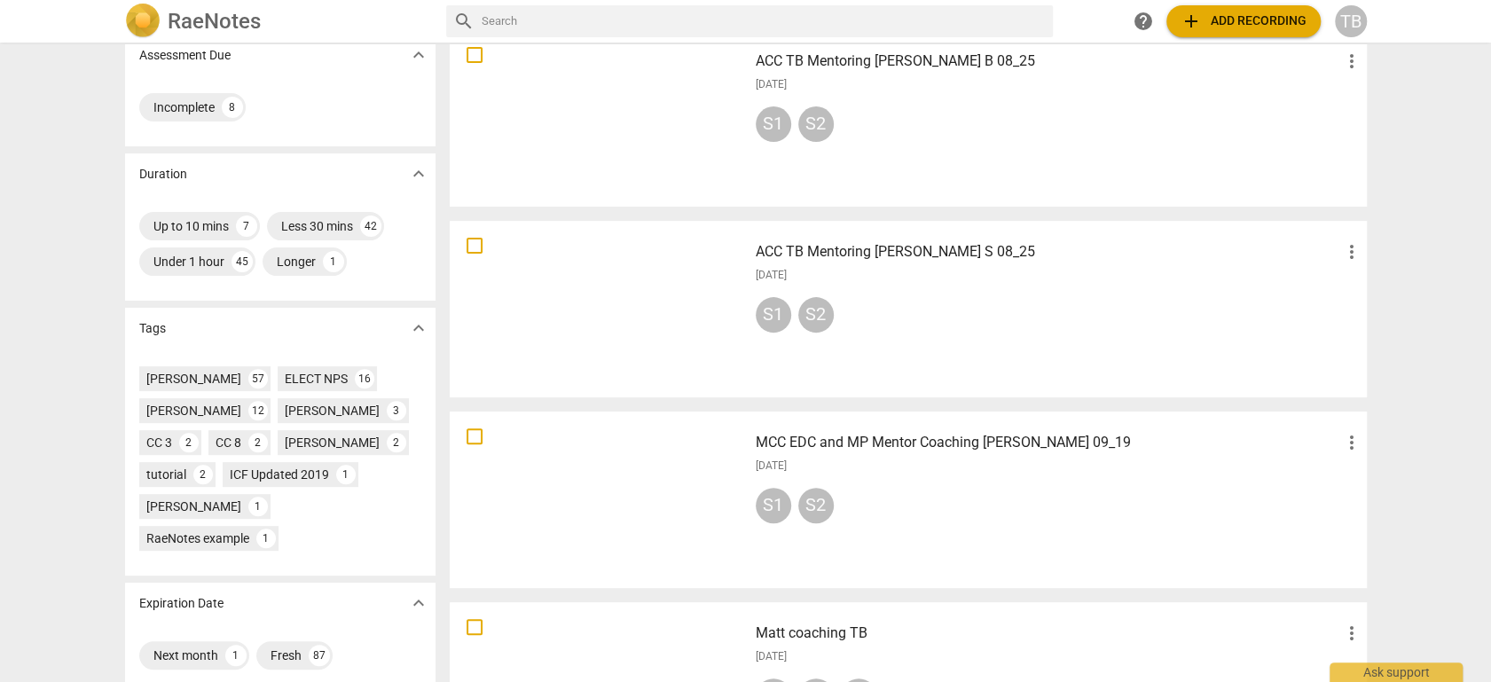
click at [590, 301] on div at bounding box center [599, 309] width 286 height 164
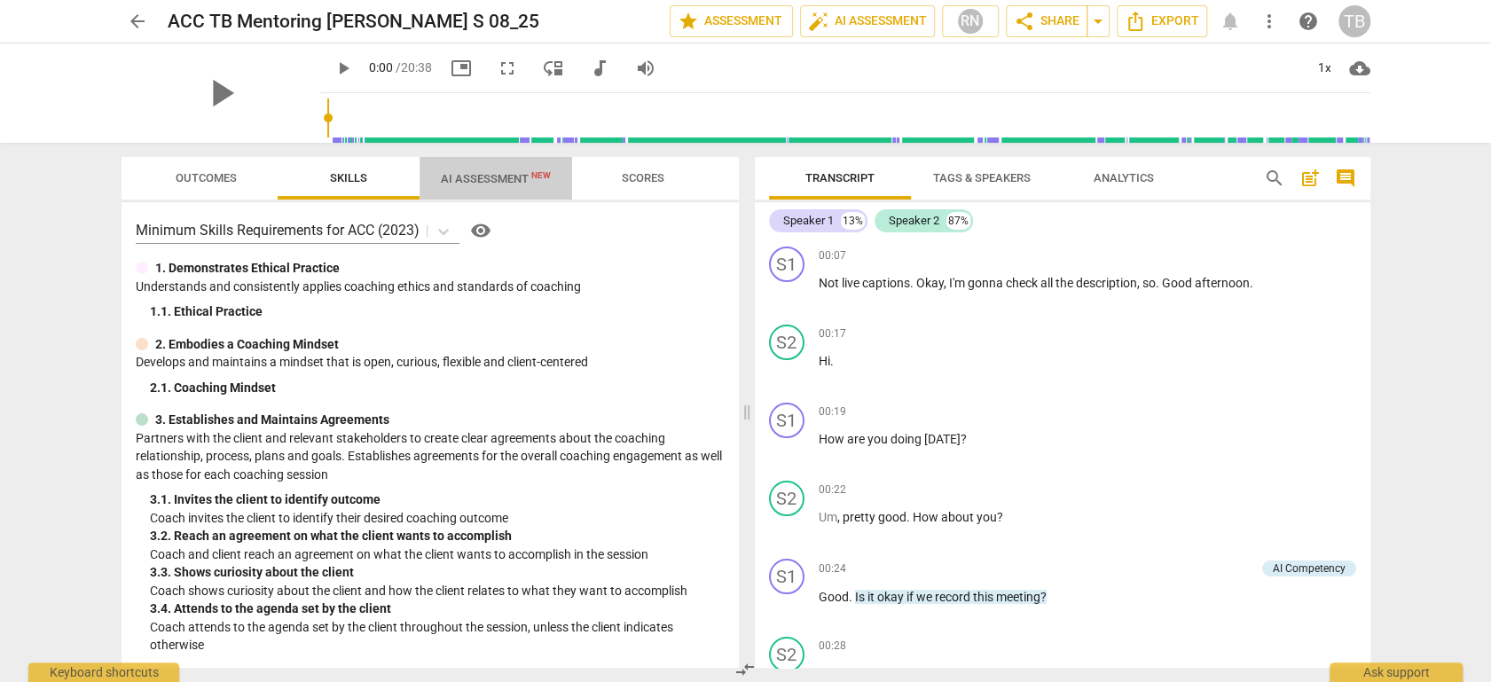
click at [502, 177] on span "AI Assessment New" at bounding box center [496, 178] width 110 height 13
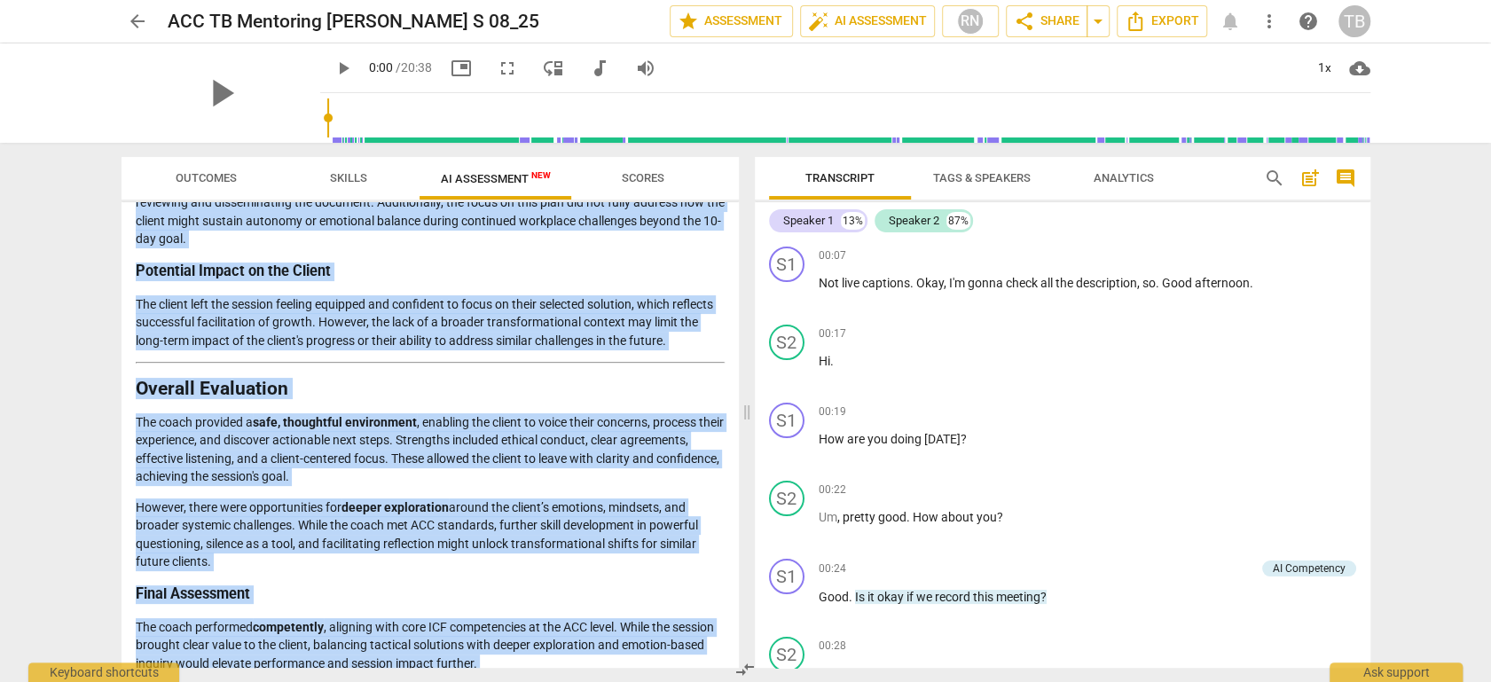
scroll to position [2806, 0]
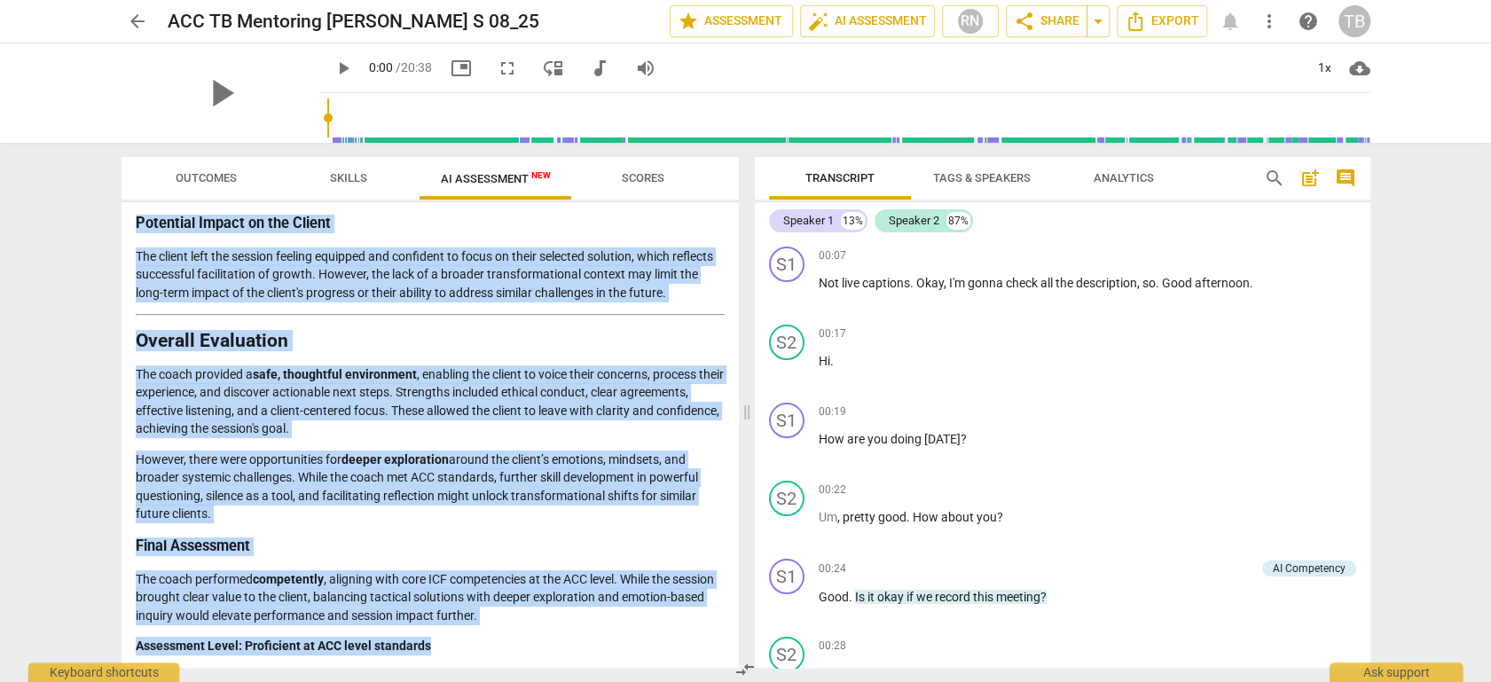
drag, startPoint x: 136, startPoint y: 259, endPoint x: 506, endPoint y: 659, distance: 544.9
click at [506, 613] on div "Disclaimer: AI can make mistakes. Consult a qualified mentor coach before actin…" at bounding box center [430, 435] width 617 height 466
copy div "Loremips do sit Ametc’a Elitsedd Eius temporinci utlaboree dol magna’a enimadmi…"
